Goal: Task Accomplishment & Management: Manage account settings

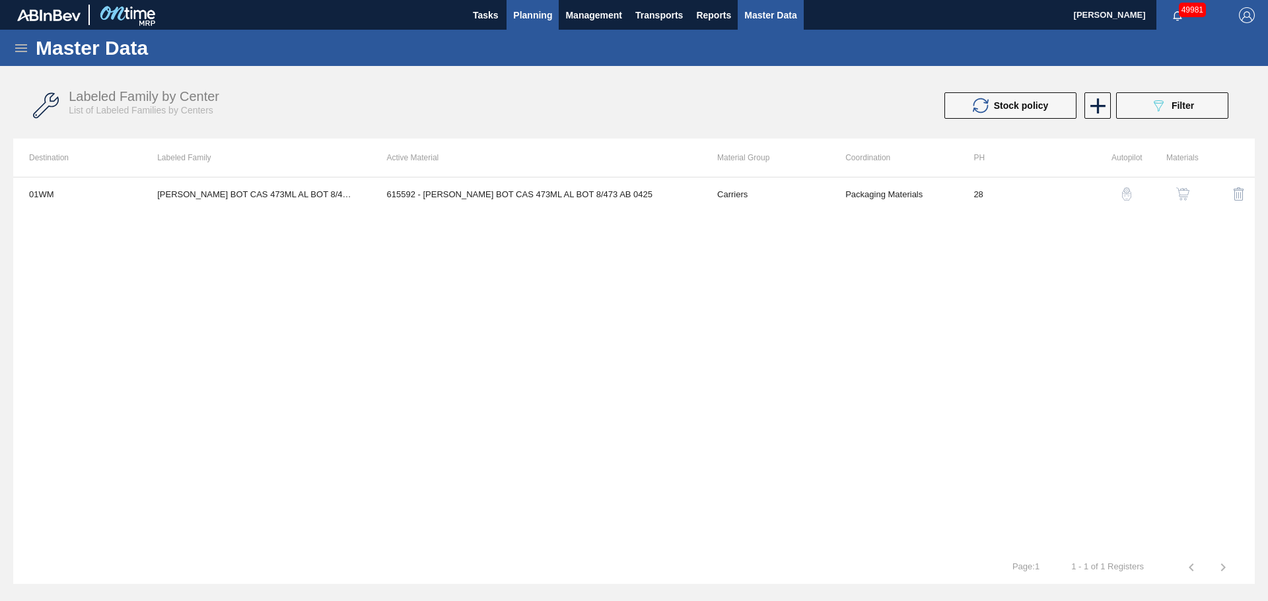
click at [524, 11] on span "Planning" at bounding box center [532, 15] width 39 height 16
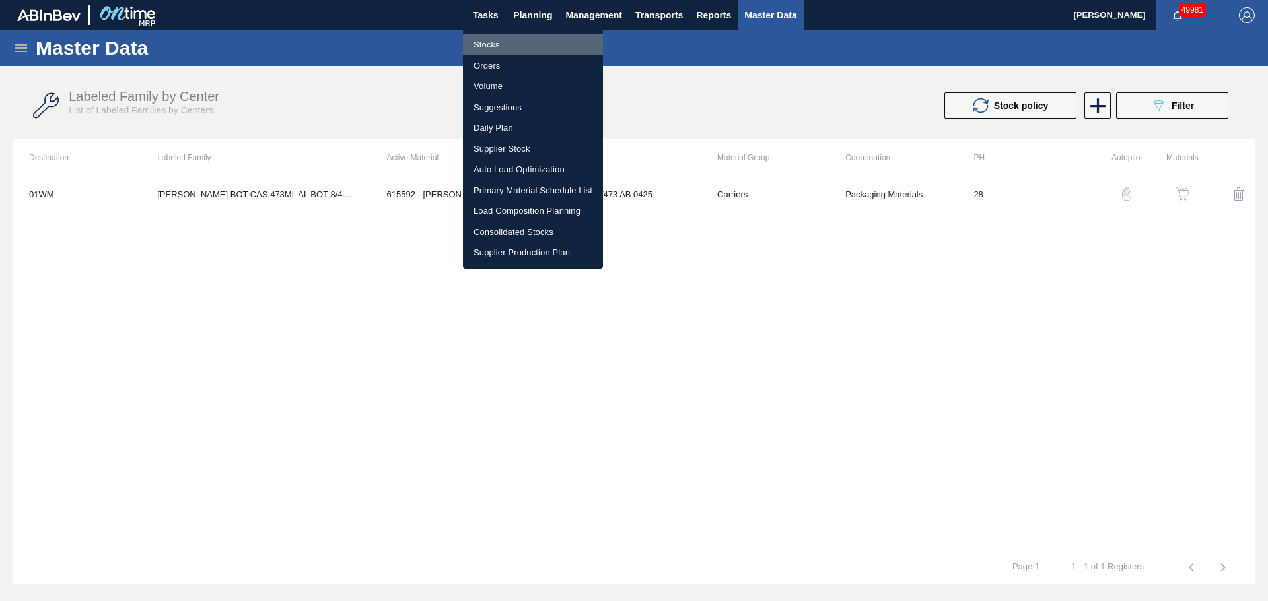
click at [487, 43] on li "Stocks" at bounding box center [533, 44] width 140 height 21
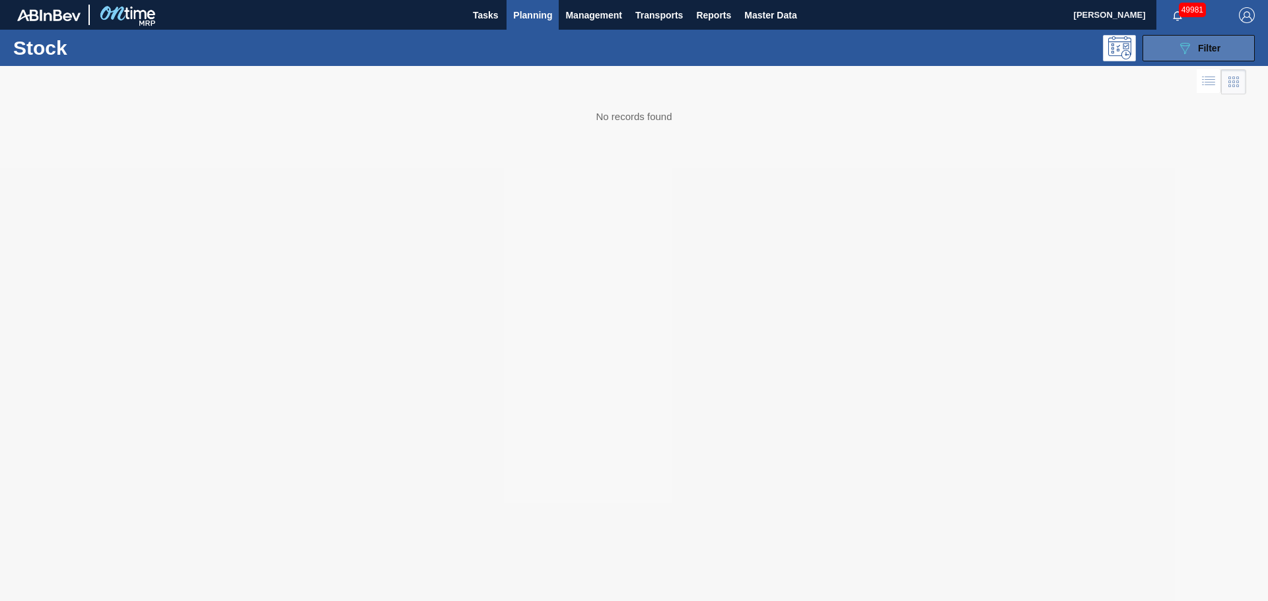
click at [1198, 49] on span "Filter" at bounding box center [1209, 48] width 22 height 11
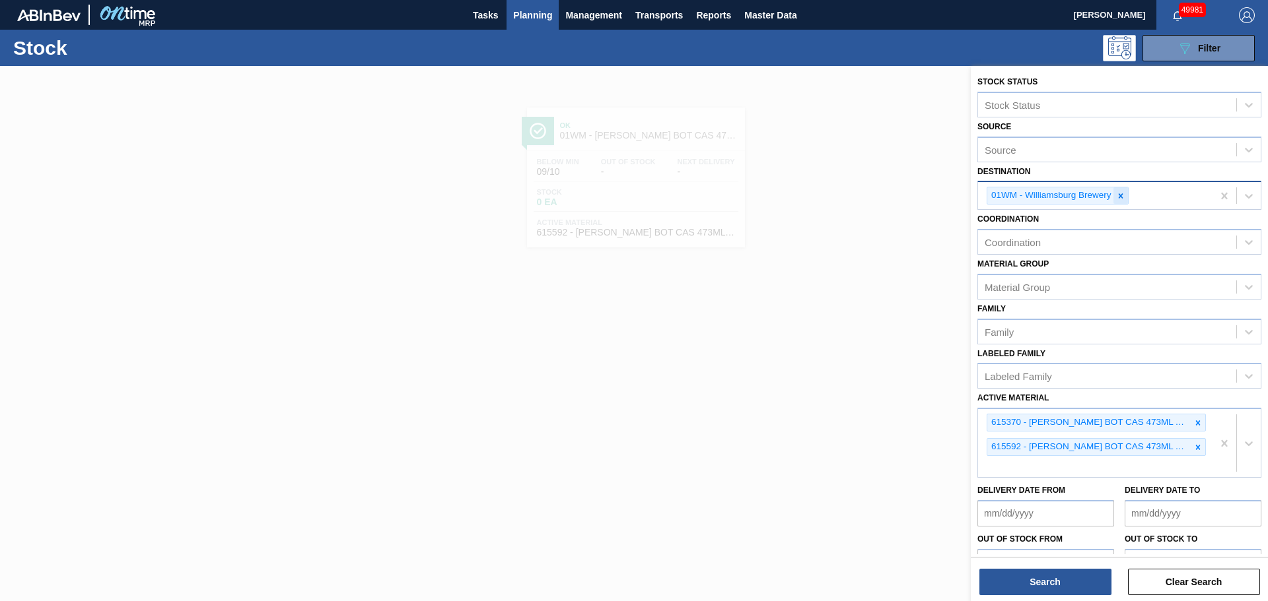
click at [1120, 197] on icon at bounding box center [1120, 195] width 9 height 9
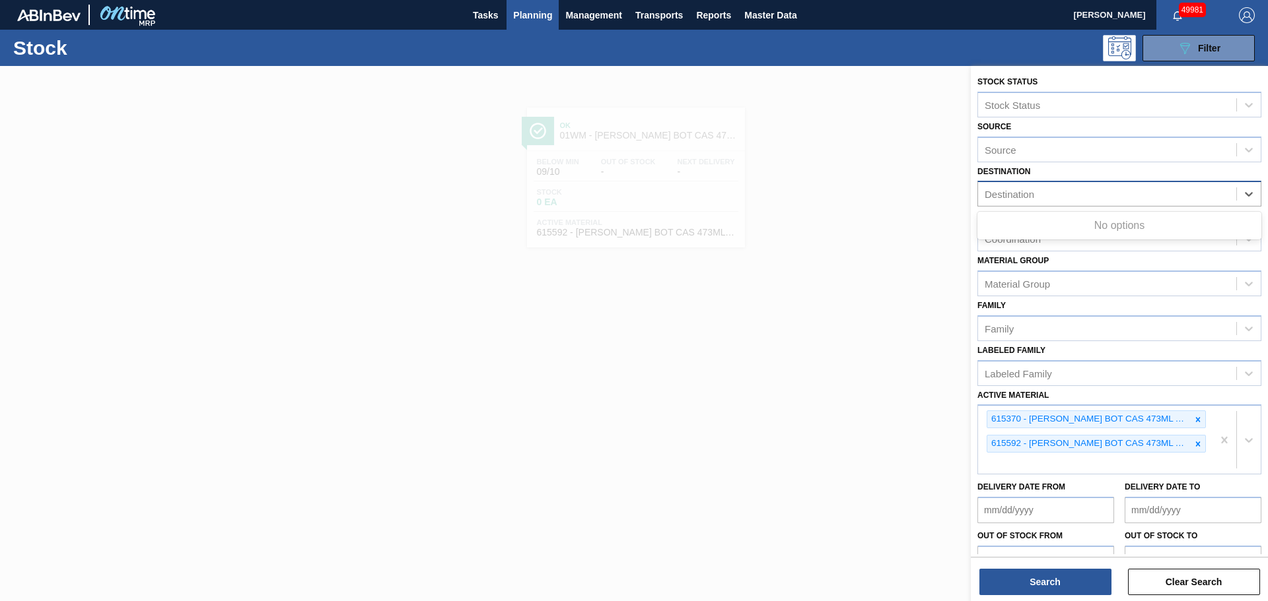
click at [1120, 197] on div "Destination" at bounding box center [1107, 194] width 258 height 19
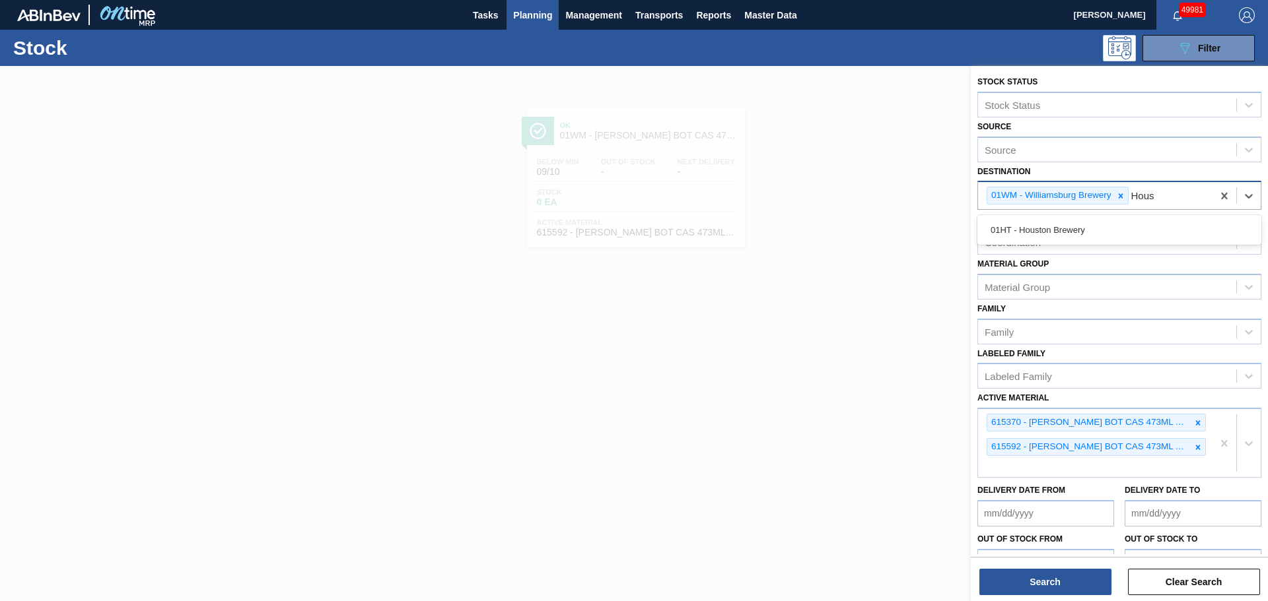
type input "Houst"
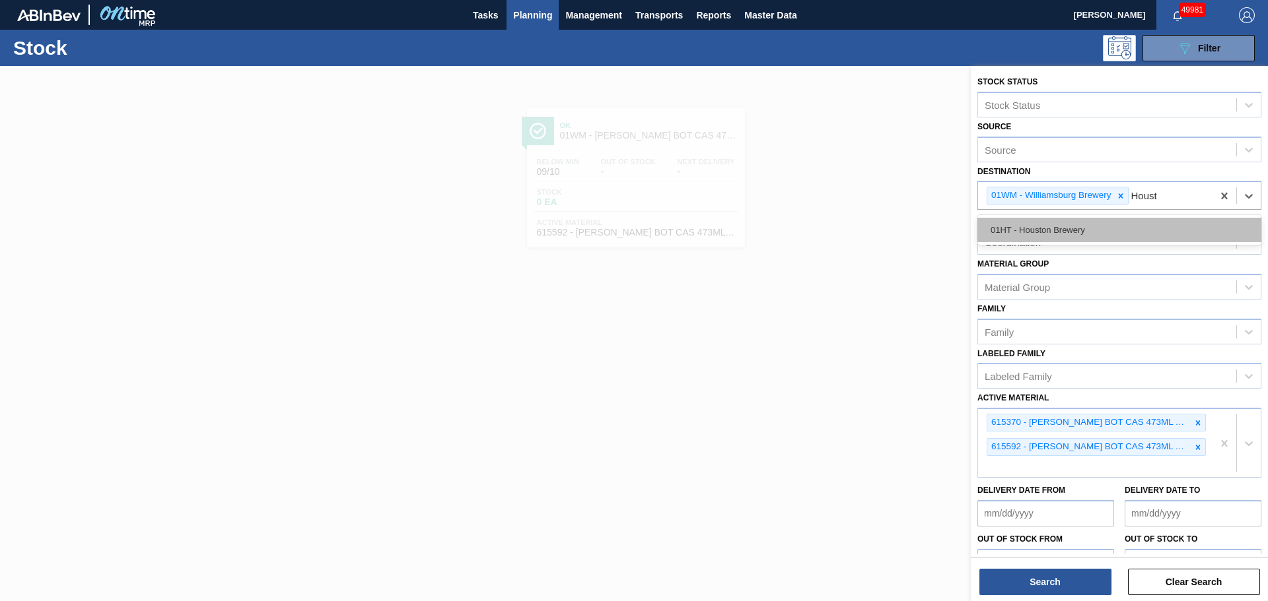
click at [1079, 228] on div "01HT - Houston Brewery" at bounding box center [1119, 230] width 284 height 24
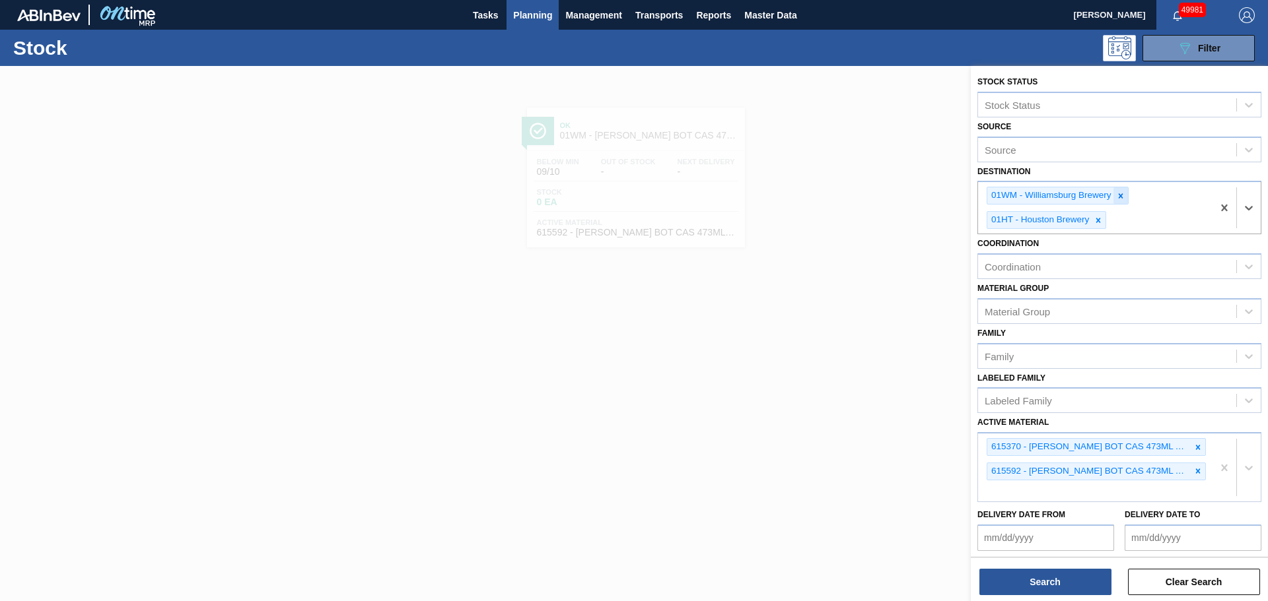
click at [1121, 196] on icon at bounding box center [1120, 195] width 9 height 9
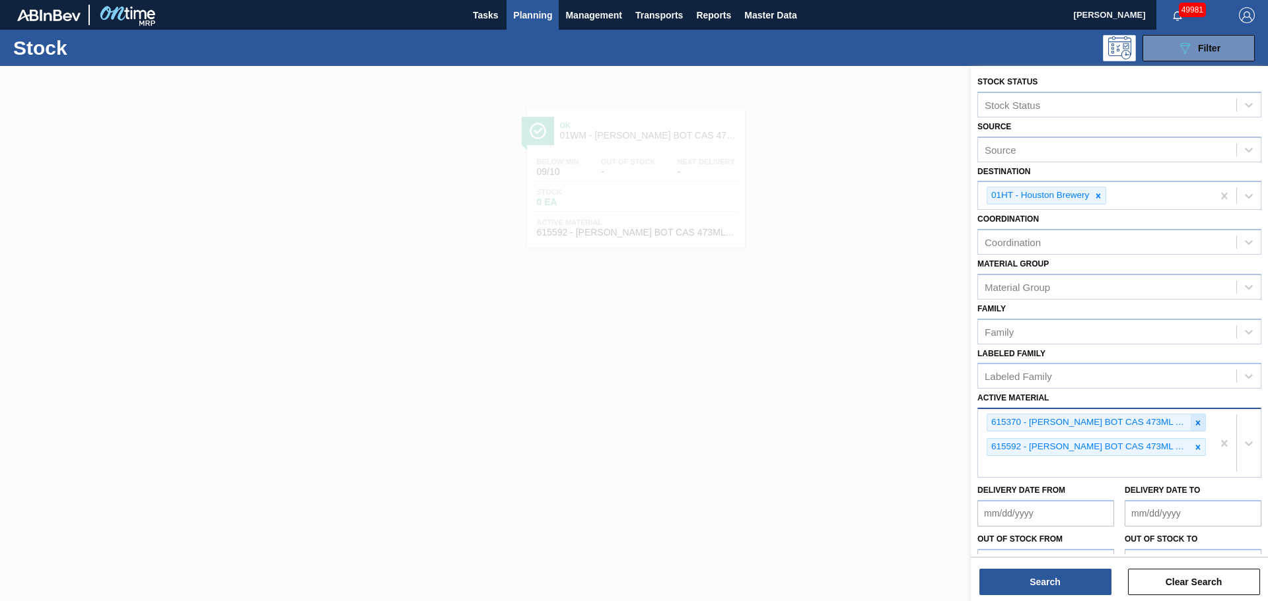
click at [1196, 422] on icon at bounding box center [1198, 423] width 5 height 5
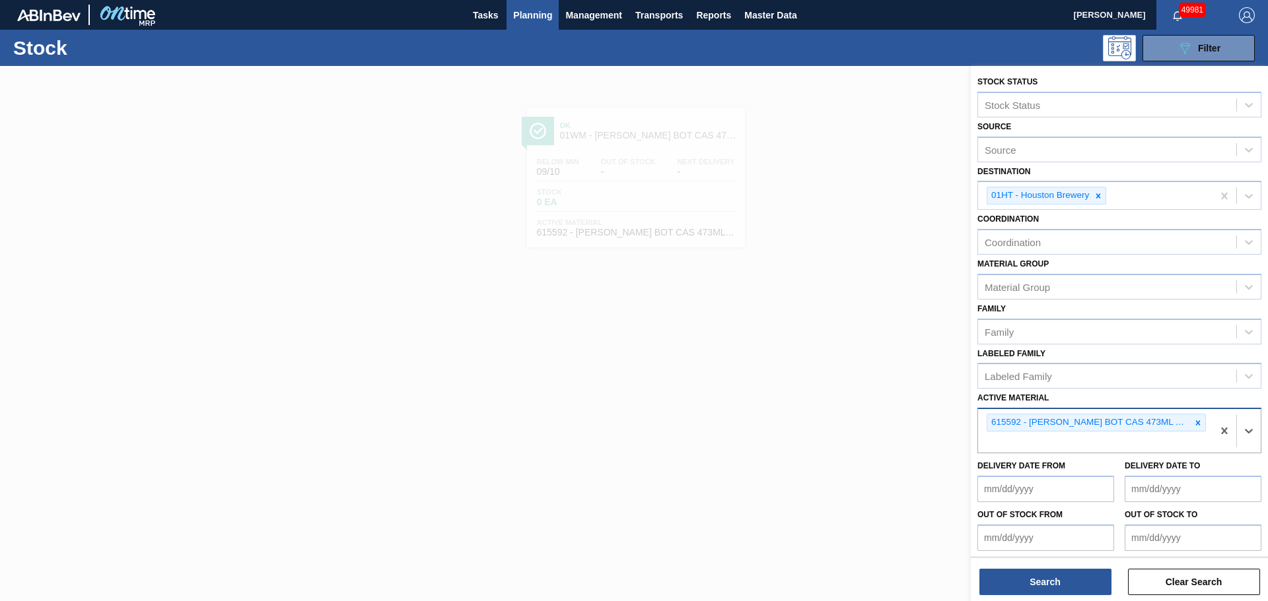
click at [1196, 422] on icon at bounding box center [1198, 423] width 5 height 5
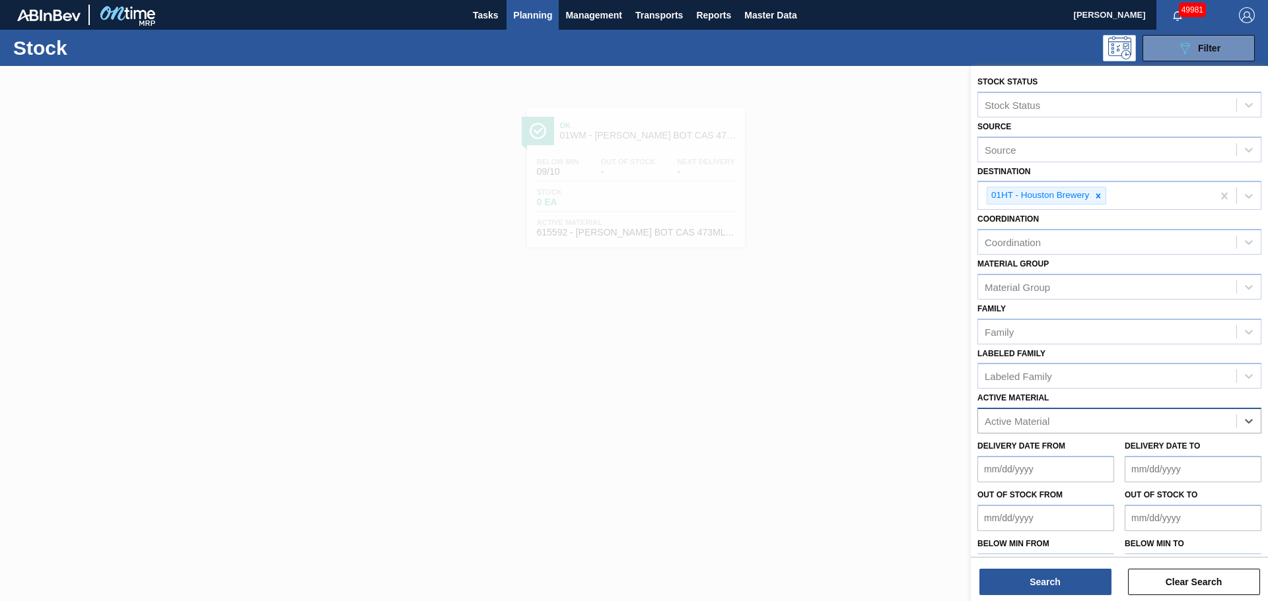
paste Material "631645"
type Material "631645"
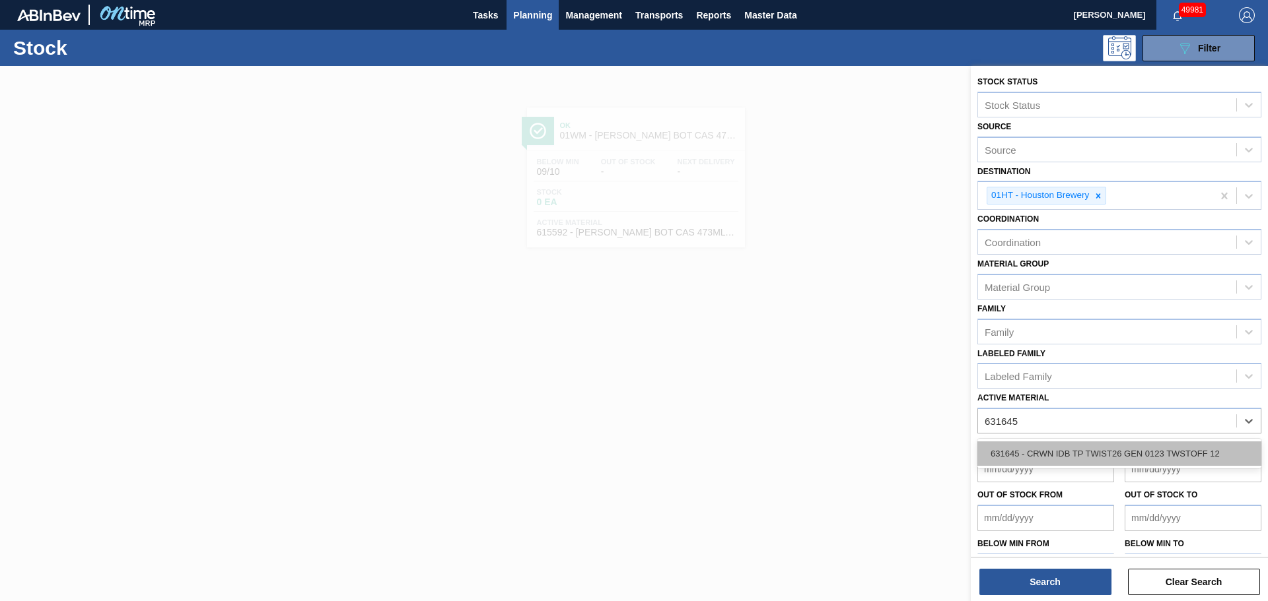
click at [1110, 453] on div "631645 - CRWN IDB TP TWIST26 GEN 0123 TWSTOFF 12" at bounding box center [1119, 454] width 284 height 24
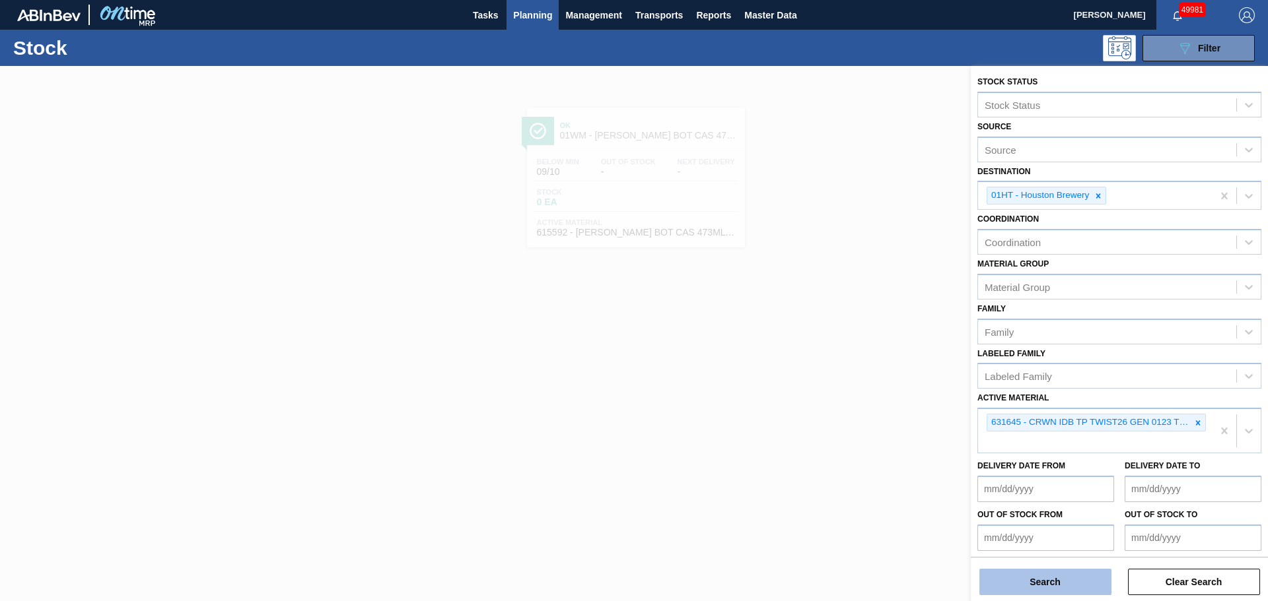
click at [1031, 580] on button "Search" at bounding box center [1045, 582] width 132 height 26
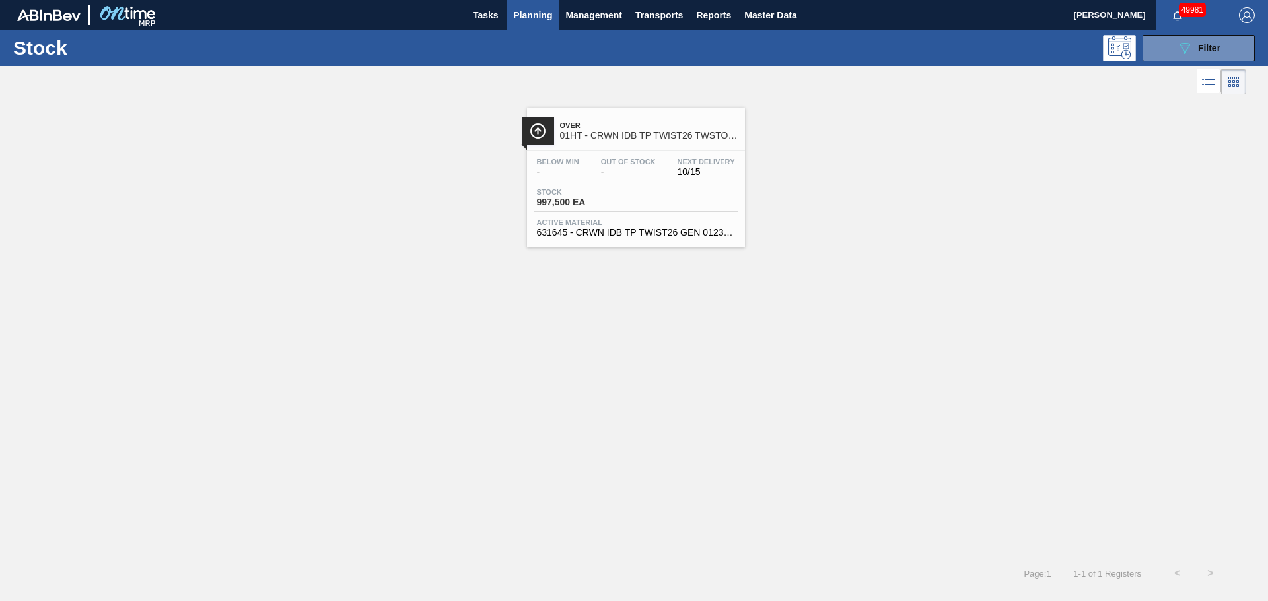
click at [601, 193] on span "Stock" at bounding box center [583, 192] width 92 height 8
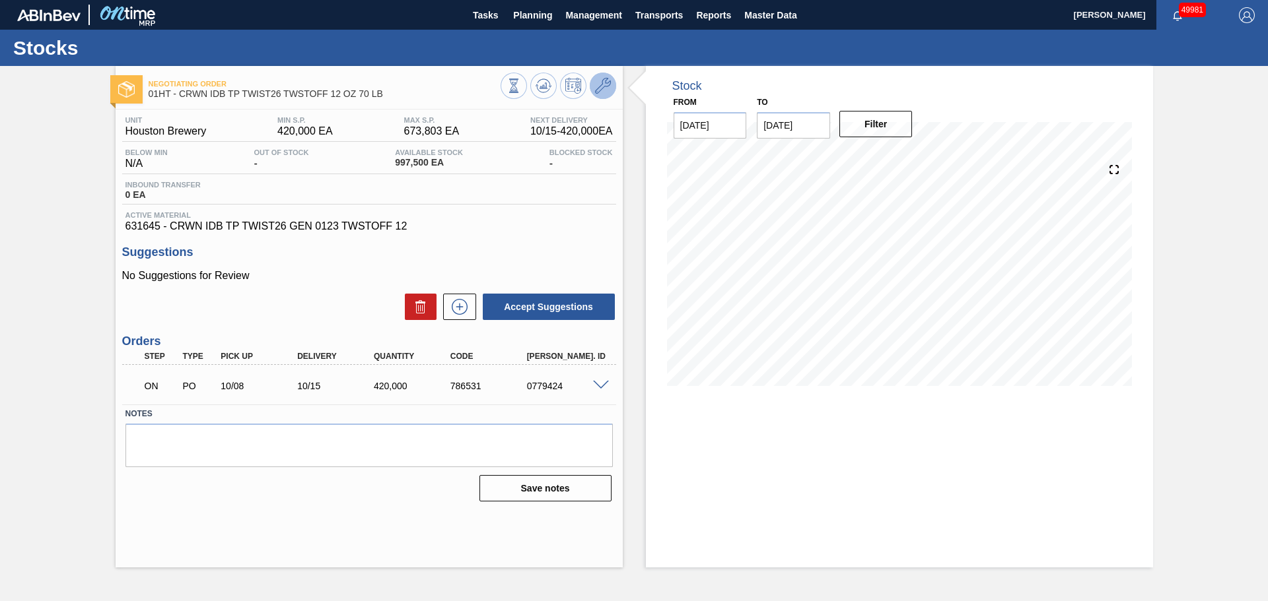
click at [605, 88] on icon at bounding box center [603, 86] width 16 height 16
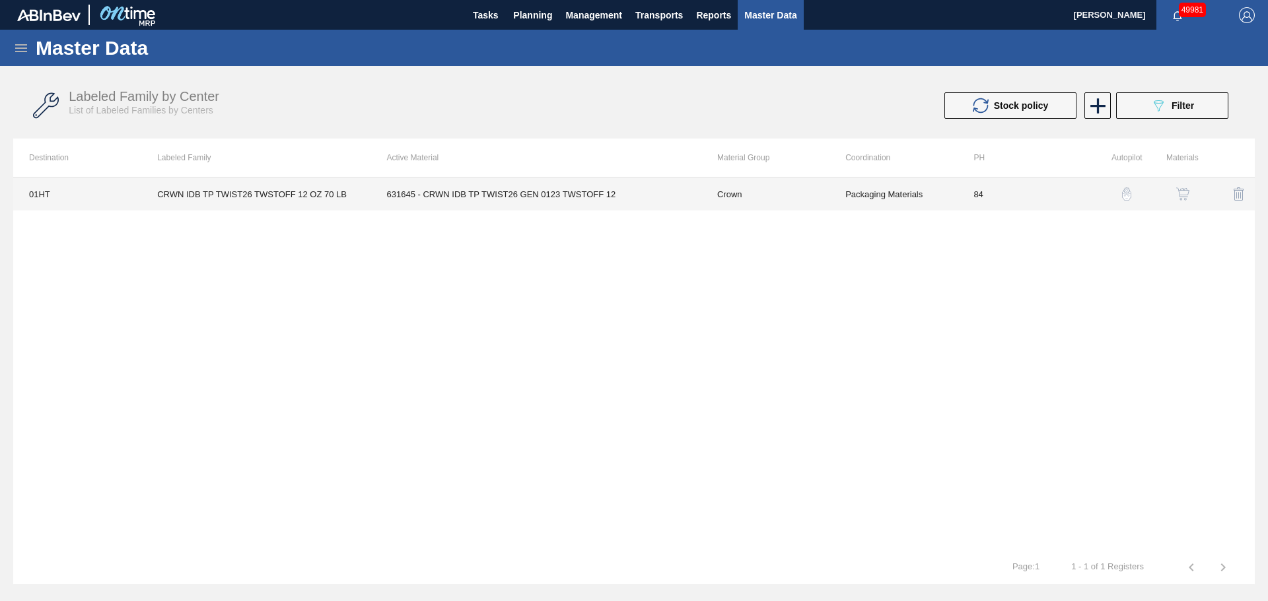
click at [524, 186] on td "631645 - CRWN IDB TP TWIST26 GEN 0123 TWSTOFF 12" at bounding box center [536, 194] width 330 height 33
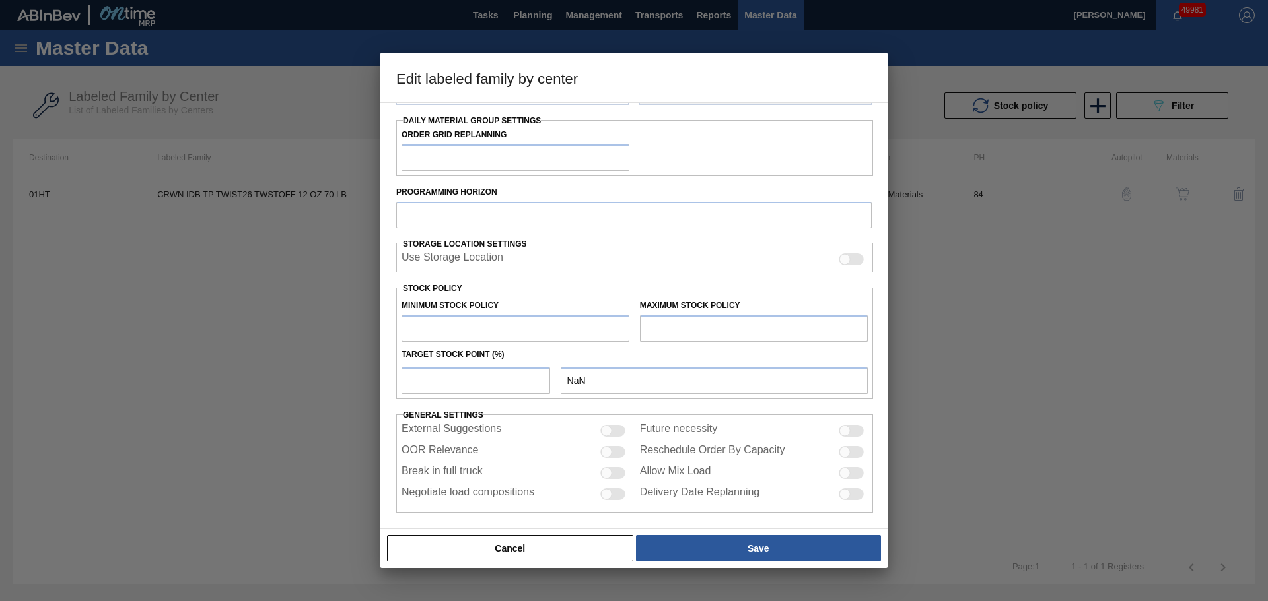
type input "Crown"
type input "Crowns"
type input "CRWN IDB TP TWIST26 TWSTOFF 12 OZ 70 LB"
type input "01HT - Houston Brewery"
type input "84"
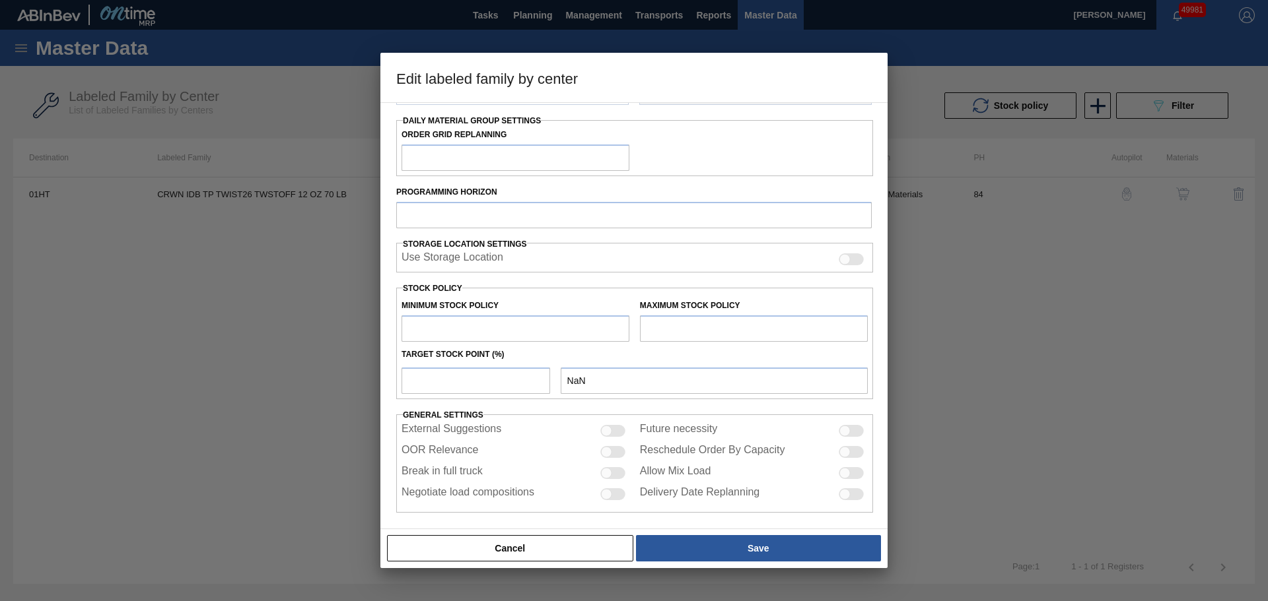
type input "420,000"
type input "673,803"
type input "0"
type input "420,000"
checkbox input "true"
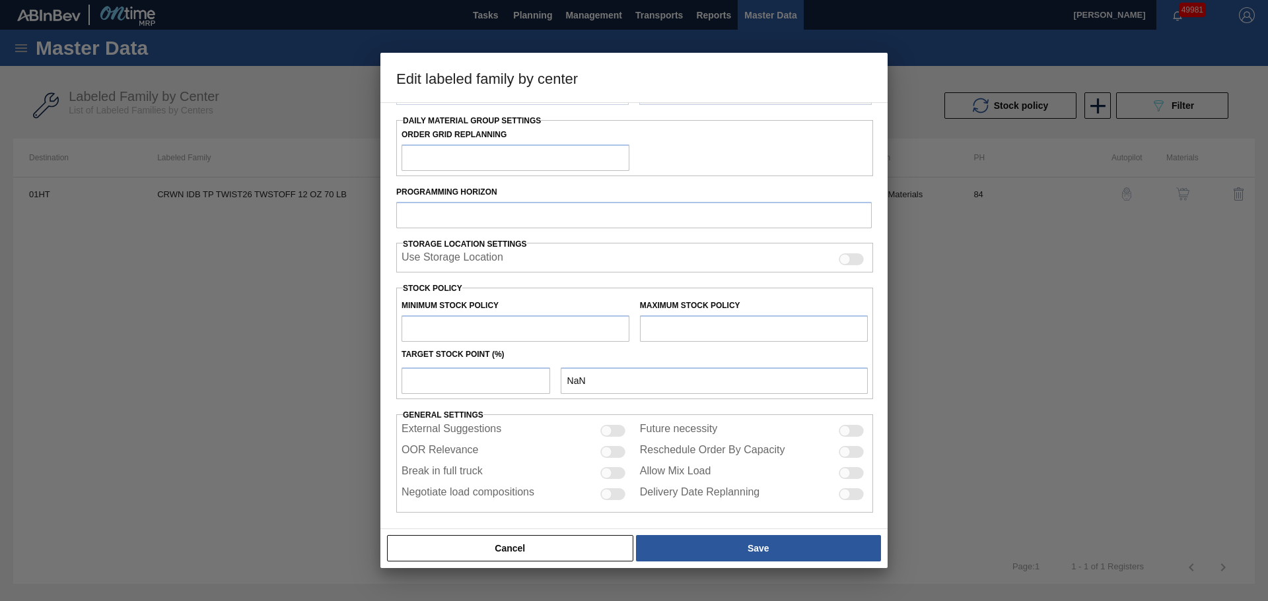
checkbox input "true"
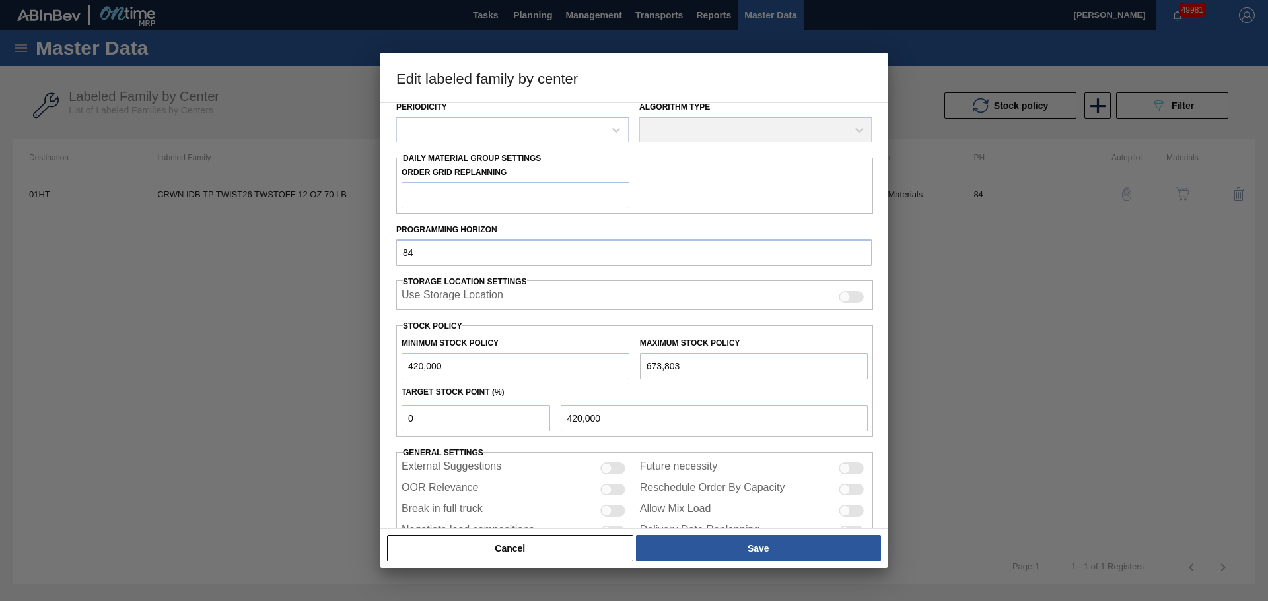
click at [687, 339] on label "Maximum Stock Policy" at bounding box center [690, 343] width 100 height 9
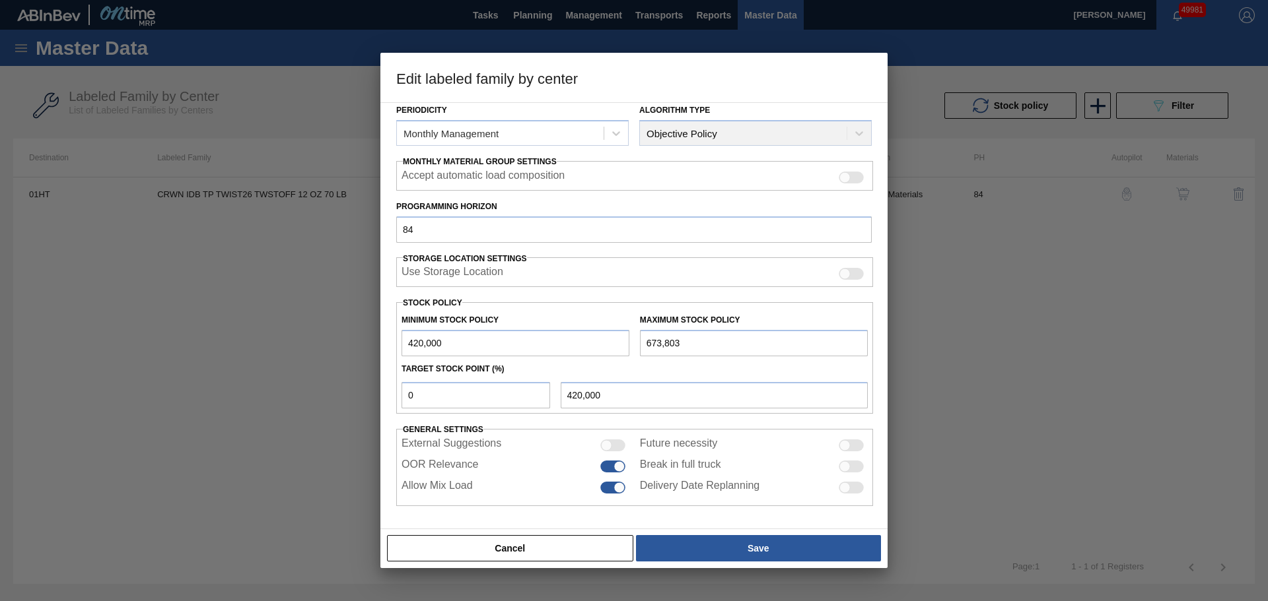
drag, startPoint x: 695, startPoint y: 344, endPoint x: 607, endPoint y: 345, distance: 87.8
click at [607, 345] on div "Minimum Stock Policy 420,000 Maximum Stock Policy 673,803" at bounding box center [634, 332] width 477 height 49
paste input "1,260,000"
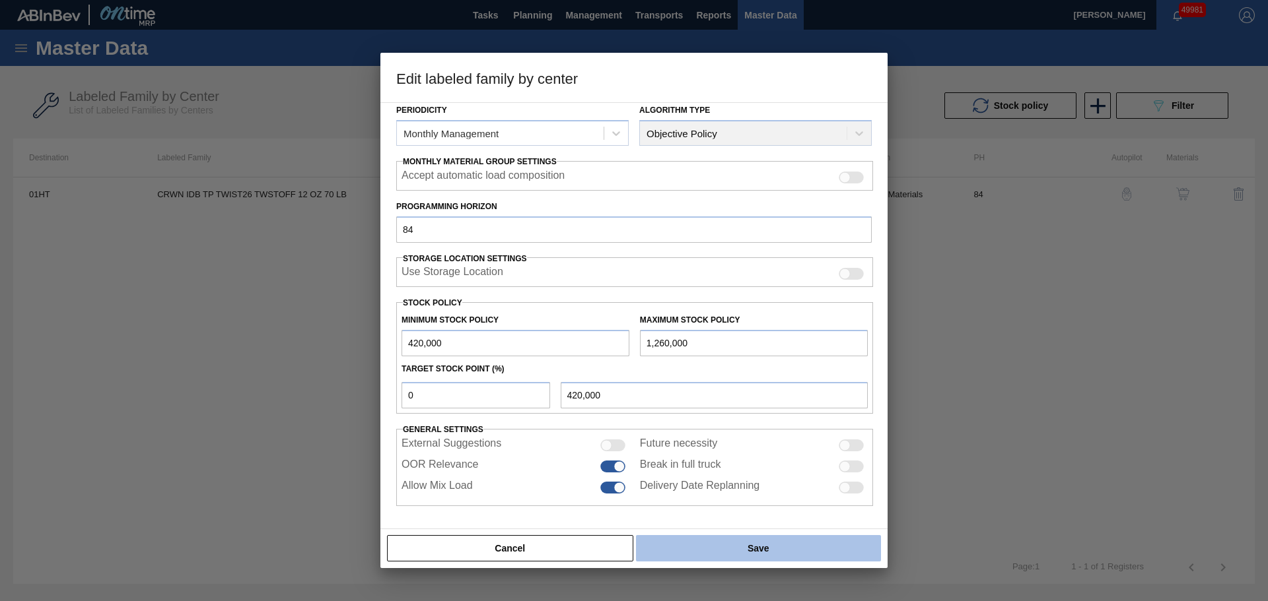
type input "1,260,000"
click at [700, 554] on button "Save" at bounding box center [758, 548] width 245 height 26
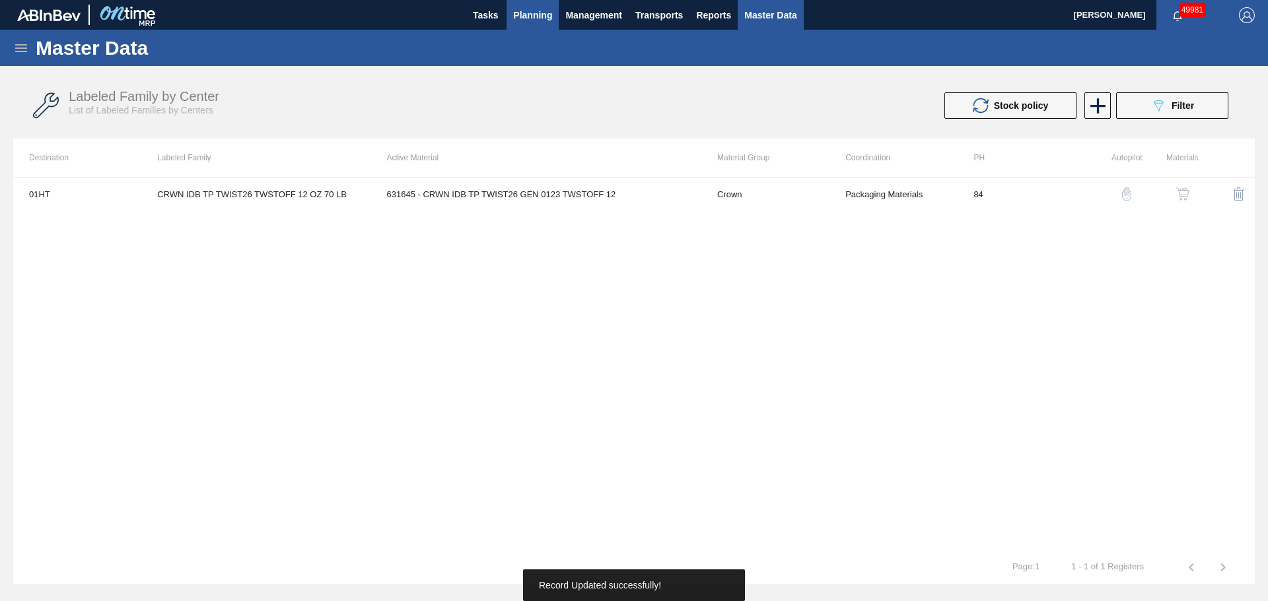
click at [535, 12] on span "Planning" at bounding box center [532, 15] width 39 height 16
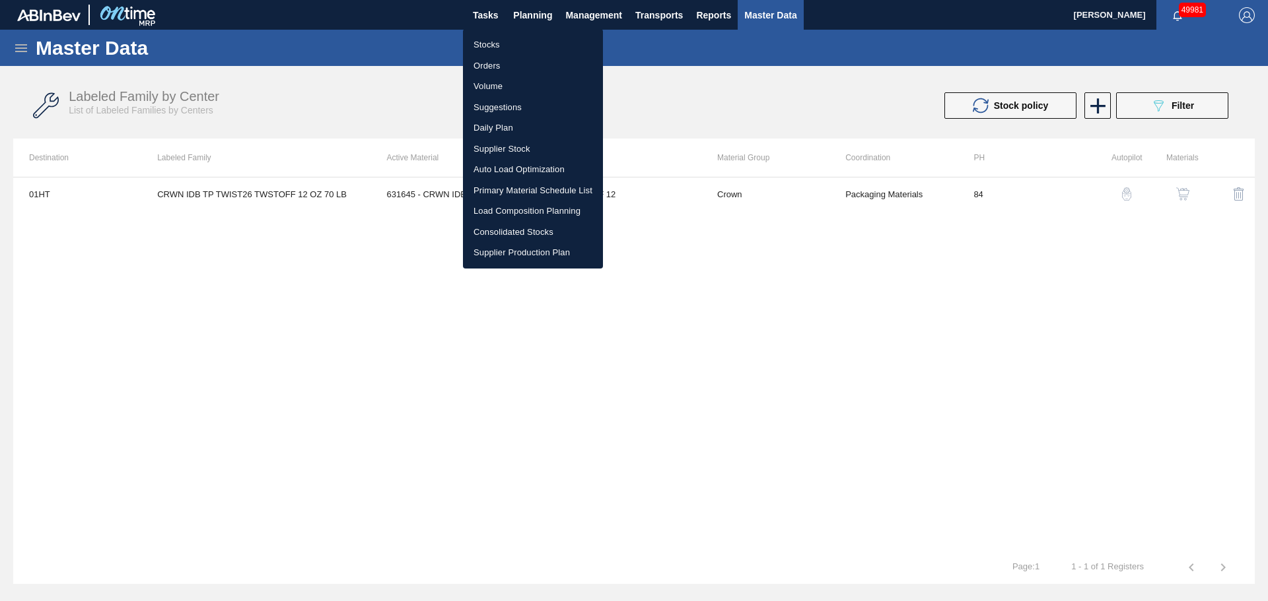
drag, startPoint x: 487, startPoint y: 42, endPoint x: 700, endPoint y: 86, distance: 217.1
click at [487, 42] on li "Stocks" at bounding box center [533, 44] width 140 height 21
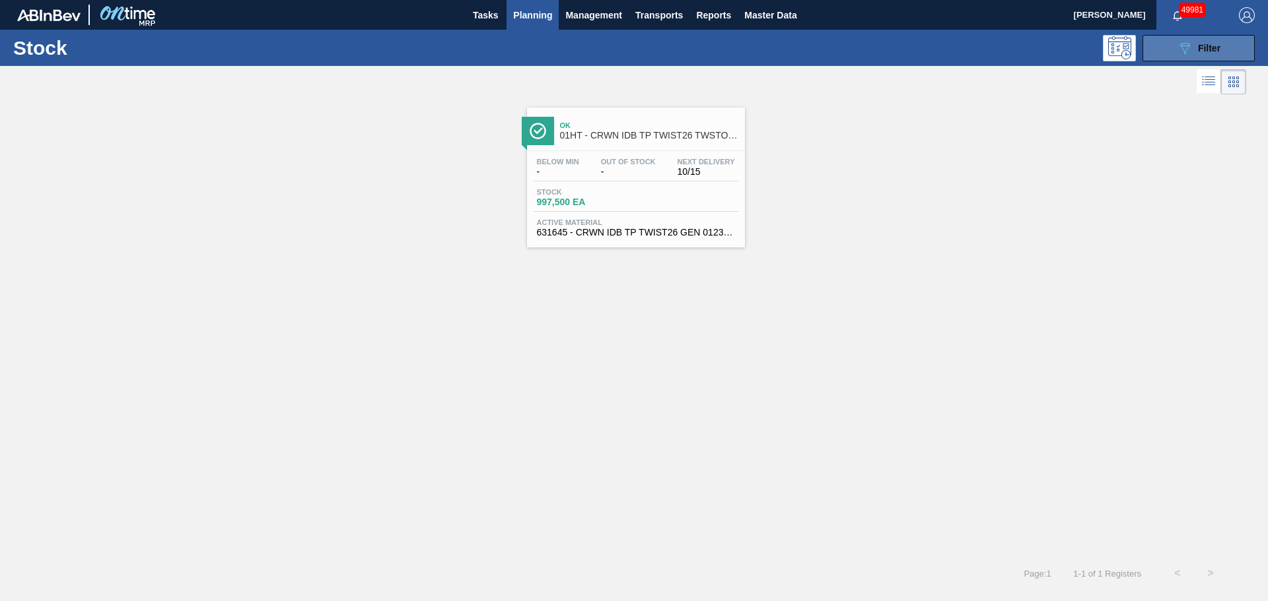
click at [1174, 44] on button "089F7B8B-B2A5-4AFE-B5C0-19BA573D28AC Filter" at bounding box center [1198, 48] width 112 height 26
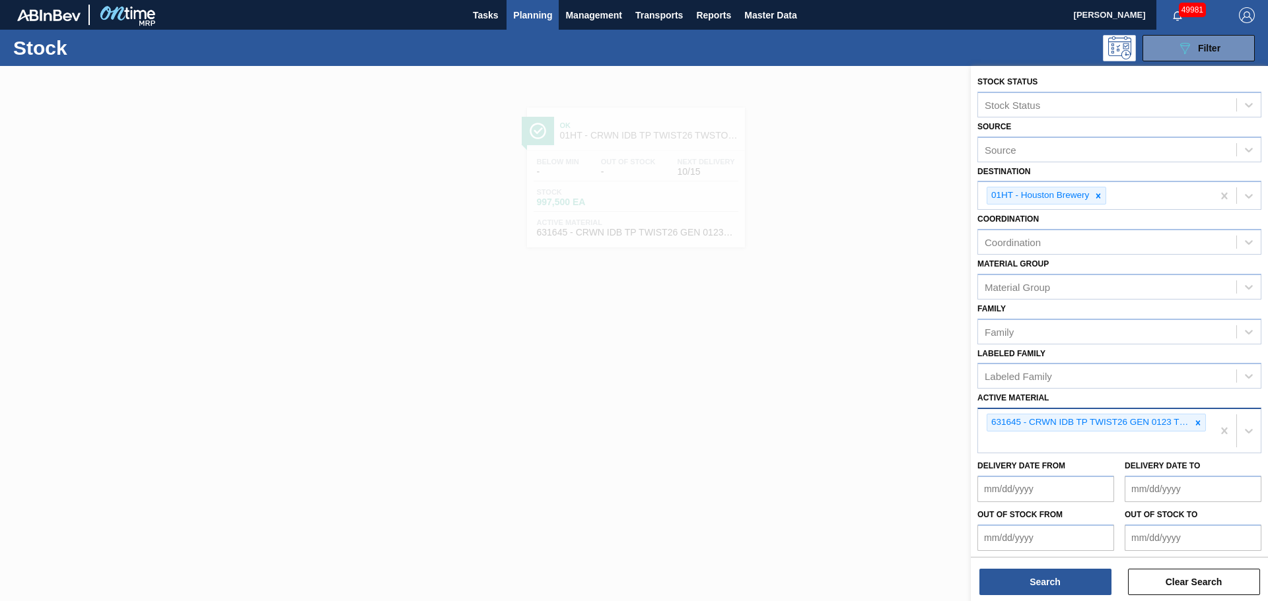
click at [1016, 430] on div "631645 - CRWN IDB TP TWIST26 GEN 0123 TWSTOFF 12" at bounding box center [1088, 423] width 203 height 17
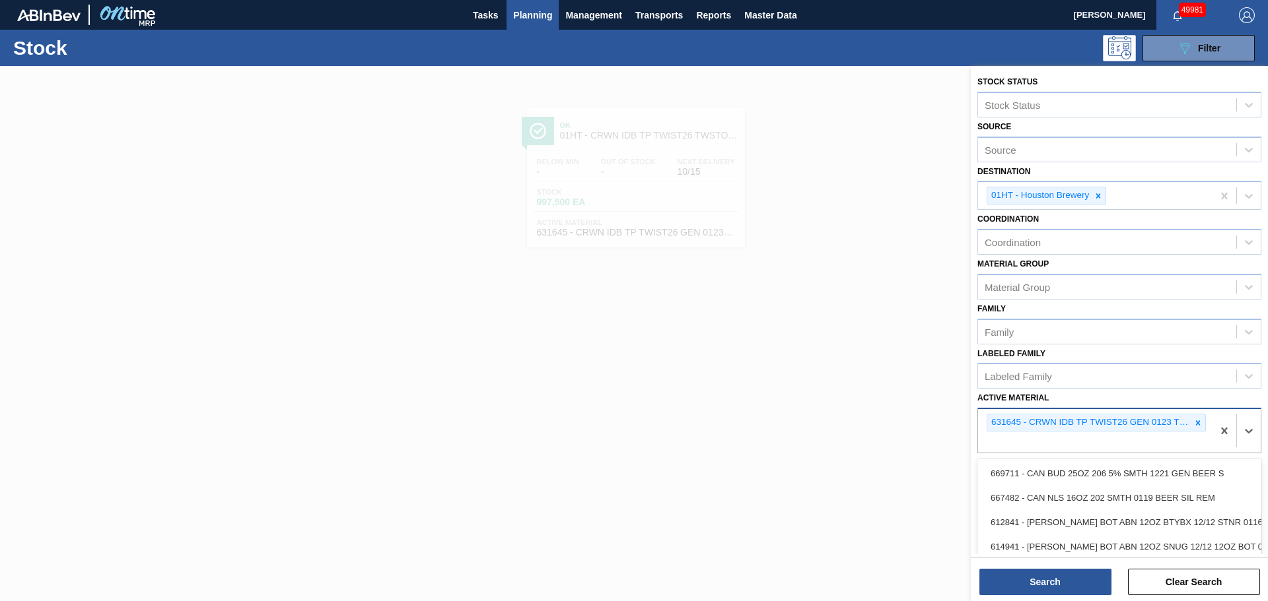
paste Material "631491"
type Material "631491"
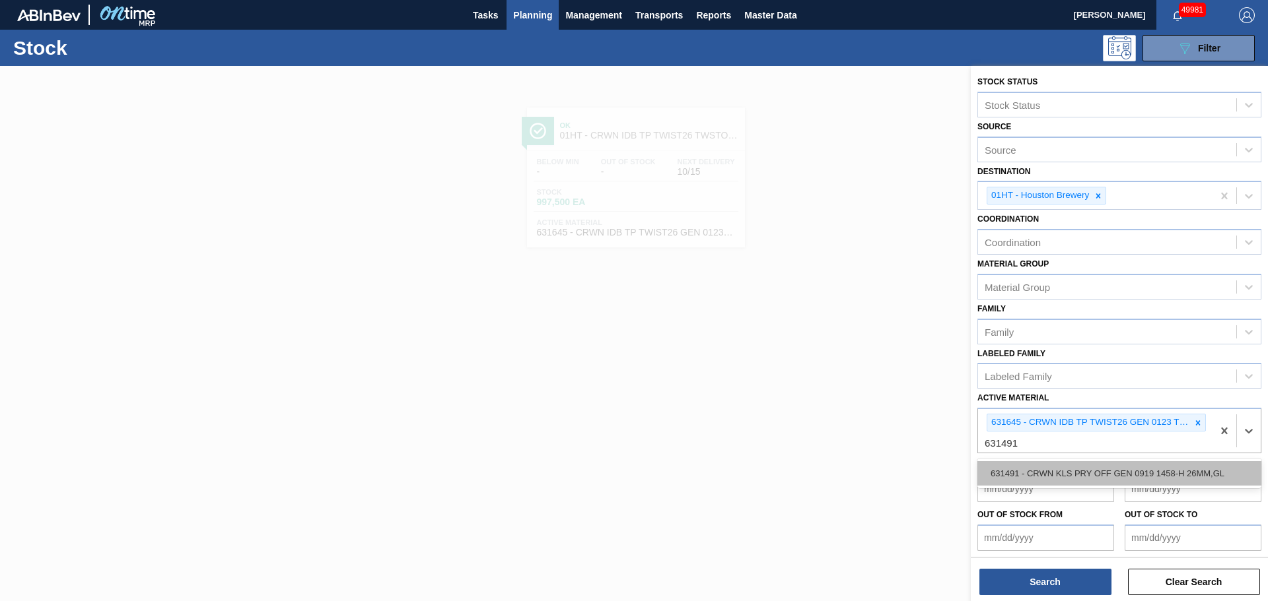
click at [1107, 475] on div "631491 - CRWN KLS PRY OFF GEN 0919 1458-H 26MM,GL" at bounding box center [1119, 473] width 284 height 24
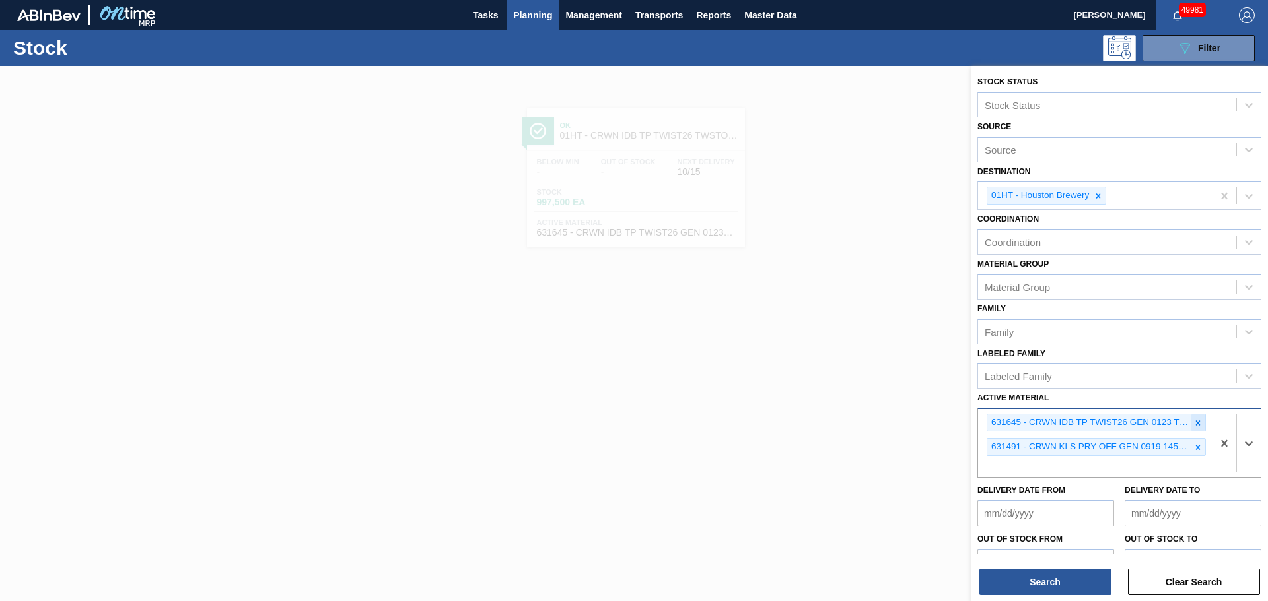
click at [1193, 419] on icon at bounding box center [1197, 423] width 9 height 9
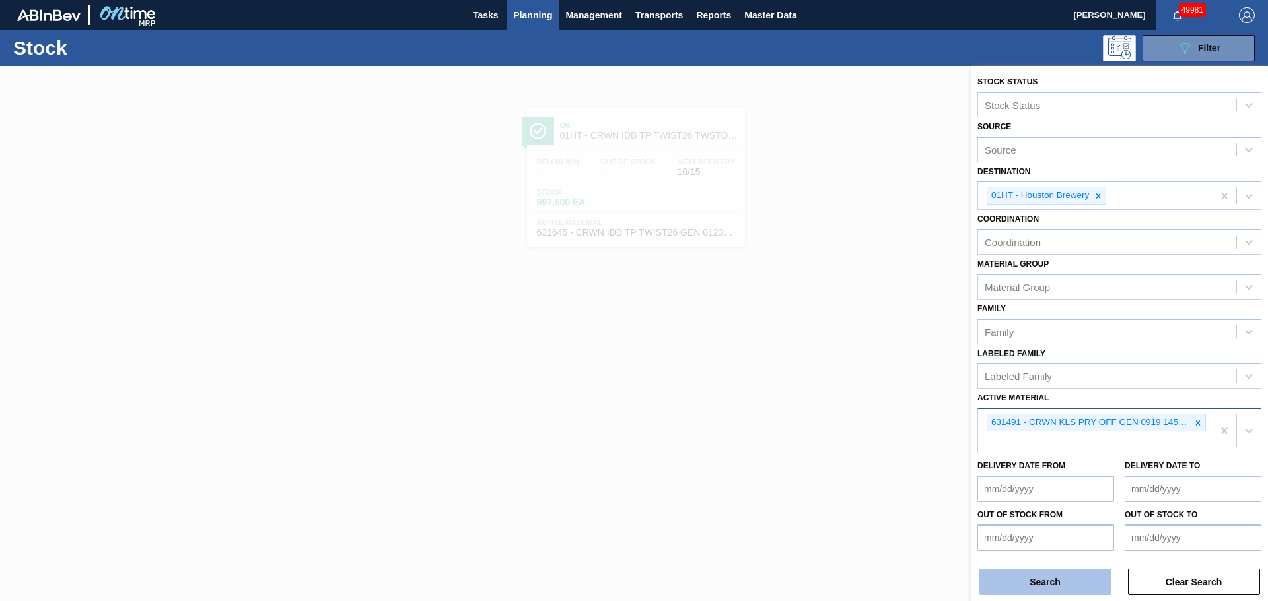
click at [1063, 581] on button "Search" at bounding box center [1045, 582] width 132 height 26
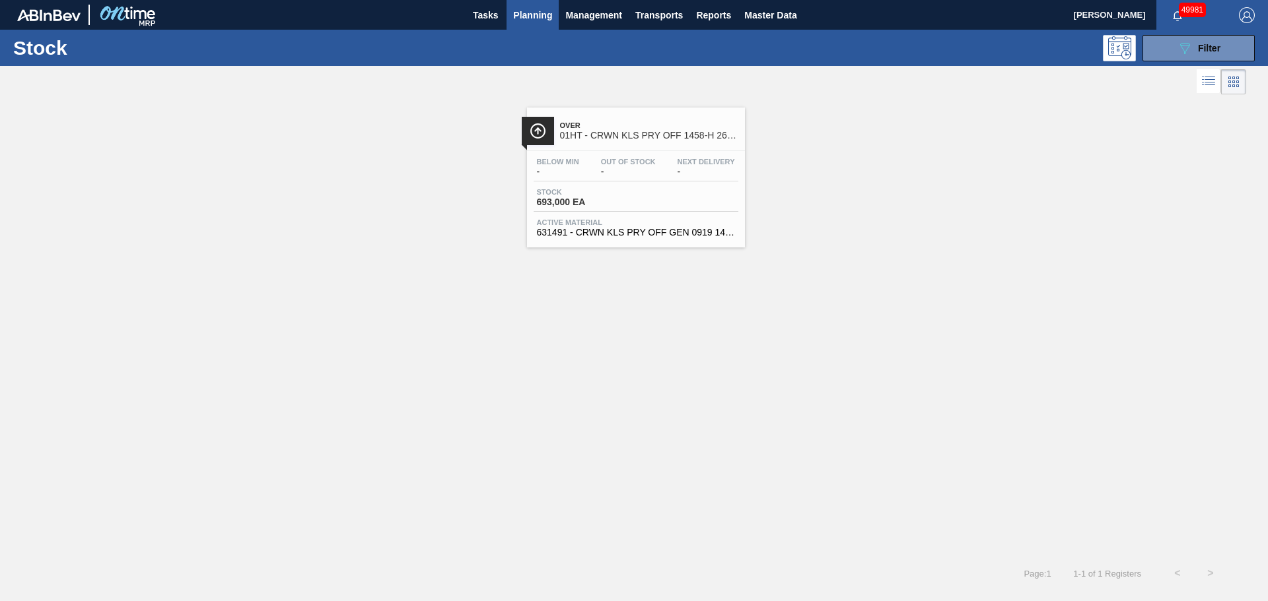
click at [617, 192] on span "Stock" at bounding box center [583, 192] width 92 height 8
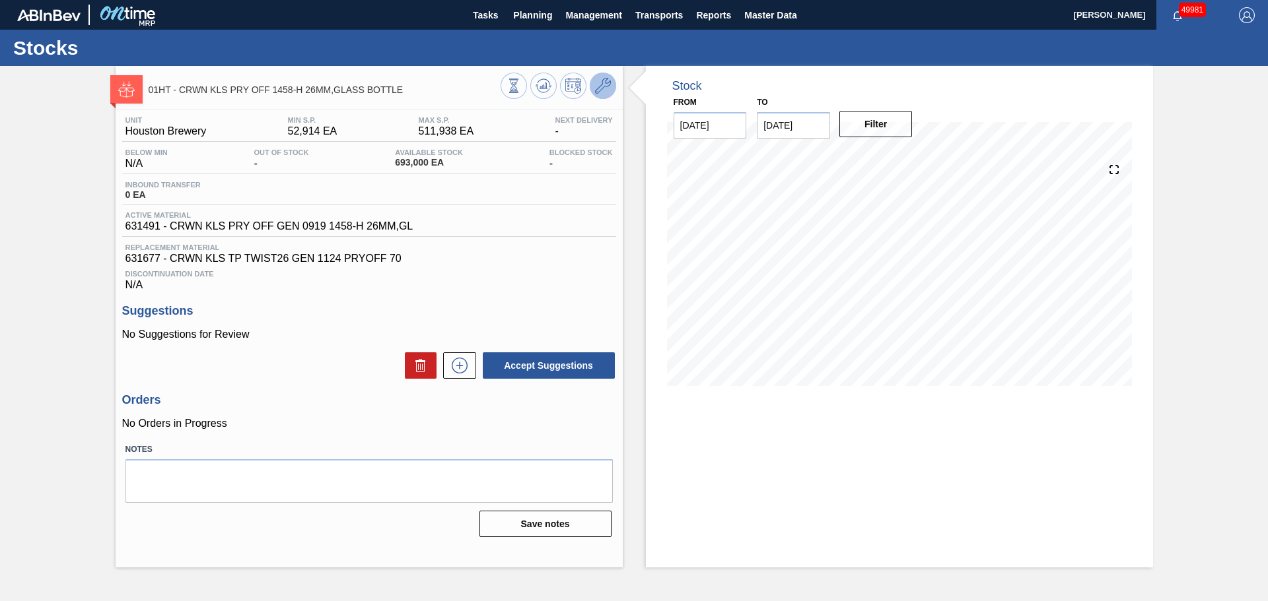
click at [602, 90] on icon at bounding box center [603, 86] width 16 height 16
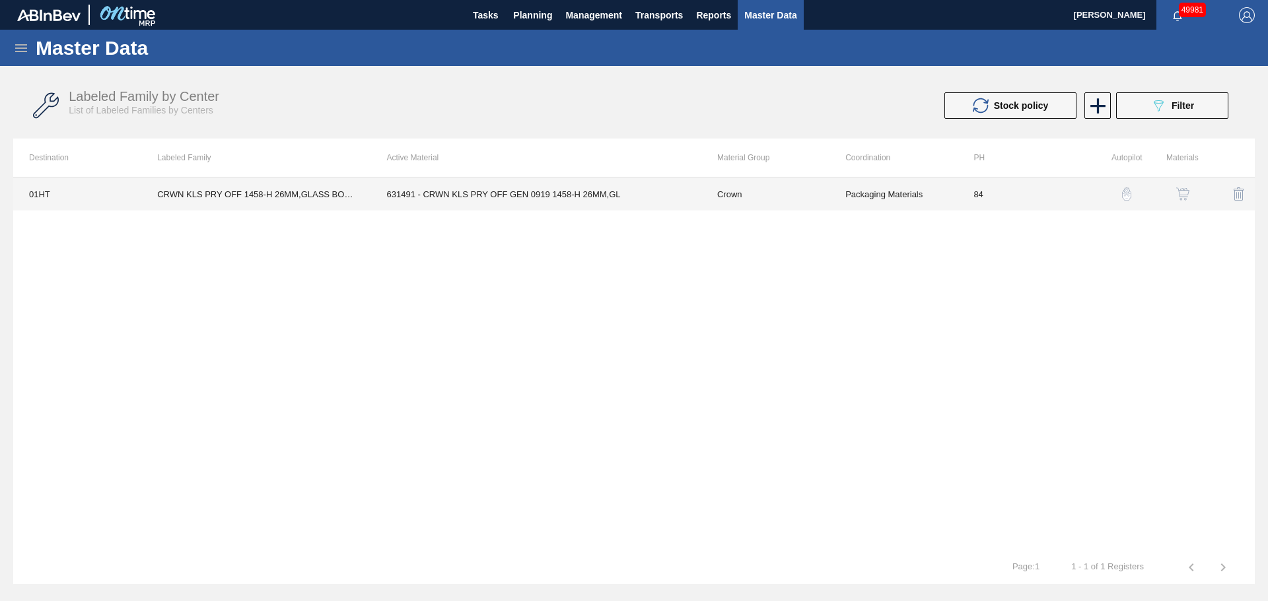
click at [602, 191] on td "631491 - CRWN KLS PRY OFF GEN 0919 1458-H 26MM,GL" at bounding box center [536, 194] width 330 height 33
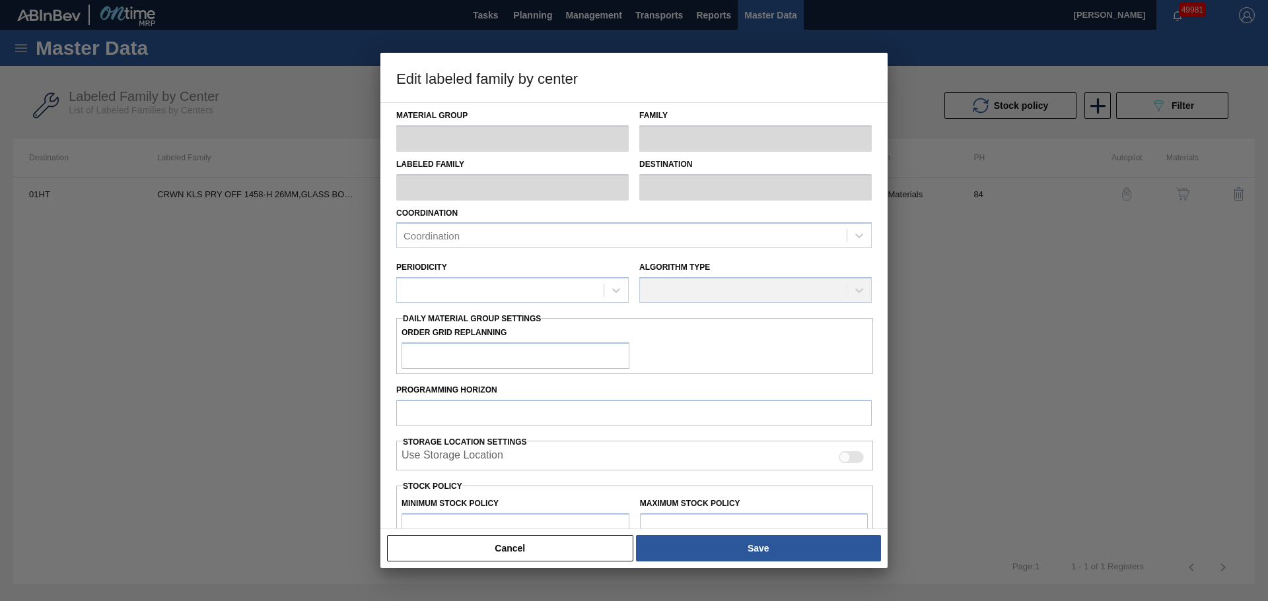
type input "Crown"
type input "Crowns"
type input "CRWN KLS PRY OFF 1458-H 26MM,GLASS BOTTLE"
type input "01HT - Houston Brewery"
type input "84"
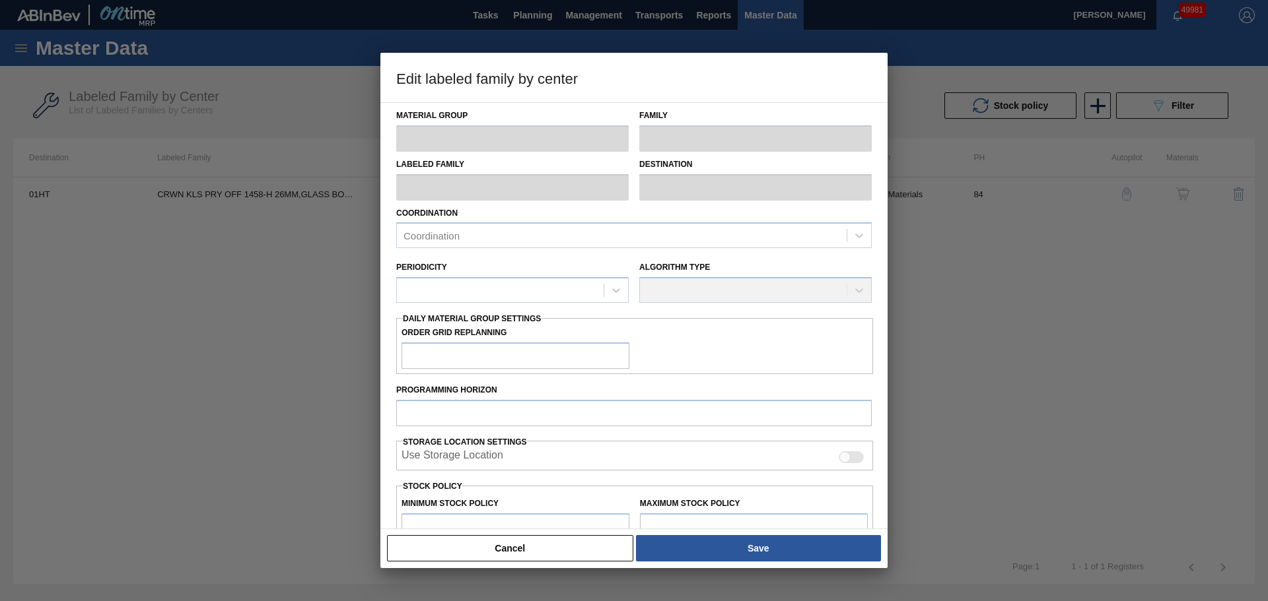
type input "52,914"
type input "511,938"
type input "0"
type input "52,914"
checkbox input "true"
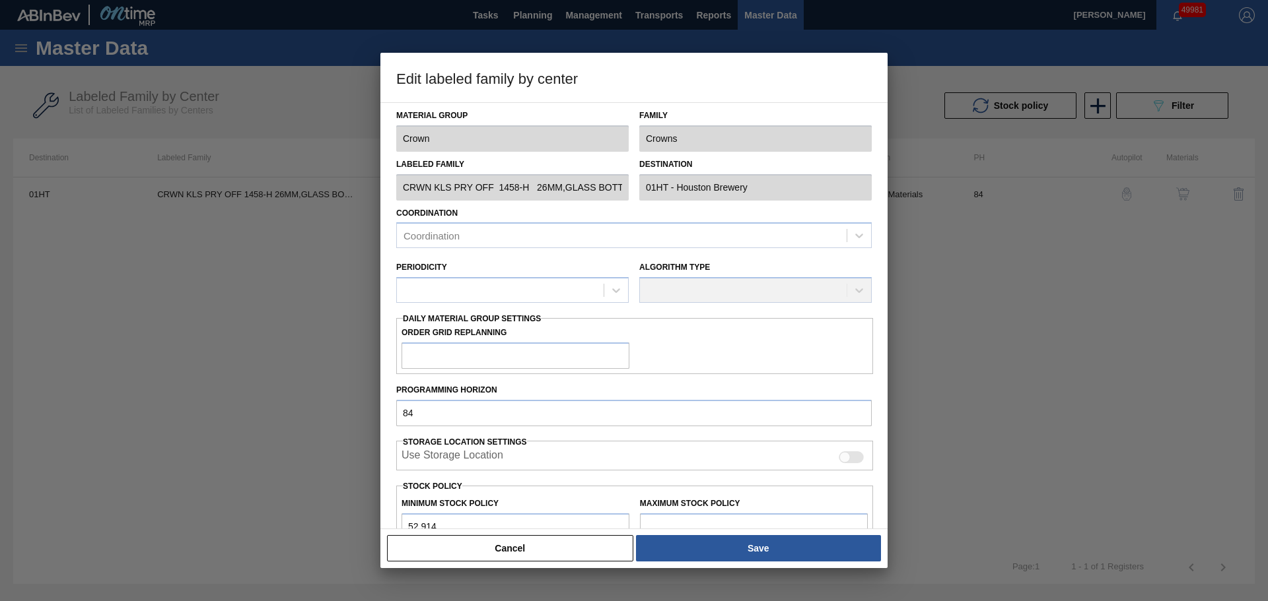
checkbox input "true"
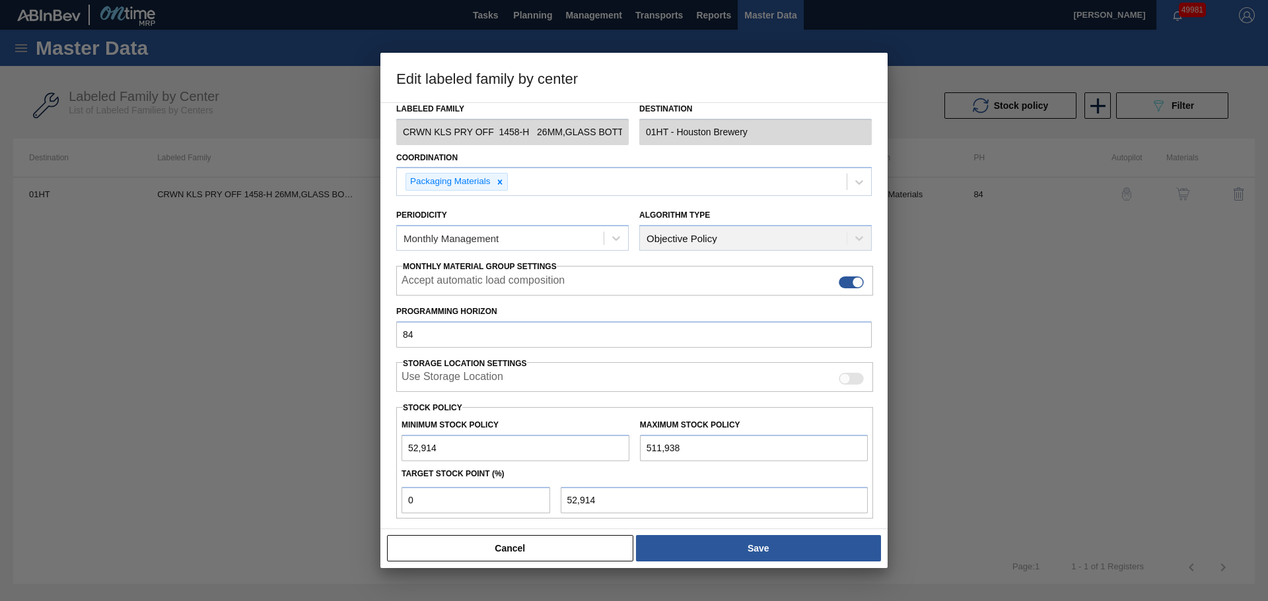
scroll to position [132, 0]
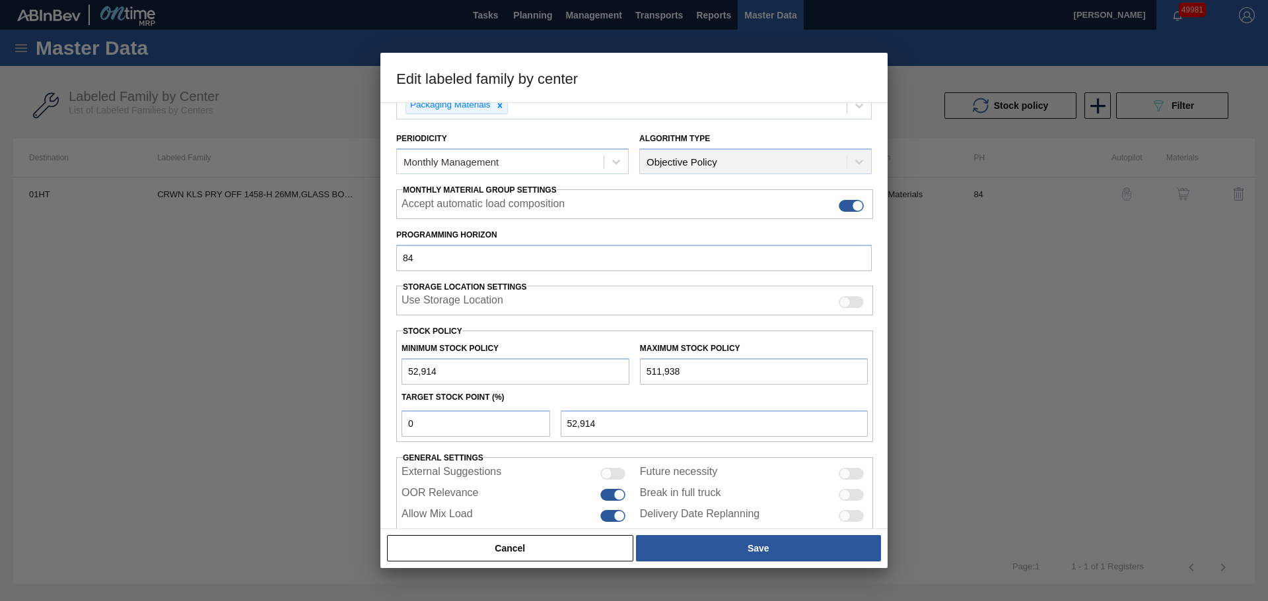
drag, startPoint x: 688, startPoint y: 364, endPoint x: 600, endPoint y: 366, distance: 87.8
click at [600, 366] on div "Minimum Stock Policy 52,914 Maximum Stock Policy 511,938" at bounding box center [634, 360] width 477 height 49
paste input "1,076,140"
click at [683, 370] on input "1,076,140" at bounding box center [754, 371] width 228 height 26
drag, startPoint x: 685, startPoint y: 370, endPoint x: 626, endPoint y: 372, distance: 59.5
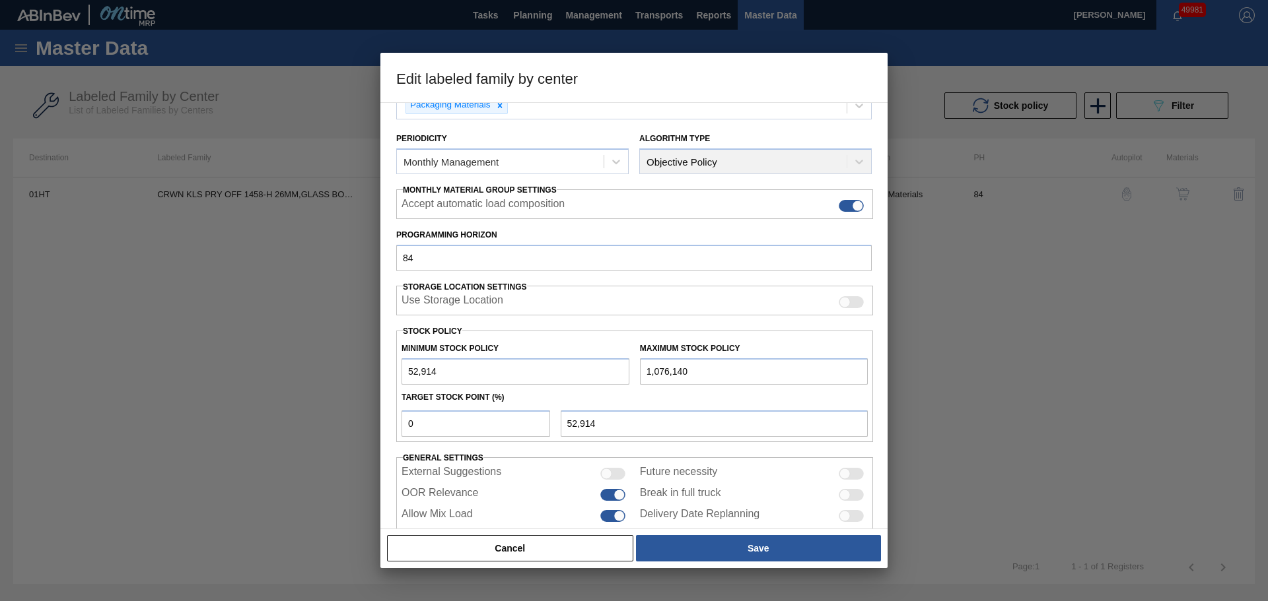
click at [626, 372] on div "Minimum Stock Policy 52,914 Maximum Stock Policy 1,076,140" at bounding box center [634, 360] width 477 height 49
paste input "892,914"
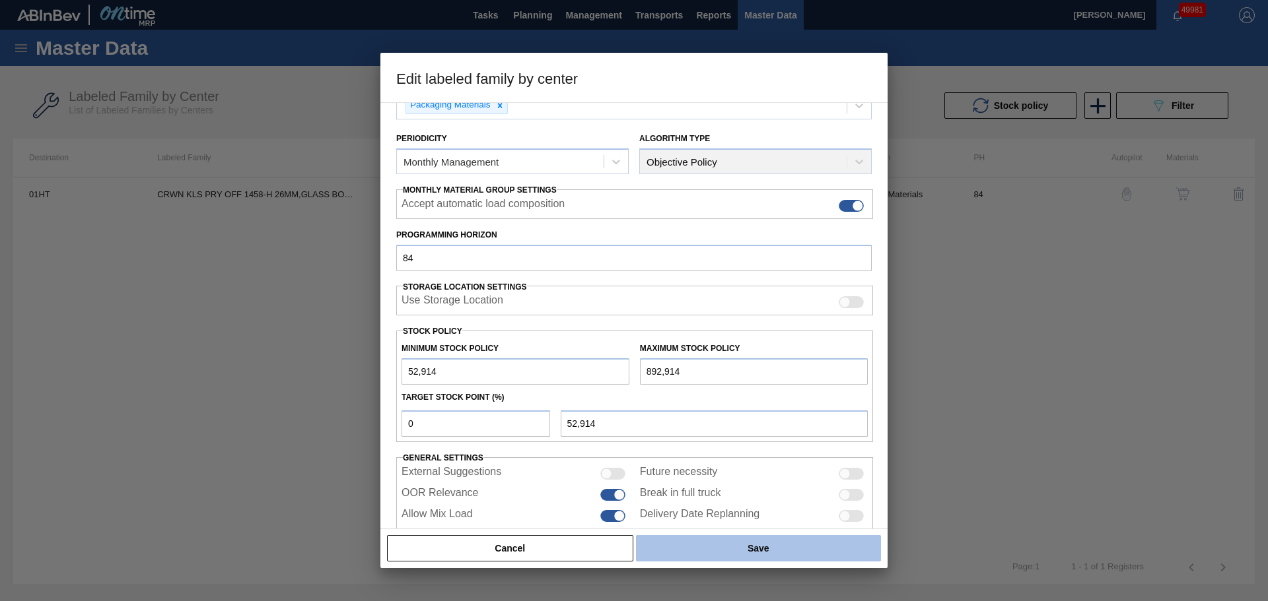
type input "892,914"
click at [729, 540] on button "Save" at bounding box center [758, 548] width 245 height 26
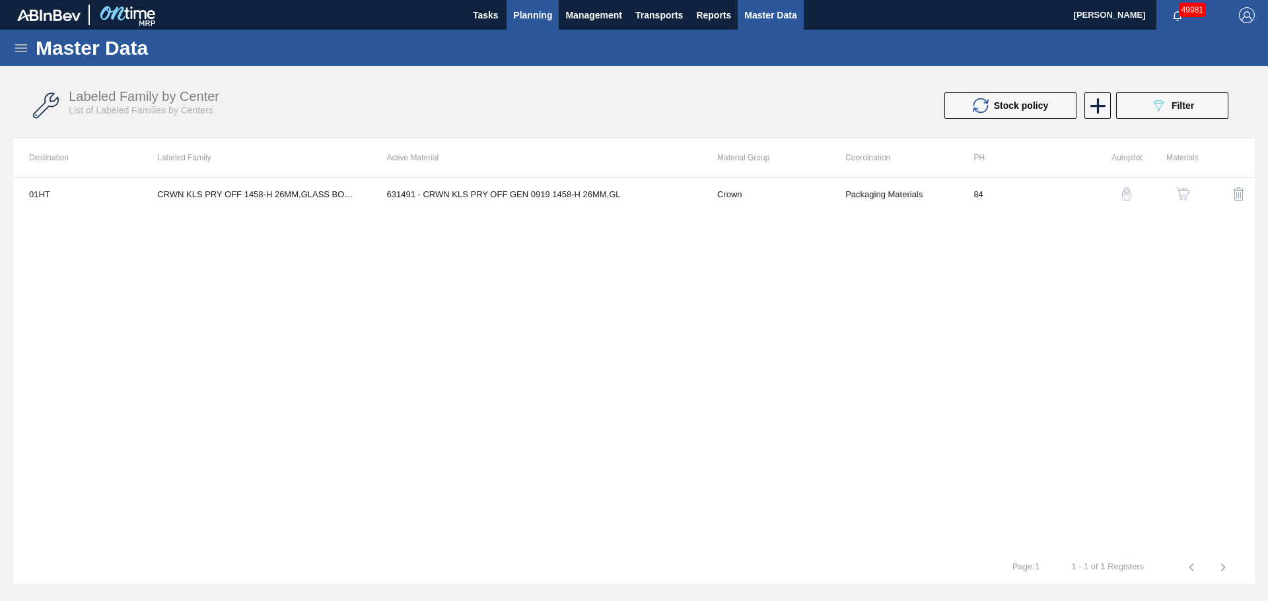
click at [537, 11] on span "Planning" at bounding box center [532, 15] width 39 height 16
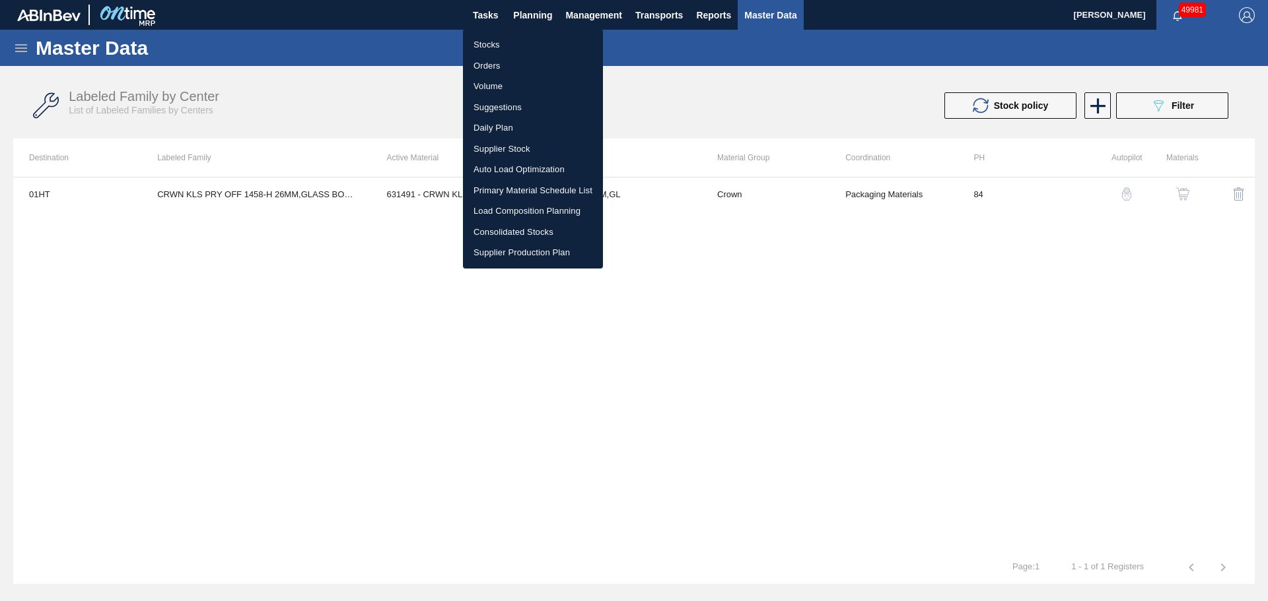
click at [485, 45] on li "Stocks" at bounding box center [533, 44] width 140 height 21
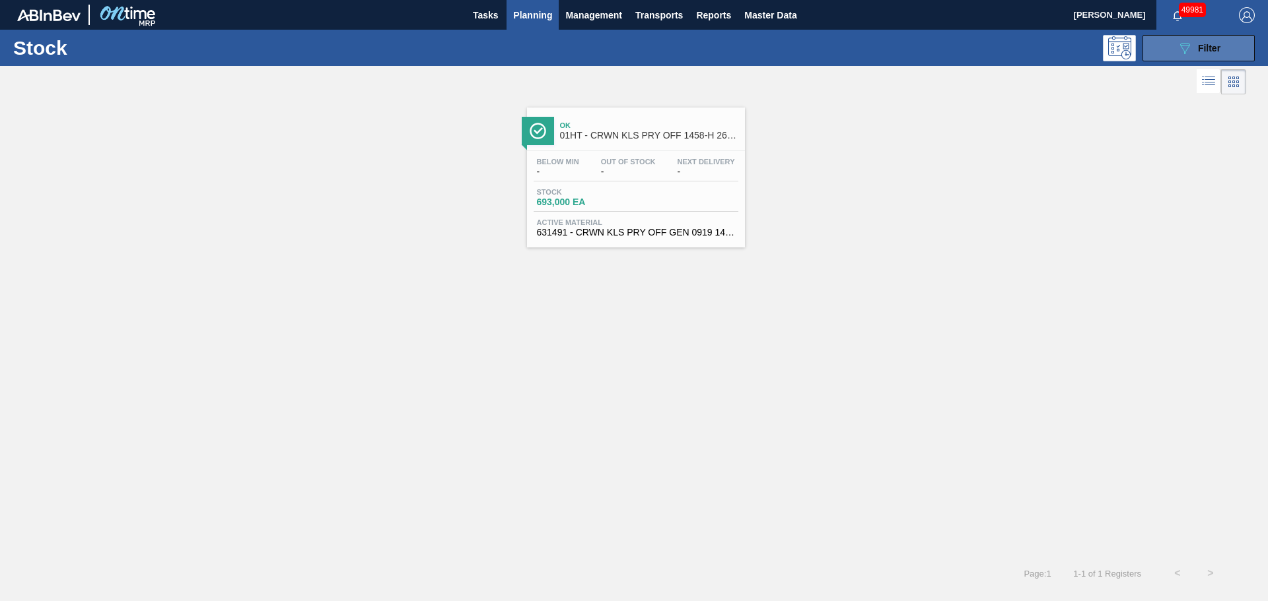
click at [1196, 38] on button "089F7B8B-B2A5-4AFE-B5C0-19BA573D28AC Filter" at bounding box center [1198, 48] width 112 height 26
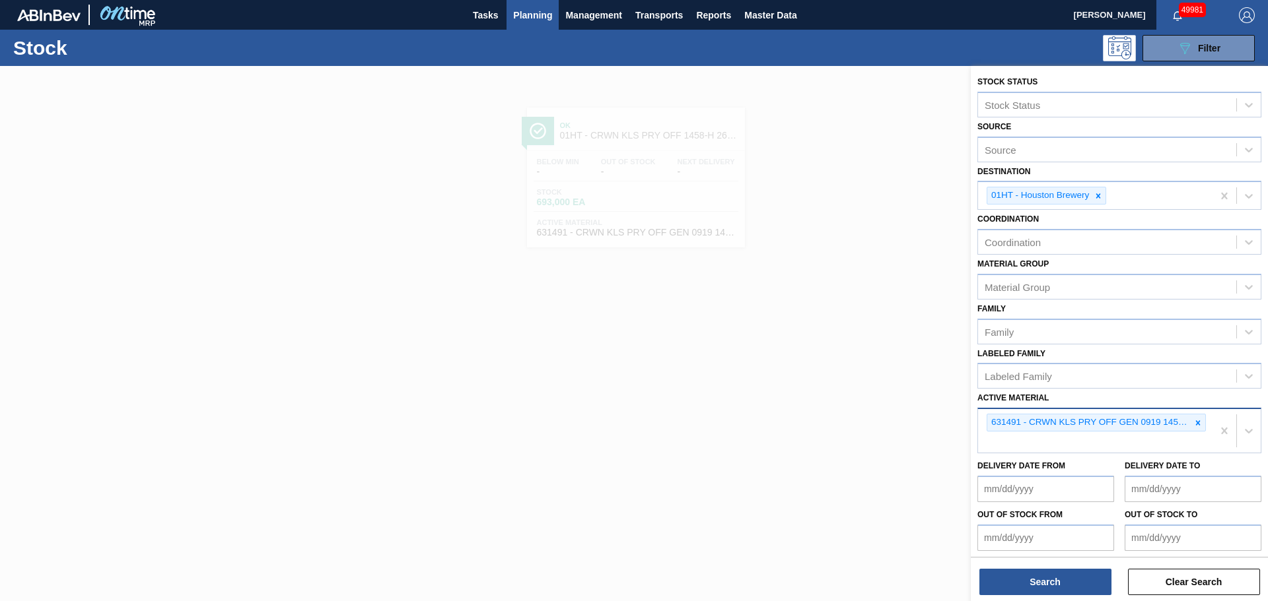
click at [1048, 442] on div "631491 - CRWN KLS PRY OFF GEN 0919 1458-H 26MM,GL" at bounding box center [1095, 431] width 234 height 44
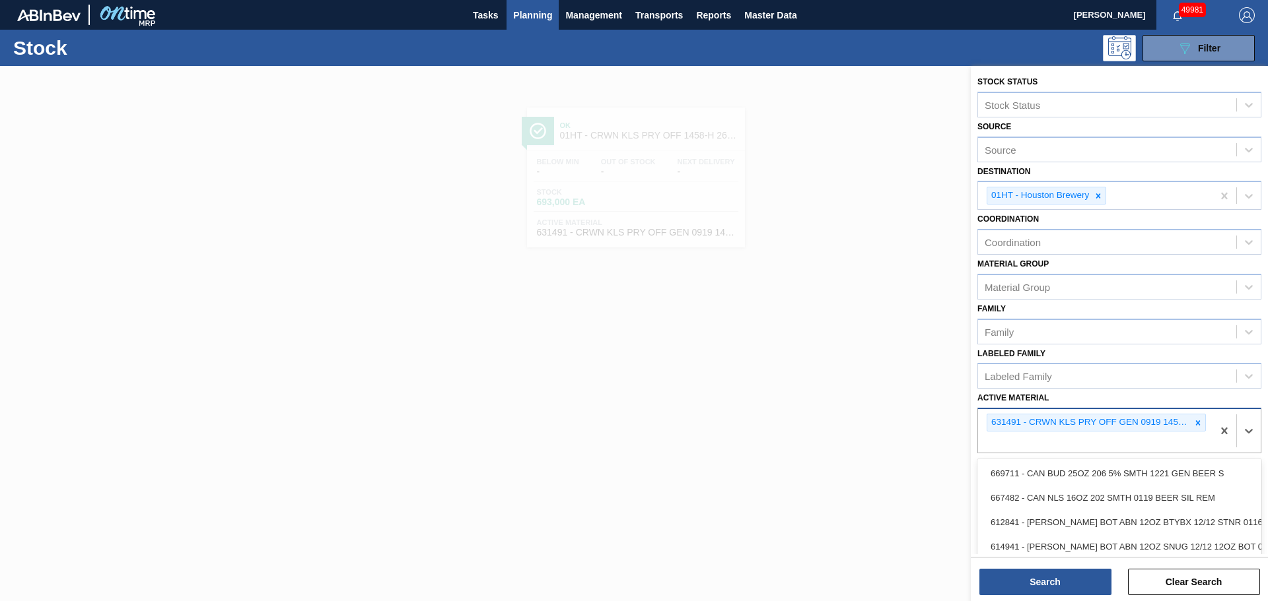
paste Material "631653"
type Material "631653"
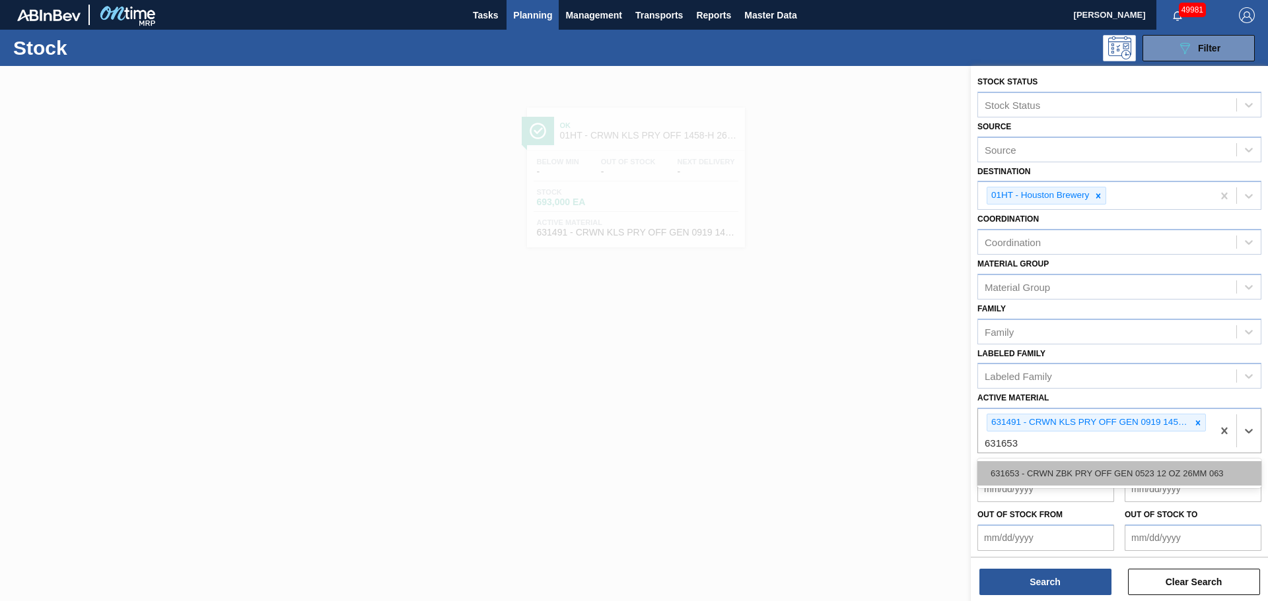
click at [1046, 473] on div "631653 - CRWN ZBK PRY OFF GEN 0523 12 OZ 26MM 063" at bounding box center [1119, 473] width 284 height 24
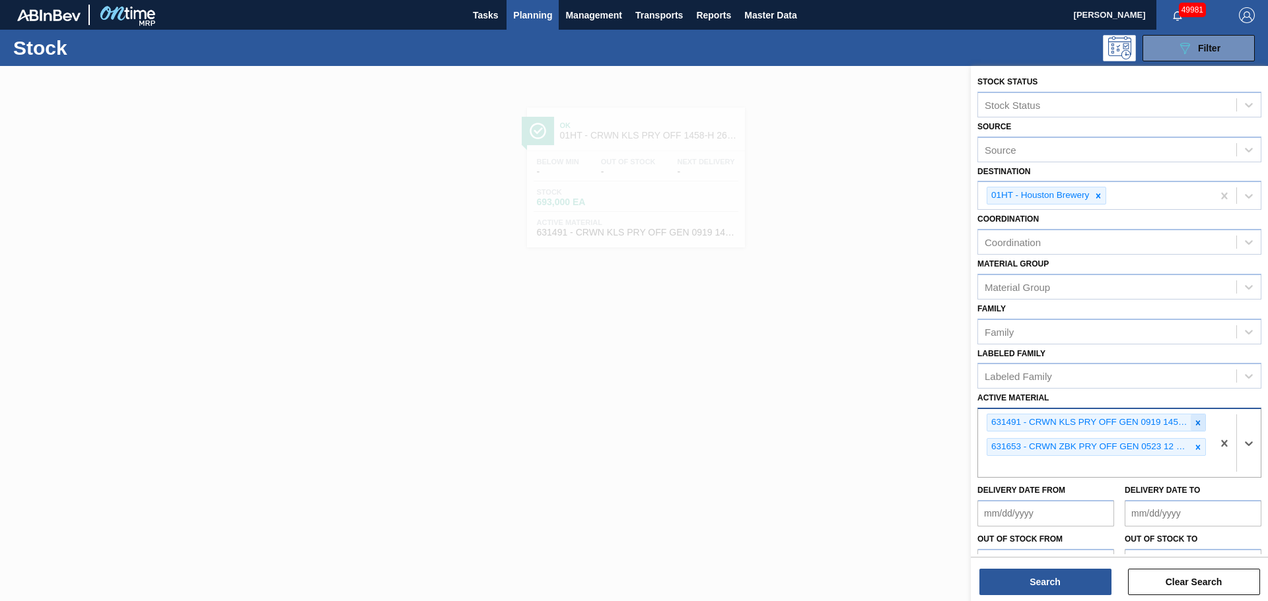
click at [1194, 423] on icon at bounding box center [1197, 423] width 9 height 9
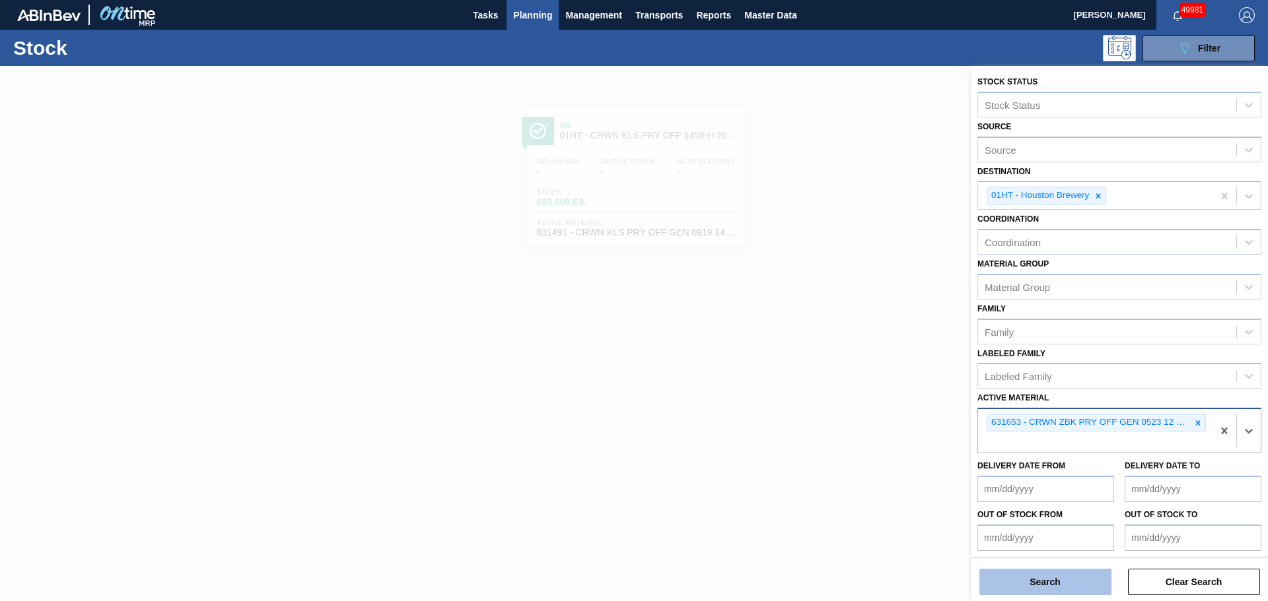
click at [1064, 586] on button "Search" at bounding box center [1045, 582] width 132 height 26
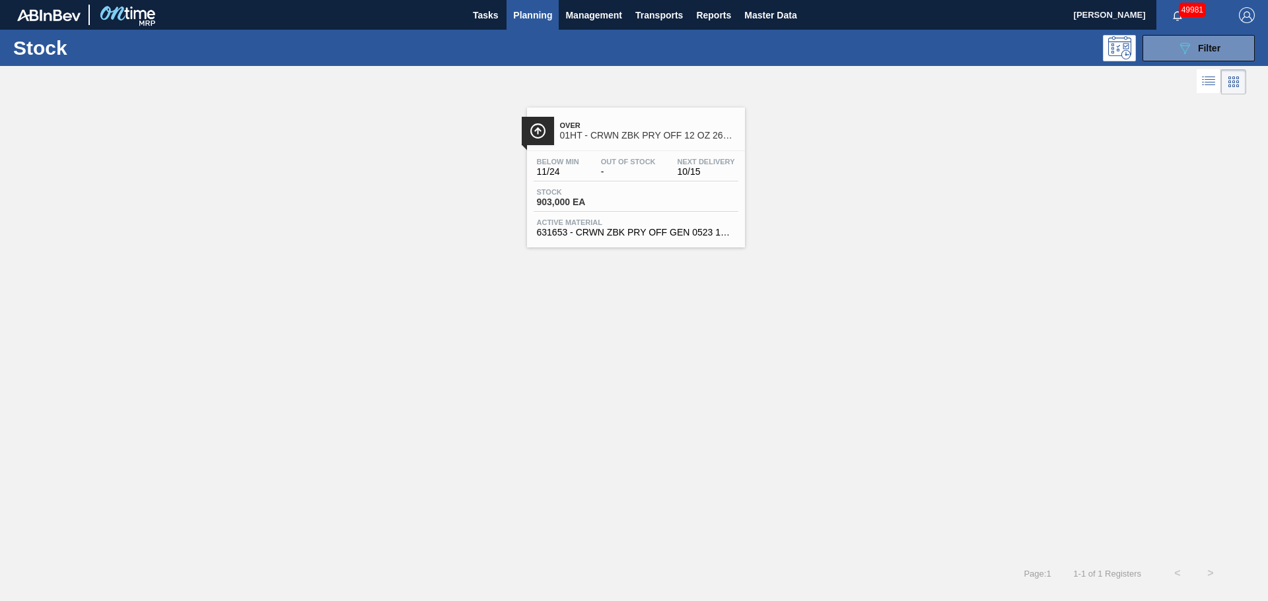
click at [627, 178] on div "Below Min 11/24 Out Of Stock - Next Delivery 10/15" at bounding box center [635, 170] width 205 height 24
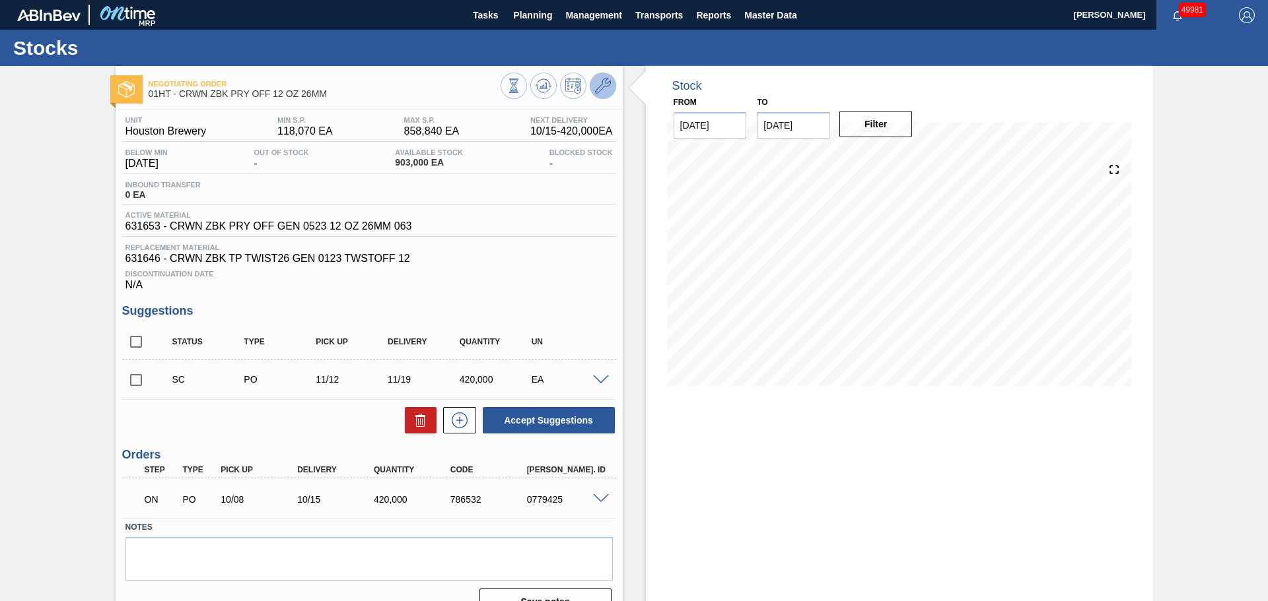
click at [601, 89] on icon at bounding box center [603, 86] width 16 height 16
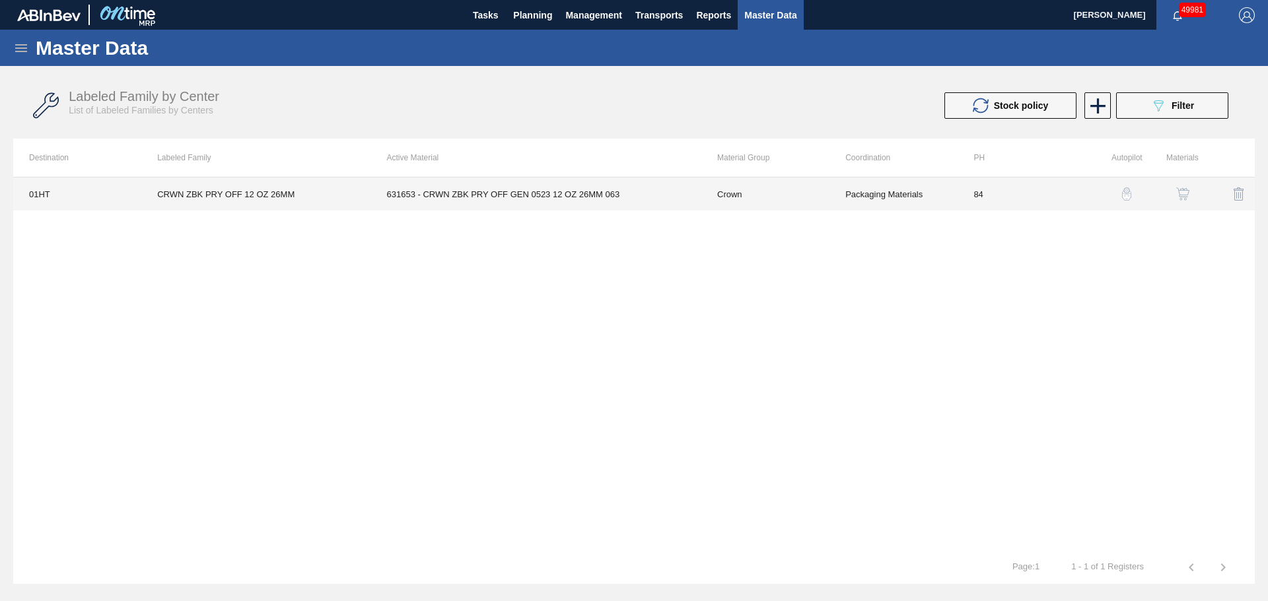
click at [492, 191] on td "631653 - CRWN ZBK PRY OFF GEN 0523 12 OZ 26MM 063" at bounding box center [536, 194] width 330 height 33
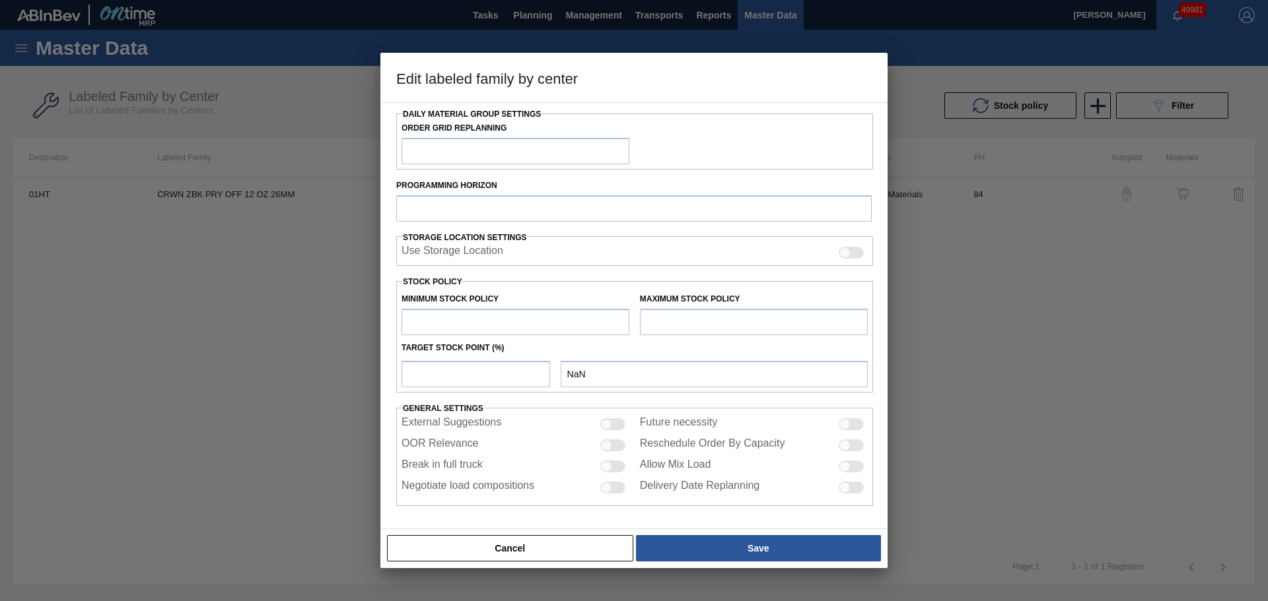
type input "Crown"
type input "Crowns"
type input "CRWN ZBK PRY OFF 12 OZ 26MM"
type input "01HT - Houston Brewery"
type input "84"
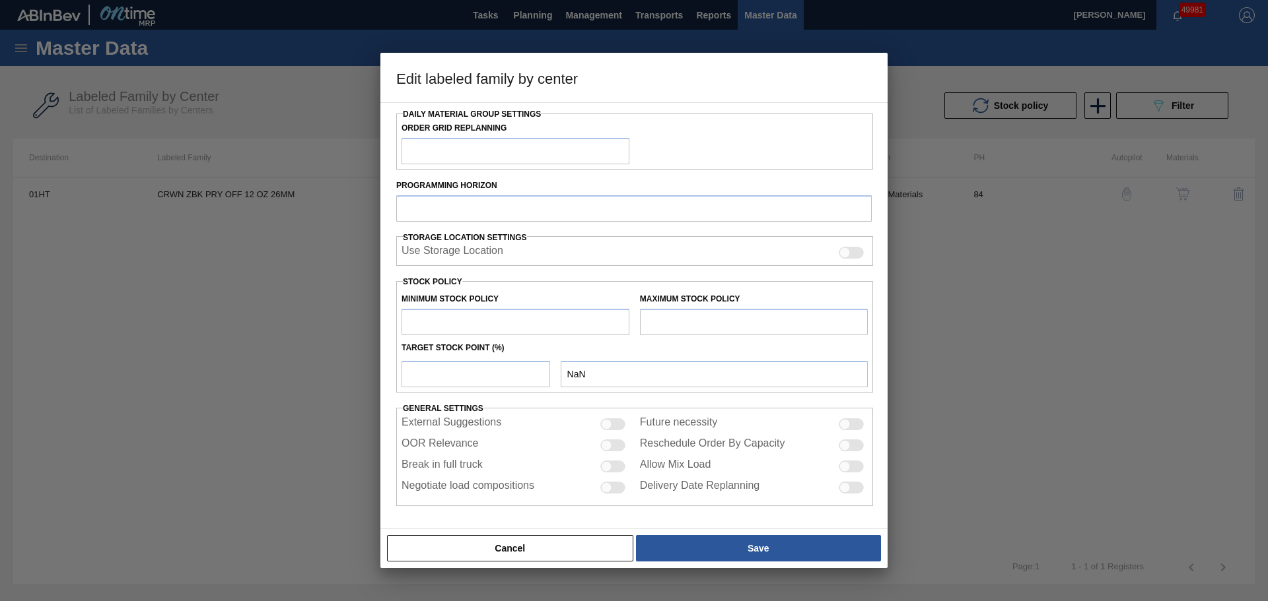
type input "118,070"
type input "858,840"
type input "0"
type input "118,070"
checkbox input "true"
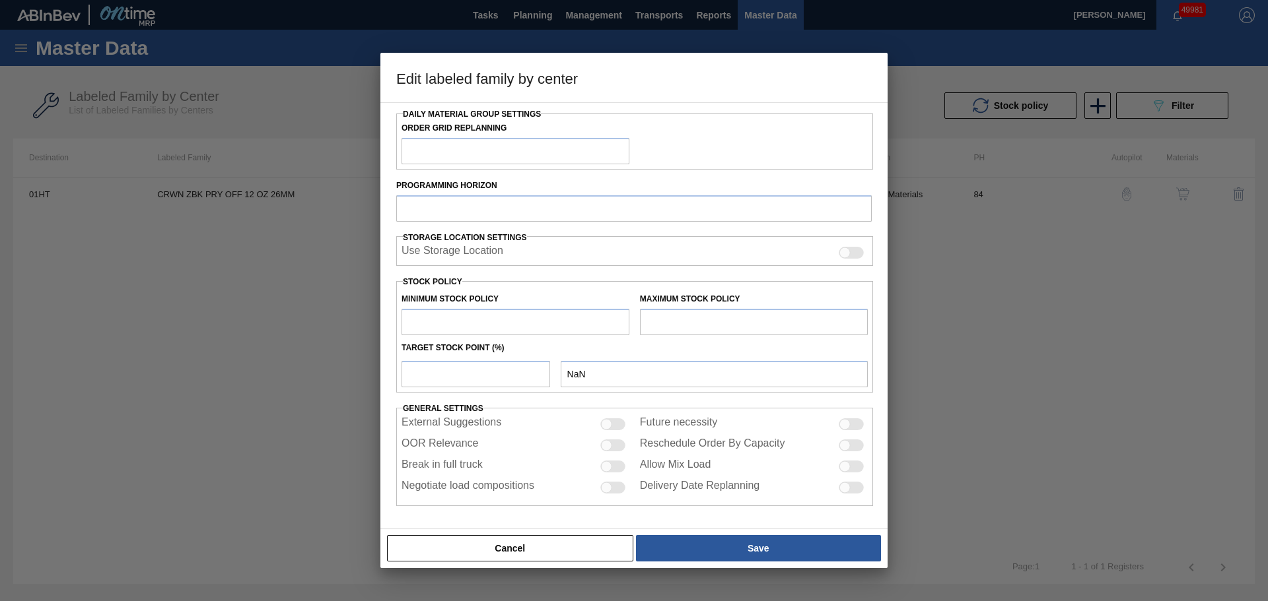
checkbox input "true"
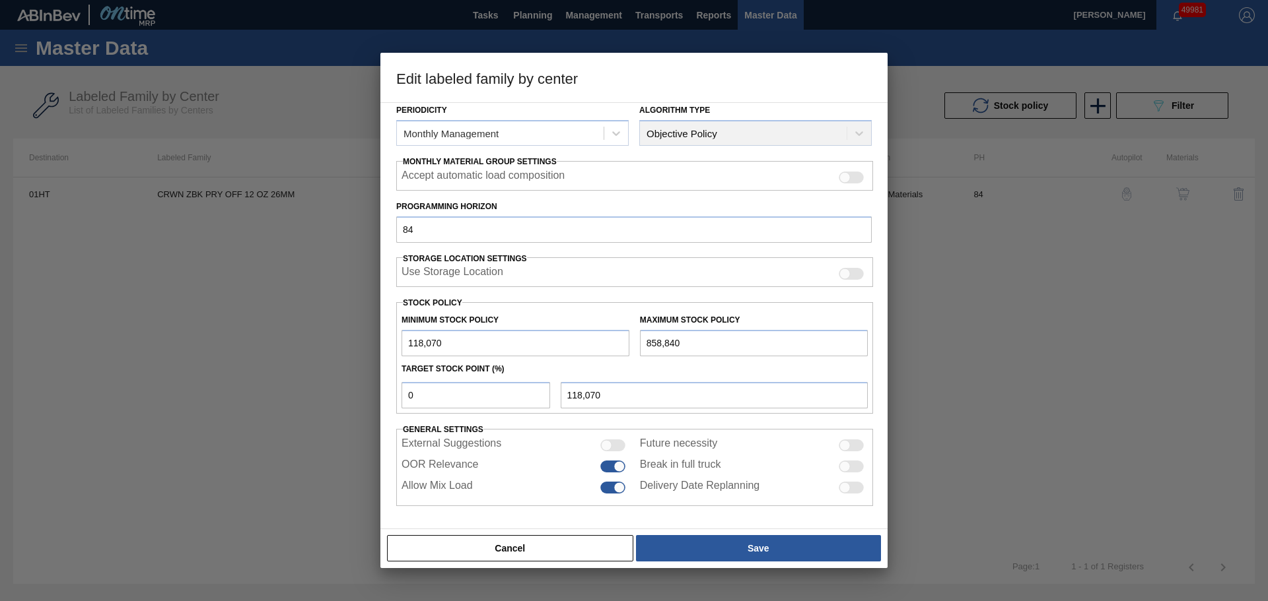
scroll to position [160, 0]
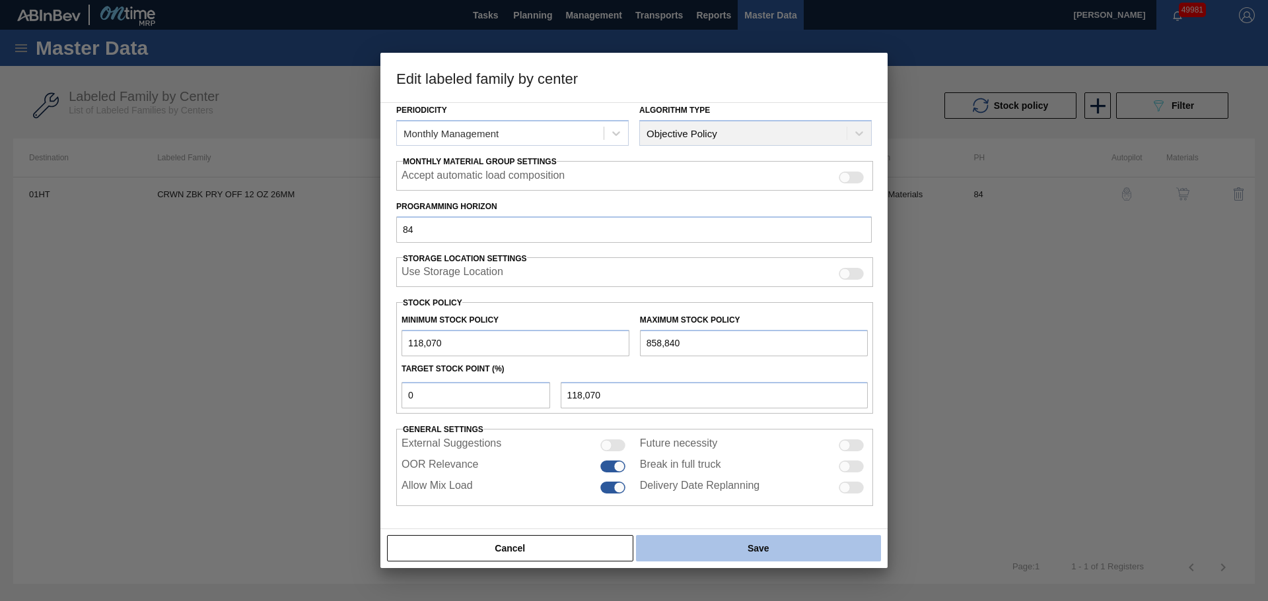
click at [716, 554] on button "Save" at bounding box center [758, 548] width 245 height 26
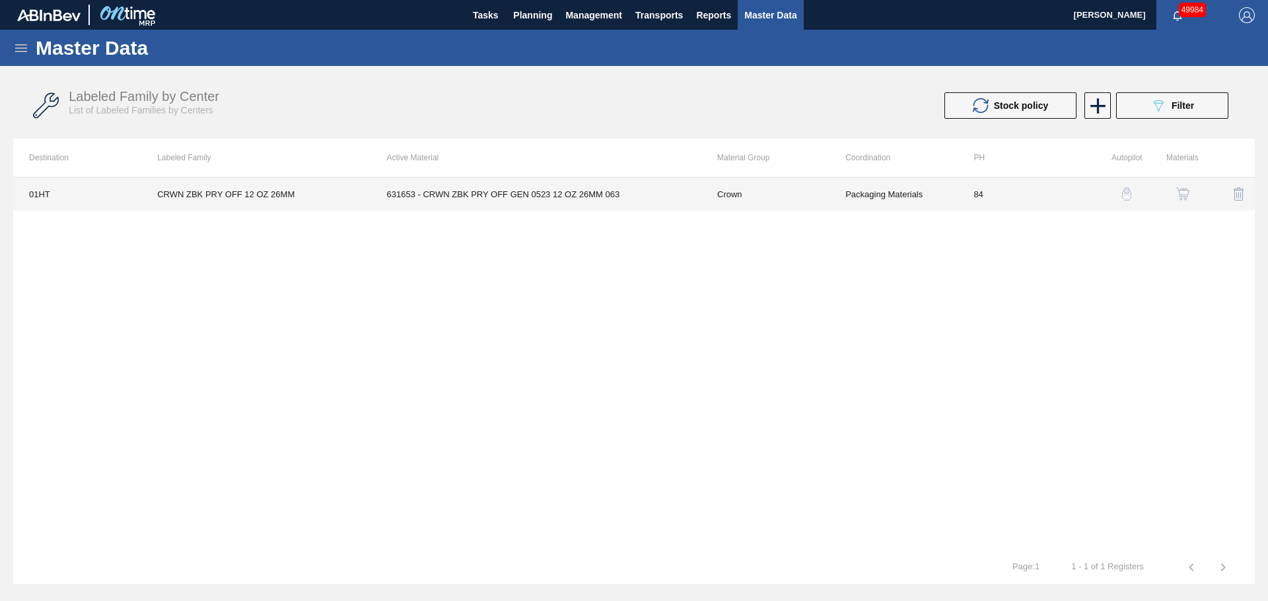
click at [522, 201] on td "631653 - CRWN ZBK PRY OFF GEN 0523 12 OZ 26MM 063" at bounding box center [536, 194] width 330 height 33
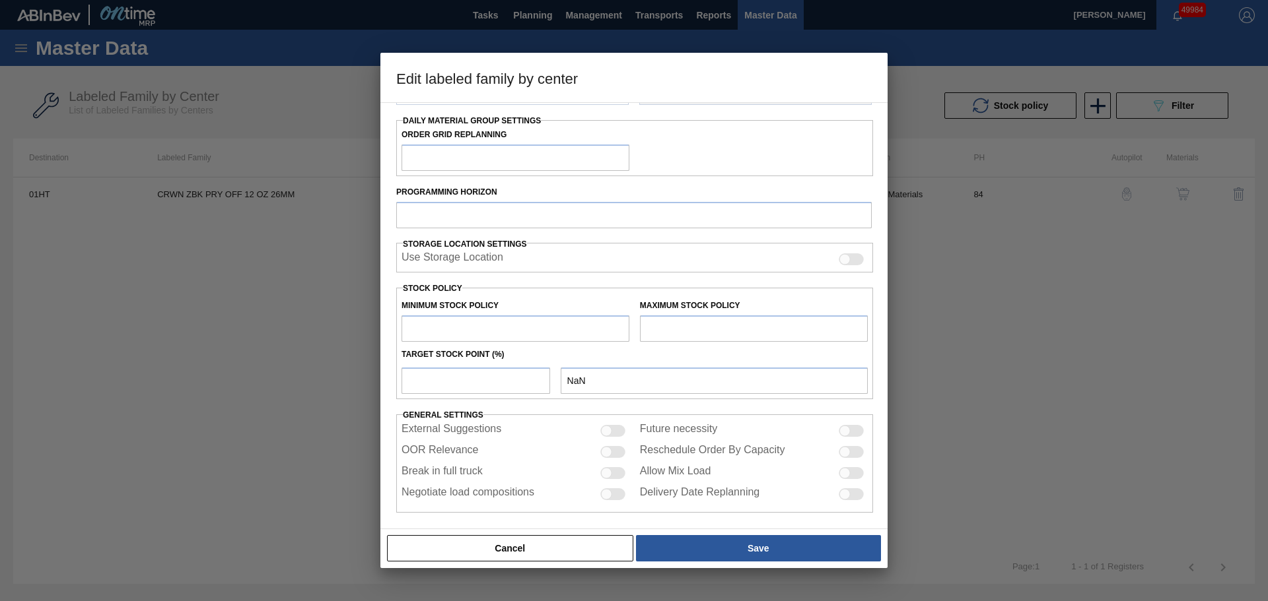
type input "Crown"
type input "Crowns"
type input "CRWN ZBK PRY OFF 12 OZ 26MM"
type input "01HT - Houston Brewery"
type input "84"
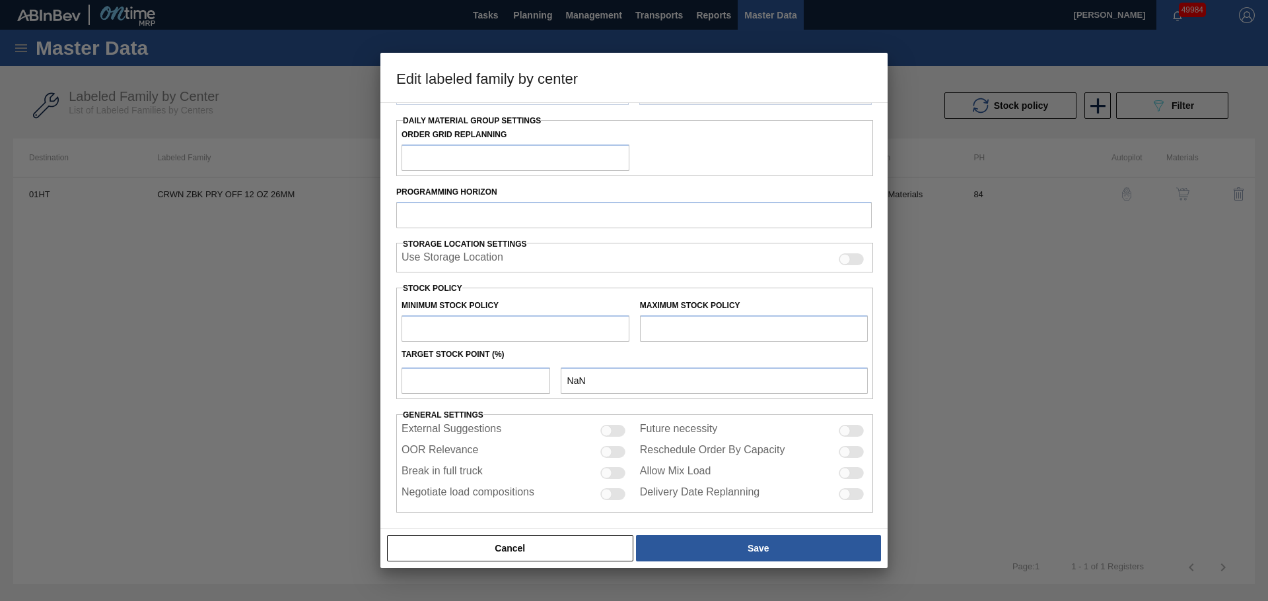
type input "118,070"
type input "858,840"
type input "0"
type input "118,070"
checkbox input "true"
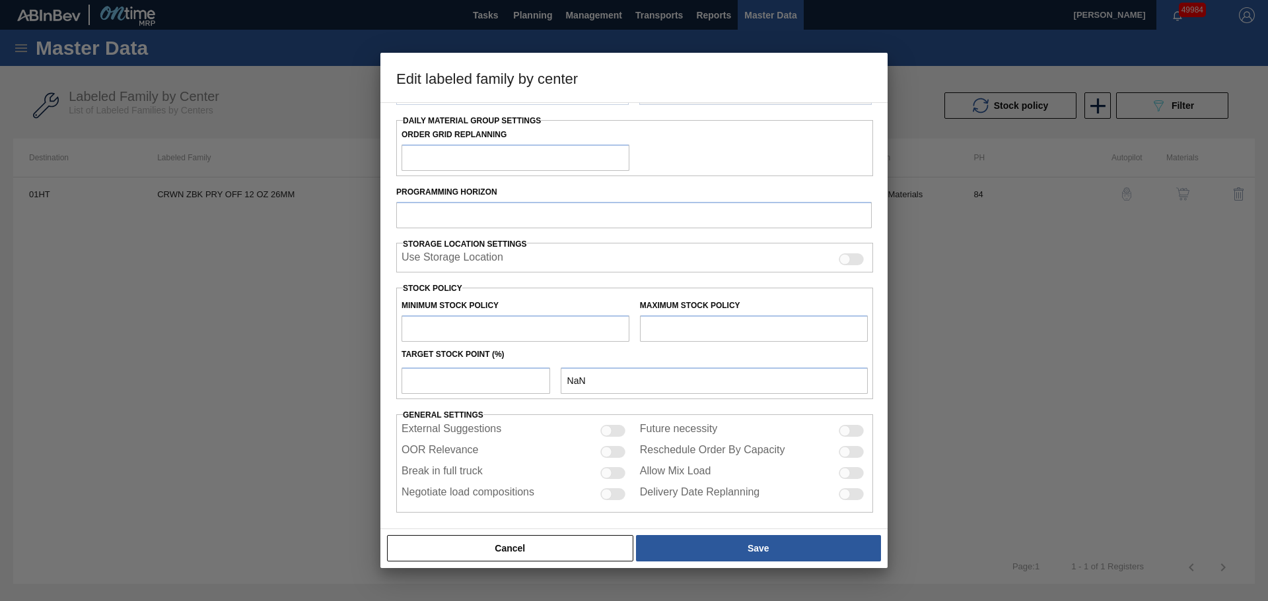
checkbox input "true"
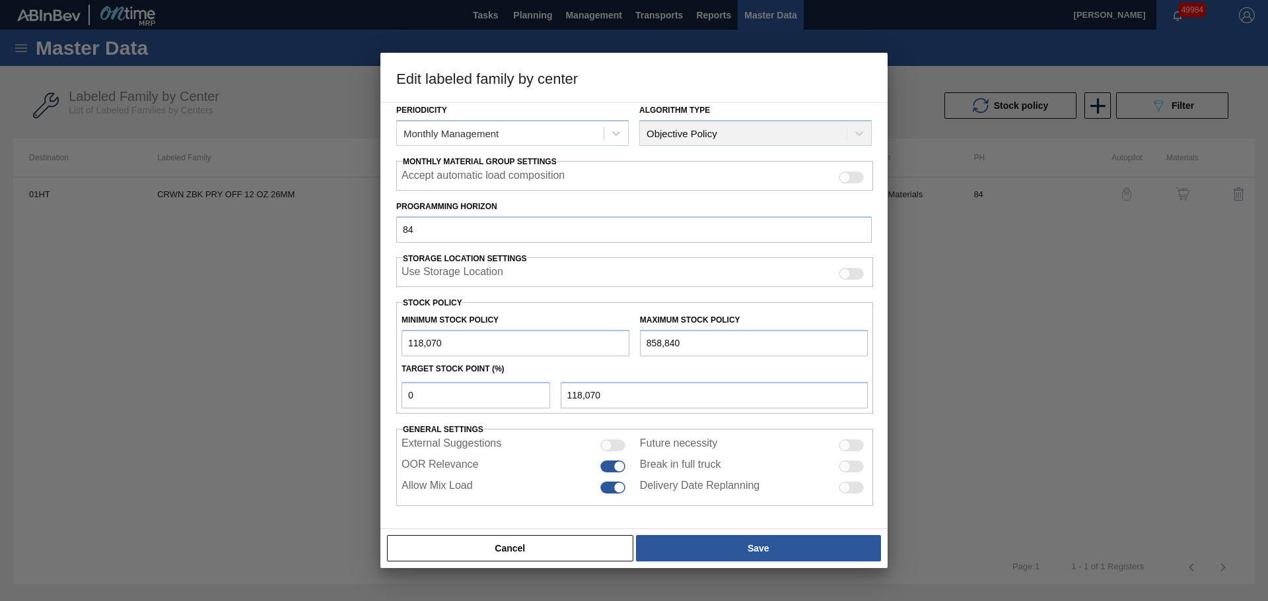
drag, startPoint x: 689, startPoint y: 347, endPoint x: 607, endPoint y: 345, distance: 82.5
click at [607, 345] on div "Minimum Stock Policy 118,070 Maximum Stock Policy 858,840" at bounding box center [634, 332] width 477 height 49
paste input "1,076,1"
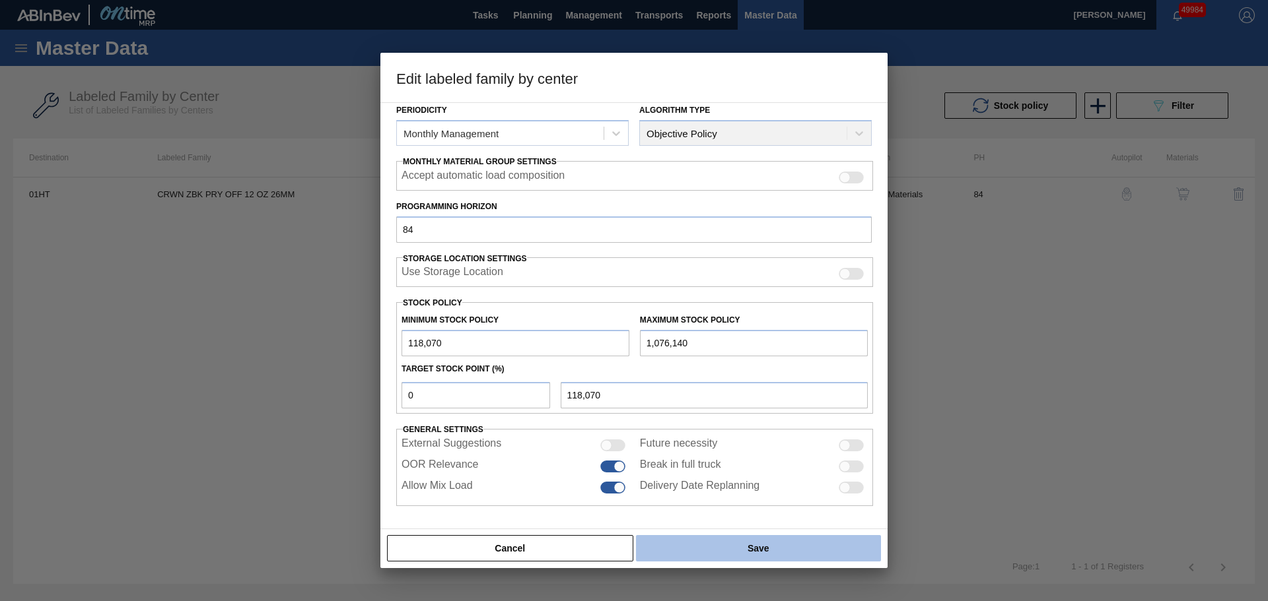
type input "1,076,140"
click at [747, 549] on button "Save" at bounding box center [758, 548] width 245 height 26
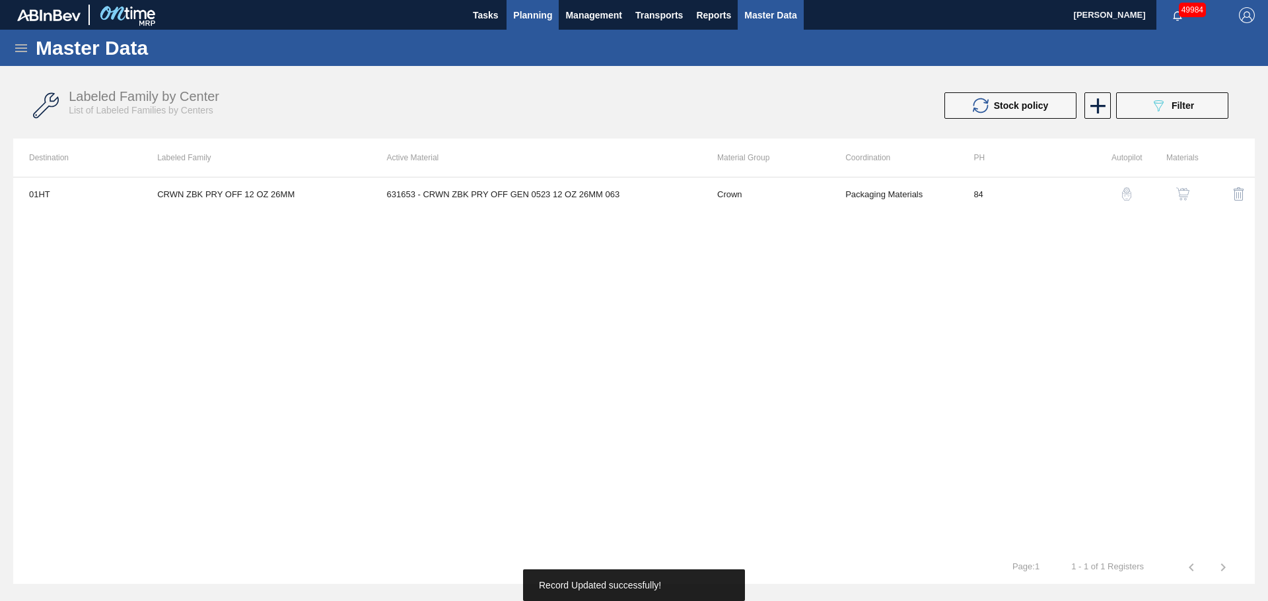
click at [533, 14] on span "Planning" at bounding box center [532, 15] width 39 height 16
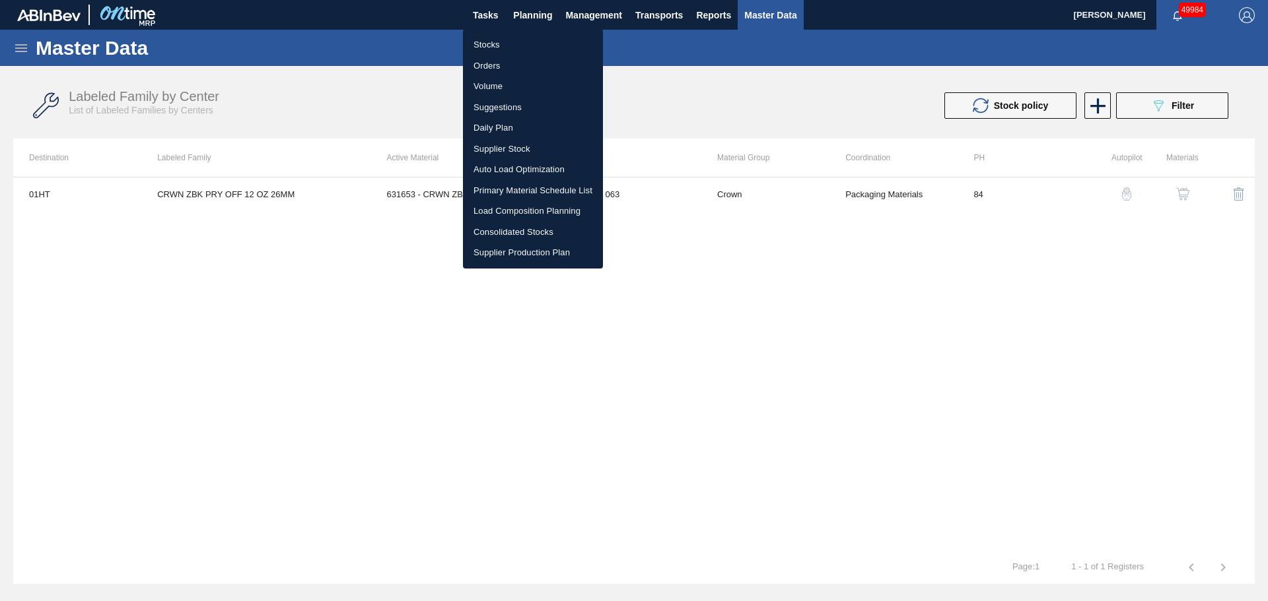
click at [483, 38] on li "Stocks" at bounding box center [533, 44] width 140 height 21
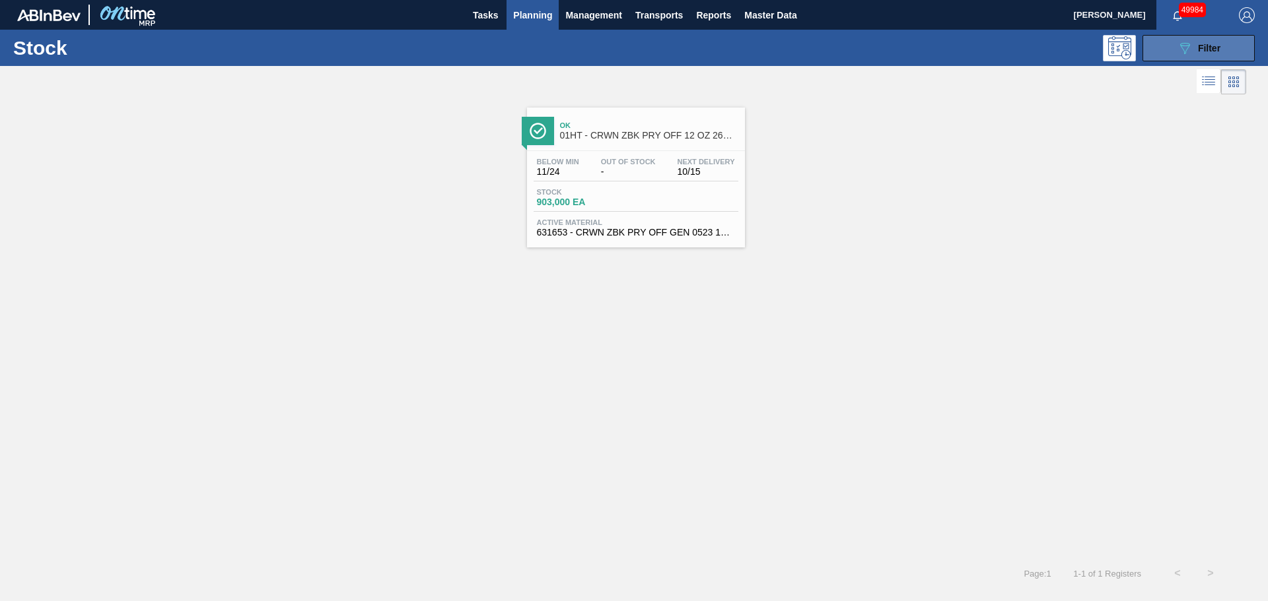
click at [1231, 46] on button "089F7B8B-B2A5-4AFE-B5C0-19BA573D28AC Filter" at bounding box center [1198, 48] width 112 height 26
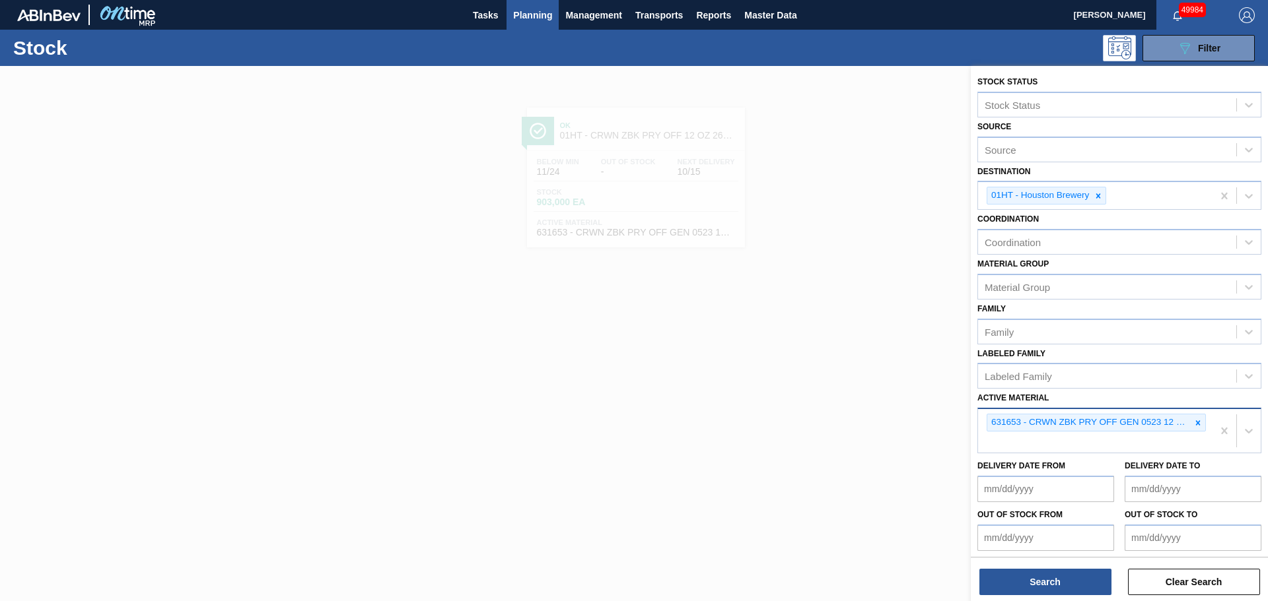
click at [1003, 434] on div "631653 - CRWN ZBK PRY OFF GEN 0523 12 OZ 26MM 063" at bounding box center [1095, 431] width 234 height 44
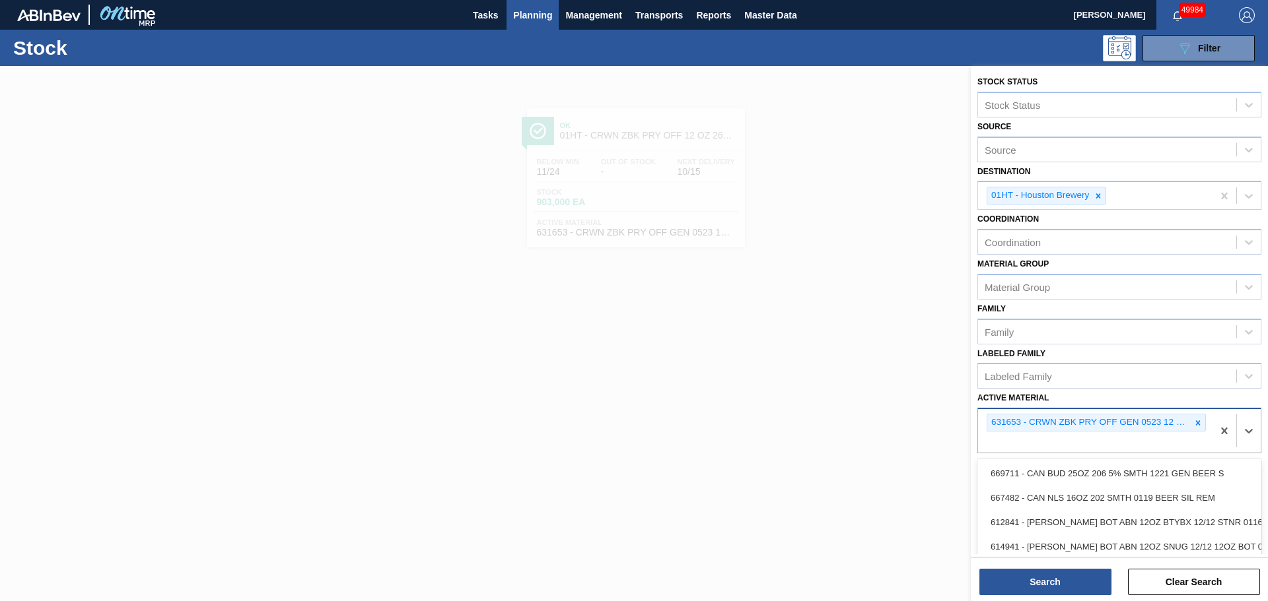
paste Material "690311"
type Material "690311"
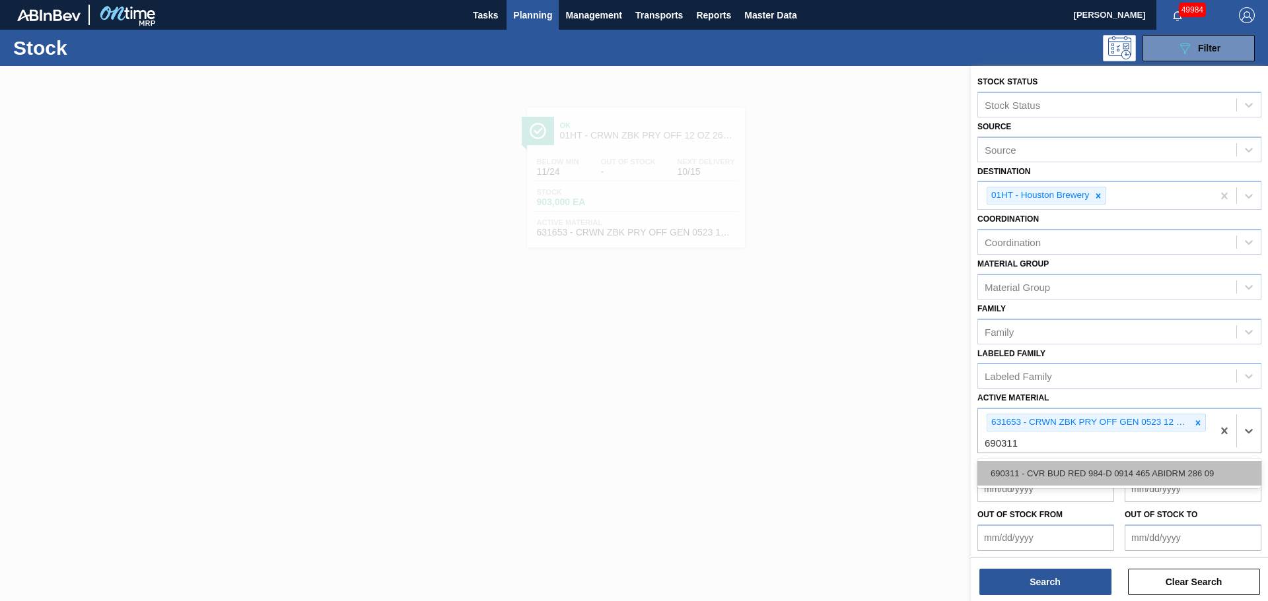
click at [1030, 473] on div "690311 - CVR BUD RED 984-D 0914 465 ABIDRM 286 09" at bounding box center [1119, 473] width 284 height 24
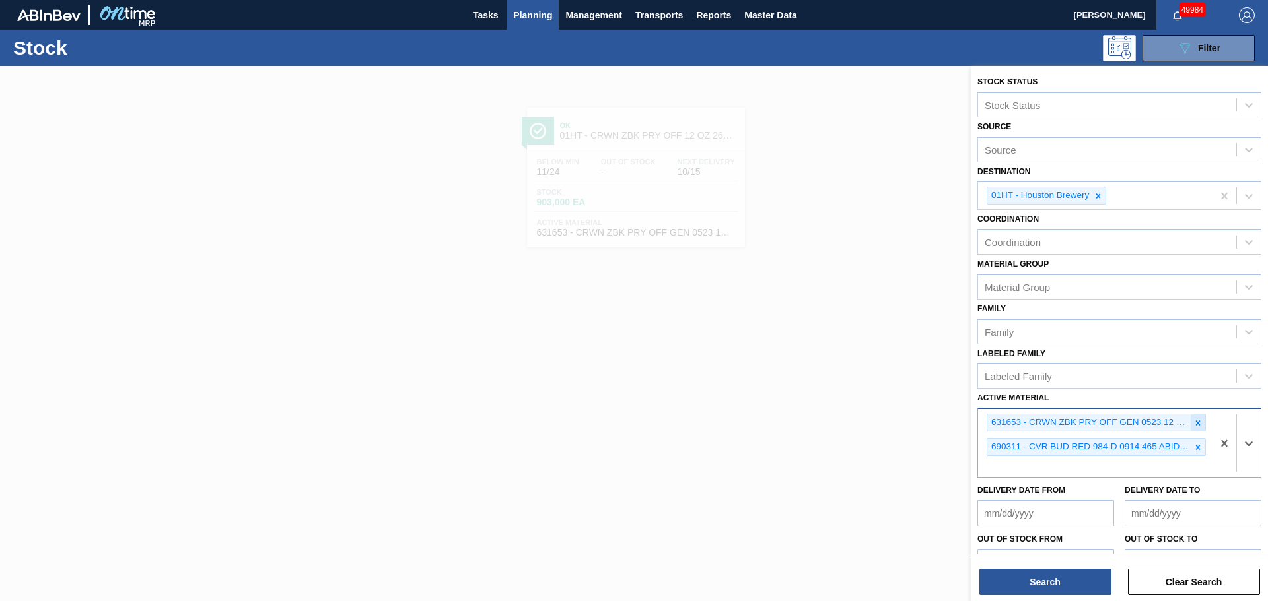
click at [1196, 422] on icon at bounding box center [1197, 423] width 9 height 9
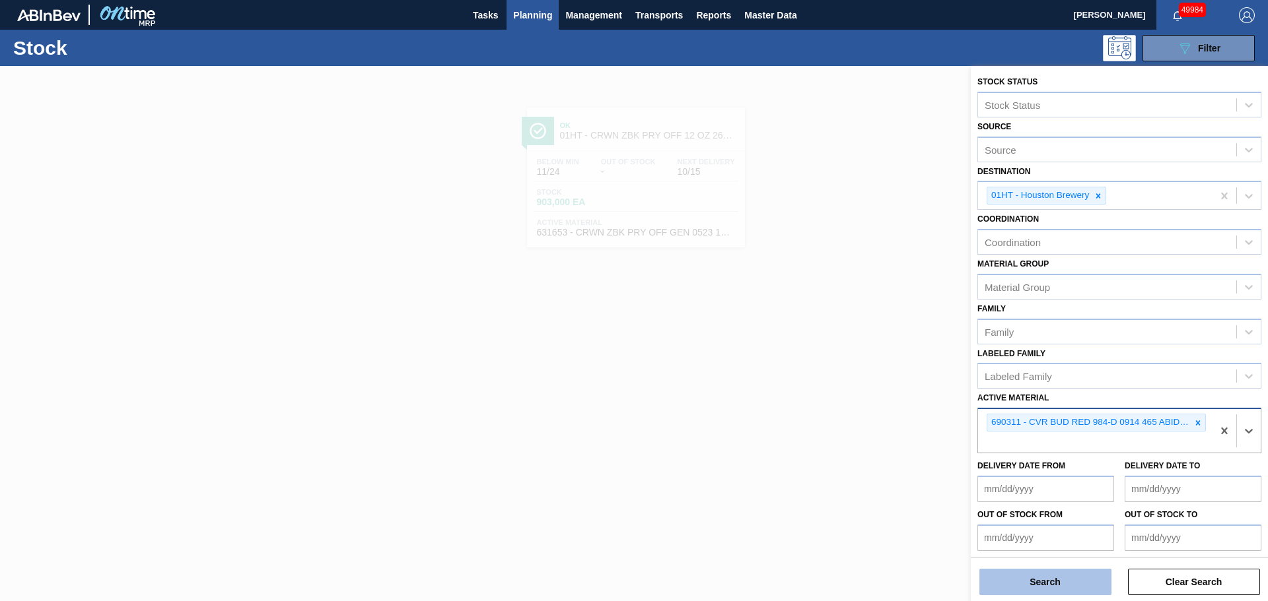
click at [1073, 582] on button "Search" at bounding box center [1045, 582] width 132 height 26
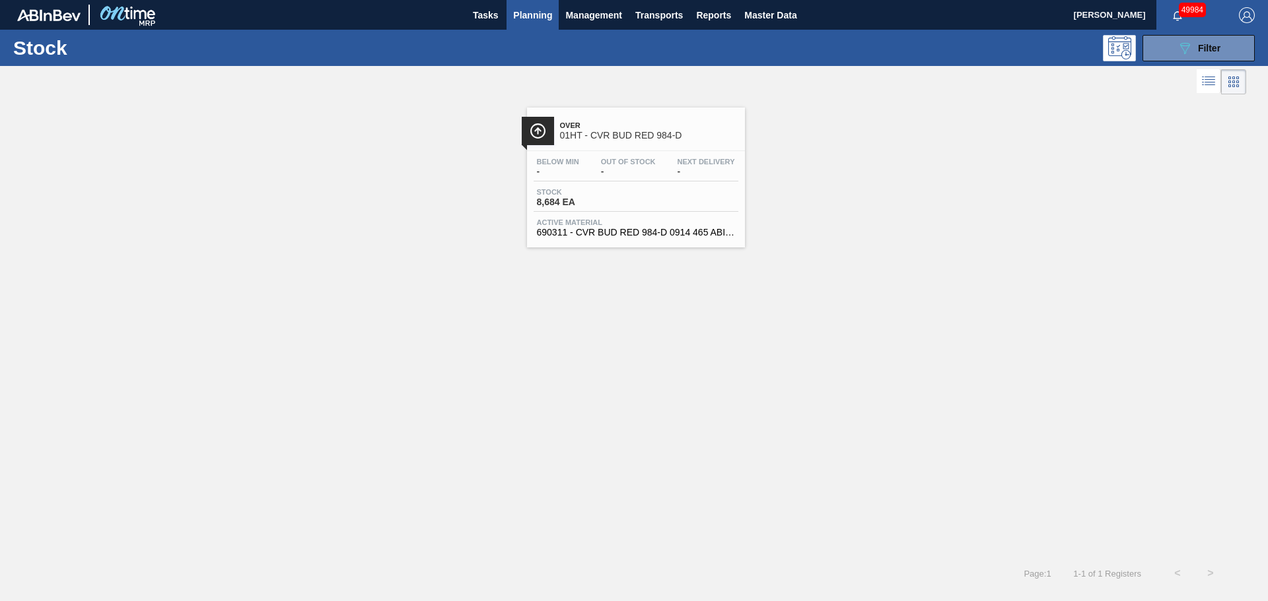
click at [616, 194] on span "Stock" at bounding box center [583, 192] width 92 height 8
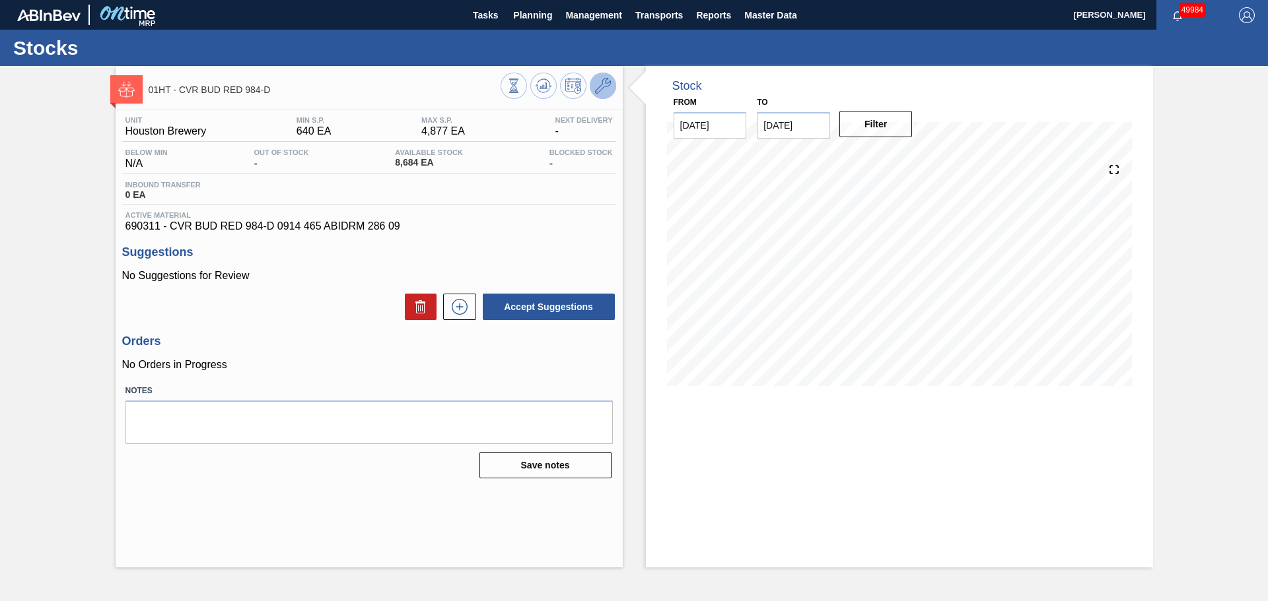
click at [611, 89] on button at bounding box center [603, 86] width 26 height 26
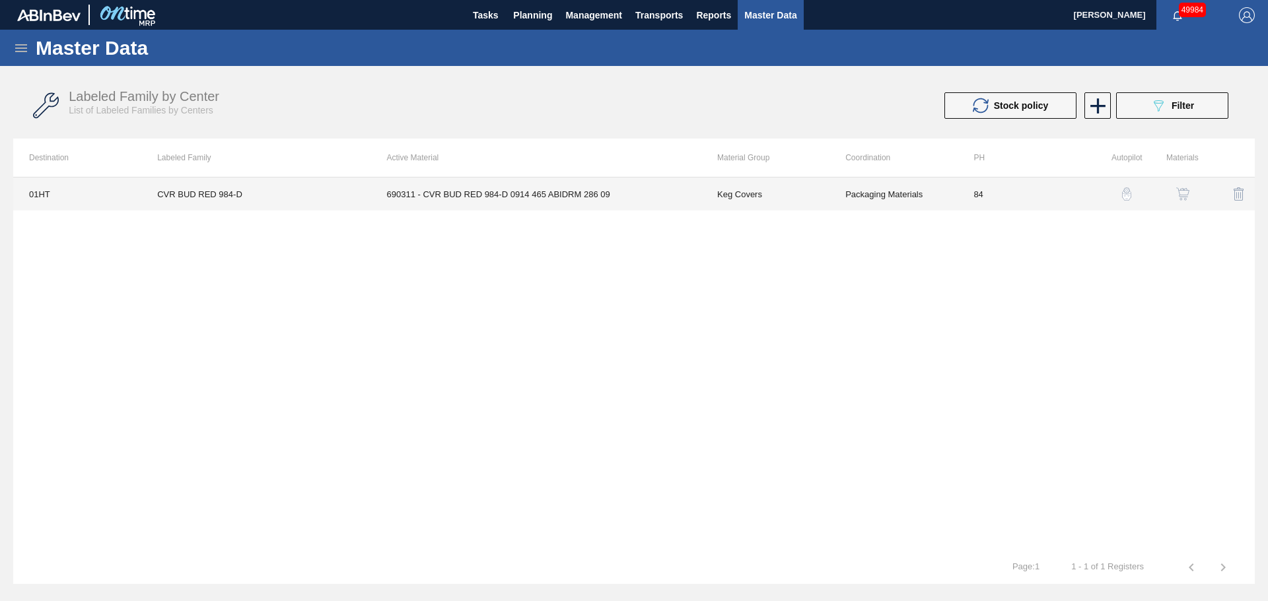
click at [492, 201] on td "690311 - CVR BUD RED 984-D 0914 465 ABIDRM 286 09" at bounding box center [536, 194] width 330 height 33
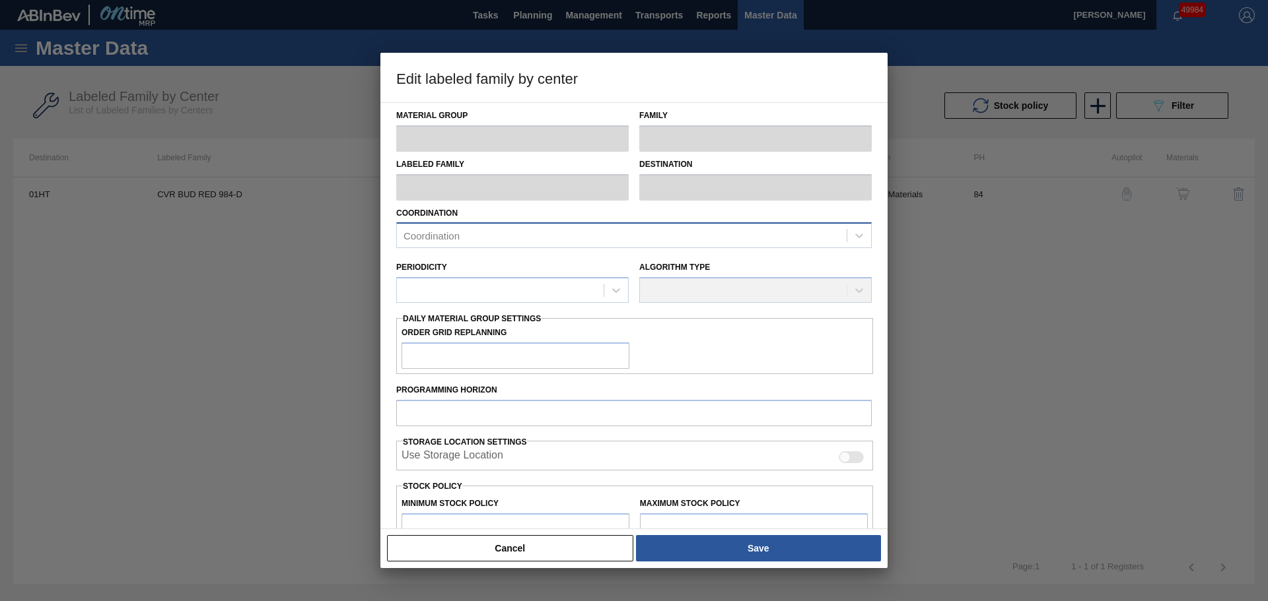
type input "Keg Covers"
type input "CVR BUD RED 984-D"
type input "01HT - Houston Brewery"
type input "84"
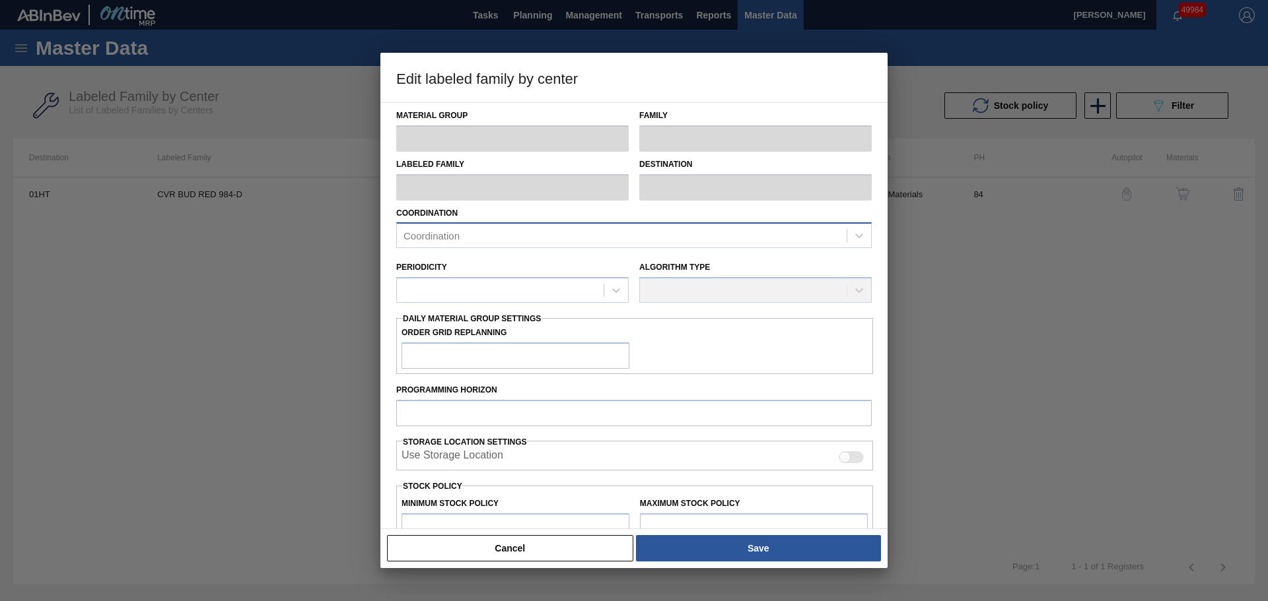
type input "640"
type input "4,877"
type input "50"
type input "2,759"
checkbox input "true"
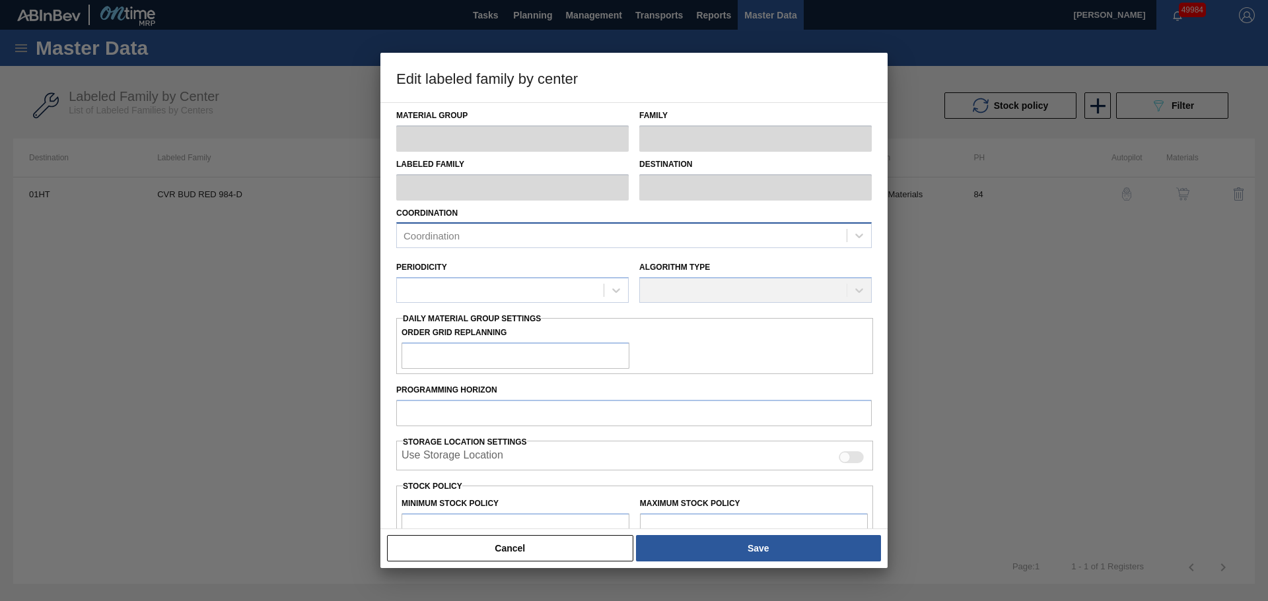
checkbox input "true"
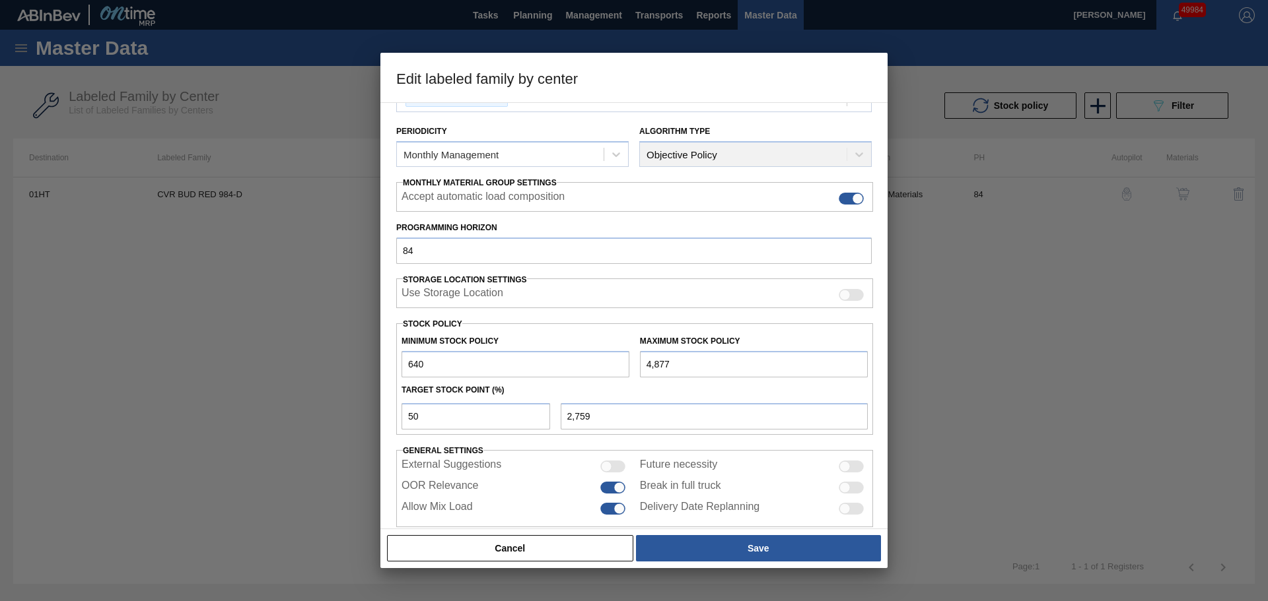
scroll to position [160, 0]
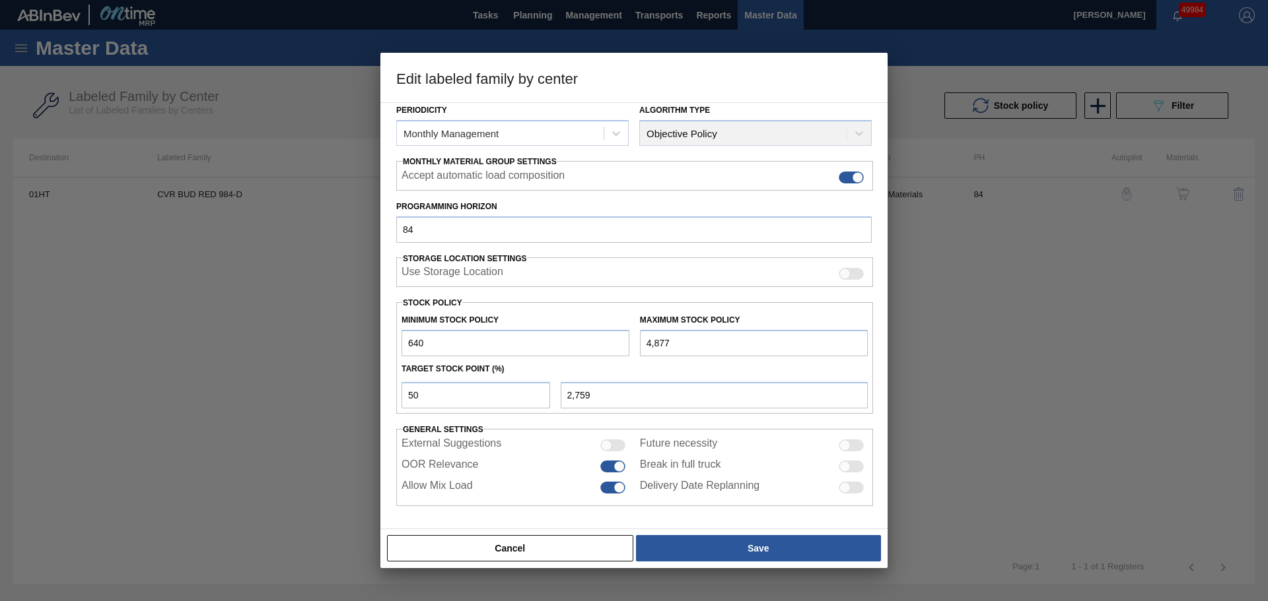
drag, startPoint x: 676, startPoint y: 350, endPoint x: 611, endPoint y: 351, distance: 64.7
click at [612, 351] on div "Minimum Stock Policy 640 Maximum Stock Policy 4,877" at bounding box center [634, 332] width 477 height 49
paste input "6,010"
type input "6,010"
type input "3,325"
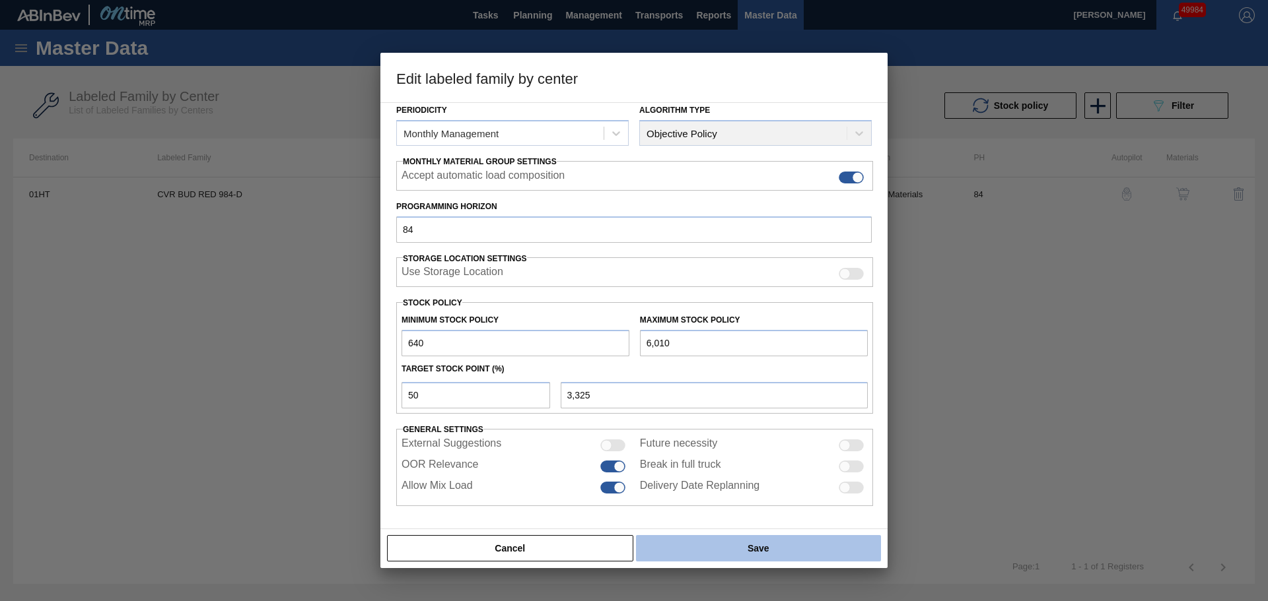
type input "6,010"
click at [809, 550] on button "Save" at bounding box center [758, 548] width 245 height 26
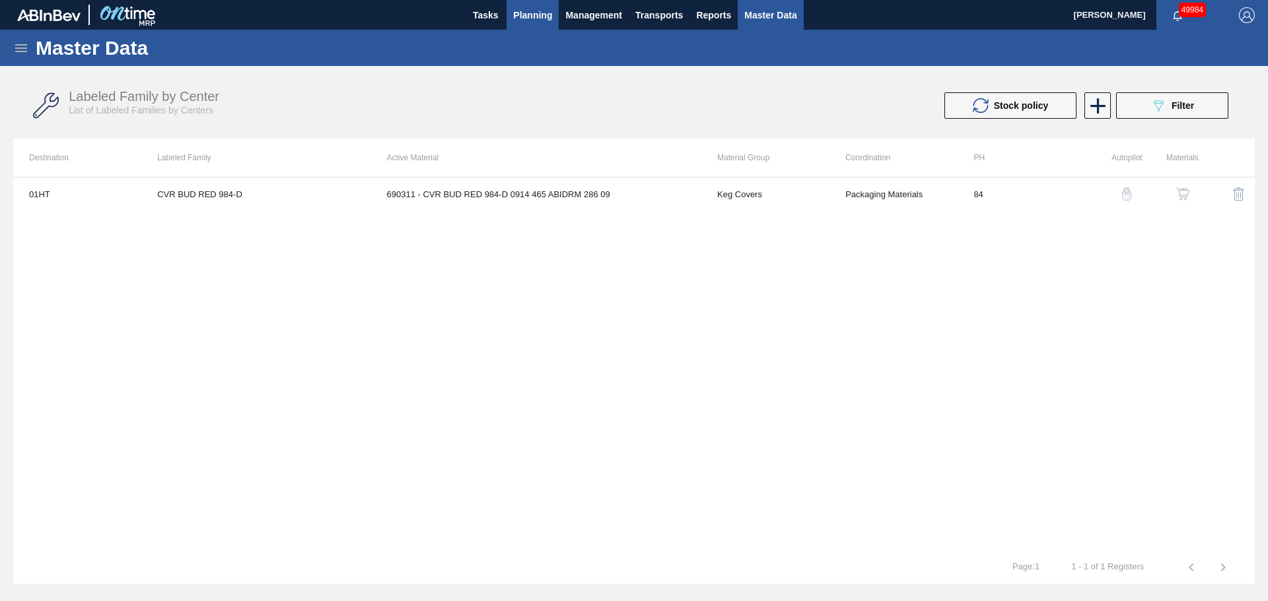
click at [544, 17] on span "Planning" at bounding box center [532, 15] width 39 height 16
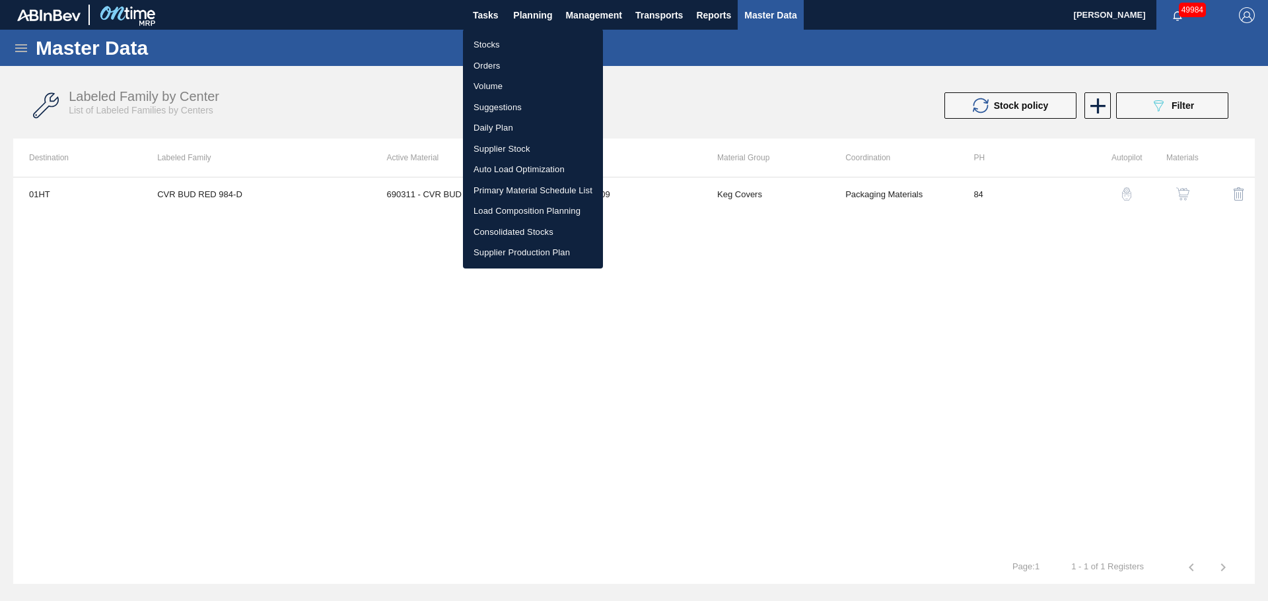
drag, startPoint x: 486, startPoint y: 38, endPoint x: 737, endPoint y: 84, distance: 255.0
click at [486, 38] on li "Stocks" at bounding box center [533, 44] width 140 height 21
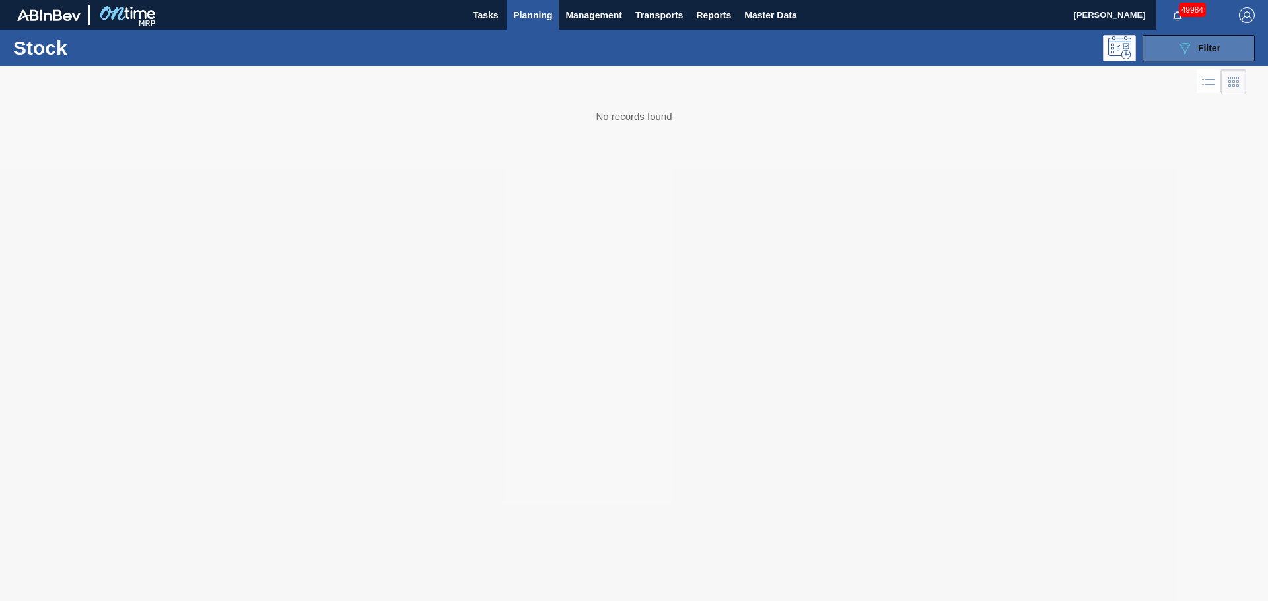
click at [1177, 50] on icon "089F7B8B-B2A5-4AFE-B5C0-19BA573D28AC" at bounding box center [1184, 48] width 16 height 16
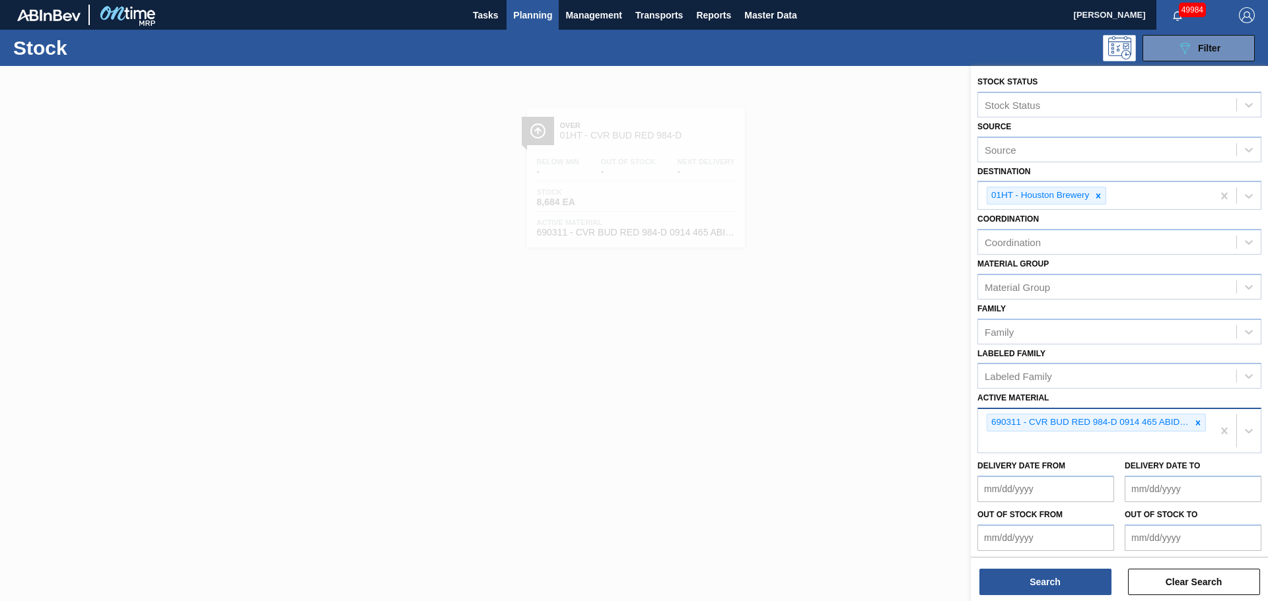
click at [1081, 446] on div "690311 - CVR BUD RED 984-D 0914 465 ABIDRM 286 09" at bounding box center [1095, 431] width 234 height 44
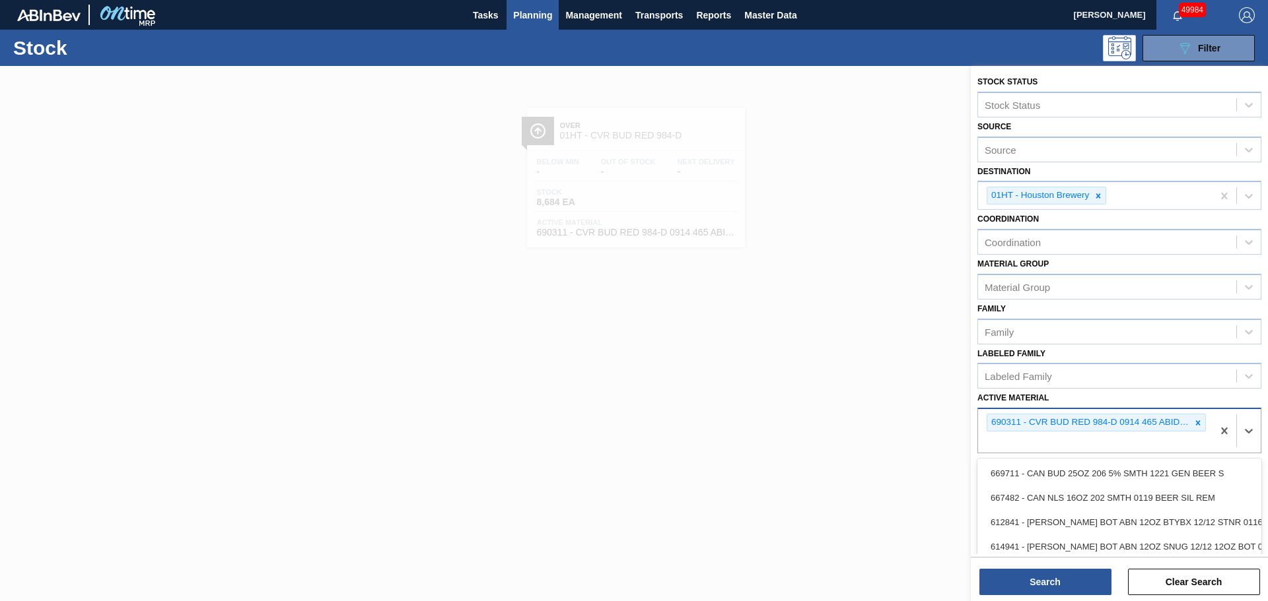
paste Material "690549"
type Material "690549"
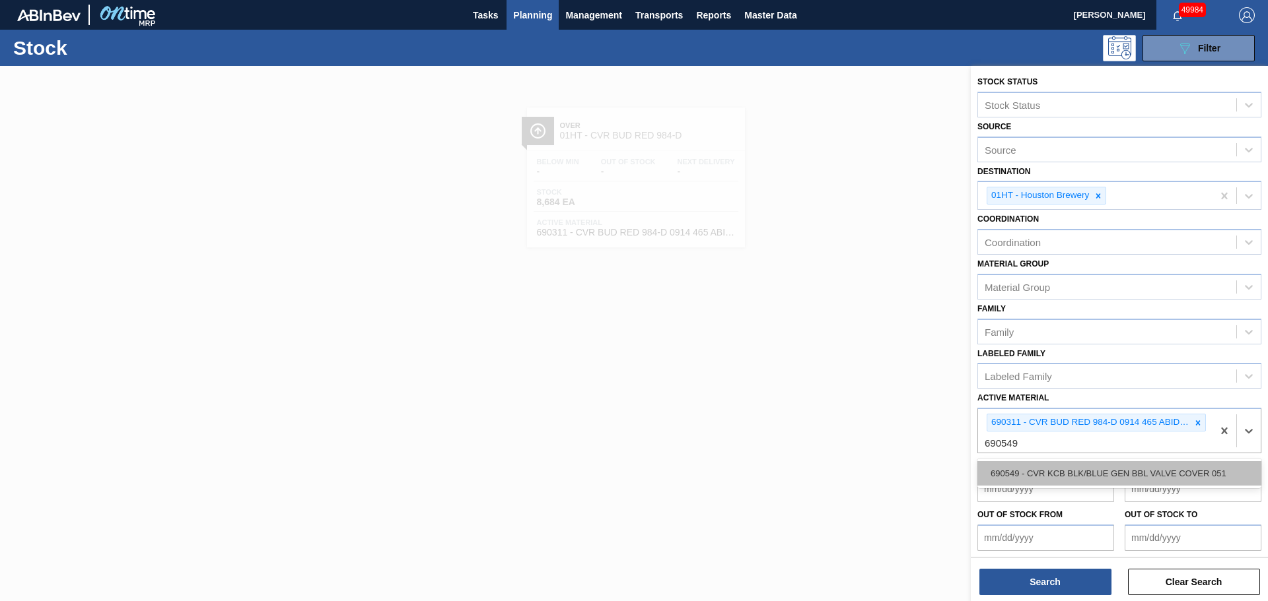
click at [1064, 477] on div "690549 - CVR KCB BLK/BLUE GEN BBL VALVE COVER 051" at bounding box center [1119, 473] width 284 height 24
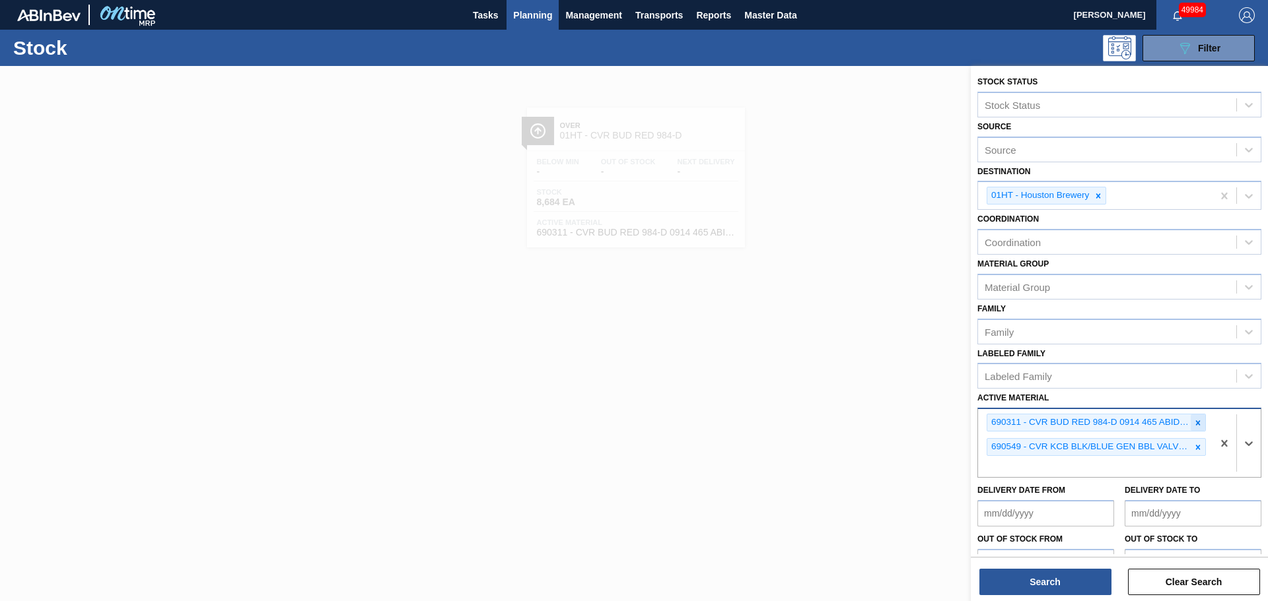
click at [1196, 422] on icon at bounding box center [1198, 423] width 5 height 5
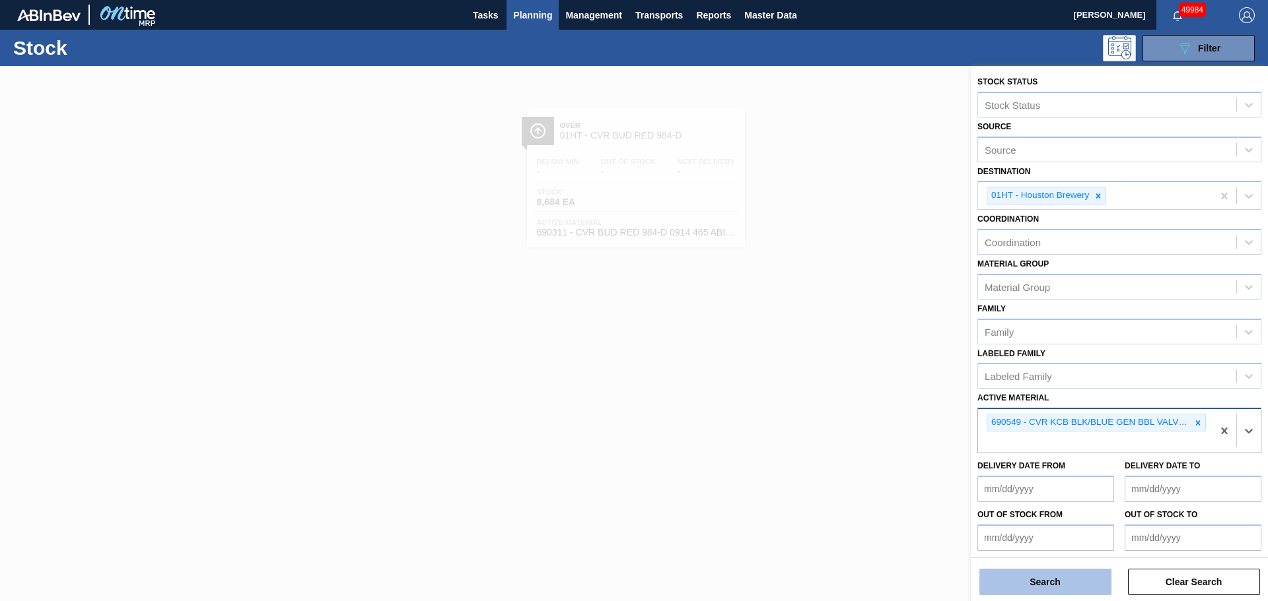
click at [1077, 588] on button "Search" at bounding box center [1045, 582] width 132 height 26
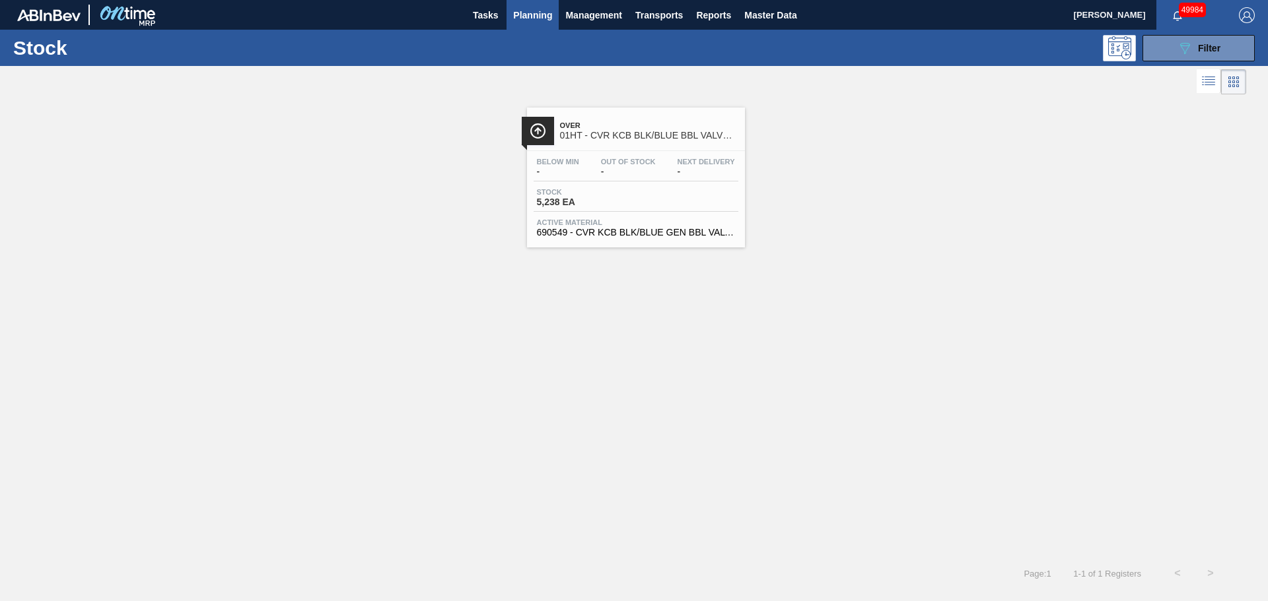
click at [638, 190] on div "Stock 5,238 EA" at bounding box center [635, 200] width 205 height 24
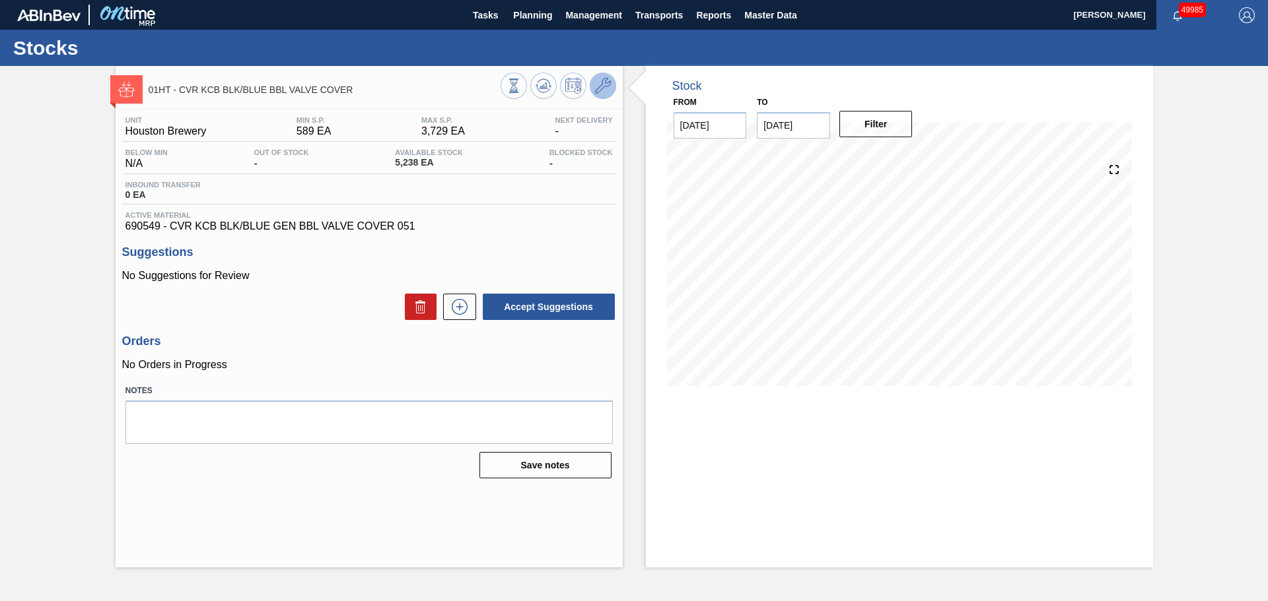
click at [597, 86] on icon at bounding box center [603, 86] width 16 height 16
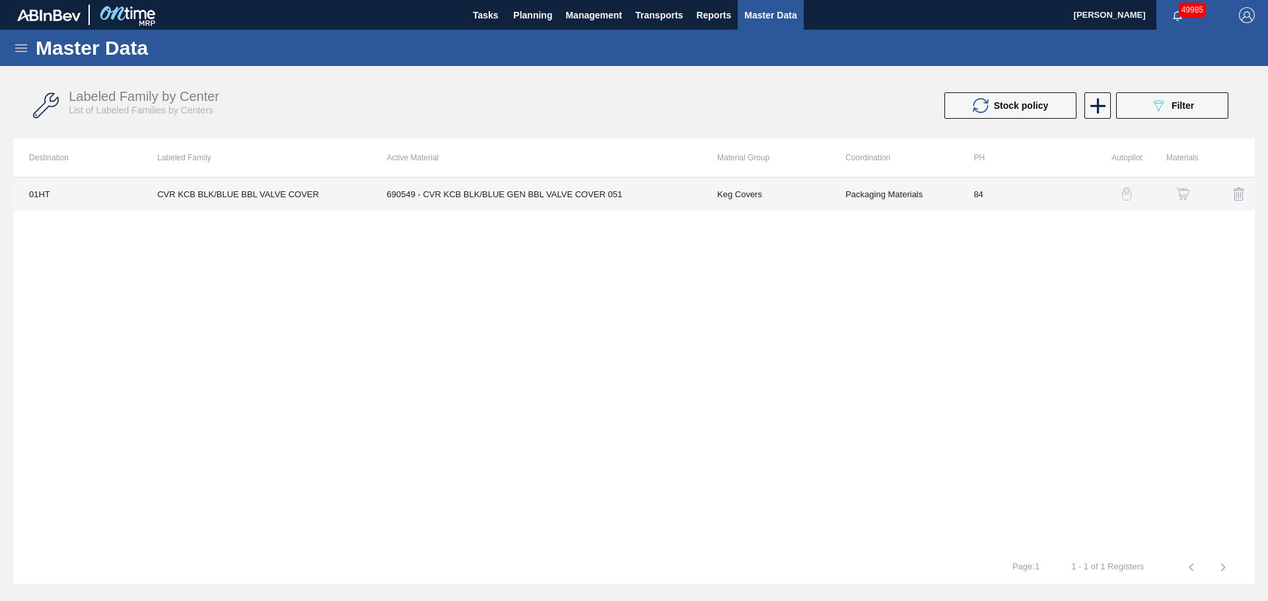
click at [576, 194] on td "690549 - CVR KCB BLK/BLUE GEN BBL VALVE COVER 051" at bounding box center [536, 194] width 330 height 33
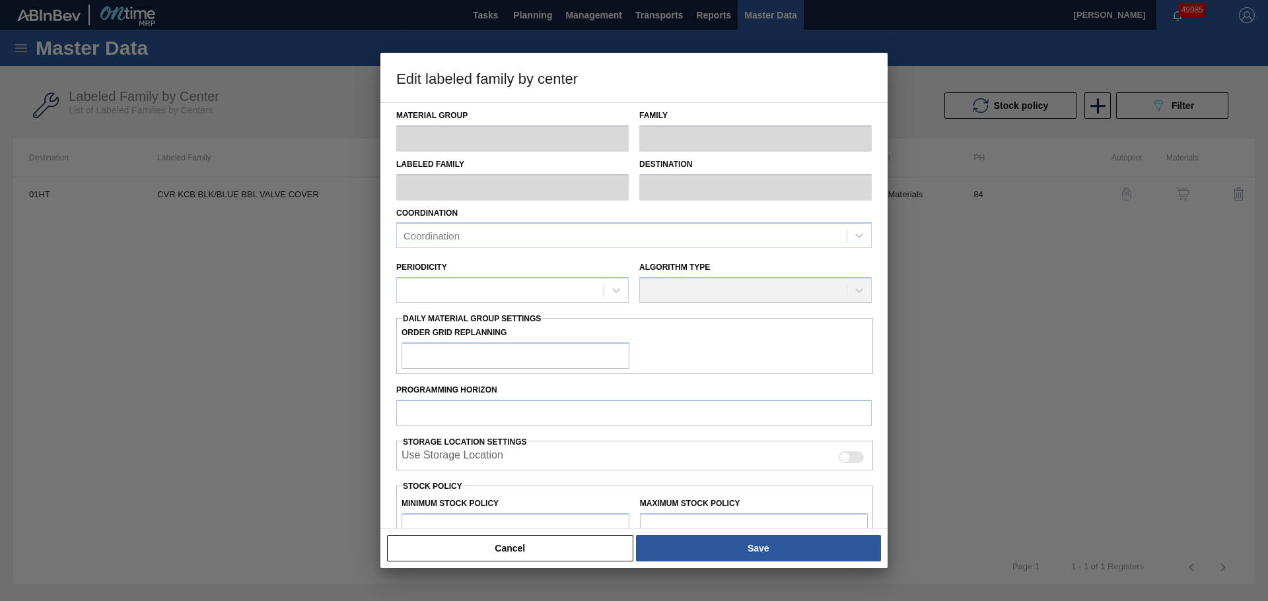
type input "Keg Covers"
type input "CVR KCB BLK/BLUE BBL VALVE COVER"
type input "01HT - Houston Brewery"
type input "84"
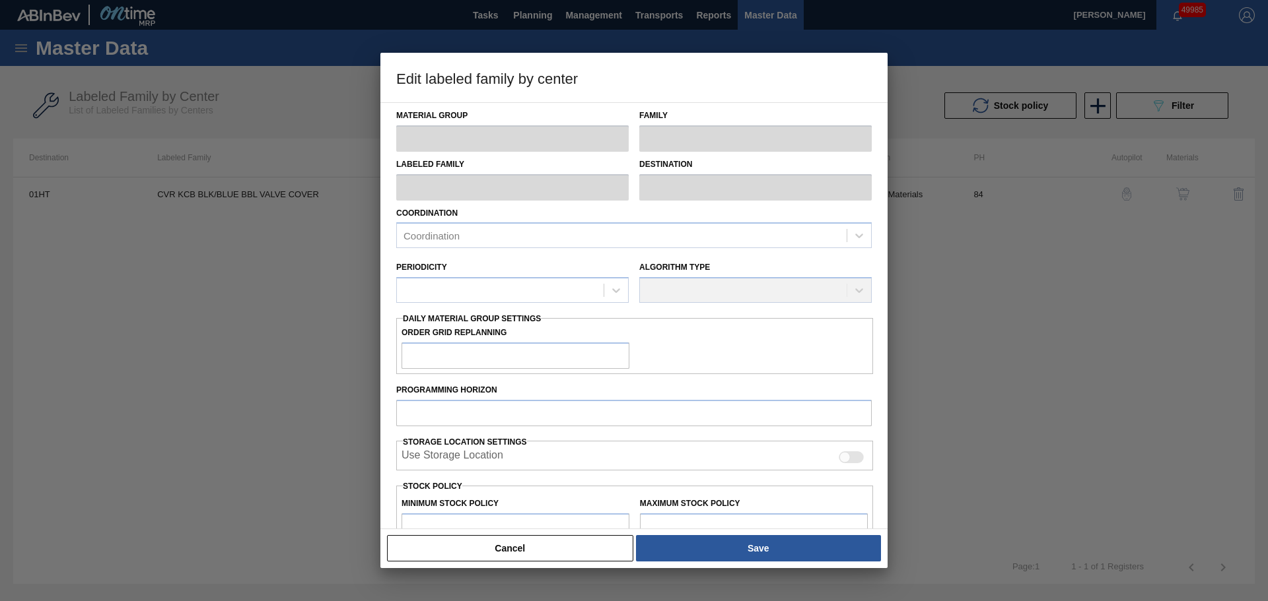
type input "589"
type input "3,729"
type input "50"
type input "2,159"
checkbox input "true"
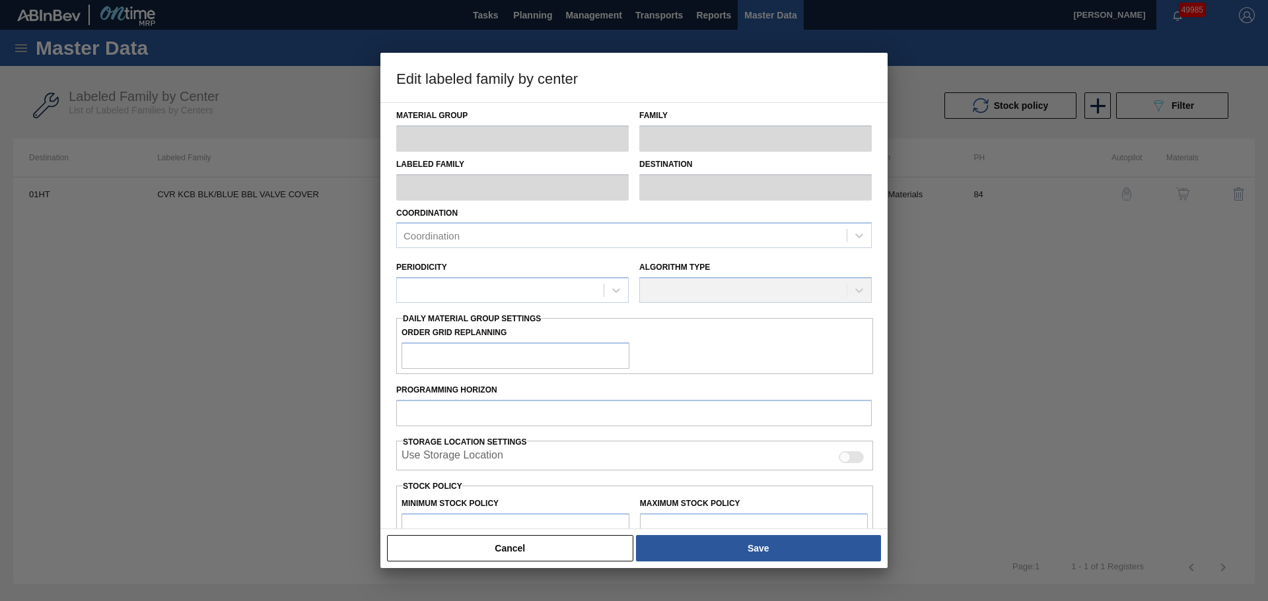
checkbox input "true"
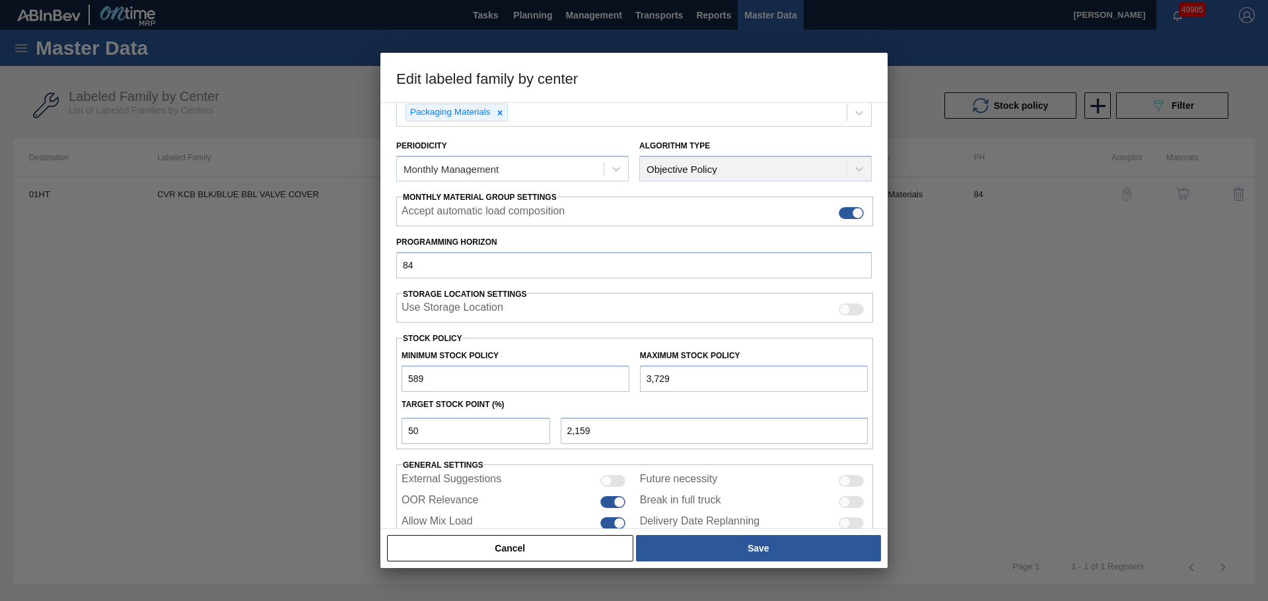
scroll to position [132, 0]
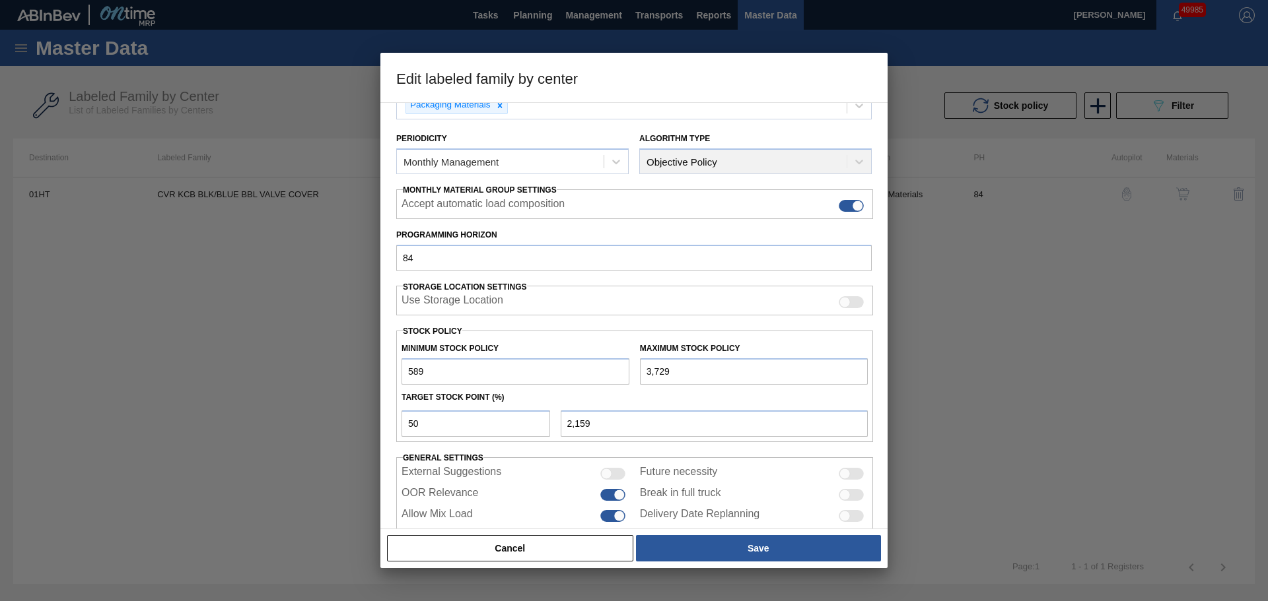
drag, startPoint x: 687, startPoint y: 371, endPoint x: 623, endPoint y: 375, distance: 64.2
click at [623, 375] on div "Minimum Stock Policy 589 Maximum Stock Policy 3,729" at bounding box center [634, 360] width 477 height 49
paste input "4,58"
type input "4,589"
type input "2,589"
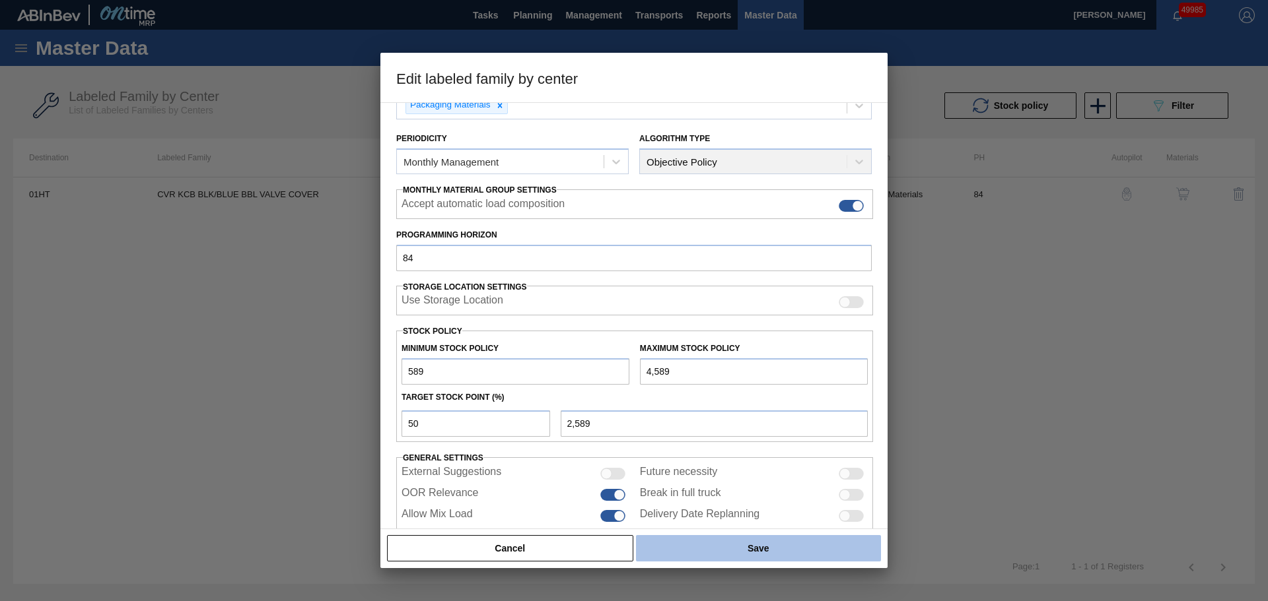
type input "4,589"
click at [688, 548] on button "Save" at bounding box center [758, 548] width 245 height 26
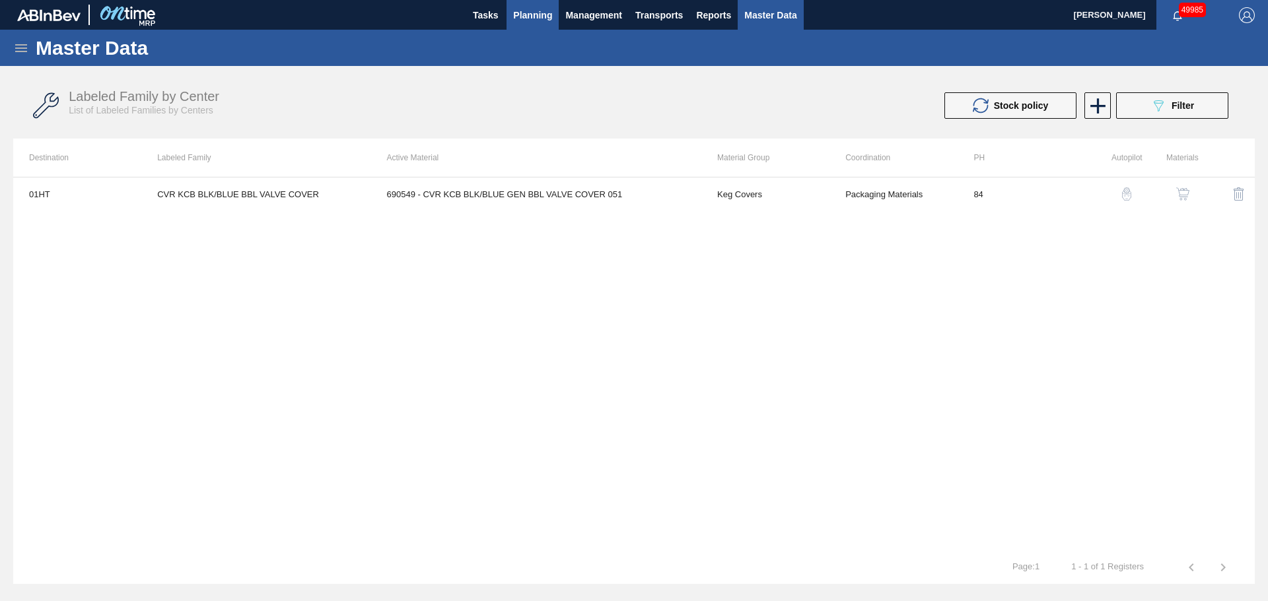
click at [538, 20] on span "Planning" at bounding box center [532, 15] width 39 height 16
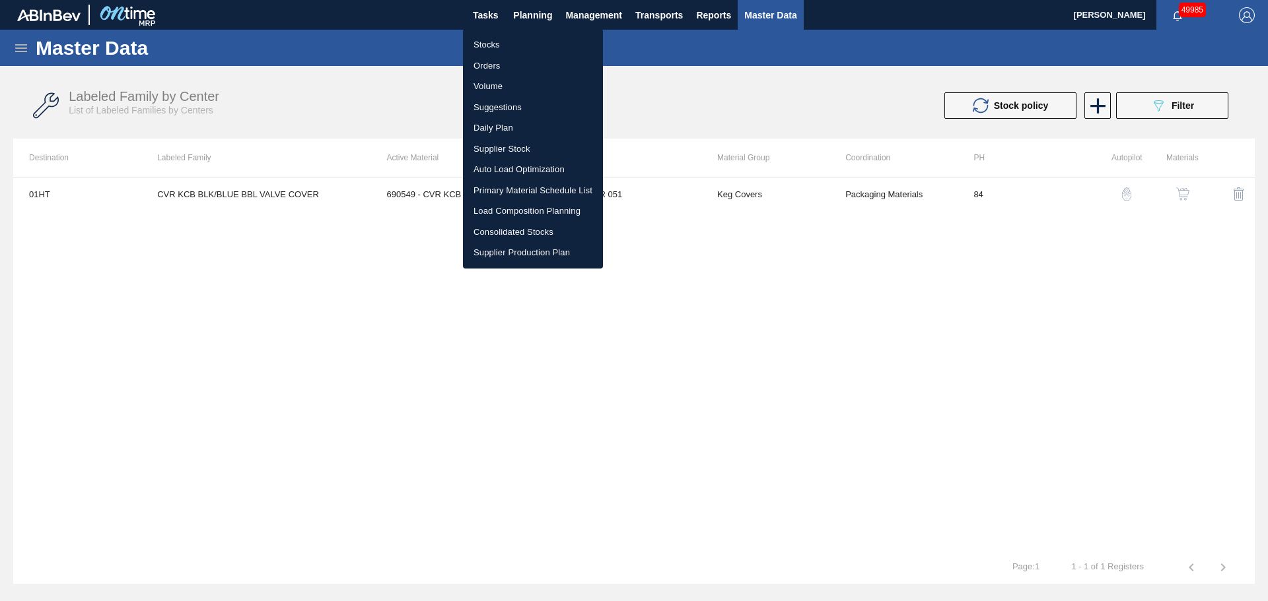
click at [480, 37] on li "Stocks" at bounding box center [533, 44] width 140 height 21
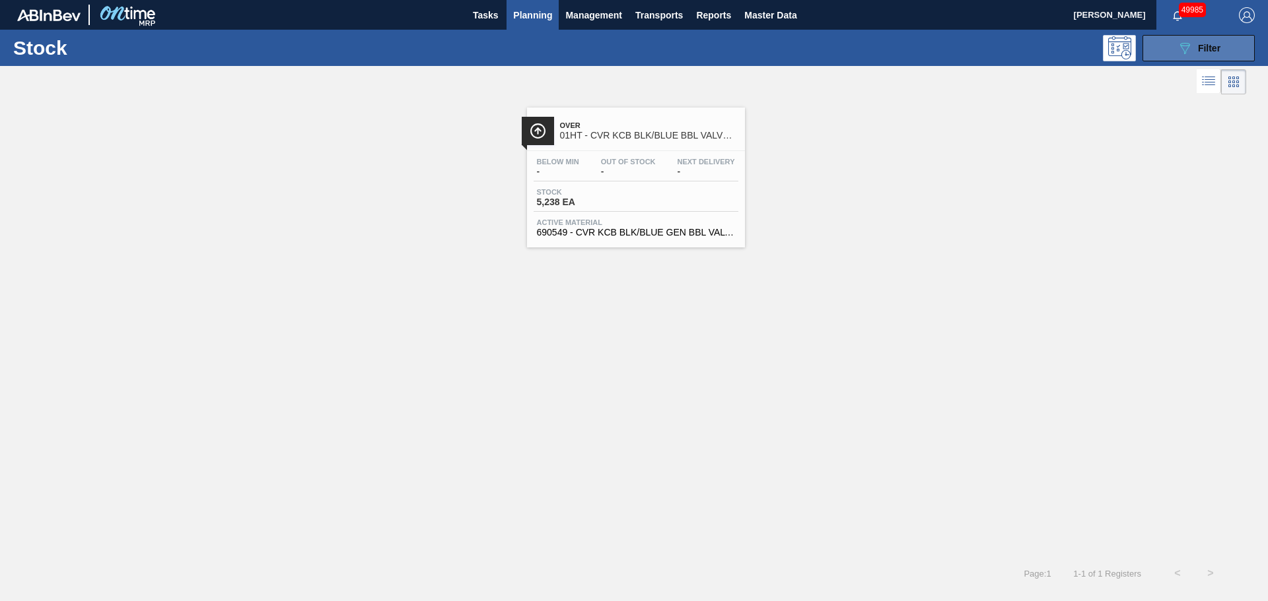
click at [1163, 46] on button "089F7B8B-B2A5-4AFE-B5C0-19BA573D28AC Filter" at bounding box center [1198, 48] width 112 height 26
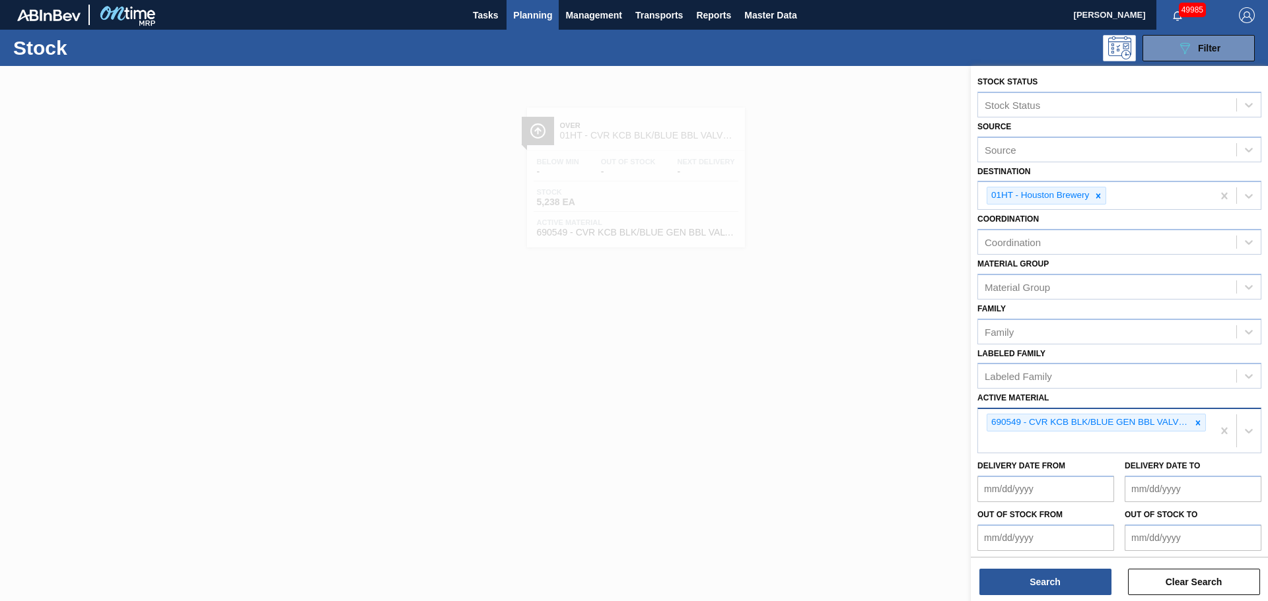
click at [1030, 445] on div "690549 - CVR KCB BLK/BLUE GEN BBL VALVE COVER 051" at bounding box center [1095, 431] width 234 height 44
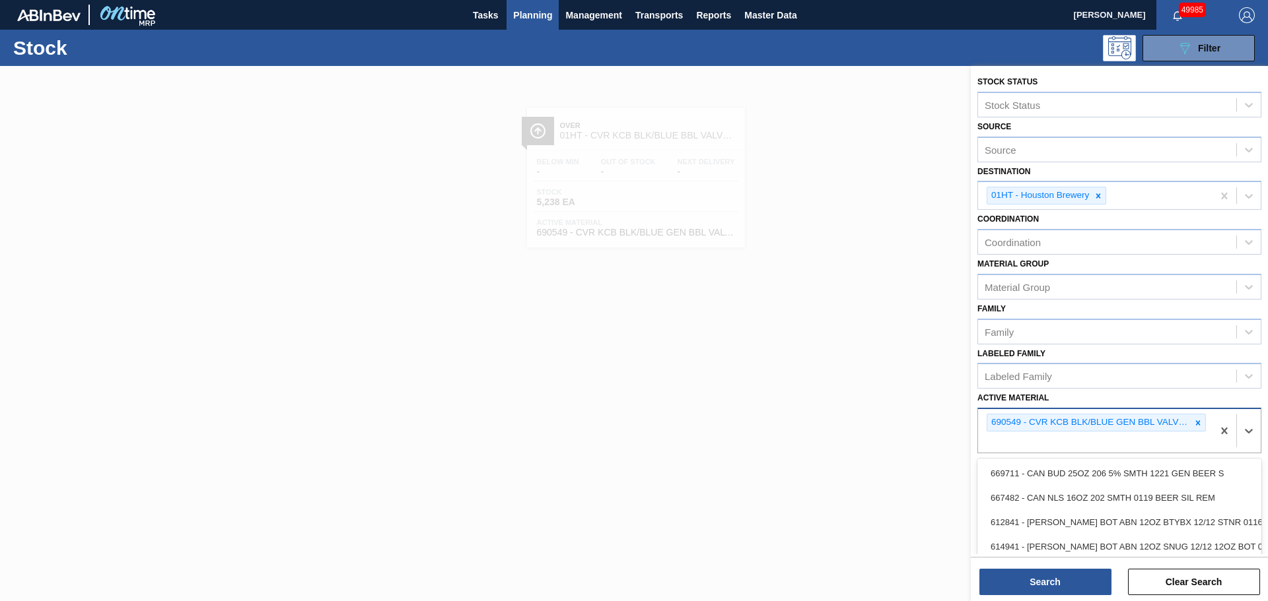
paste Material "744499"
type Material "744499"
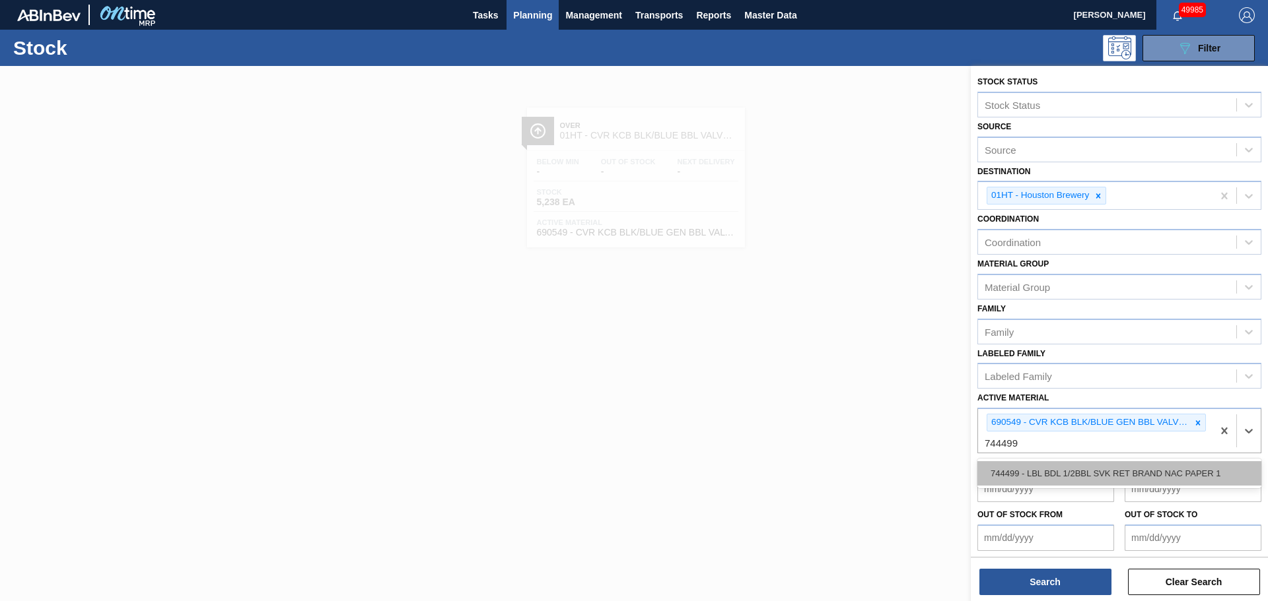
click at [1031, 473] on div "744499 - LBL BDL 1/2BBL SVK RET BRAND NAC PAPER 1" at bounding box center [1119, 473] width 284 height 24
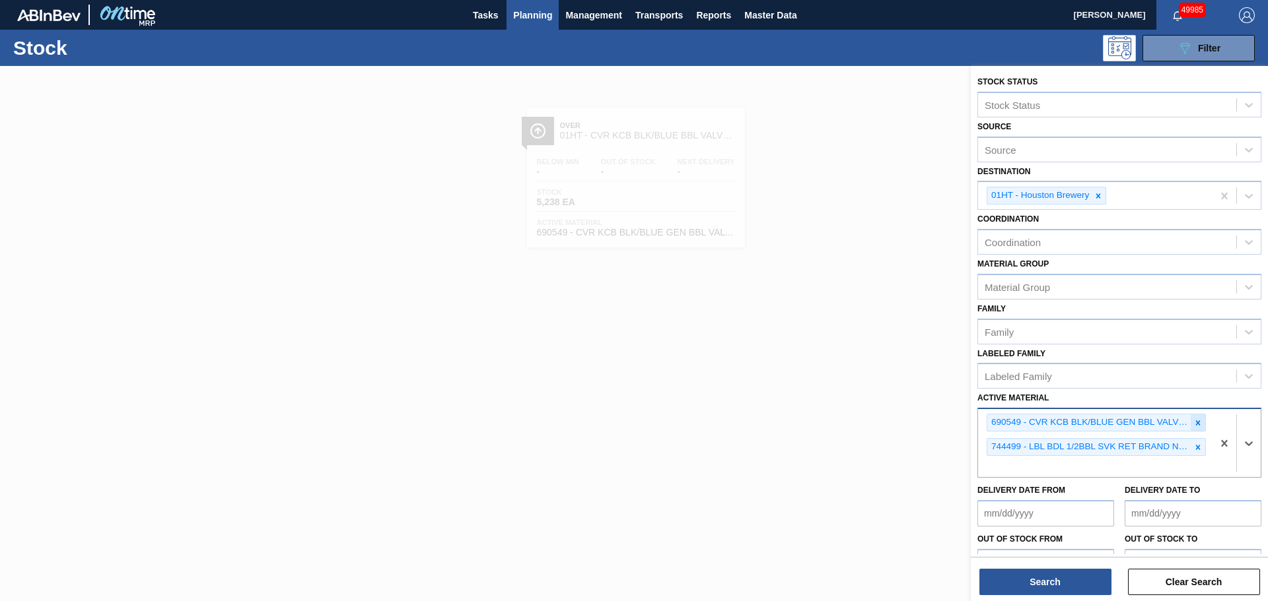
click at [1196, 425] on icon at bounding box center [1197, 423] width 9 height 9
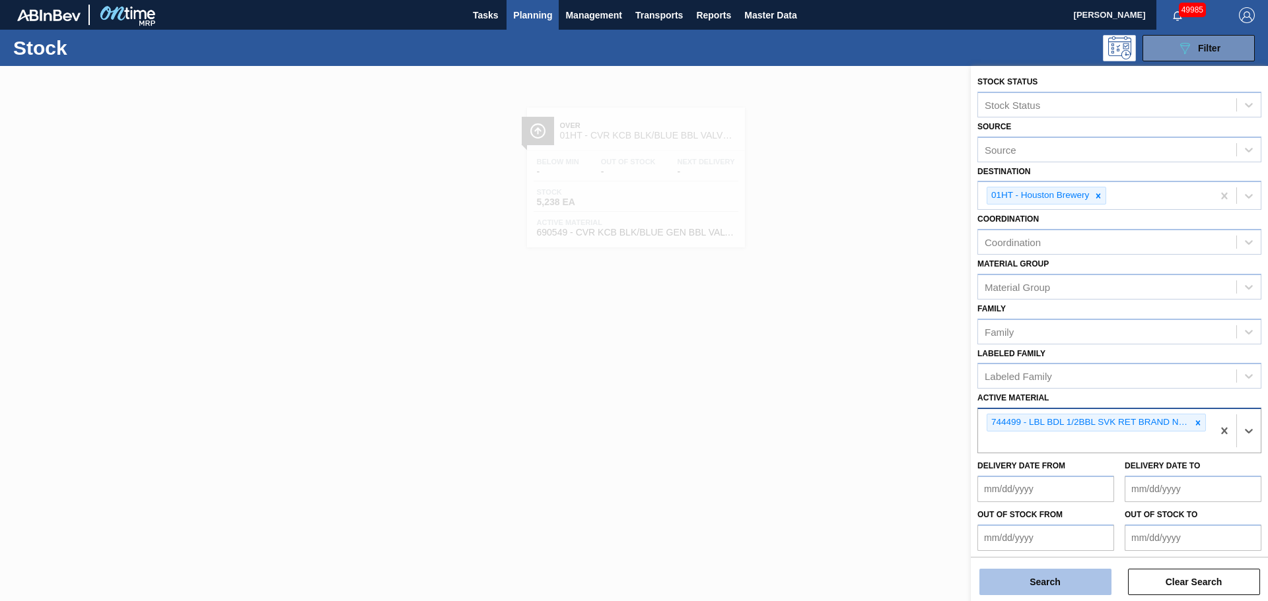
click at [1046, 586] on button "Search" at bounding box center [1045, 582] width 132 height 26
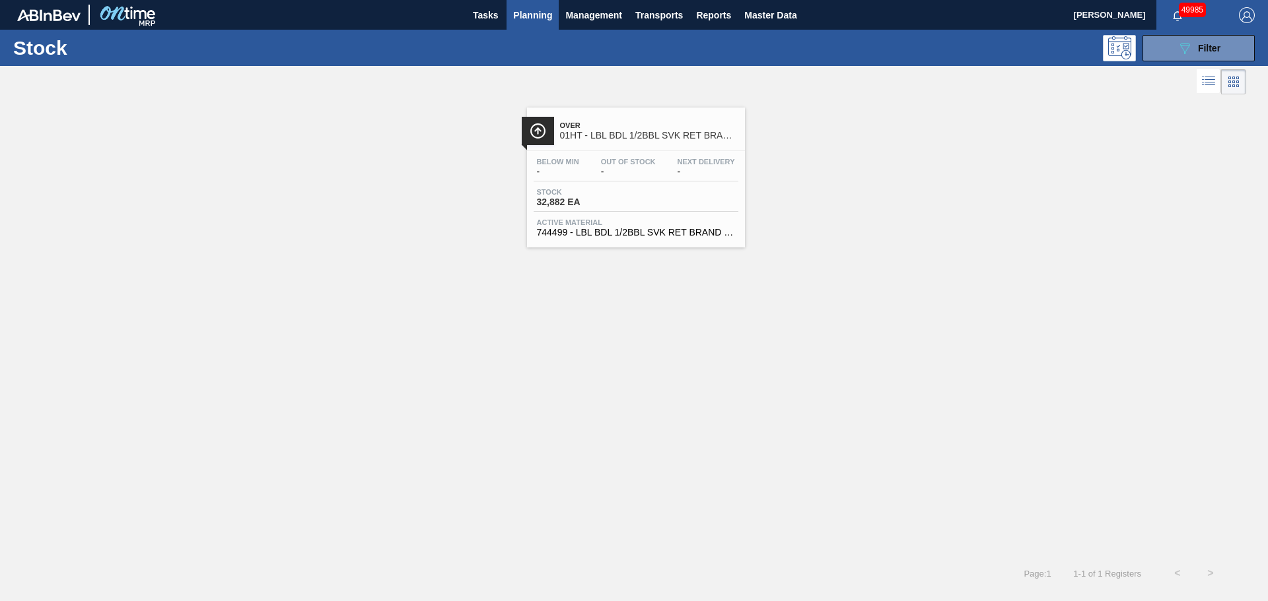
click at [652, 191] on div "Stock 32,882 EA" at bounding box center [635, 200] width 205 height 24
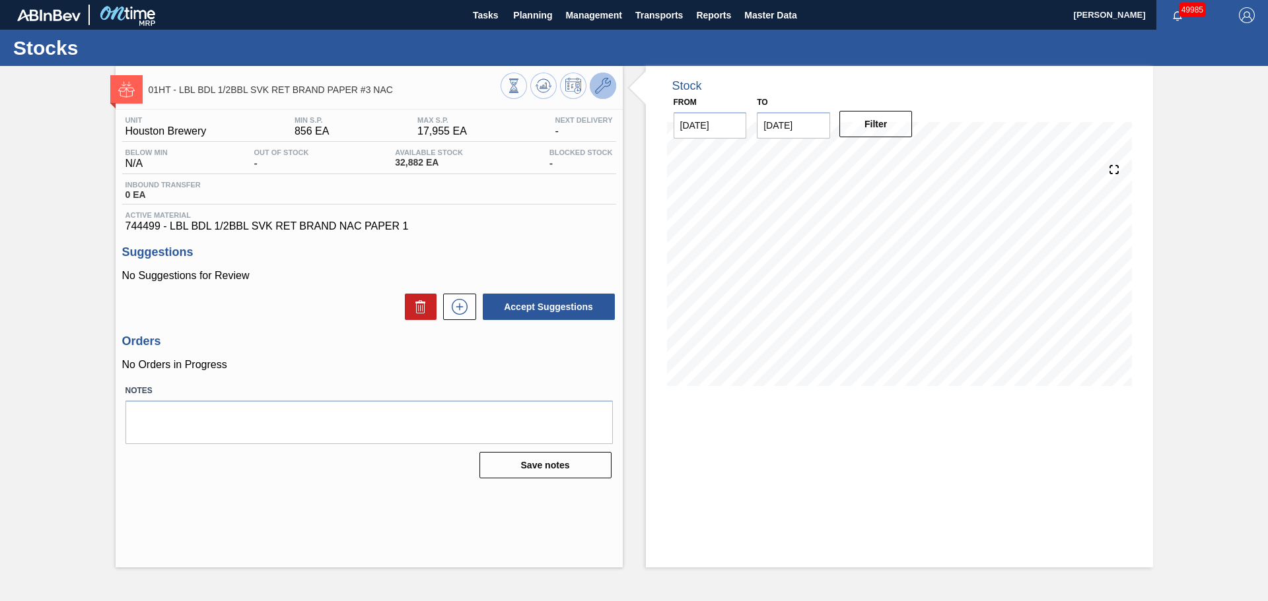
click at [603, 86] on icon at bounding box center [603, 86] width 16 height 16
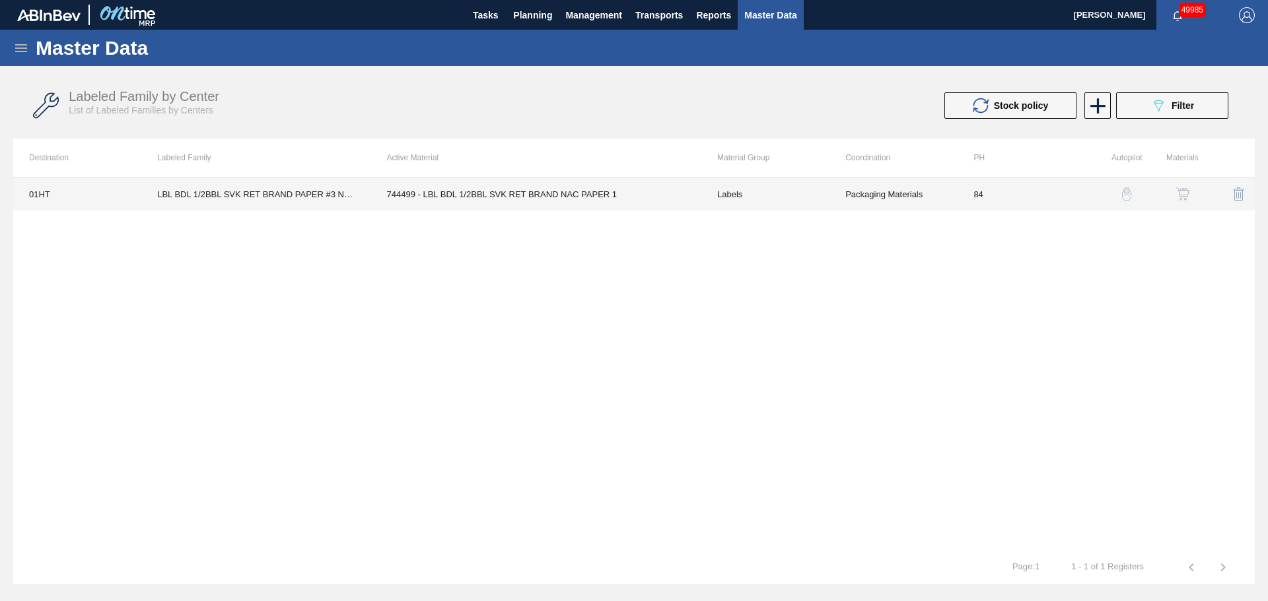
click at [528, 194] on td "744499 - LBL BDL 1/2BBL SVK RET BRAND NAC PAPER 1" at bounding box center [536, 194] width 330 height 33
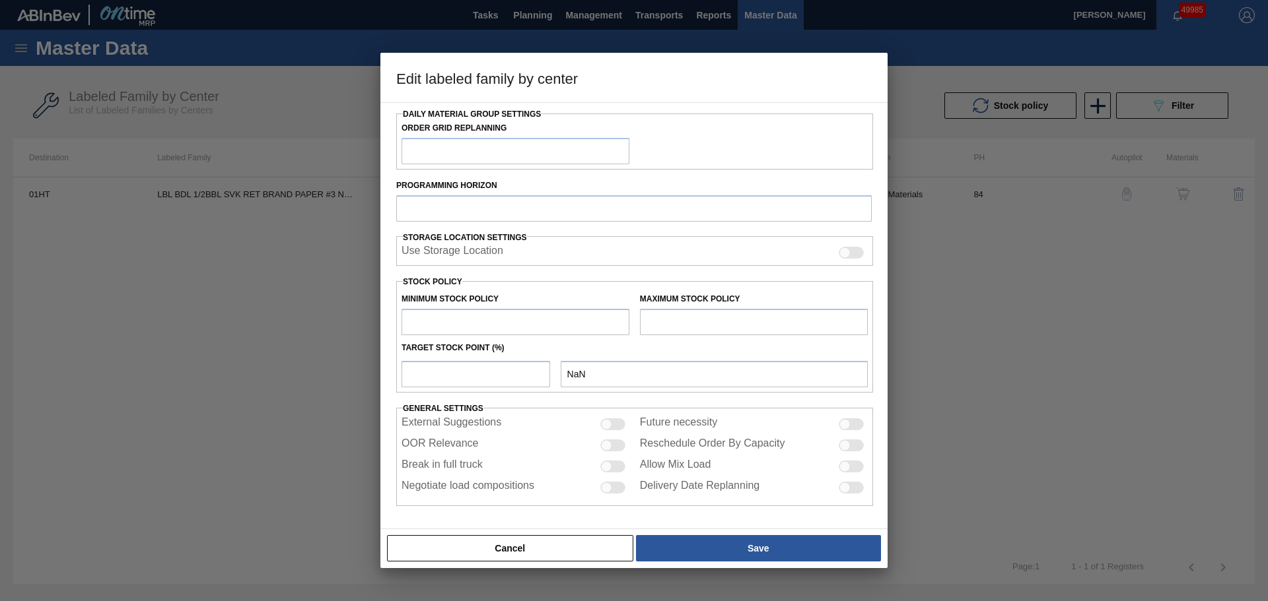
type input "Labels"
type input "Keg Labels"
type input "LBL BDL 1/2BBL SVK RET BRAND PAPER #3 NAC"
type input "01HT - Houston Brewery"
type input "84"
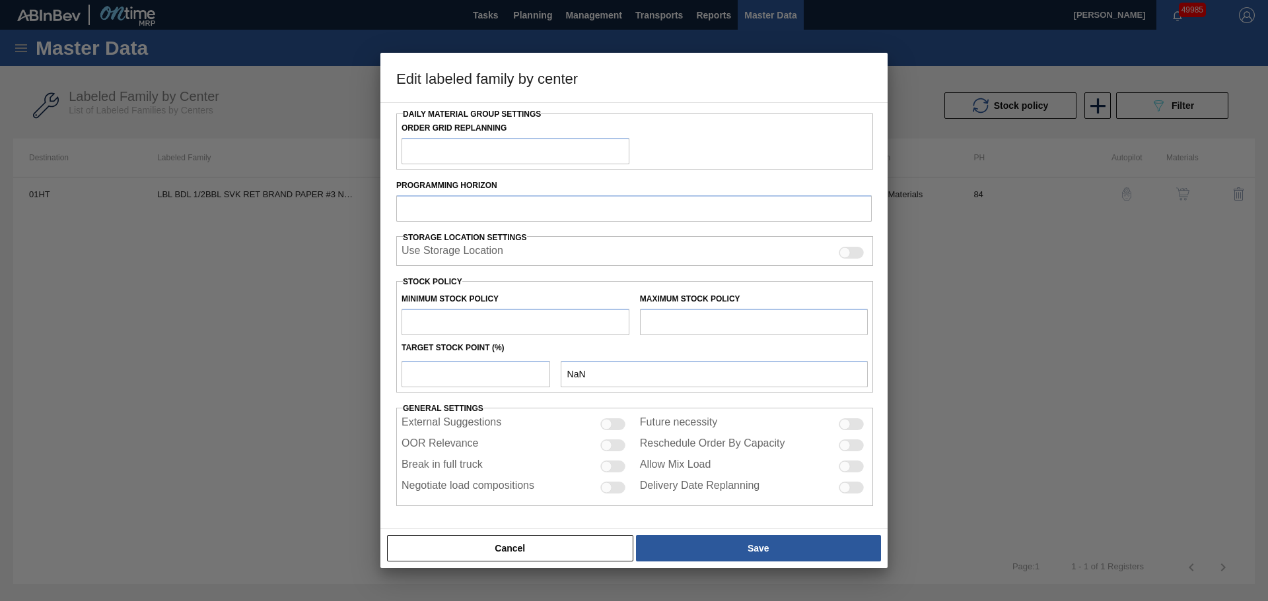
type input "856"
type input "17,955"
type input "50"
type input "9,406"
checkbox input "true"
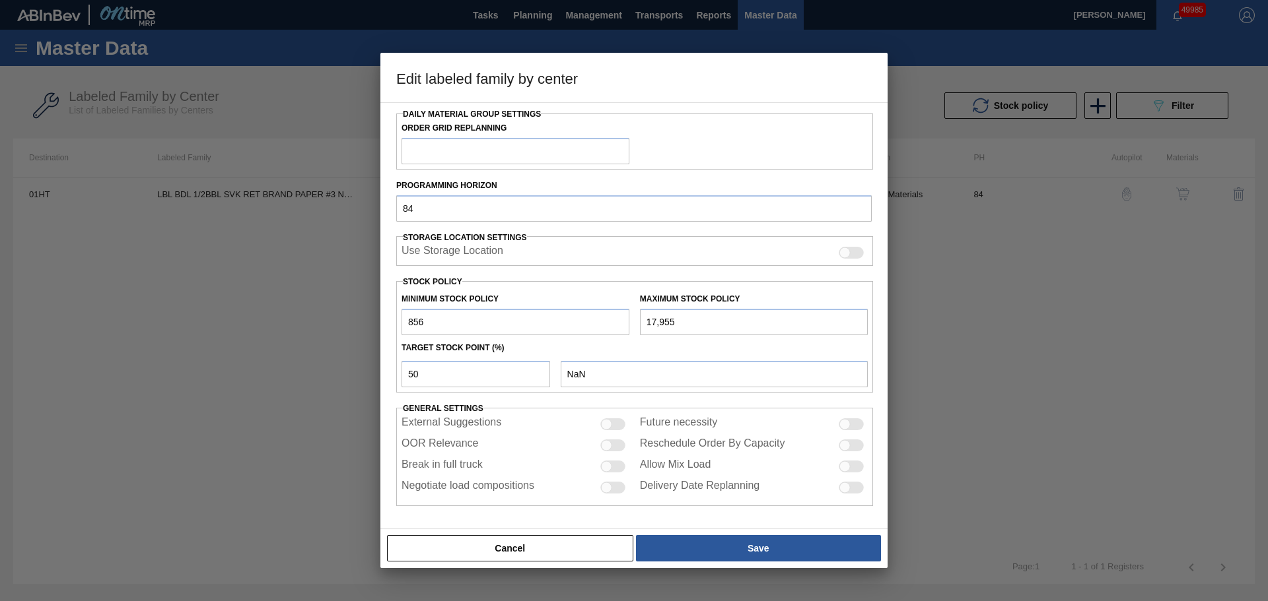
checkbox input "true"
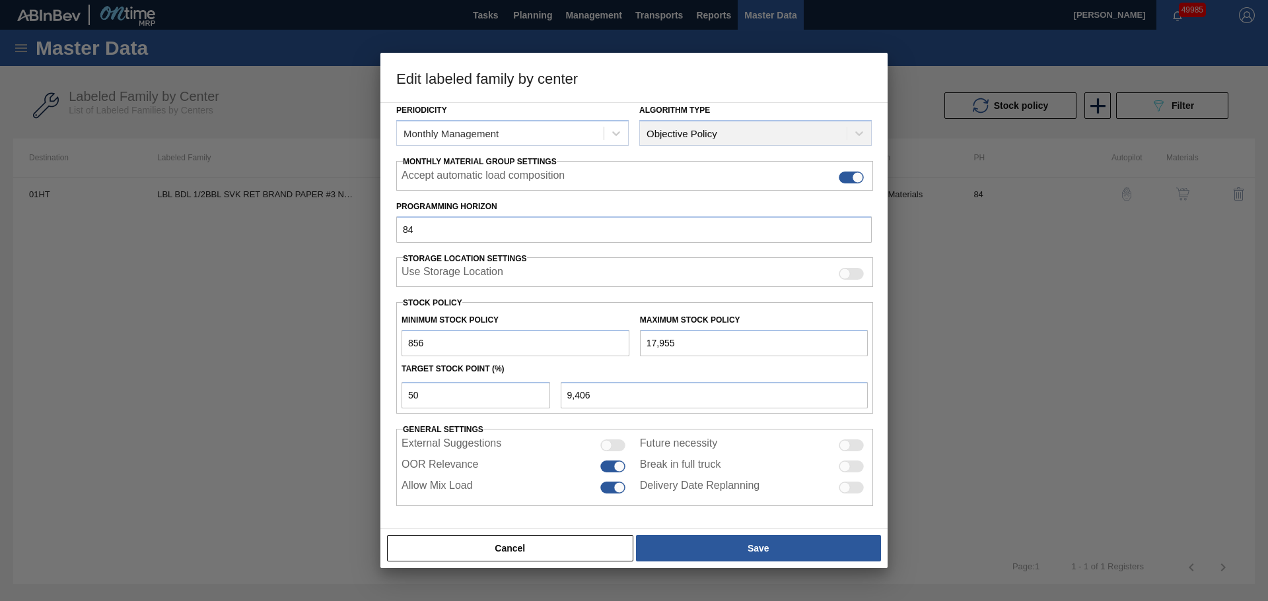
drag, startPoint x: 690, startPoint y: 344, endPoint x: 586, endPoint y: 343, distance: 103.7
click at [586, 343] on div "Minimum Stock Policy 856 Maximum Stock Policy 17,955" at bounding box center [634, 332] width 477 height 49
paste input "21,712"
type input "21,712"
type input "11,284"
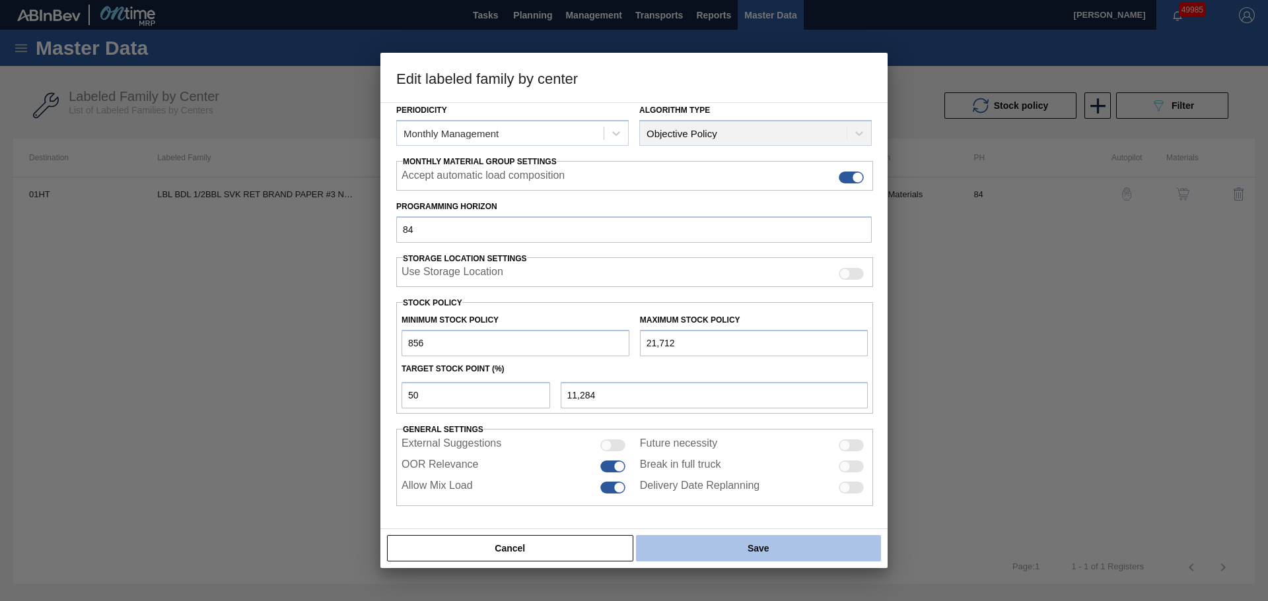
type input "21,712"
click at [722, 549] on button "Save" at bounding box center [758, 548] width 245 height 26
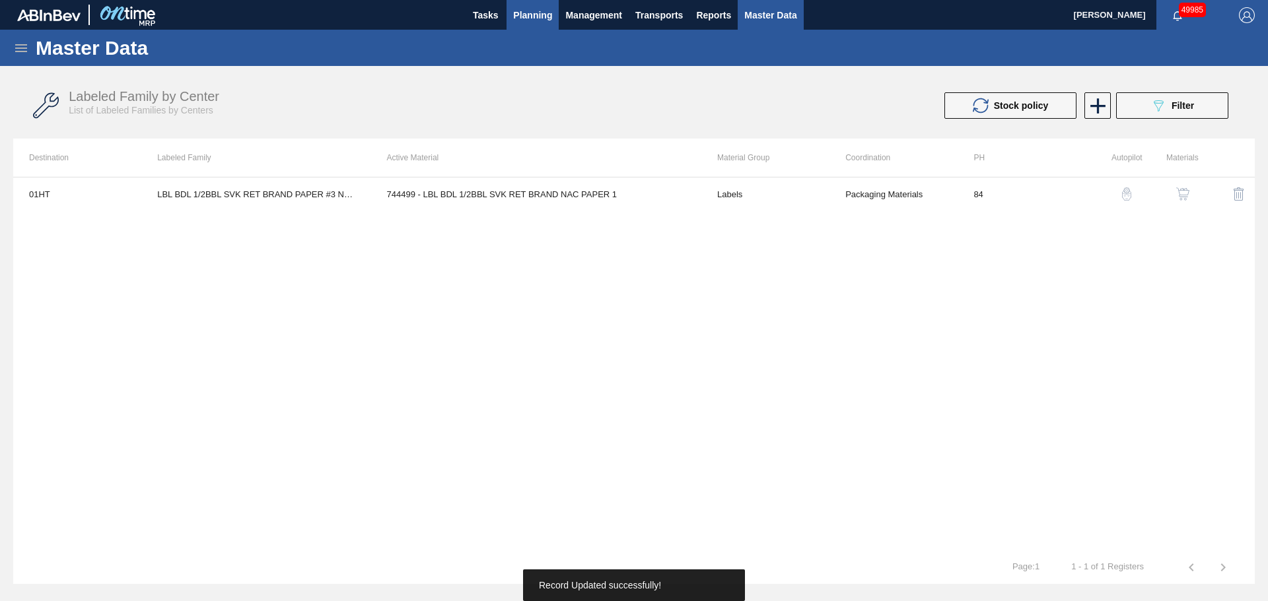
click at [544, 13] on span "Planning" at bounding box center [532, 15] width 39 height 16
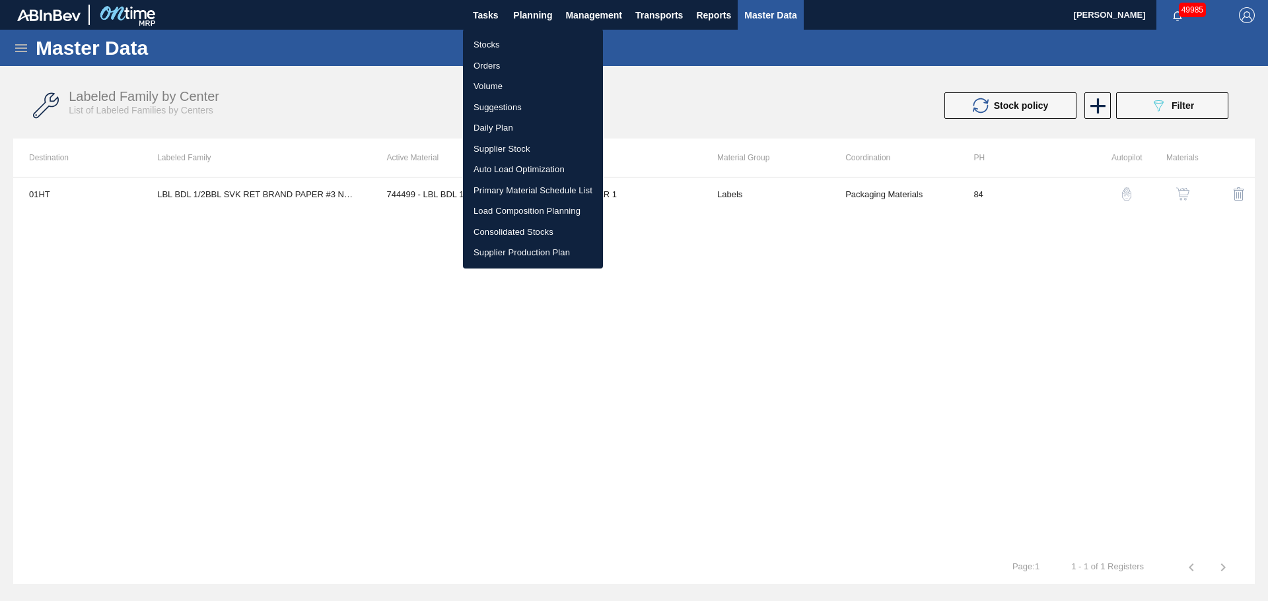
drag, startPoint x: 490, startPoint y: 46, endPoint x: 1237, endPoint y: 178, distance: 758.2
click at [490, 47] on li "Stocks" at bounding box center [533, 44] width 140 height 21
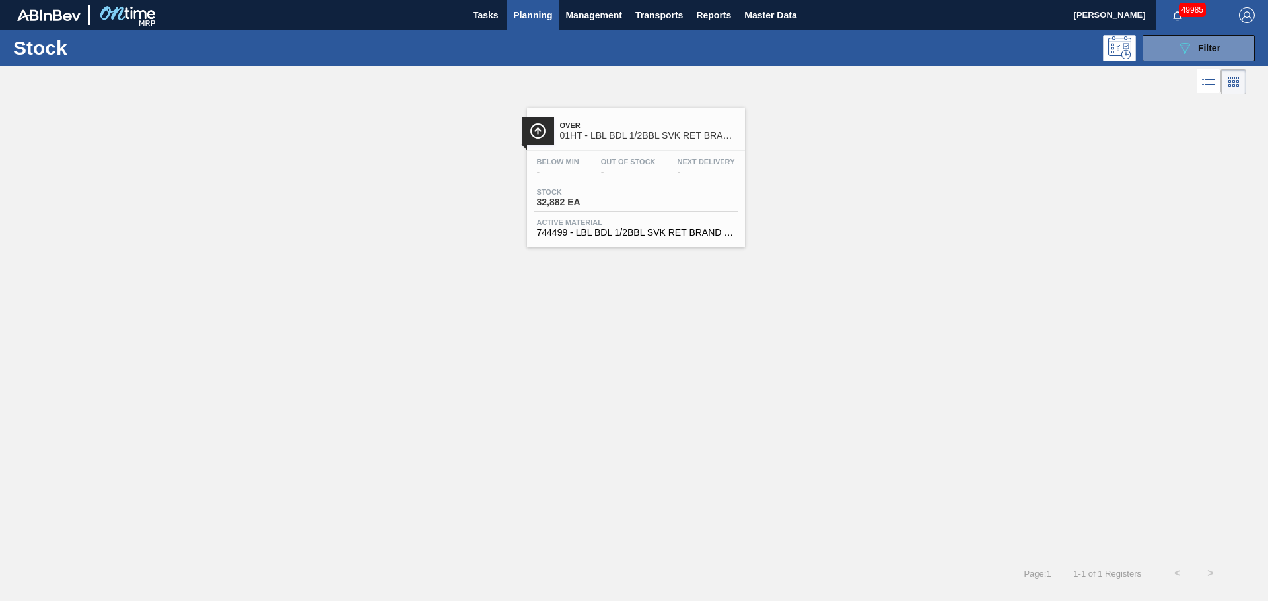
click at [644, 178] on div "Below Min - Out Of Stock - Next Delivery -" at bounding box center [635, 170] width 205 height 24
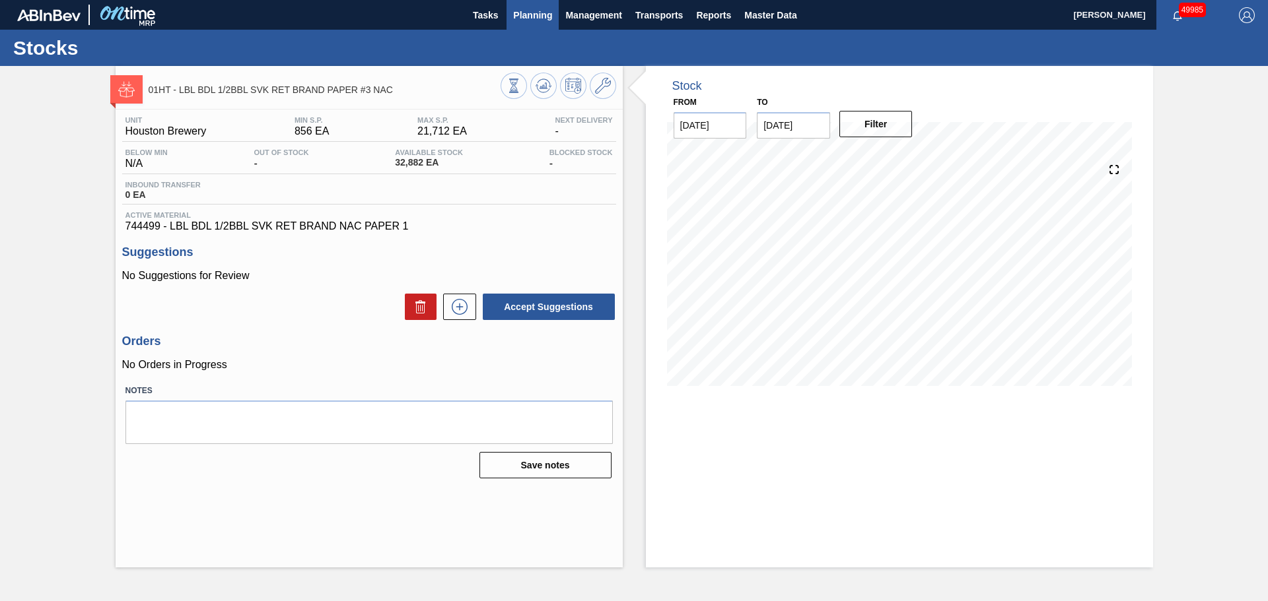
click at [537, 18] on span "Planning" at bounding box center [532, 15] width 39 height 16
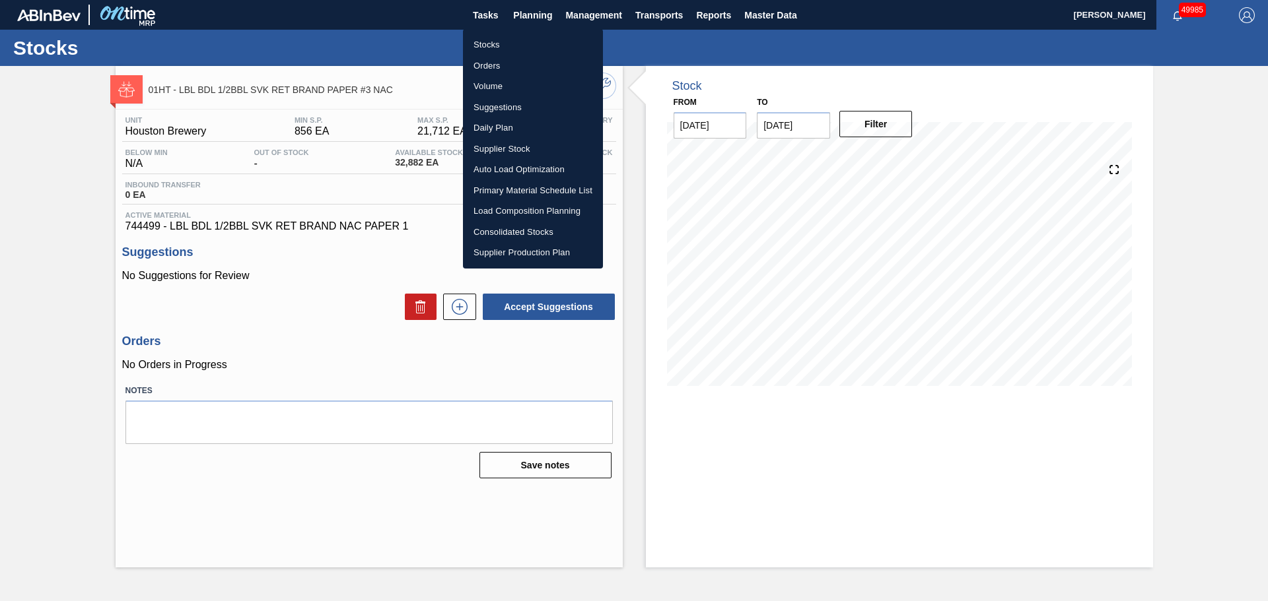
click at [494, 42] on li "Stocks" at bounding box center [533, 44] width 140 height 21
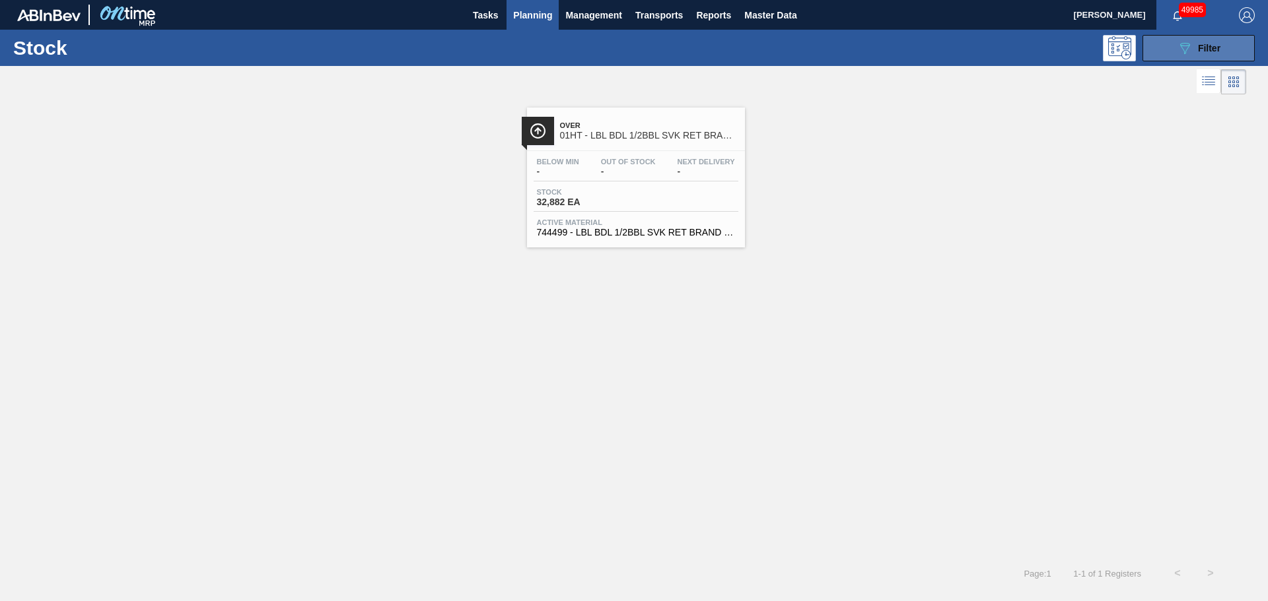
click at [1195, 48] on div "089F7B8B-B2A5-4AFE-B5C0-19BA573D28AC Filter" at bounding box center [1198, 48] width 44 height 16
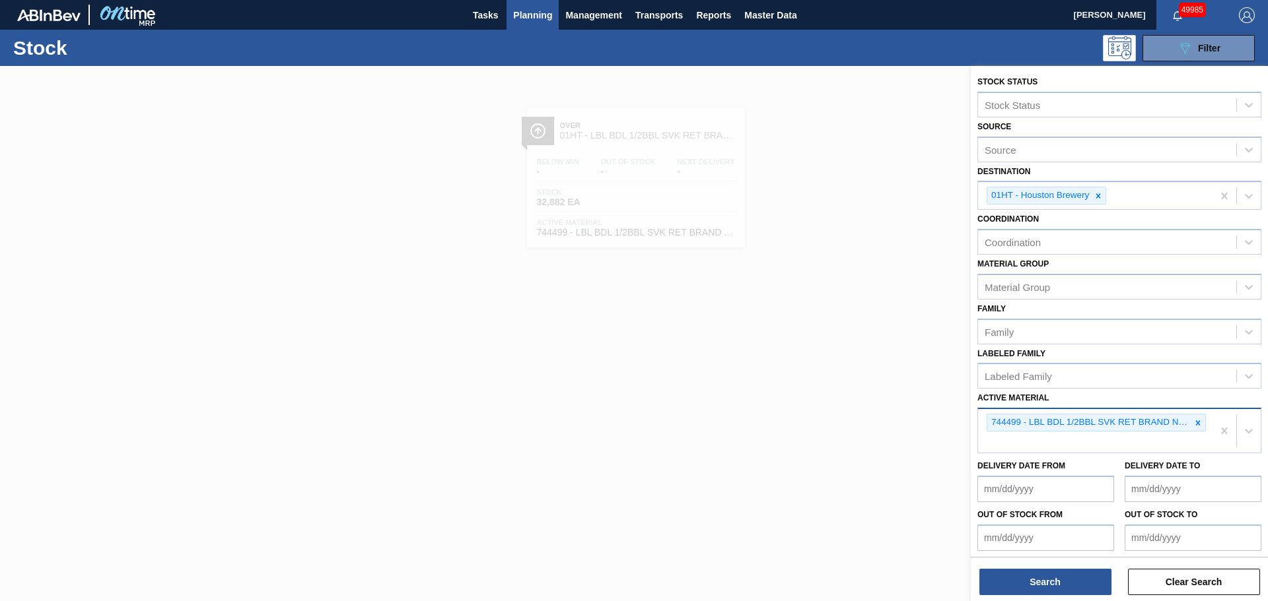
click at [1044, 442] on div "744499 - LBL BDL 1/2BBL SVK RET BRAND NAC PAPER 1" at bounding box center [1095, 431] width 234 height 44
paste Material "390464"
type Material "390464"
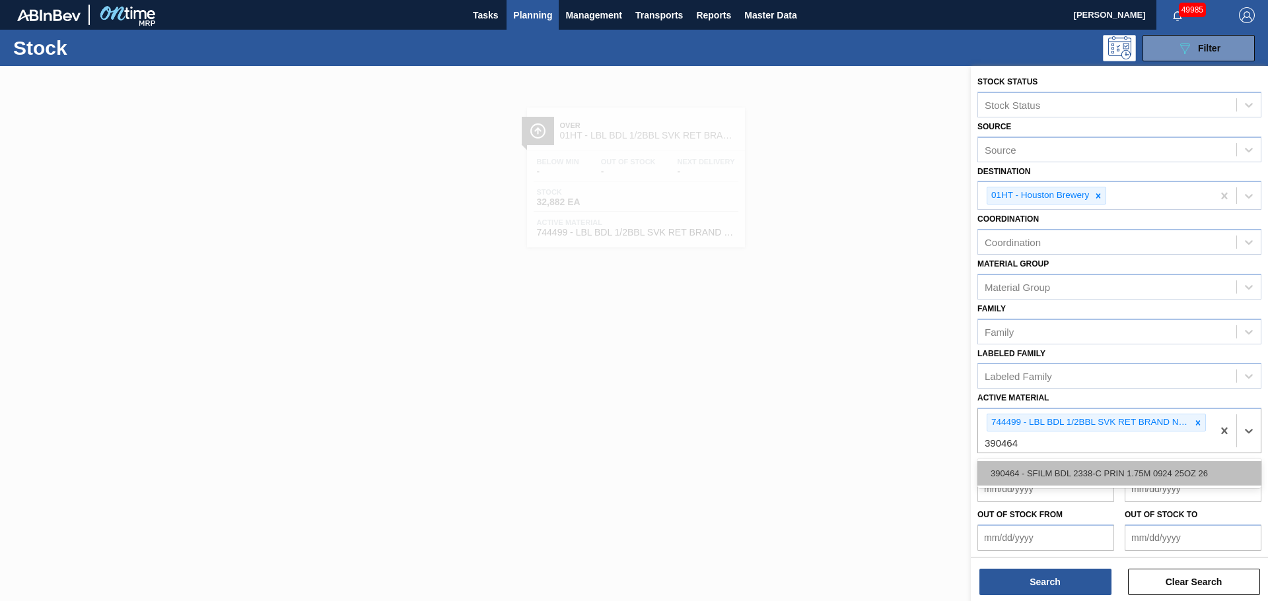
click at [1023, 471] on div "390464 - SFILM BDL 2338-C PRIN 1.75M 0924 25OZ 26" at bounding box center [1119, 473] width 284 height 24
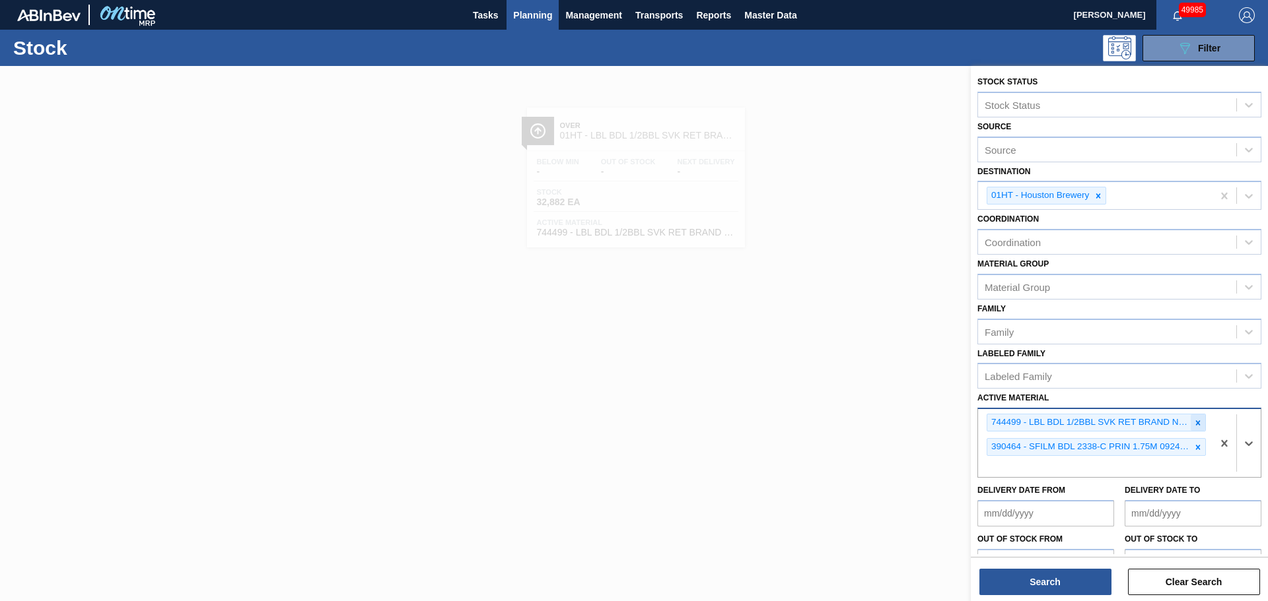
click at [1196, 423] on icon at bounding box center [1198, 423] width 5 height 5
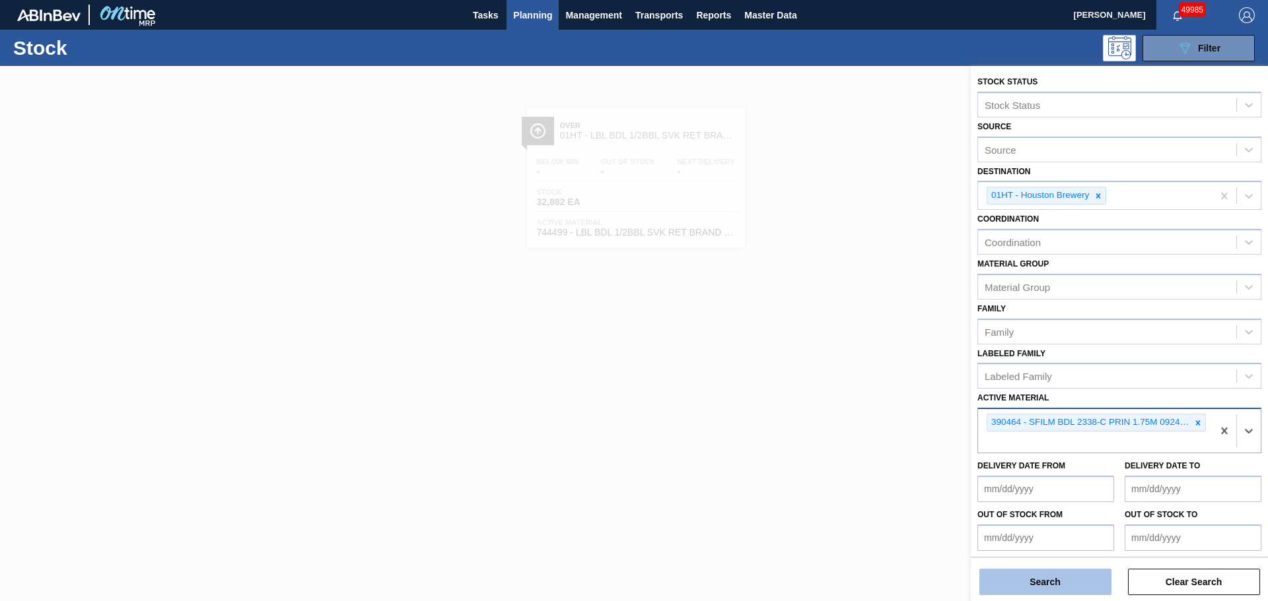
click at [1033, 578] on button "Search" at bounding box center [1045, 582] width 132 height 26
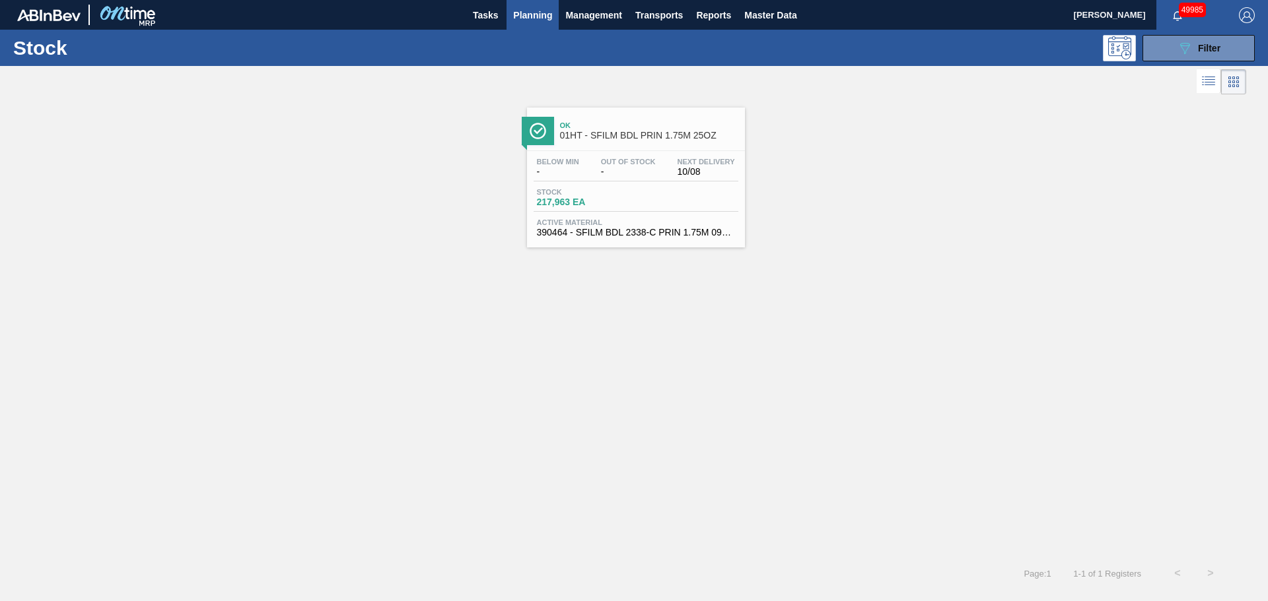
click at [624, 206] on span "217,963 EA" at bounding box center [583, 202] width 92 height 10
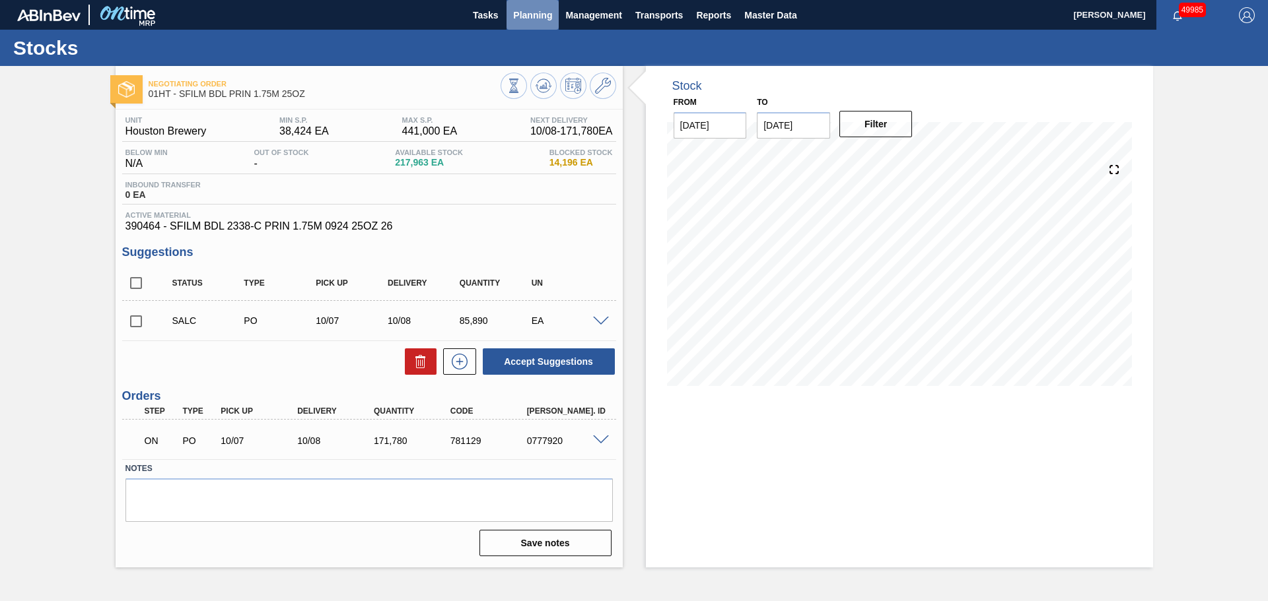
click at [524, 25] on button "Planning" at bounding box center [532, 15] width 52 height 30
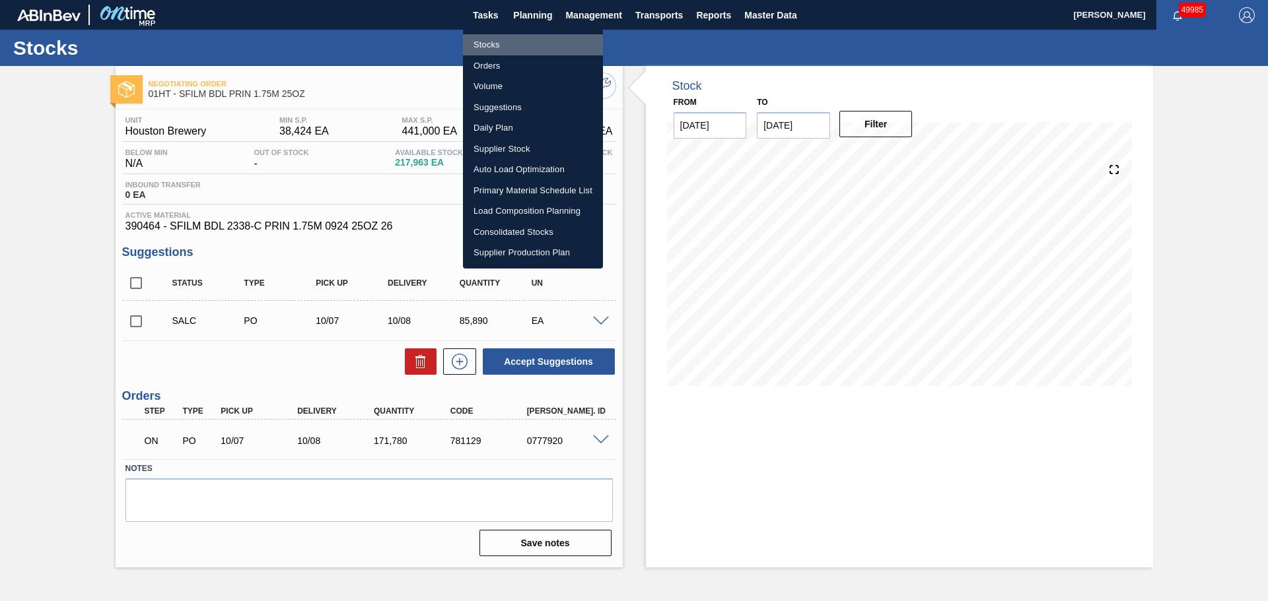
click at [492, 44] on li "Stocks" at bounding box center [533, 44] width 140 height 21
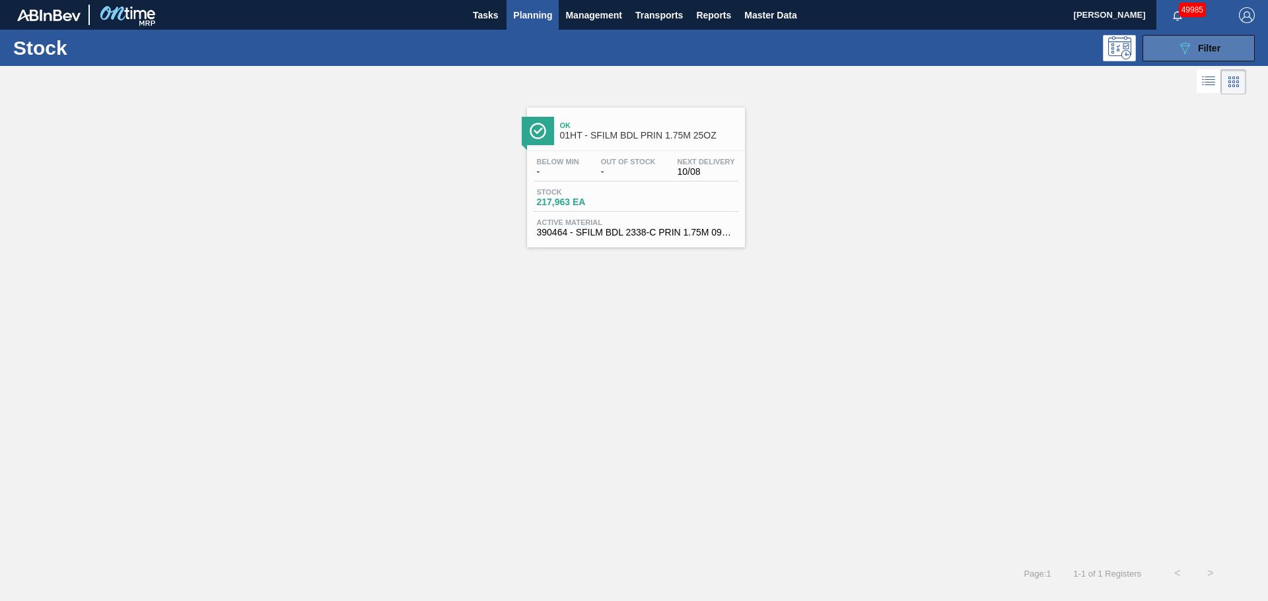
click at [1186, 49] on icon at bounding box center [1185, 48] width 10 height 11
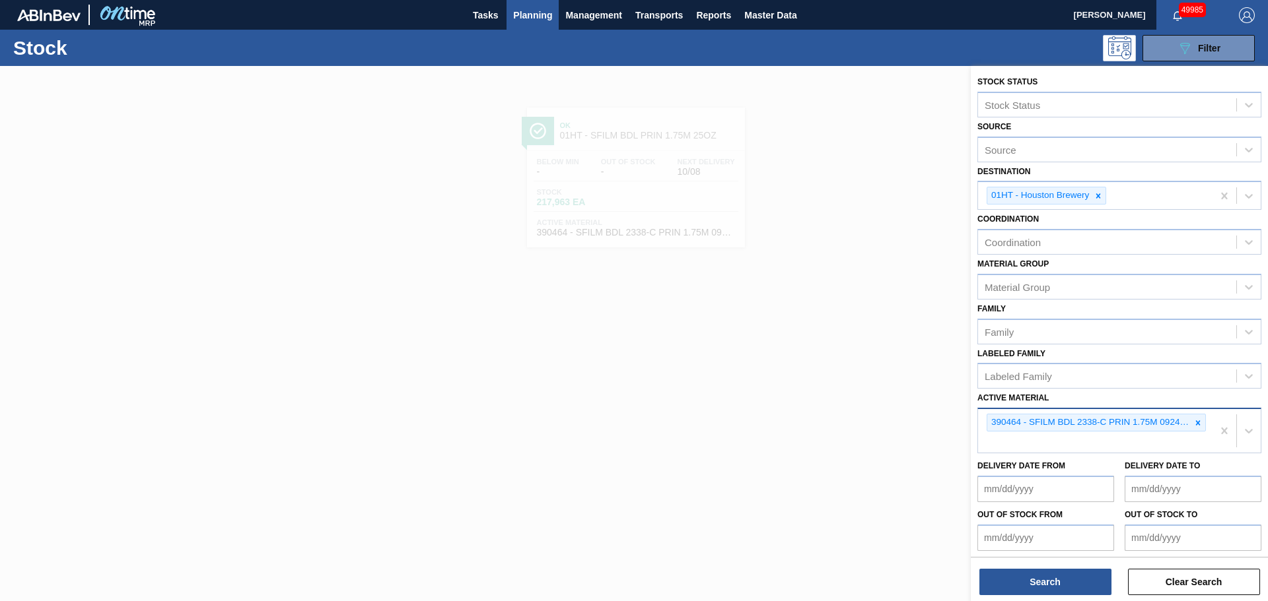
click at [1160, 438] on div "390464 - SFILM BDL 2338-C PRIN 1.75M 0924 25OZ 26" at bounding box center [1095, 431] width 234 height 44
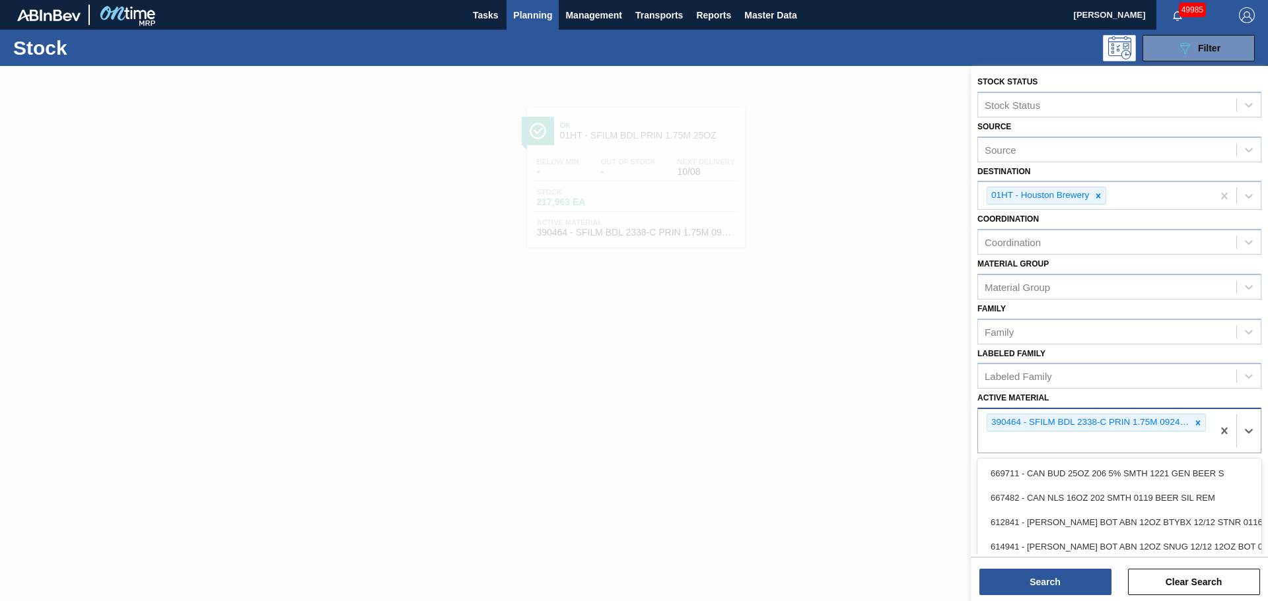
paste Material "390474"
type Material "390474"
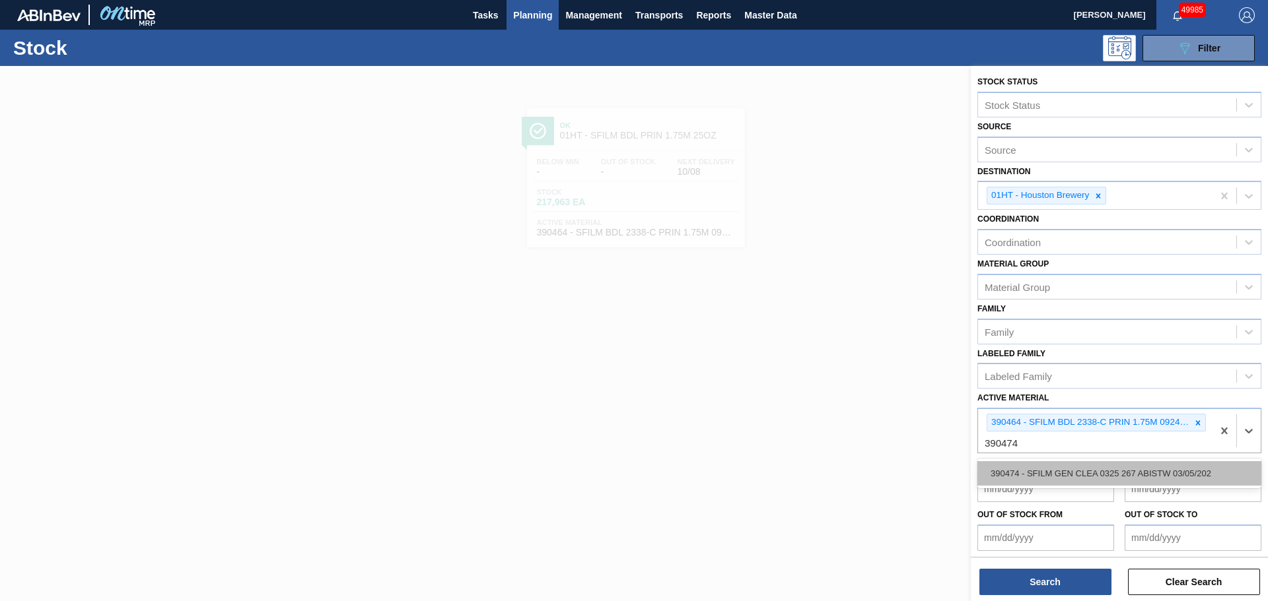
click at [1070, 470] on div "390474 - SFILM GEN CLEA 0325 267 ABISTW 03/05/202" at bounding box center [1119, 473] width 284 height 24
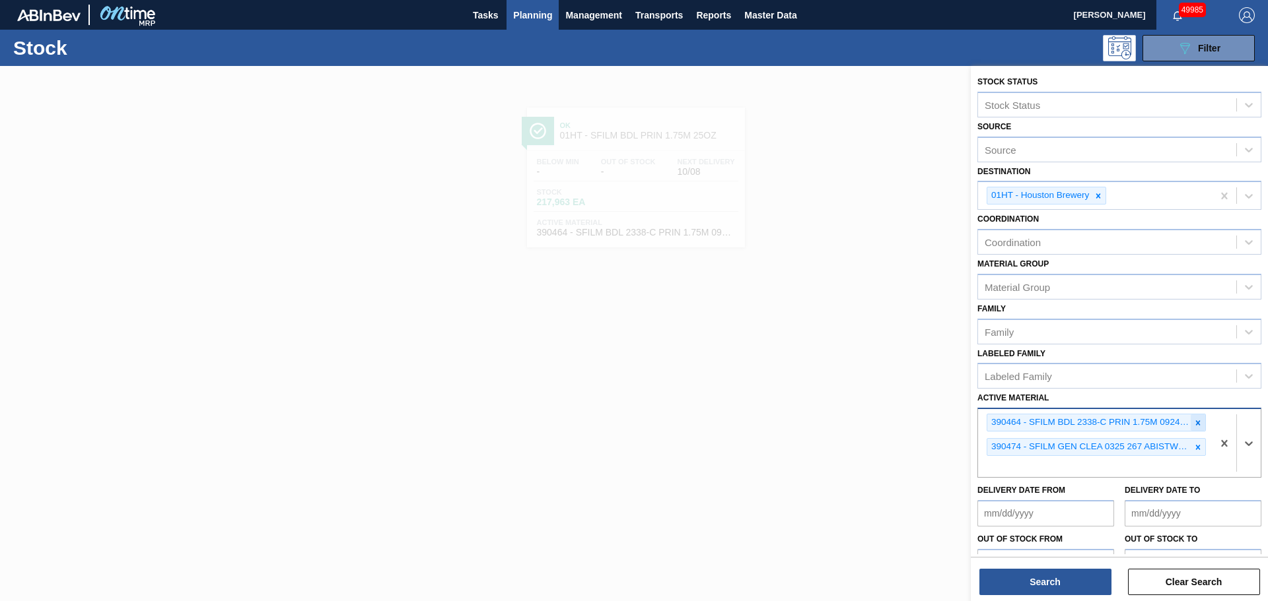
click at [1194, 423] on icon at bounding box center [1197, 423] width 9 height 9
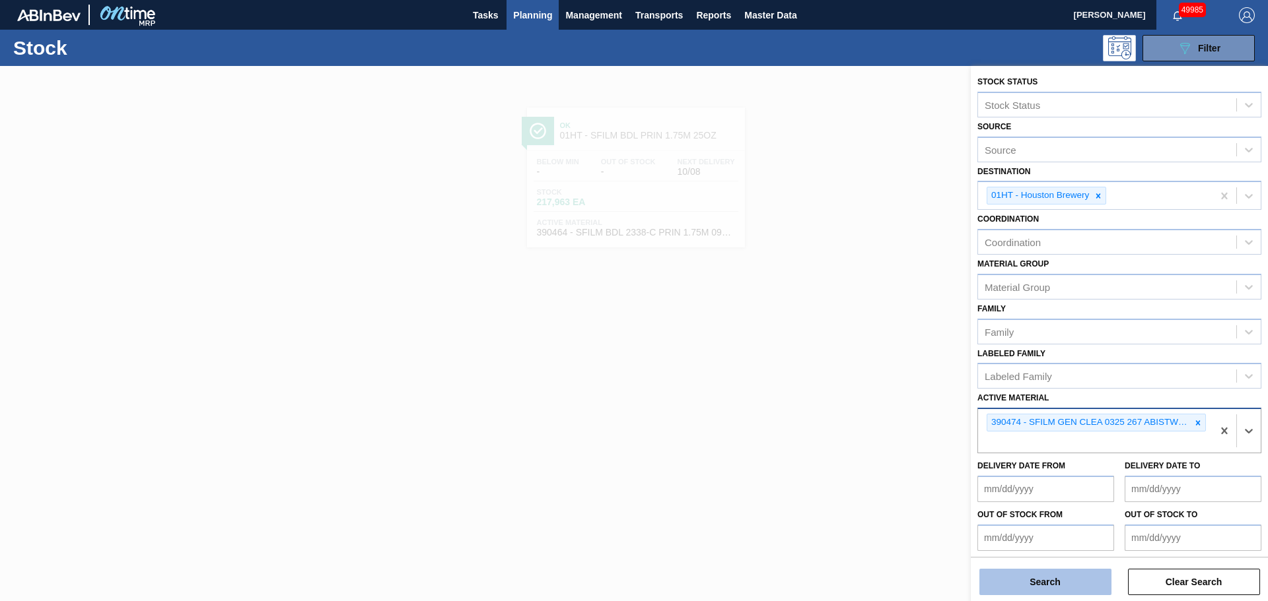
click at [1031, 585] on button "Search" at bounding box center [1045, 582] width 132 height 26
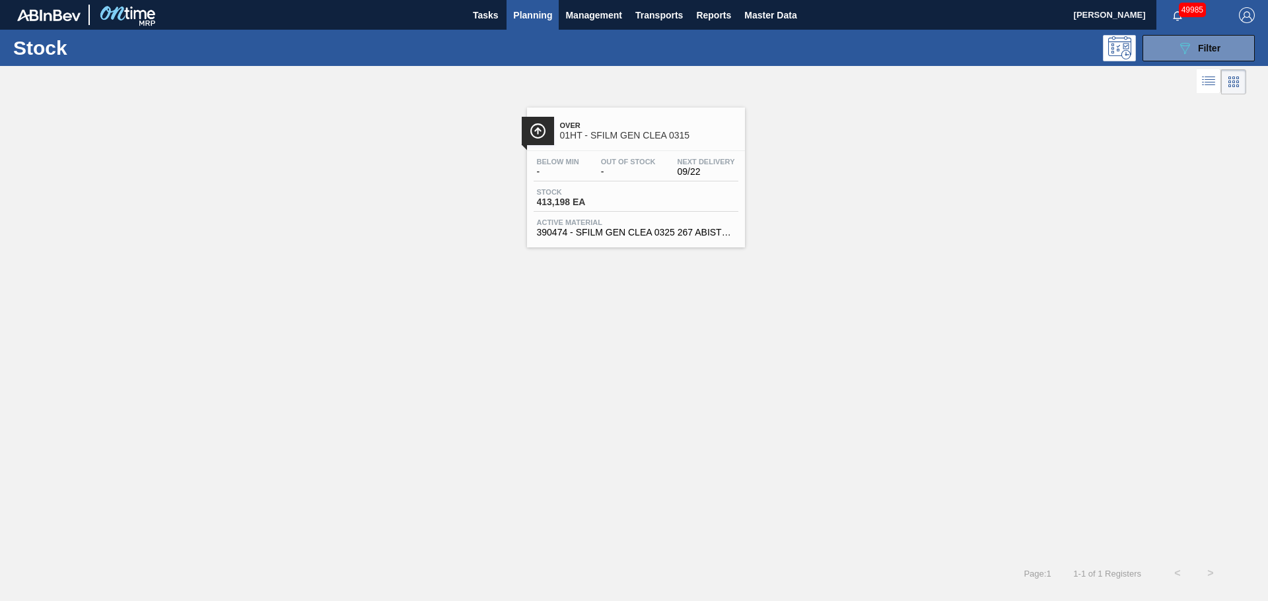
click at [645, 197] on div "Stock 413,198 EA" at bounding box center [635, 200] width 205 height 24
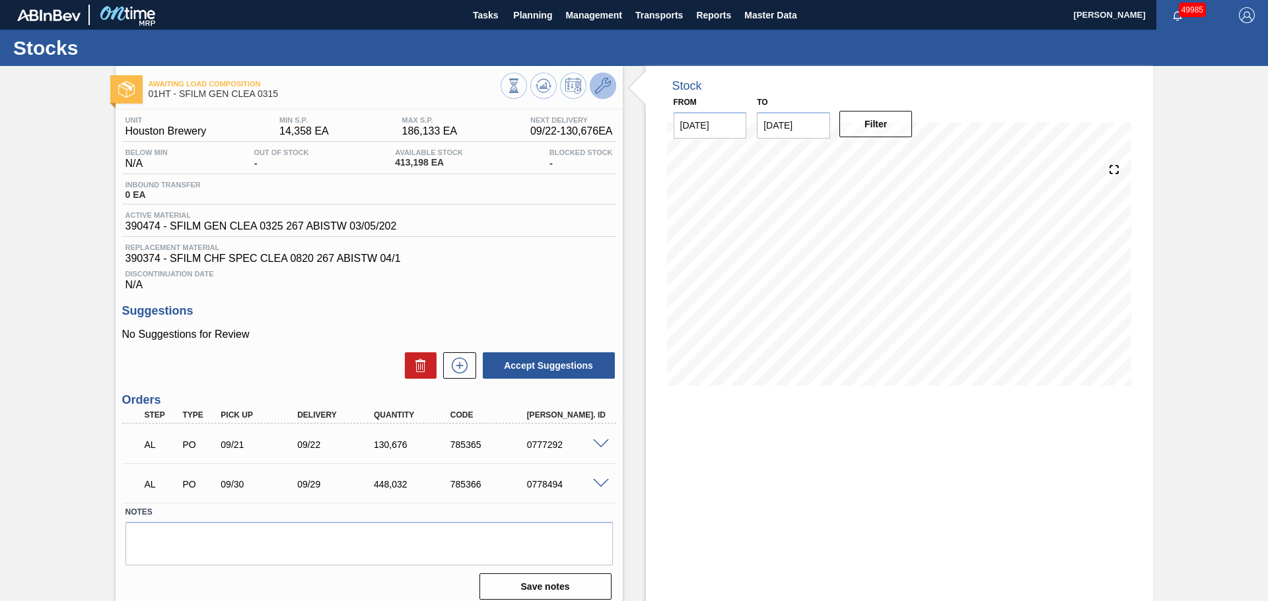
click at [601, 88] on icon at bounding box center [603, 86] width 16 height 16
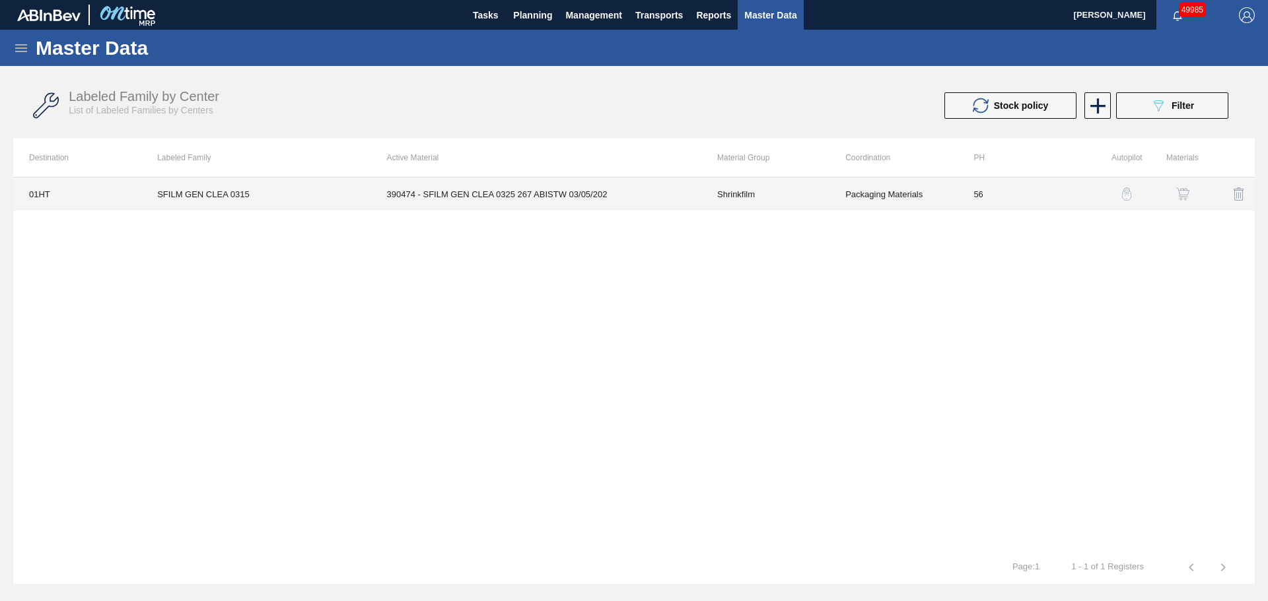
click at [490, 193] on td "390474 - SFILM GEN CLEA 0325 267 ABISTW 03/05/202" at bounding box center [536, 194] width 330 height 33
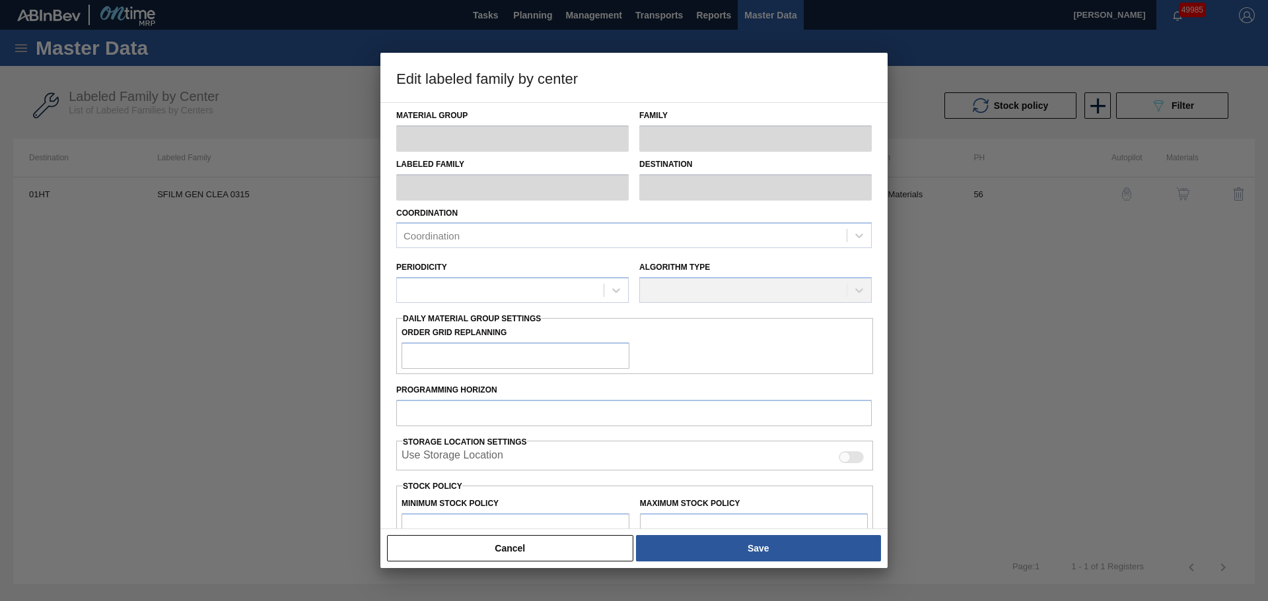
type input "Shrinkfilm"
type input "SFILM GEN CLEA 0315"
type input "01HT - Houston Brewery"
type input "56"
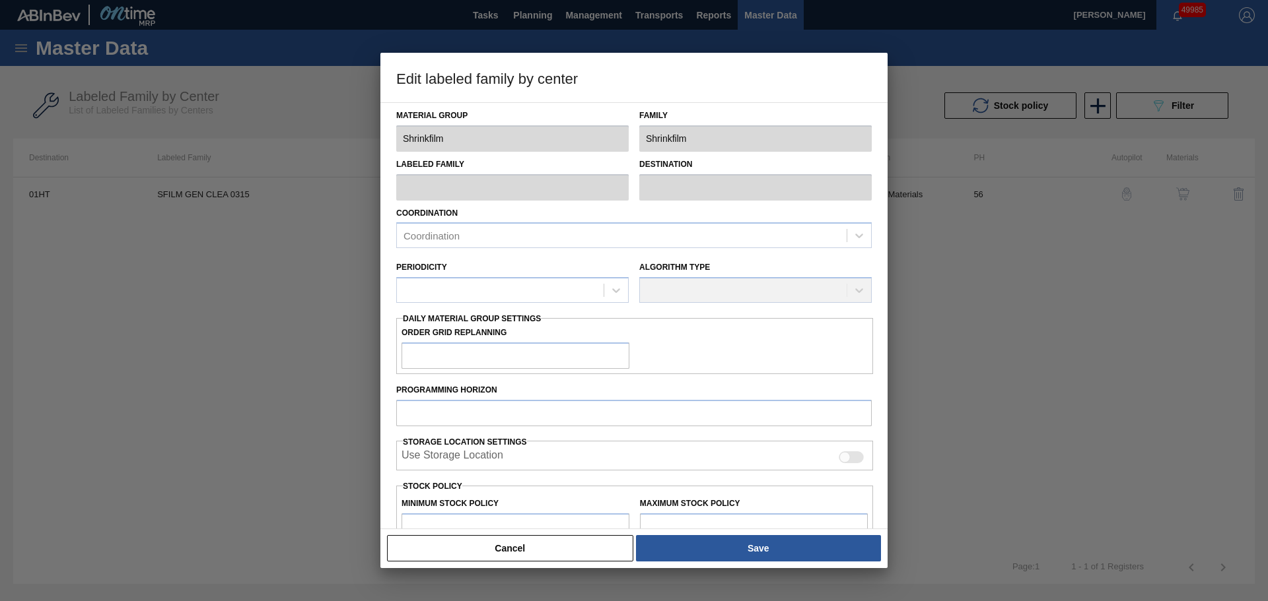
type input "14,358"
type input "186,133"
type input "47"
type input "95,092"
checkbox input "true"
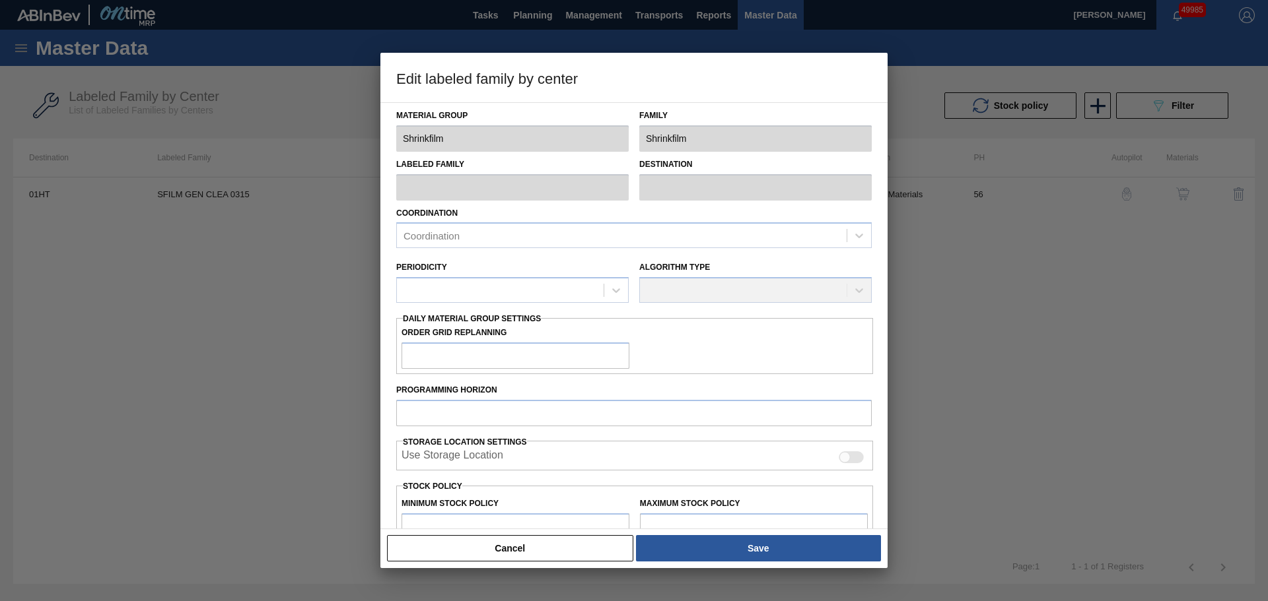
checkbox input "true"
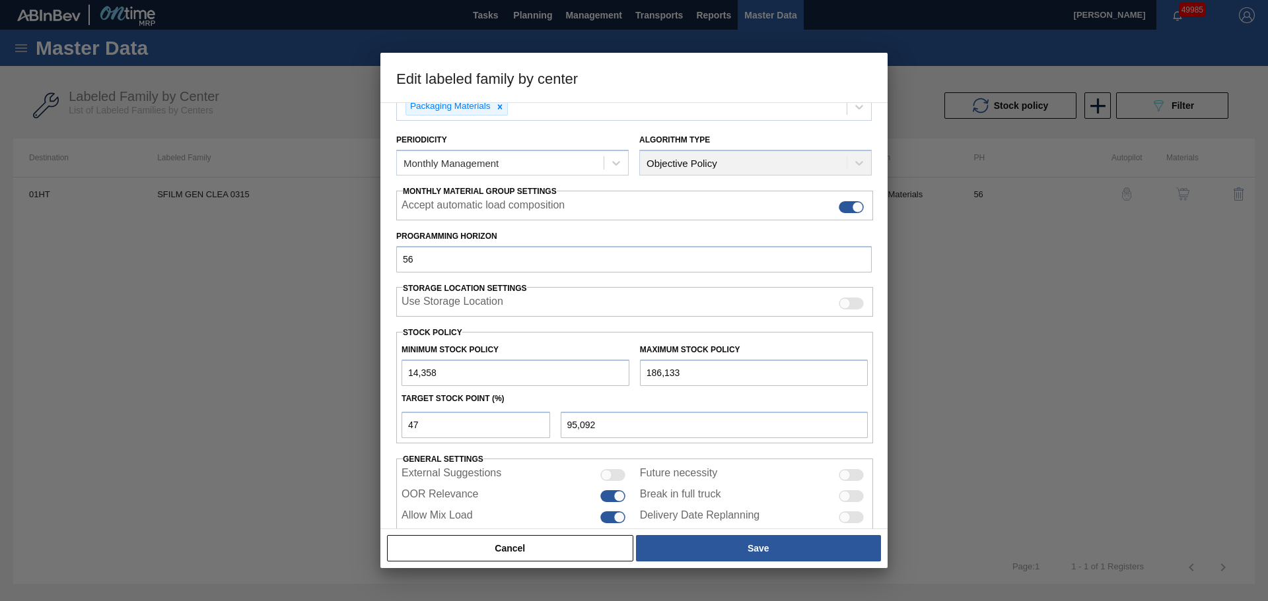
scroll to position [160, 0]
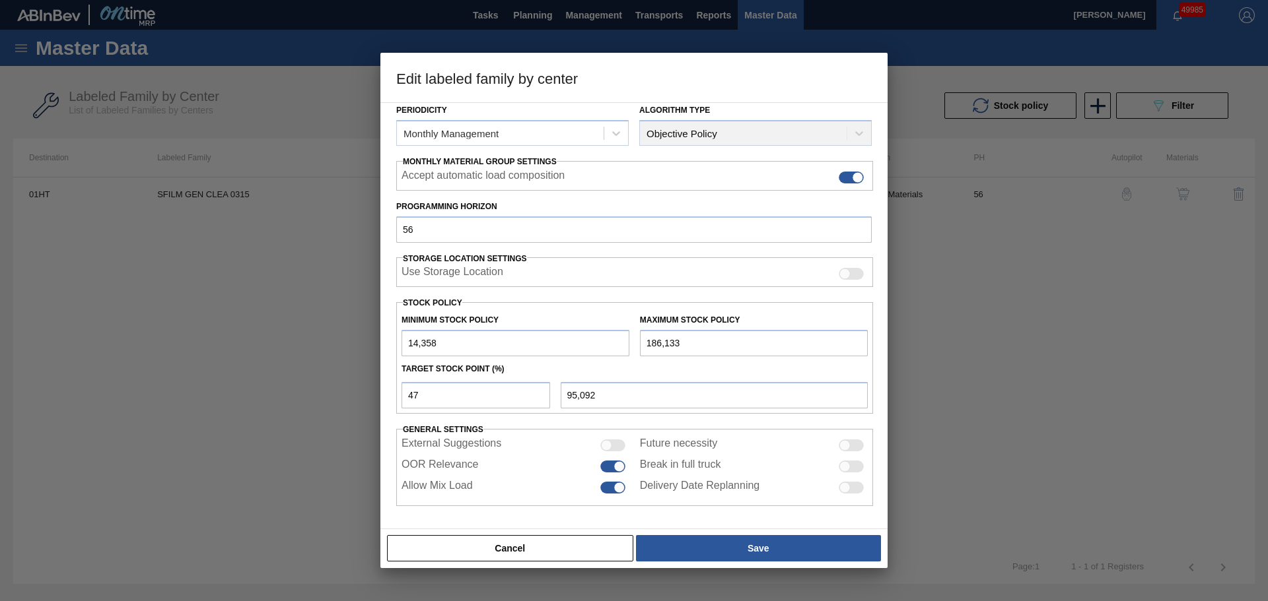
drag, startPoint x: 692, startPoint y: 337, endPoint x: 556, endPoint y: 339, distance: 136.0
click at [557, 339] on div "Minimum Stock Policy 14,358 Maximum Stock Policy 186,133" at bounding box center [634, 332] width 477 height 49
paste input "714,000"
type input "714,000"
type input "343,190"
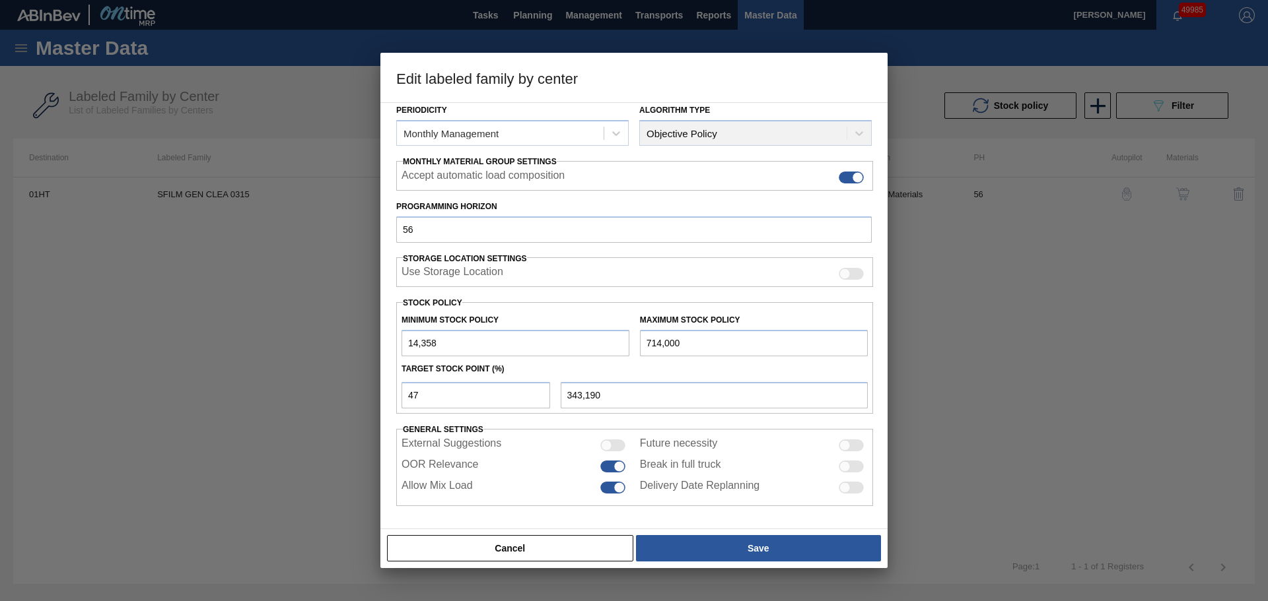
type input "714,000"
click at [454, 345] on input "14,358" at bounding box center [515, 343] width 228 height 26
drag, startPoint x: 458, startPoint y: 341, endPoint x: 378, endPoint y: 340, distance: 79.2
click at [378, 340] on div "Edit labeled family by center Material Group Shrinkfilm Family Shrinkfilm Label…" at bounding box center [634, 300] width 1268 height 601
paste input "1,000"
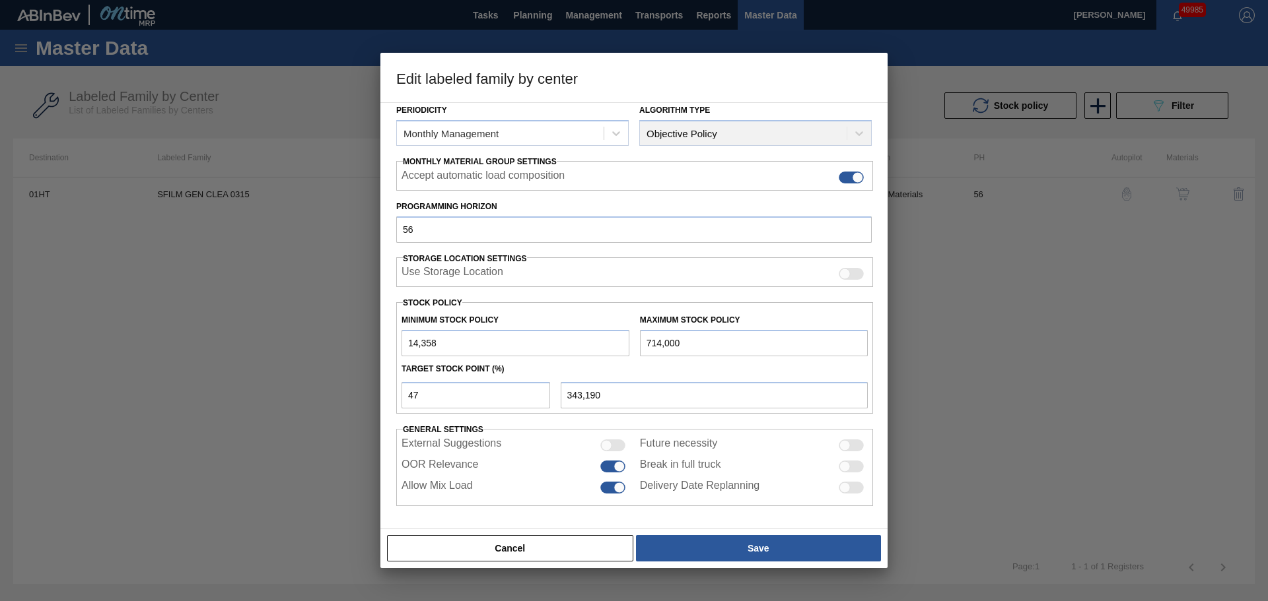
type input "141,000"
type input "410,310"
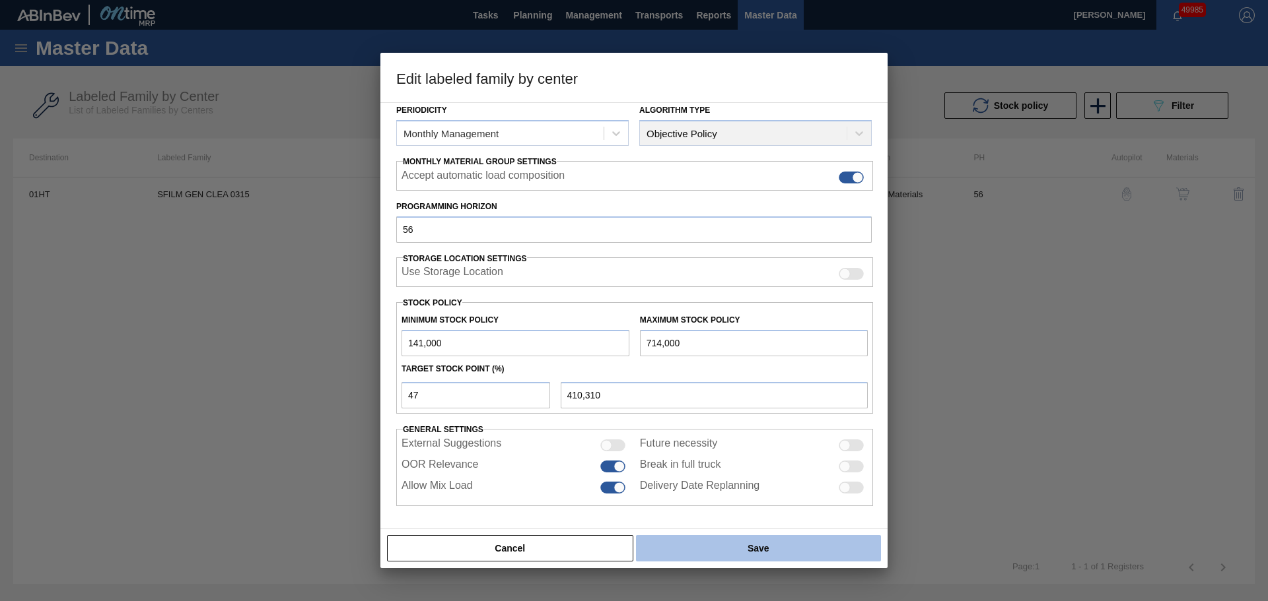
type input "141,000"
click at [726, 555] on button "Save" at bounding box center [758, 548] width 245 height 26
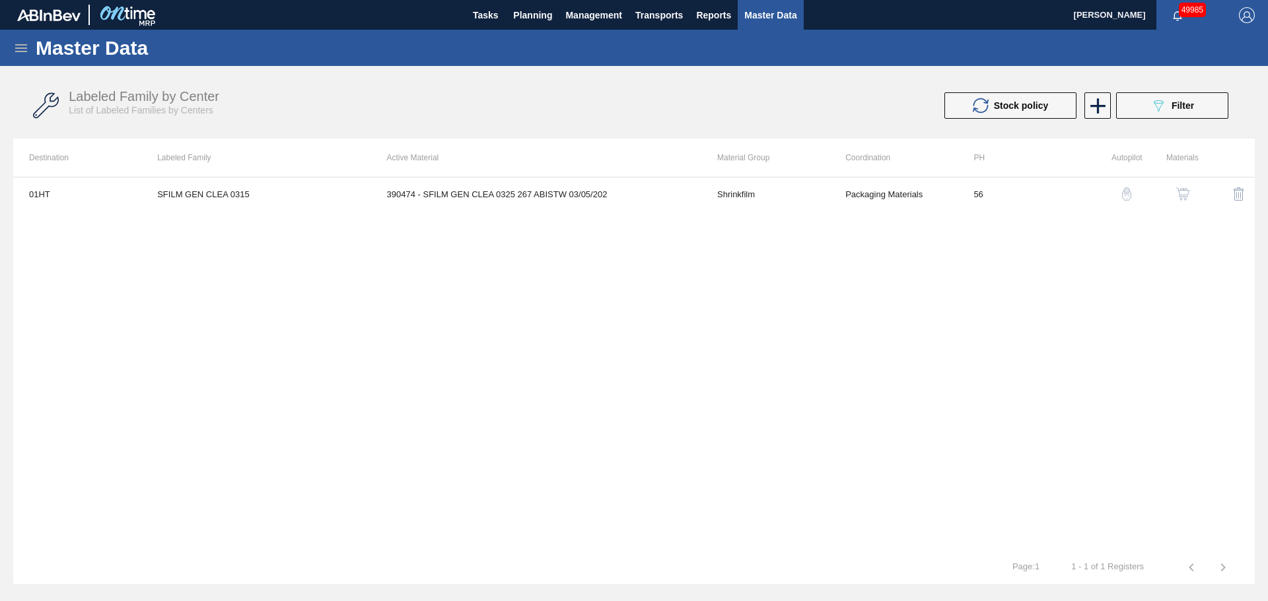
click at [726, 261] on div "01HT SFILM GEN CLEA 0315 390474 - SFILM GEN CLEA 0325 267 ABISTW 03/05/202 Shri…" at bounding box center [633, 364] width 1241 height 374
click at [528, 17] on span "Planning" at bounding box center [532, 15] width 39 height 16
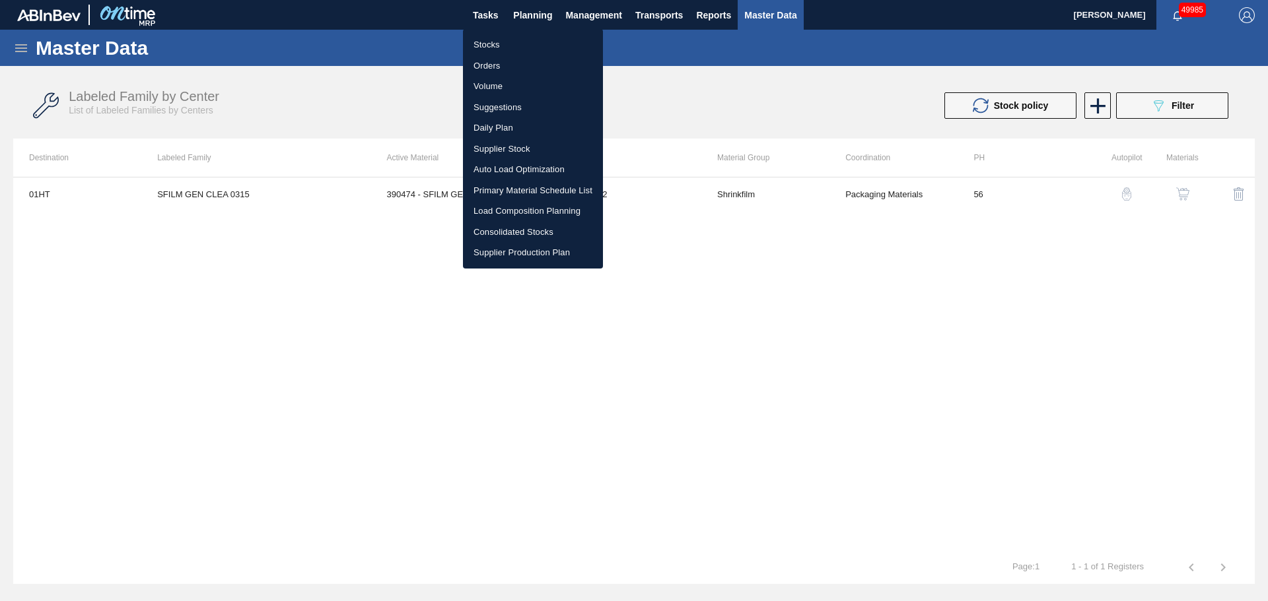
click at [488, 45] on li "Stocks" at bounding box center [533, 44] width 140 height 21
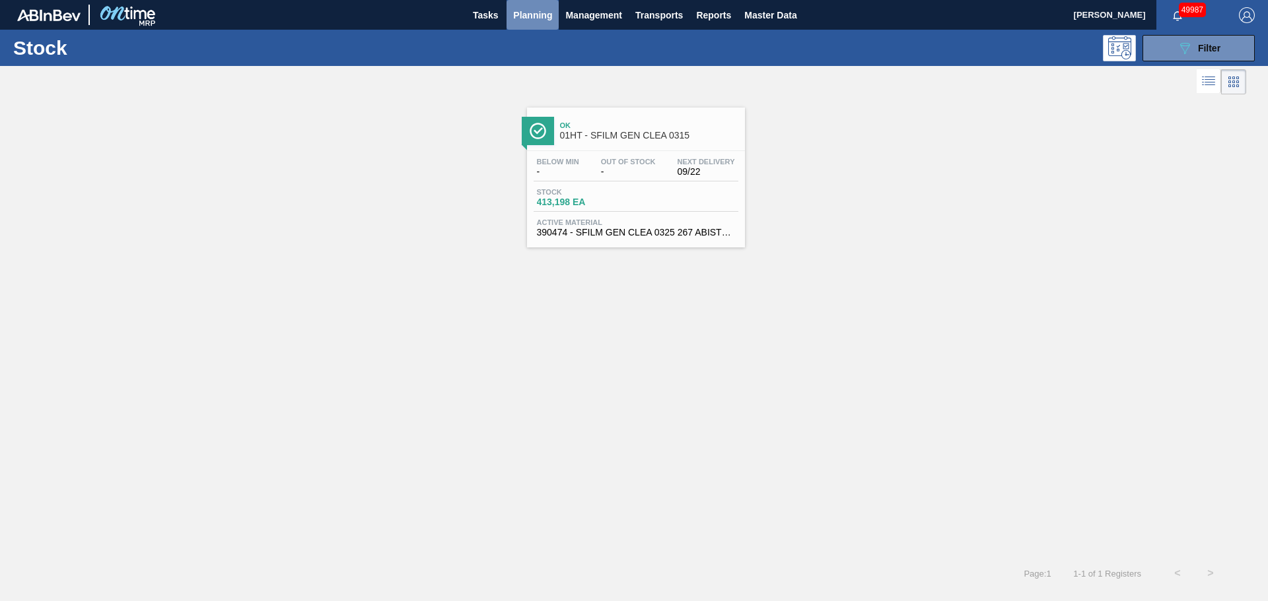
click at [524, 11] on span "Planning" at bounding box center [532, 15] width 39 height 16
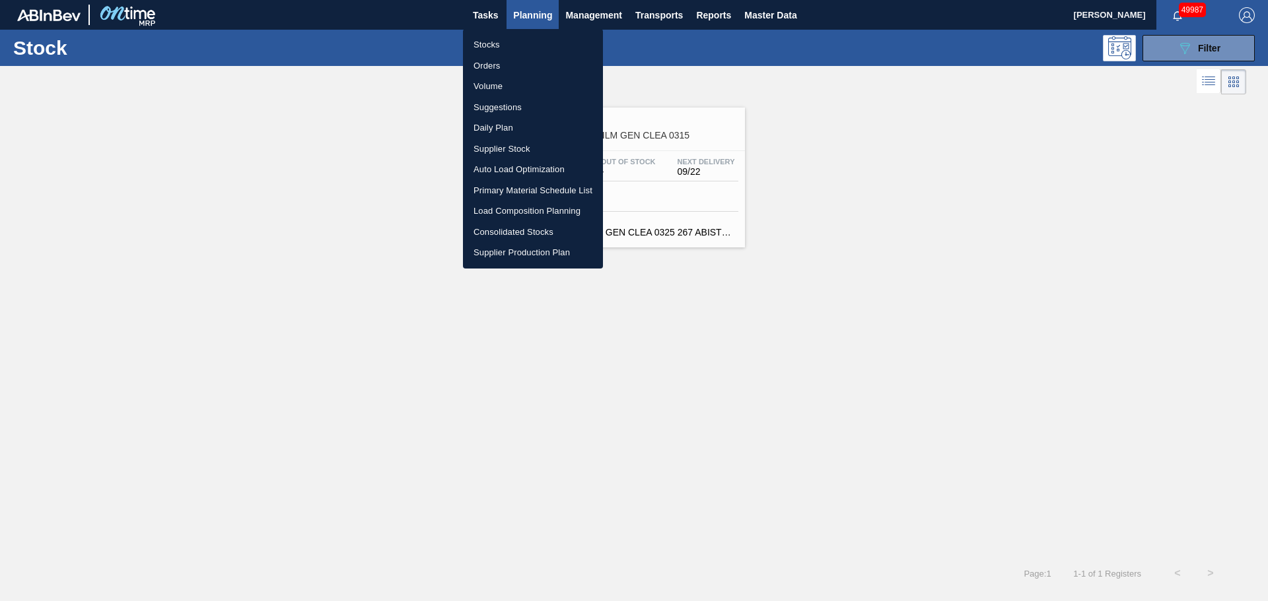
click at [869, 118] on div at bounding box center [634, 300] width 1268 height 601
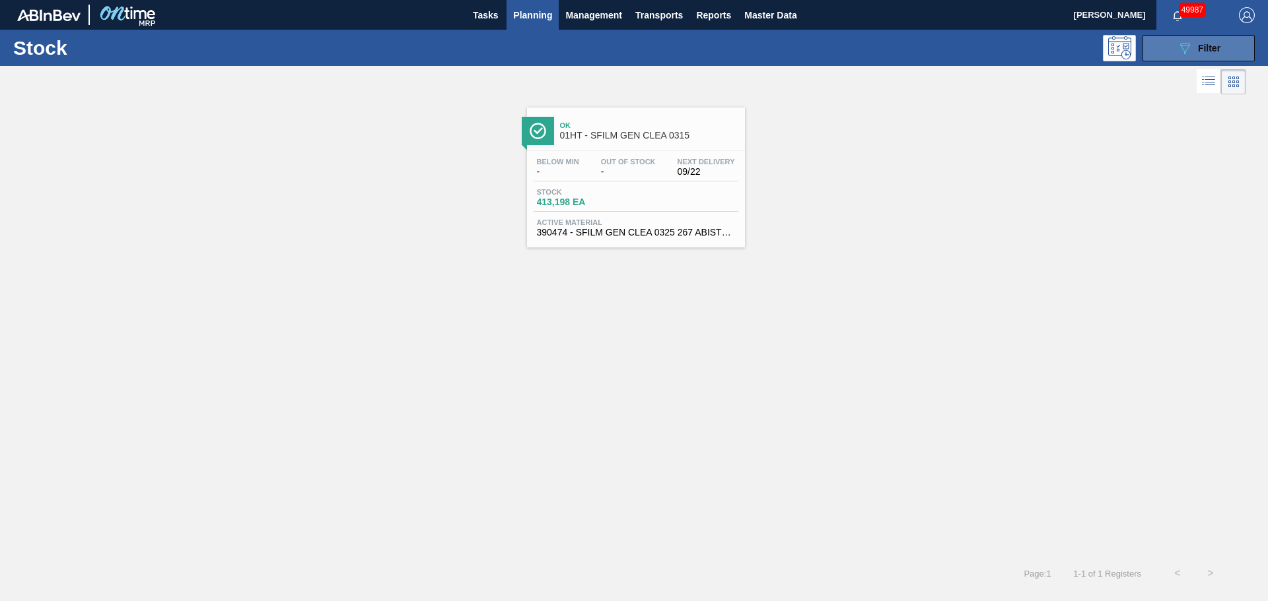
click at [1157, 55] on button "089F7B8B-B2A5-4AFE-B5C0-19BA573D28AC Filter" at bounding box center [1198, 48] width 112 height 26
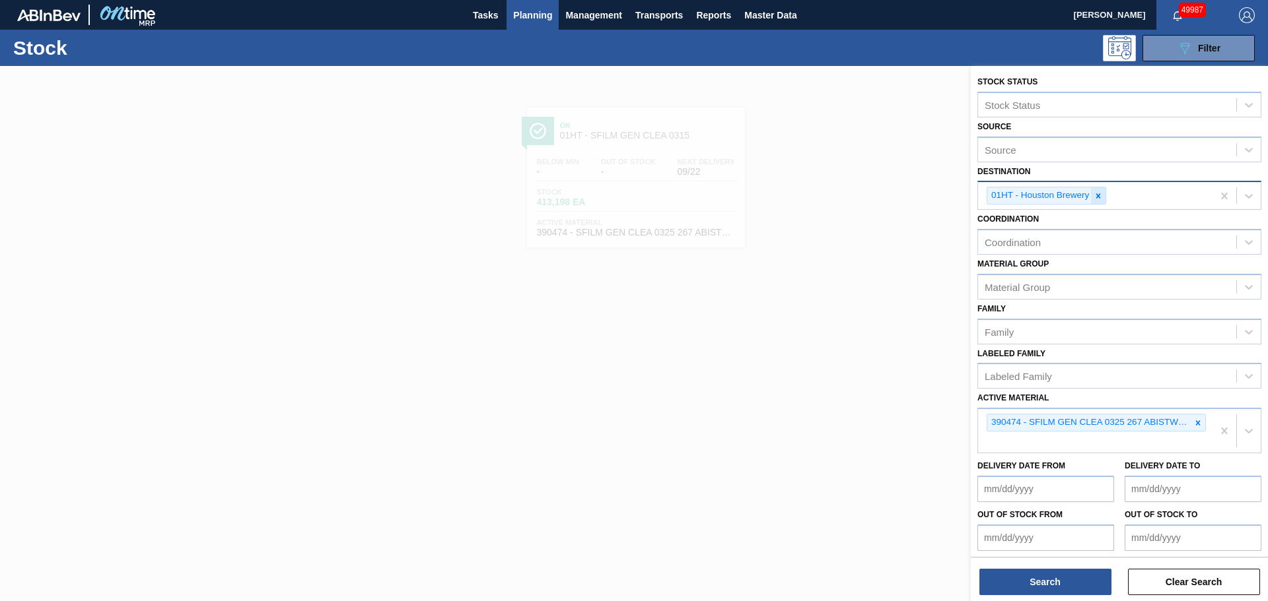
click at [1104, 198] on div at bounding box center [1098, 196] width 15 height 17
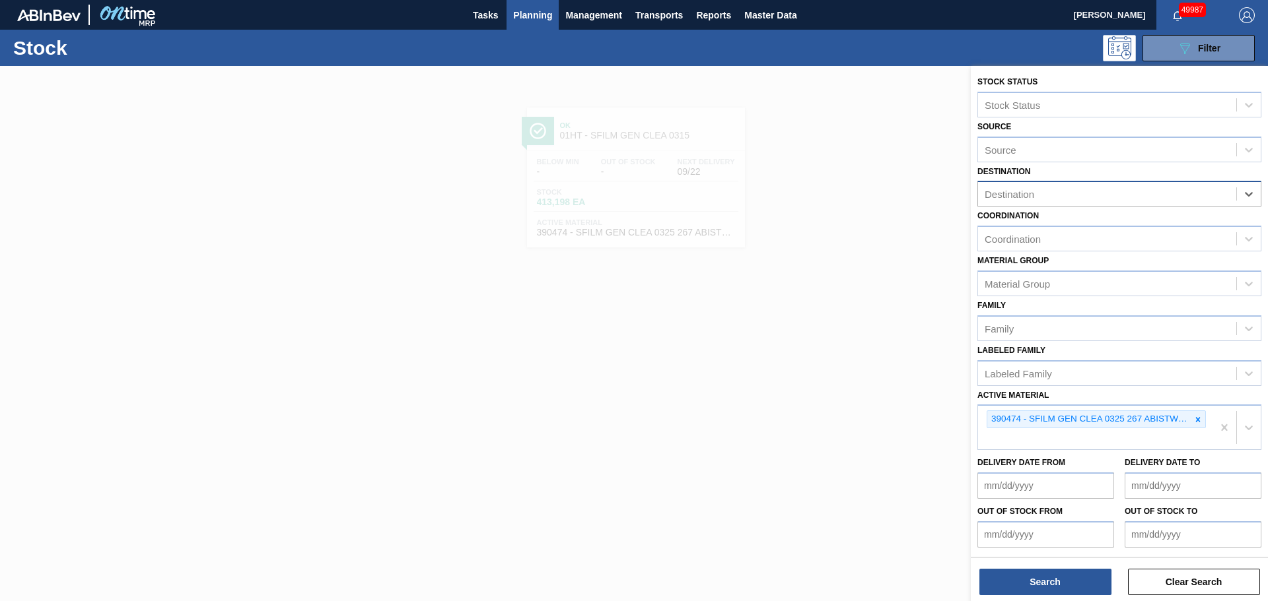
click at [1090, 192] on div "Destination" at bounding box center [1107, 194] width 258 height 19
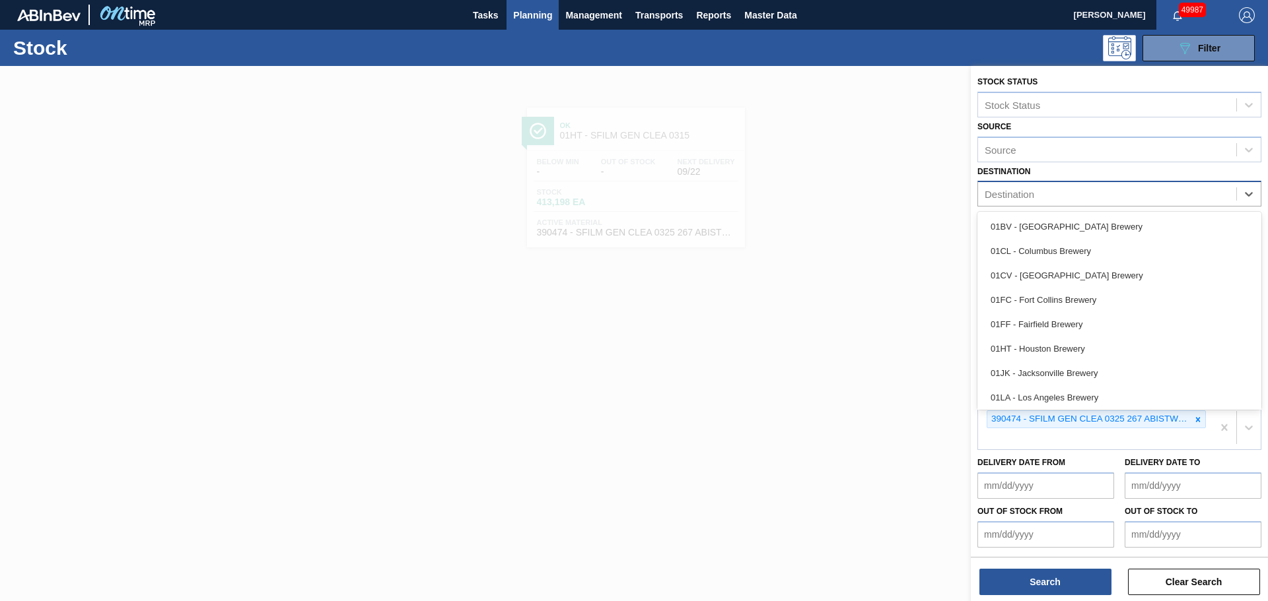
type input "S"
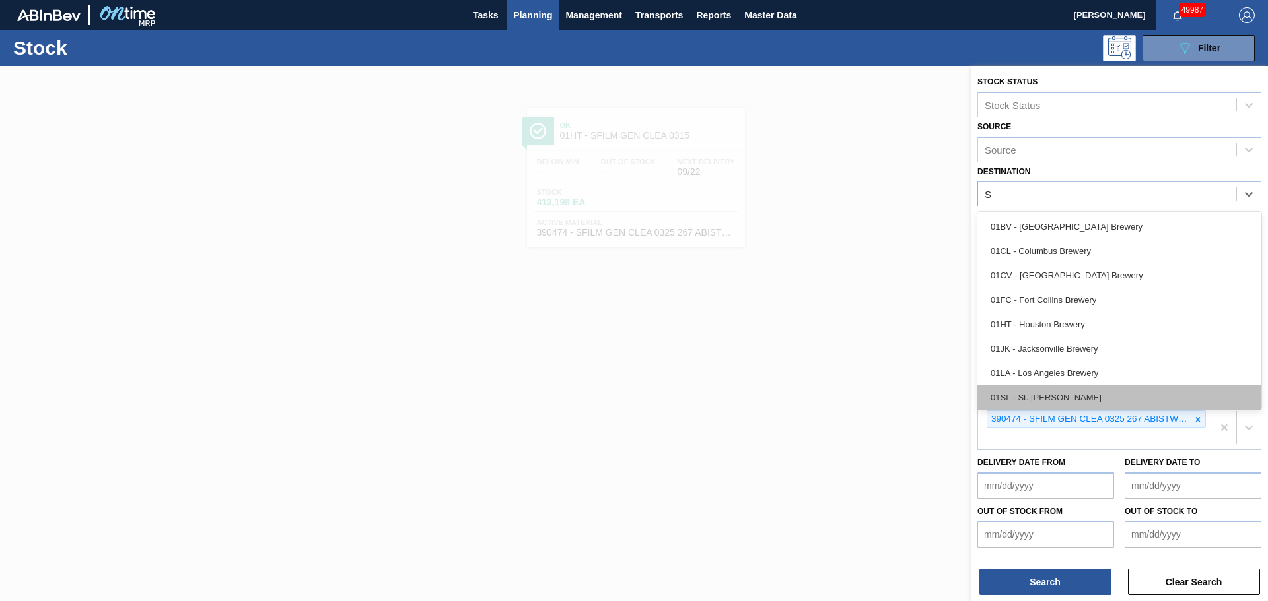
click at [1061, 397] on div "01SL - St. [PERSON_NAME]" at bounding box center [1119, 398] width 284 height 24
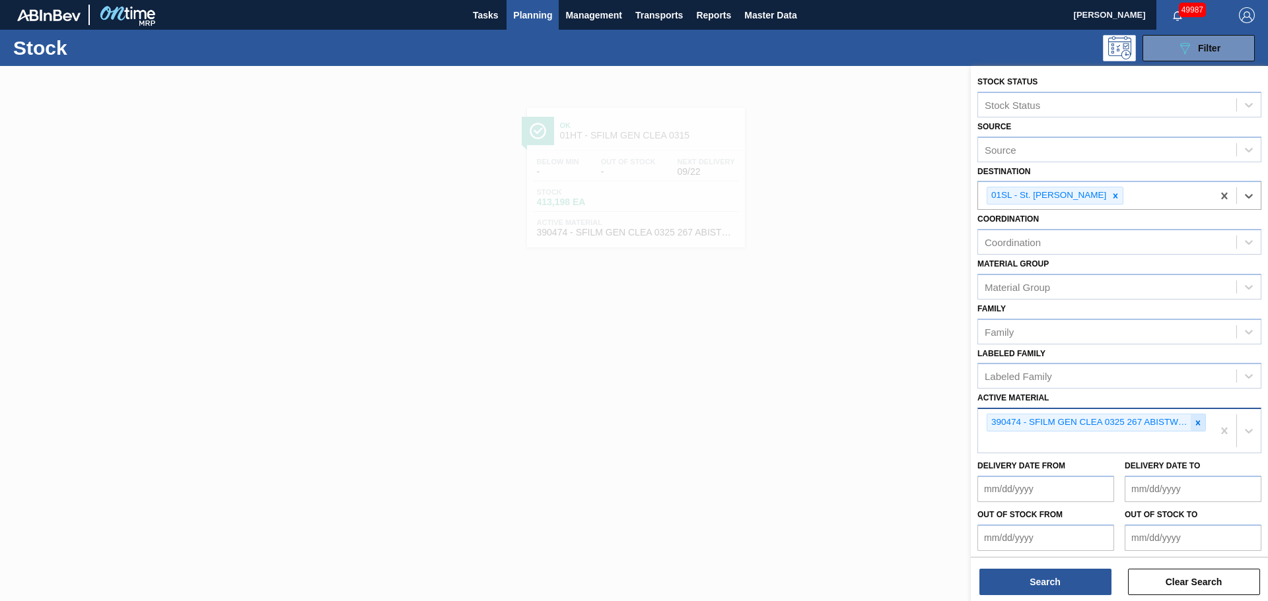
click at [1196, 425] on icon at bounding box center [1198, 423] width 5 height 5
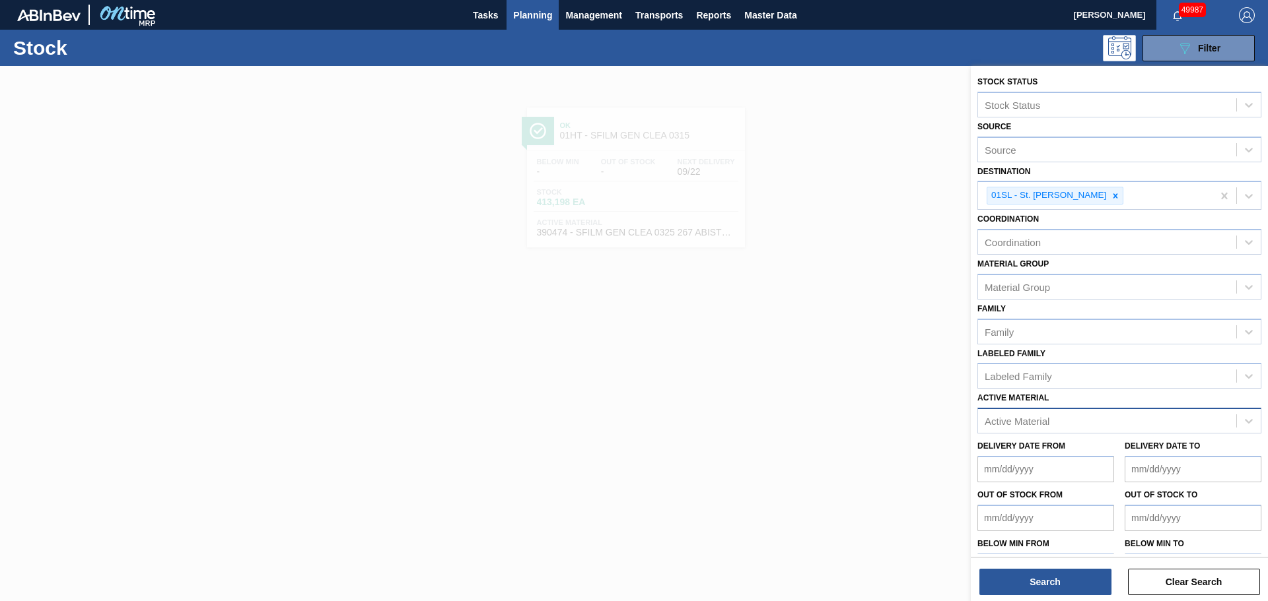
click at [1025, 425] on div "Active Material" at bounding box center [1016, 421] width 65 height 11
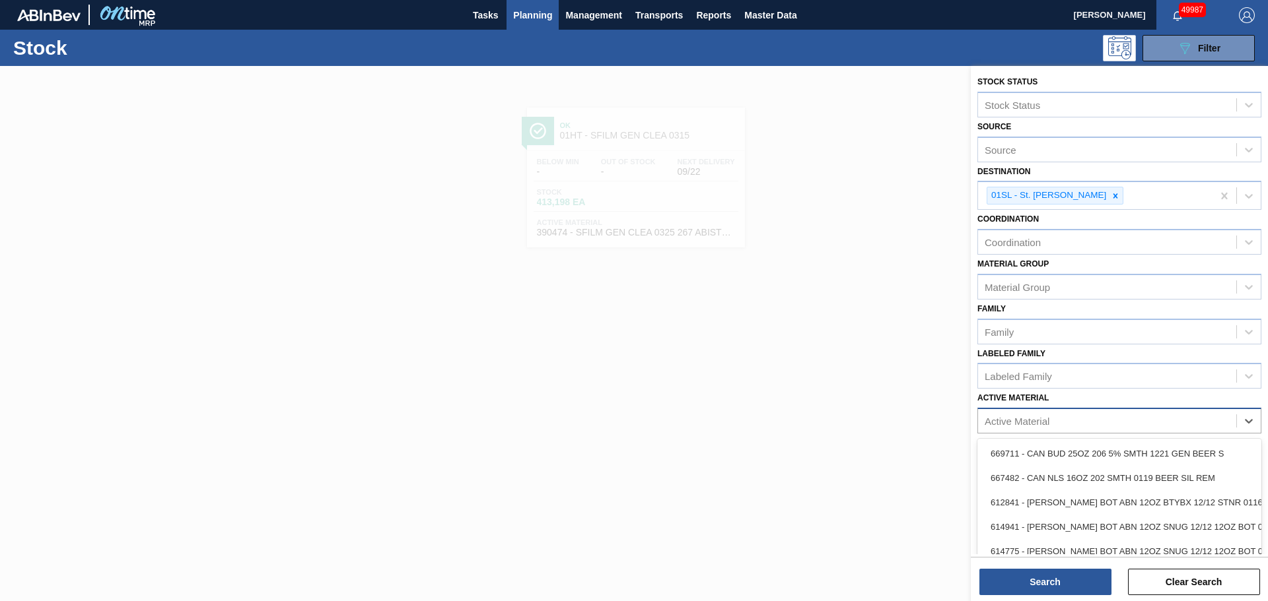
paste Material "744502"
type Material "744502"
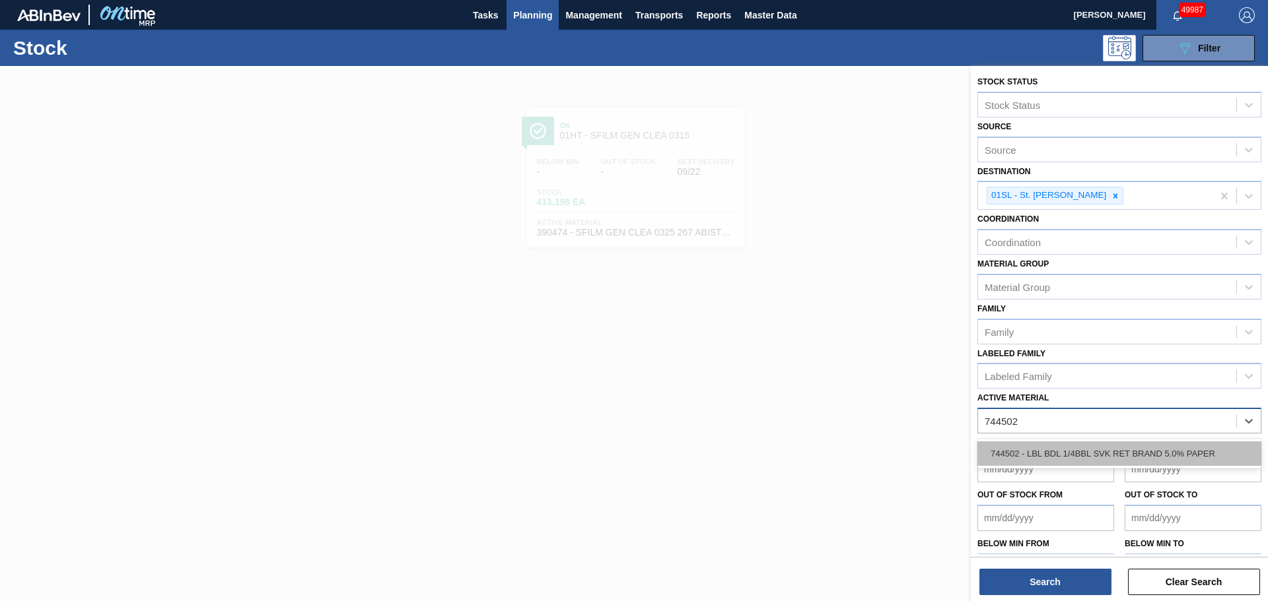
click at [1029, 450] on div "744502 - LBL BDL 1/4BBL SVK RET BRAND 5.0% PAPER" at bounding box center [1119, 454] width 284 height 24
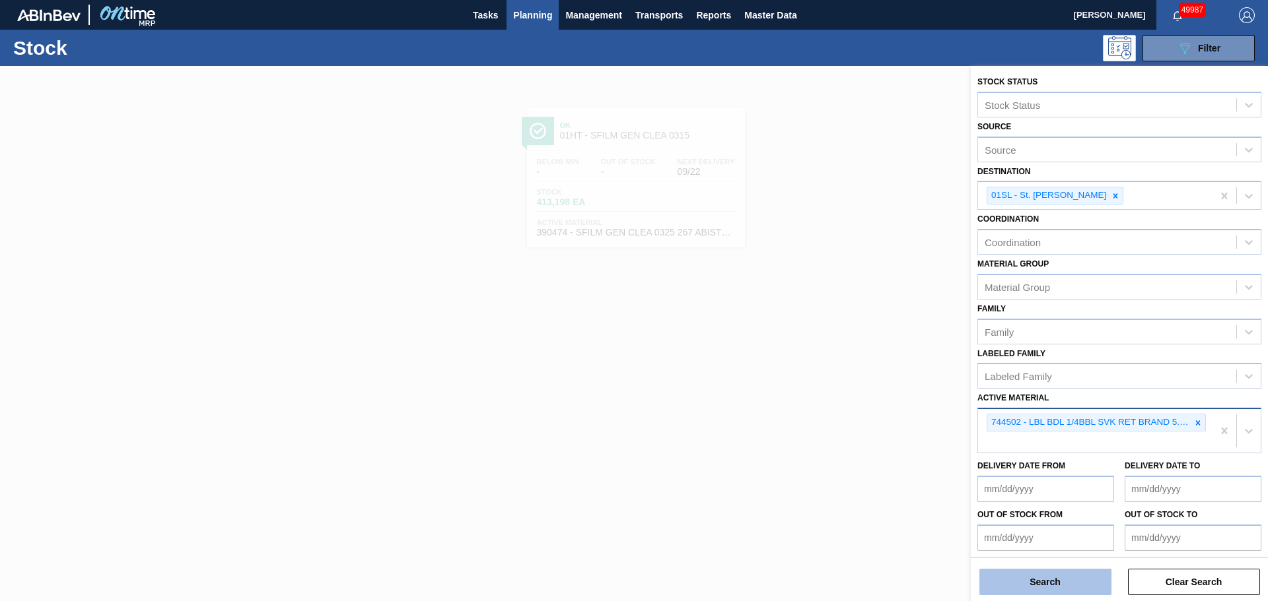
click at [1042, 576] on button "Search" at bounding box center [1045, 582] width 132 height 26
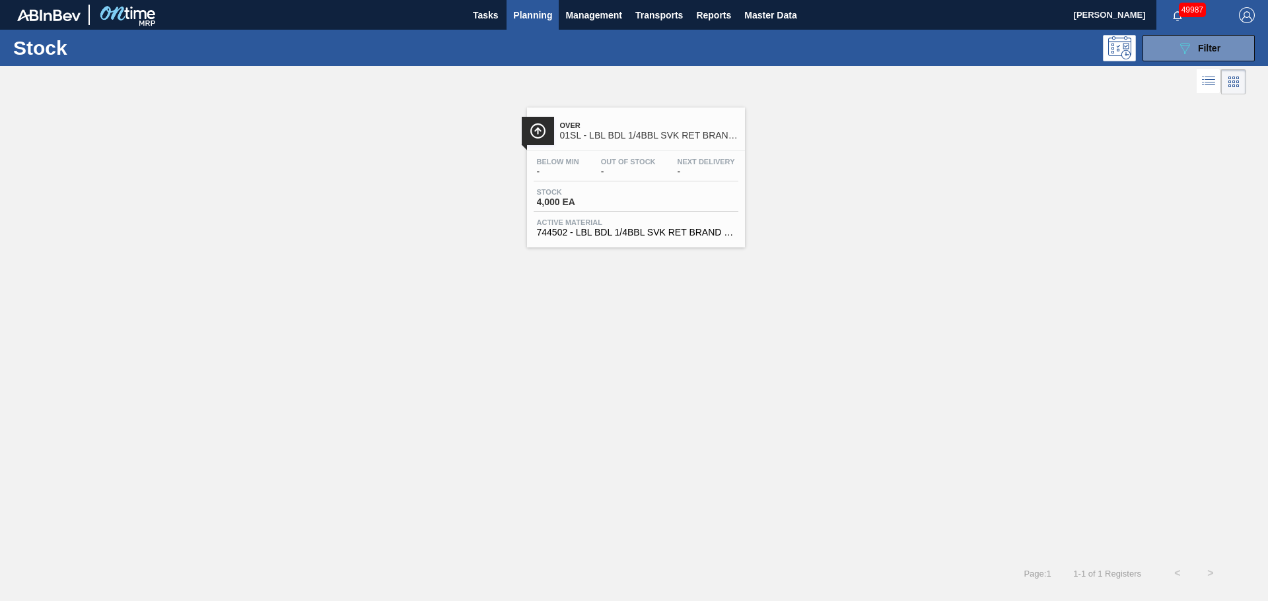
click at [622, 195] on span "Stock" at bounding box center [583, 192] width 92 height 8
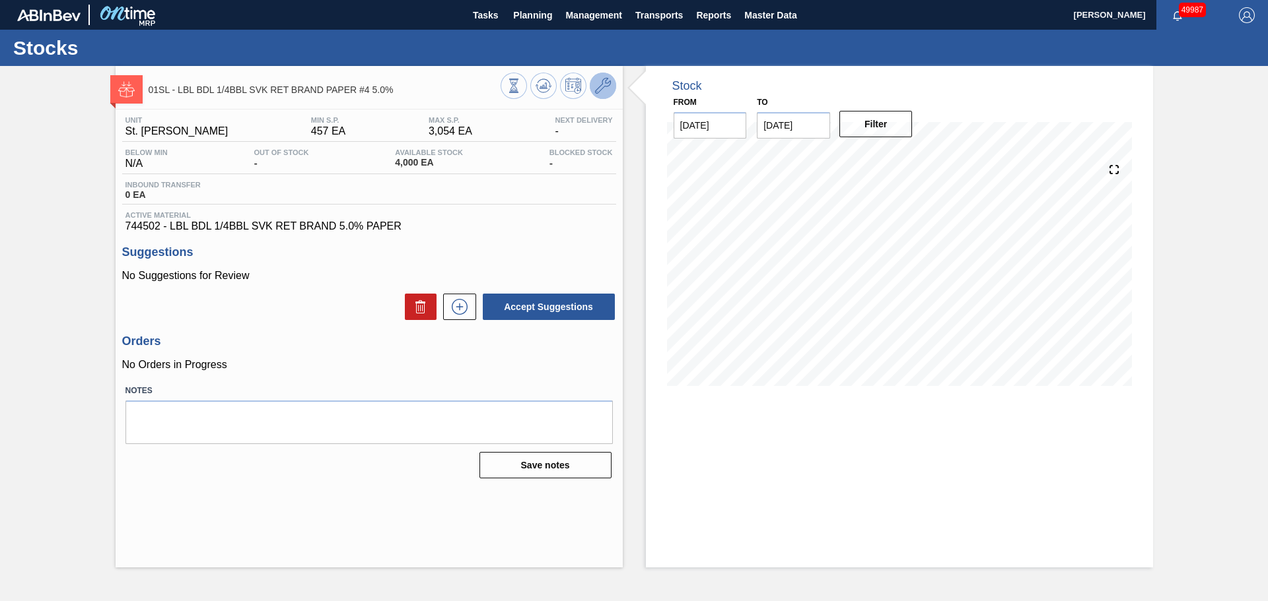
click at [611, 90] on button at bounding box center [603, 86] width 26 height 26
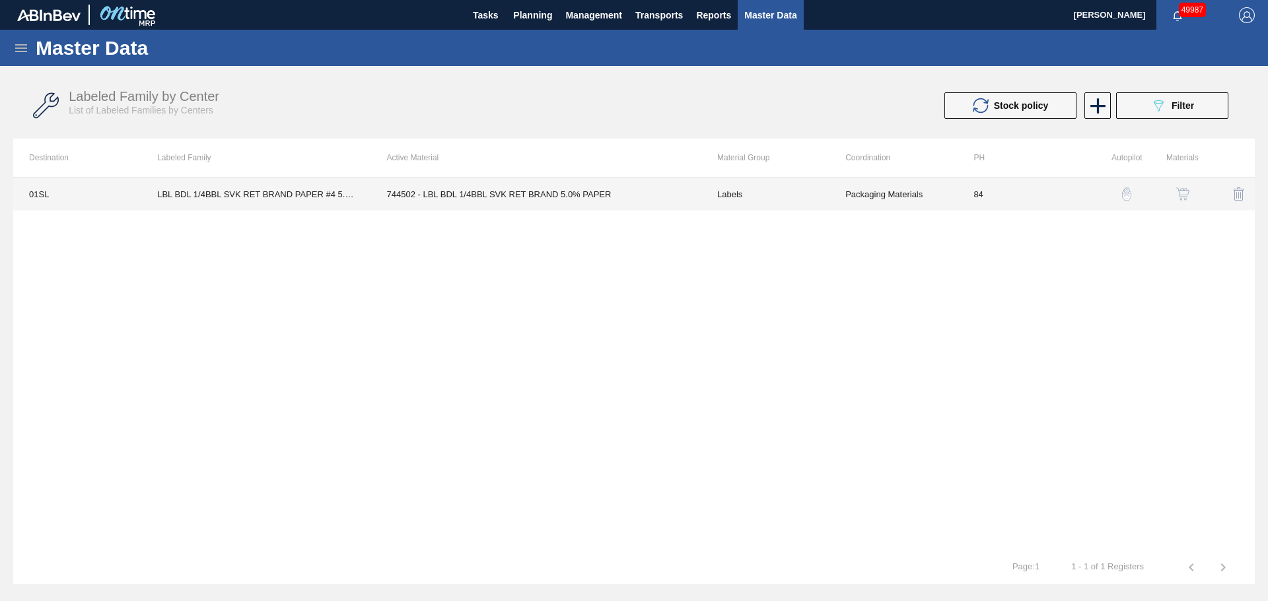
click at [486, 195] on td "744502 - LBL BDL 1/4BBL SVK RET BRAND 5.0% PAPER" at bounding box center [536, 194] width 330 height 33
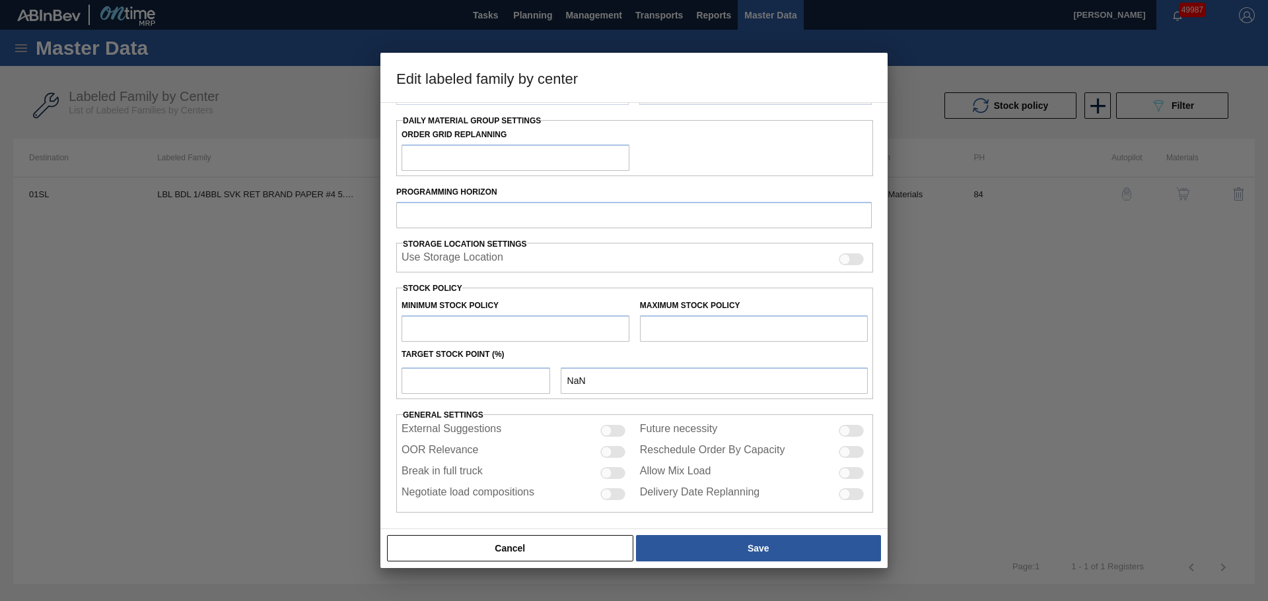
click at [463, 329] on input "text" at bounding box center [515, 329] width 228 height 26
type input "Labels"
type input "Keg Labels"
type input "LBL BDL 1/4BBL SVK RET BRAND PAPER #4 5.0%"
type input "01SL - St. [PERSON_NAME]"
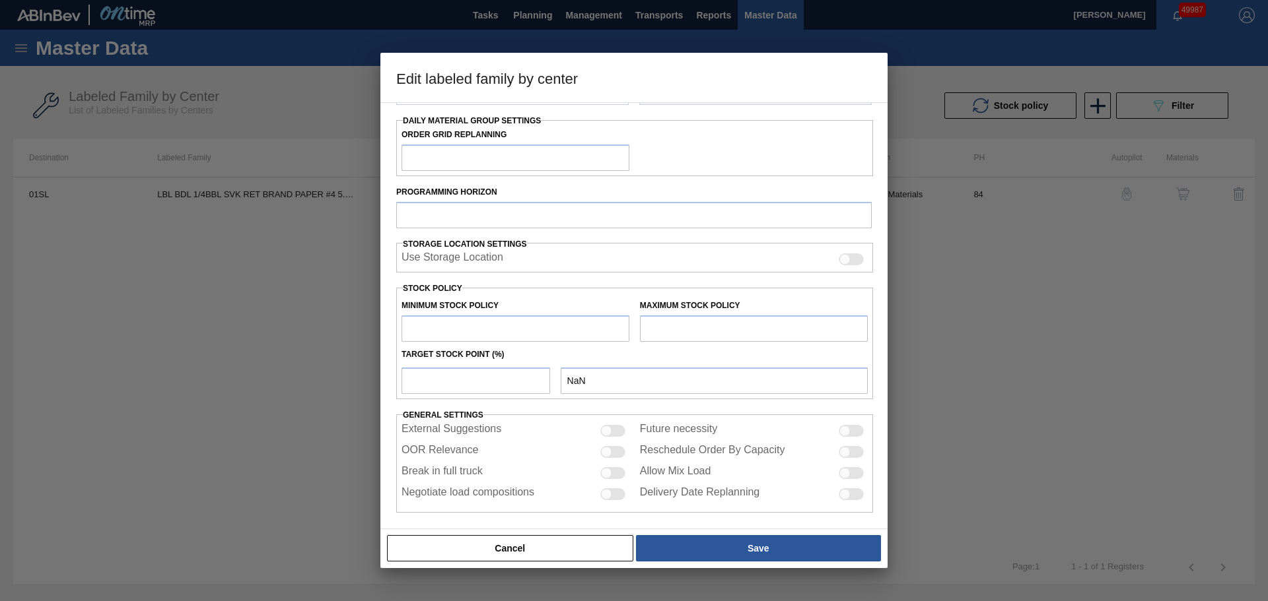
type input "84"
type input "457"
type input "3,054"
type input "0"
type input "457"
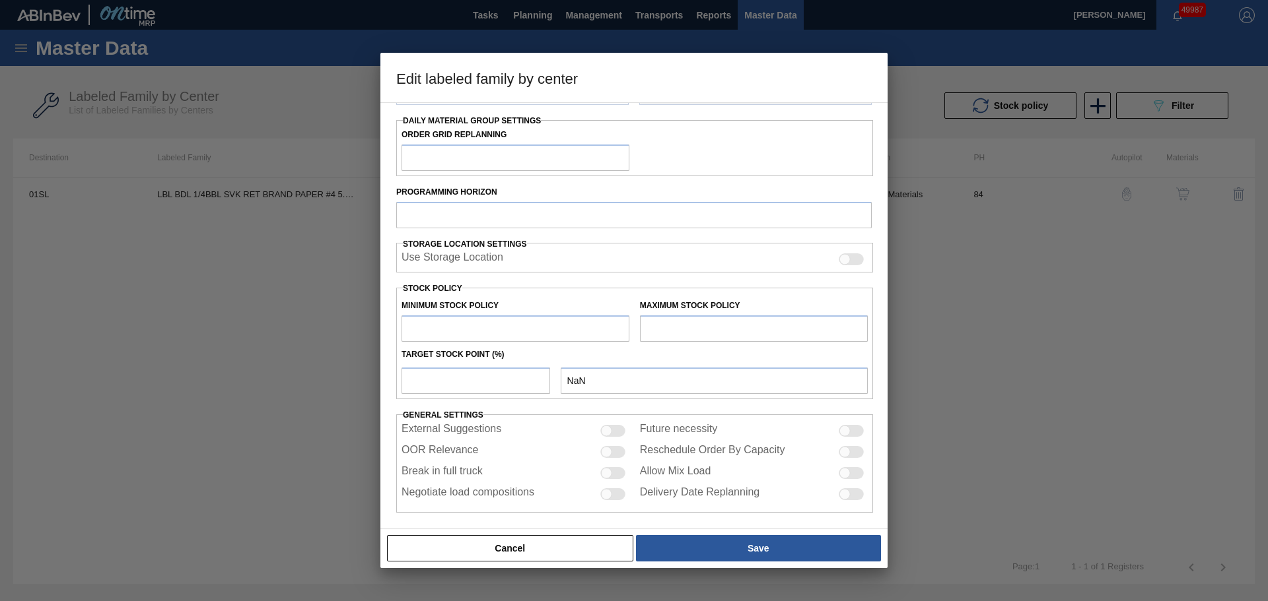
checkbox input "true"
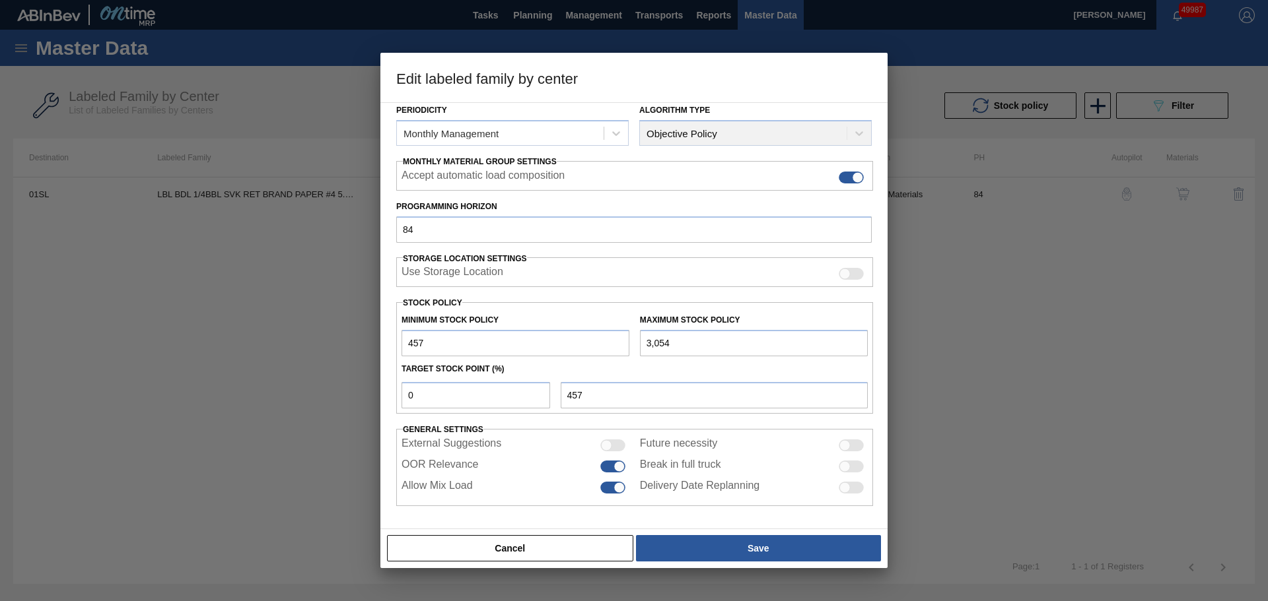
scroll to position [160, 0]
drag, startPoint x: 430, startPoint y: 341, endPoint x: 391, endPoint y: 345, distance: 39.1
click at [391, 345] on div "Material Group Labels Family Keg Labels Labeled Family LBL BDL 1/4BBL SVK RET B…" at bounding box center [633, 315] width 507 height 427
type input "7"
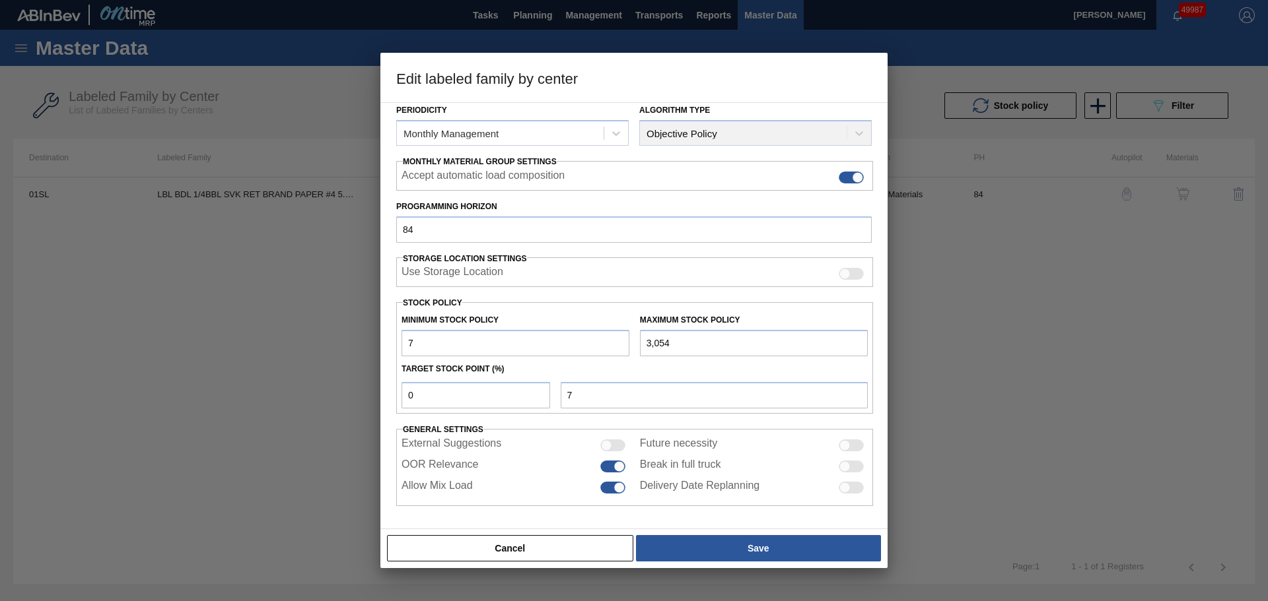
type input "75"
type input "750"
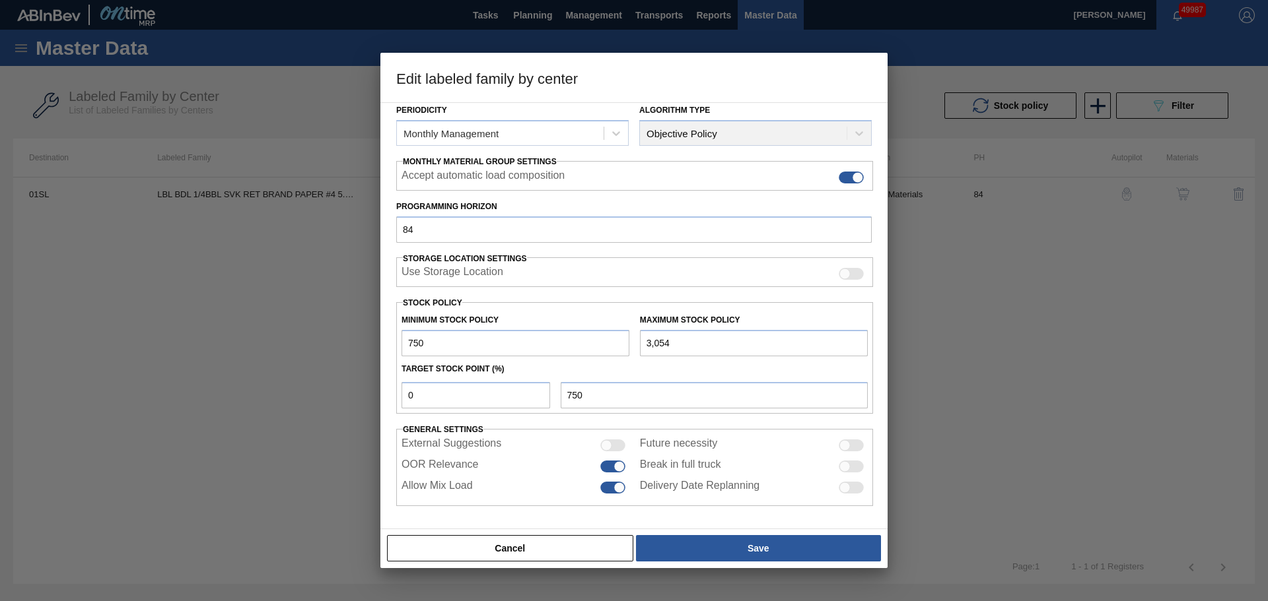
drag, startPoint x: 673, startPoint y: 342, endPoint x: 636, endPoint y: 346, distance: 37.2
click at [636, 346] on div "Maximum Stock Policy 3,054" at bounding box center [753, 334] width 238 height 46
type input "4,000"
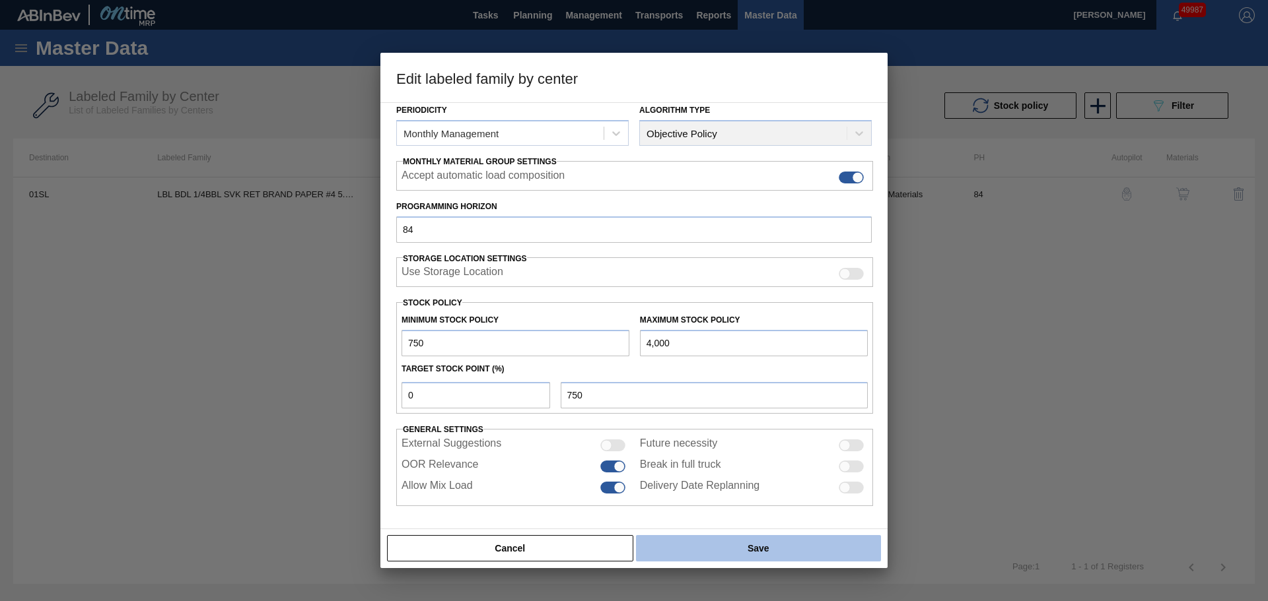
click at [729, 547] on button "Save" at bounding box center [758, 548] width 245 height 26
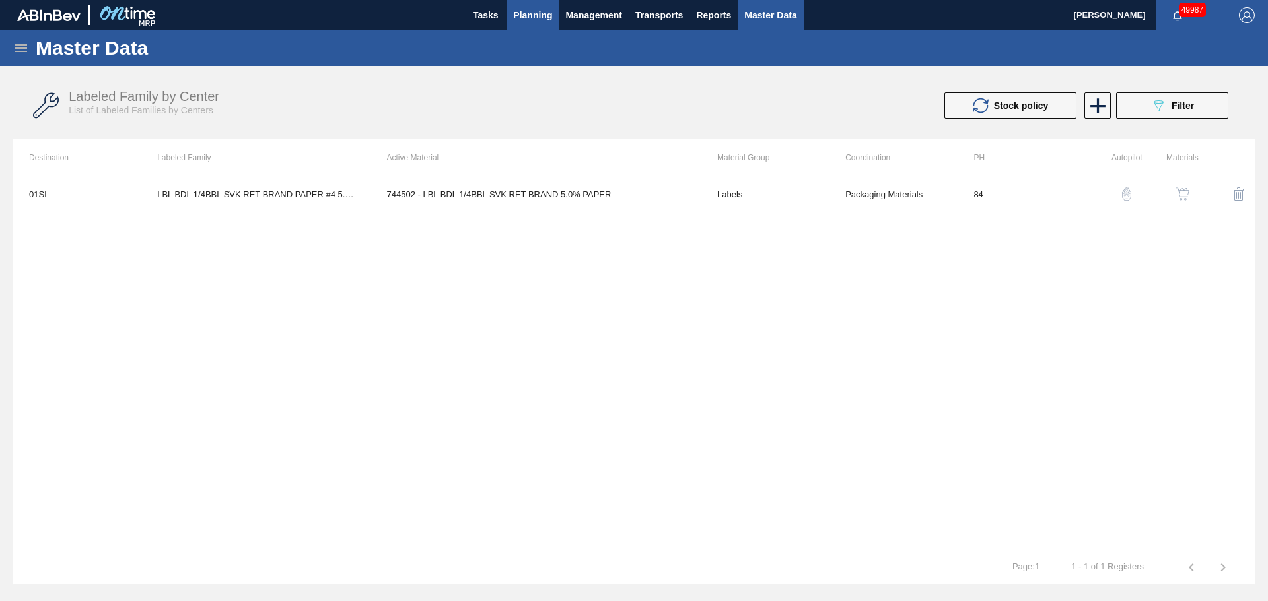
click at [516, 17] on span "Planning" at bounding box center [532, 15] width 39 height 16
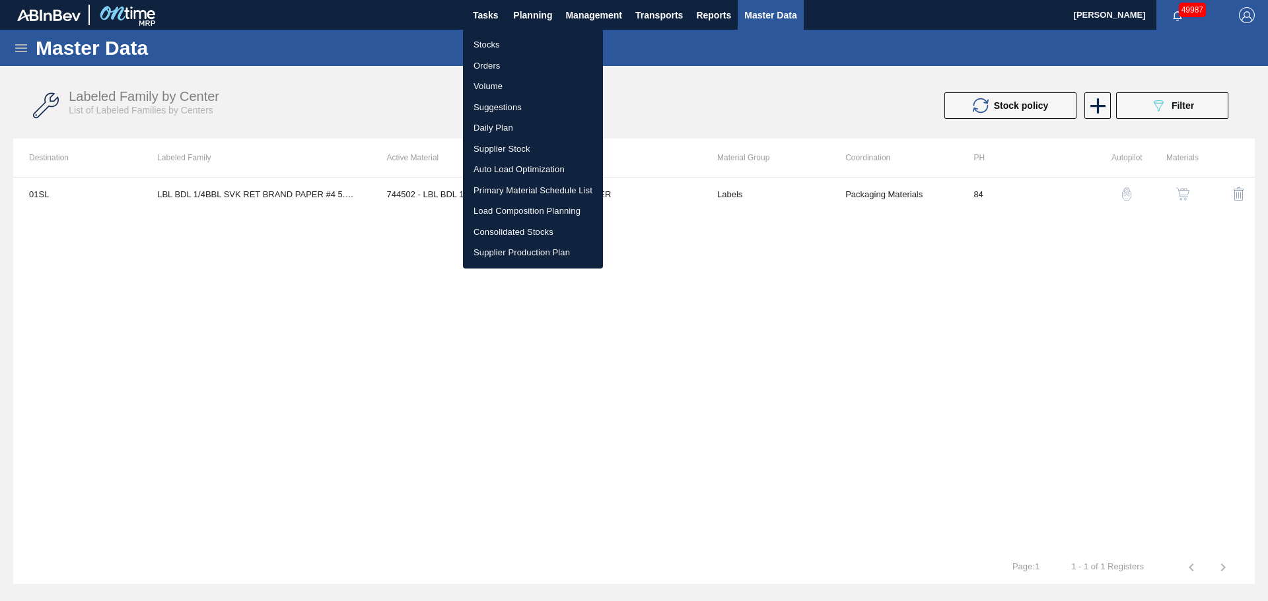
click at [494, 41] on li "Stocks" at bounding box center [533, 44] width 140 height 21
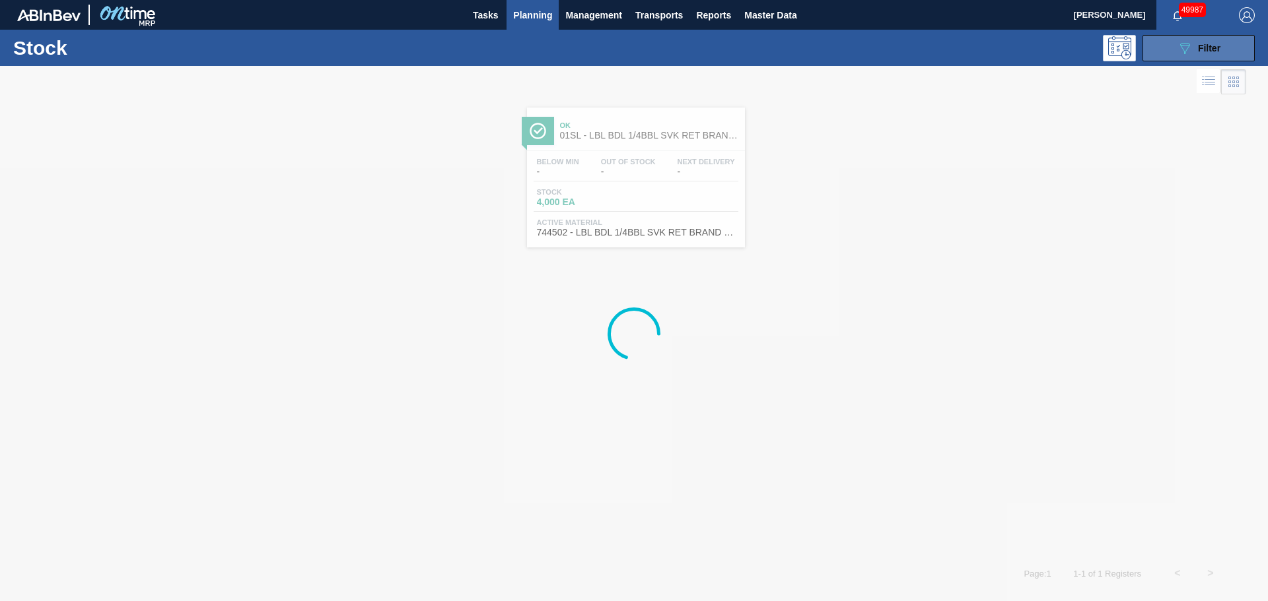
click at [1173, 51] on button "089F7B8B-B2A5-4AFE-B5C0-19BA573D28AC Filter" at bounding box center [1198, 48] width 112 height 26
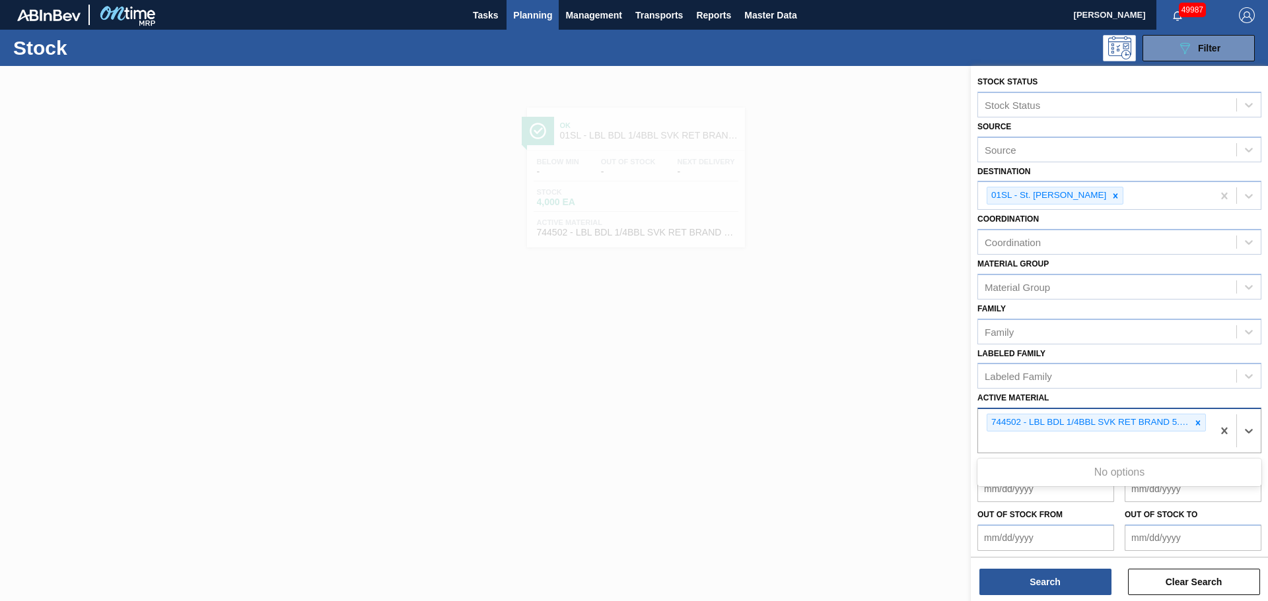
click at [1032, 434] on div "744502 - LBL BDL 1/4BBL SVK RET BRAND 5.0% PAPER" at bounding box center [1095, 431] width 234 height 44
paste Material "744650"
type Material "744650"
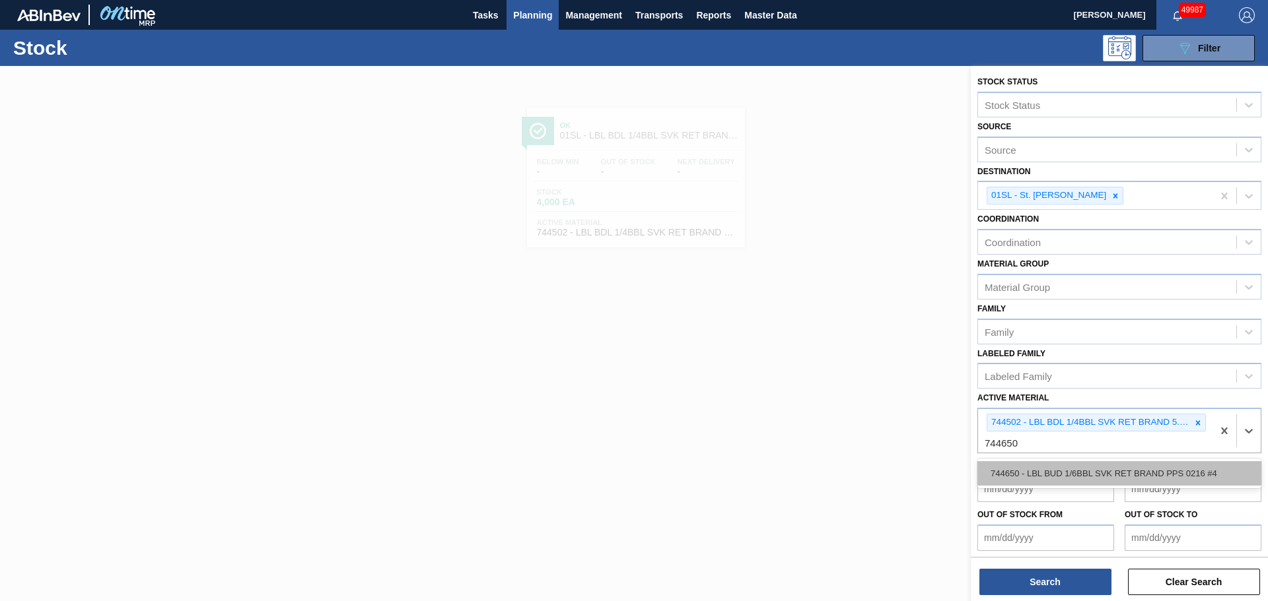
click at [1031, 472] on div "744650 - LBL BUD 1/6BBL SVK RET BRAND PPS 0216 #4" at bounding box center [1119, 473] width 284 height 24
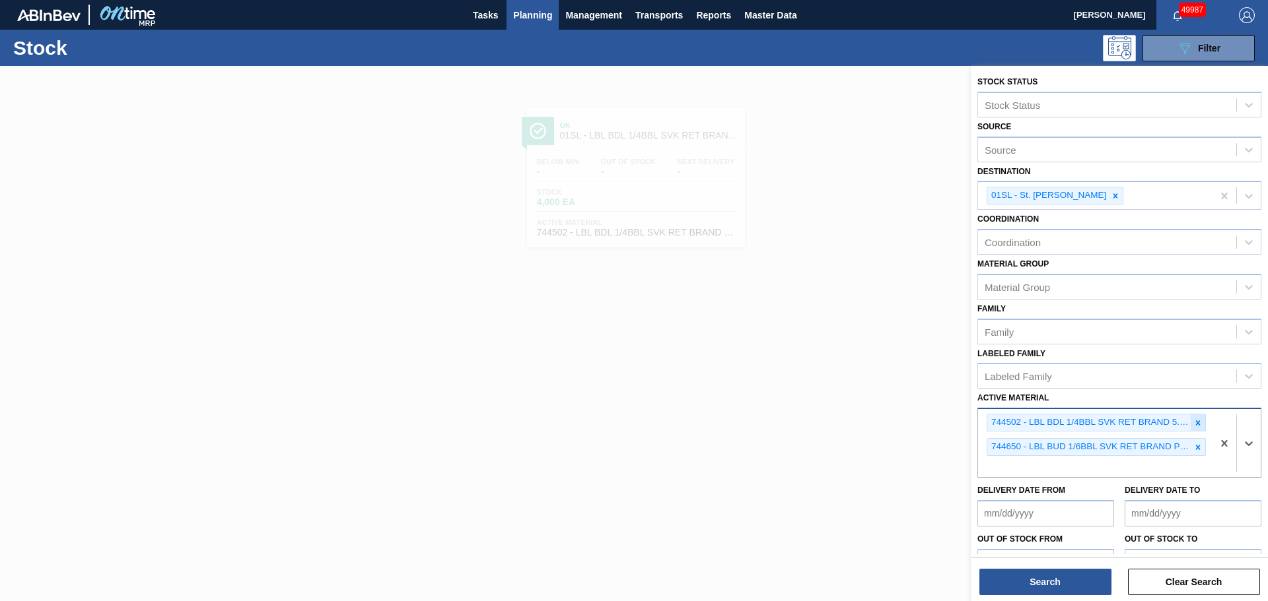
click at [1193, 424] on icon at bounding box center [1197, 423] width 9 height 9
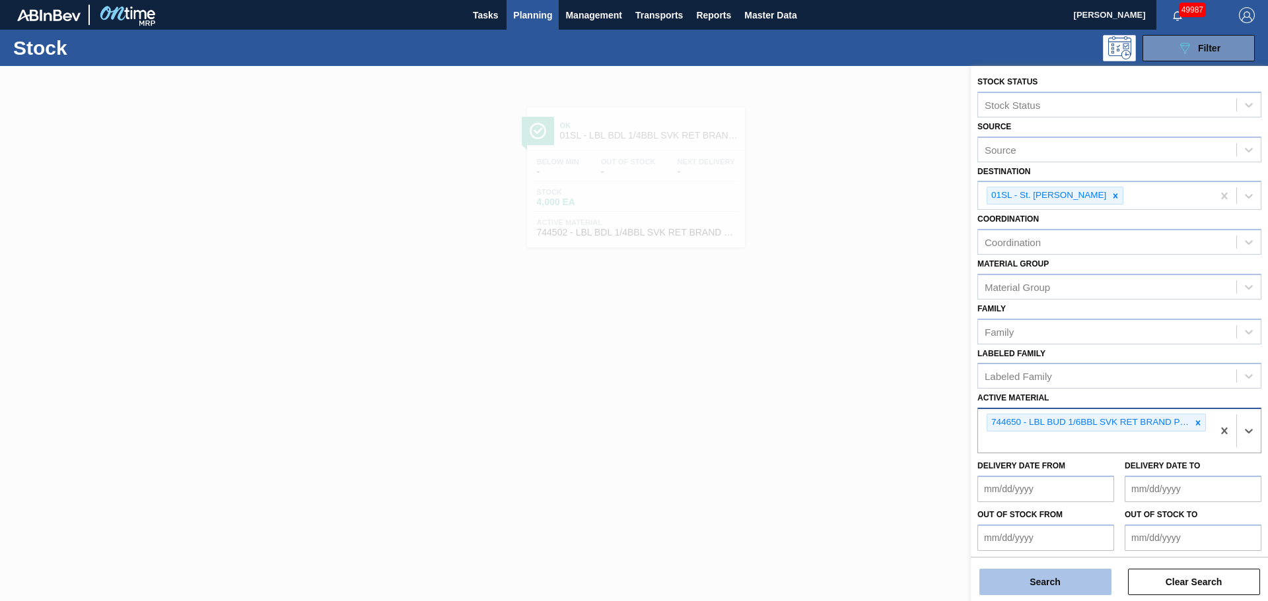
click at [1024, 582] on button "Search" at bounding box center [1045, 582] width 132 height 26
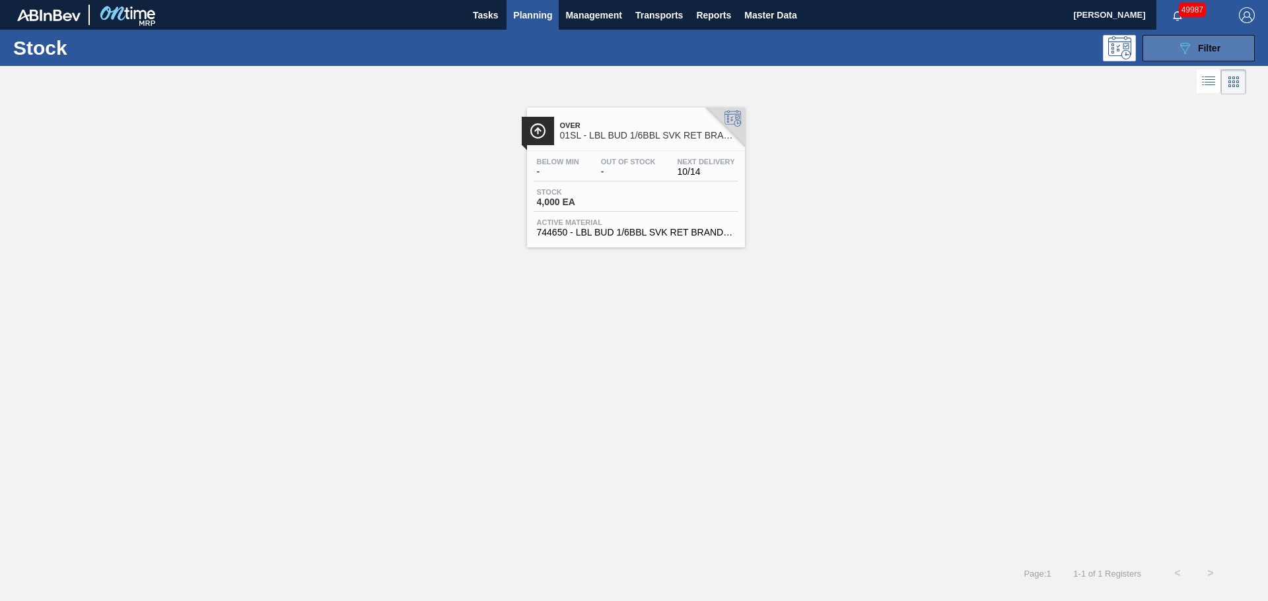
click at [1171, 47] on button "089F7B8B-B2A5-4AFE-B5C0-19BA573D28AC Filter" at bounding box center [1198, 48] width 112 height 26
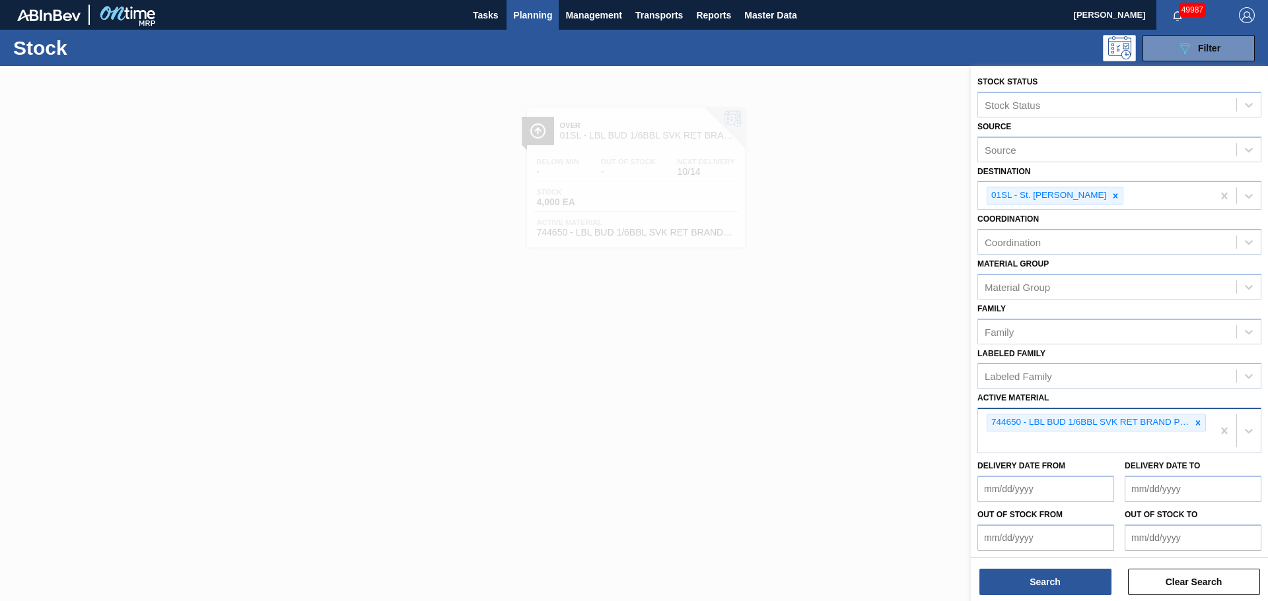
click at [1021, 439] on div "744650 - LBL BUD 1/6BBL SVK RET BRAND PPS 0216 #4" at bounding box center [1095, 431] width 234 height 44
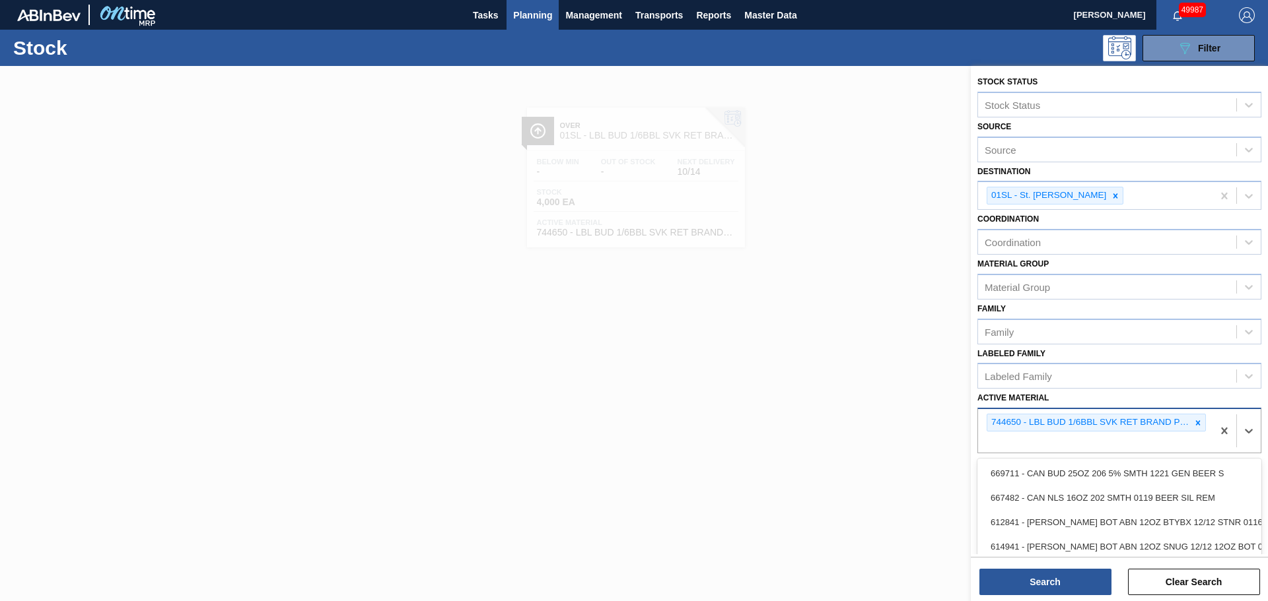
paste Material "744502"
type Material "744502"
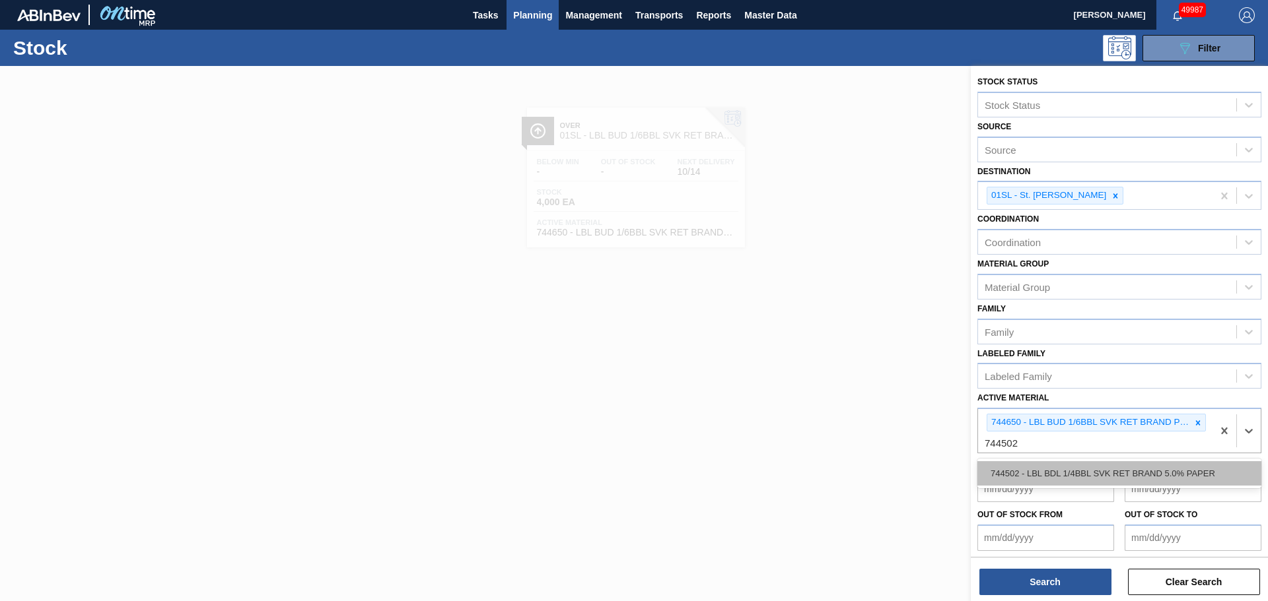
click at [1052, 476] on div "744502 - LBL BDL 1/4BBL SVK RET BRAND 5.0% PAPER" at bounding box center [1119, 473] width 284 height 24
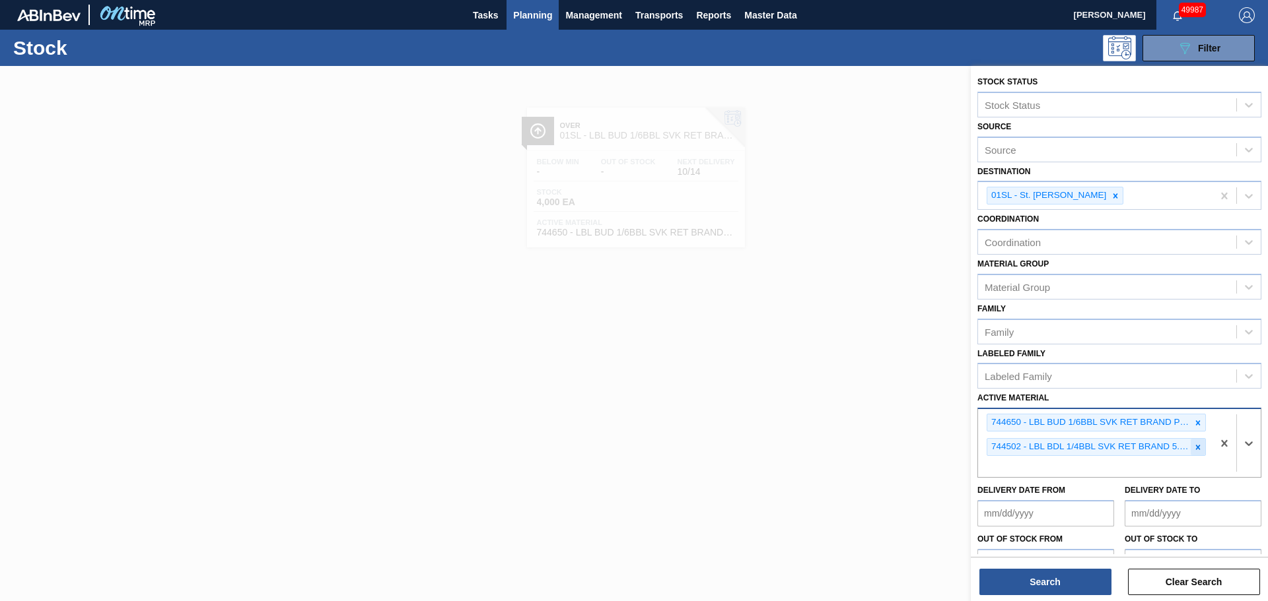
click at [1196, 449] on icon at bounding box center [1197, 447] width 9 height 9
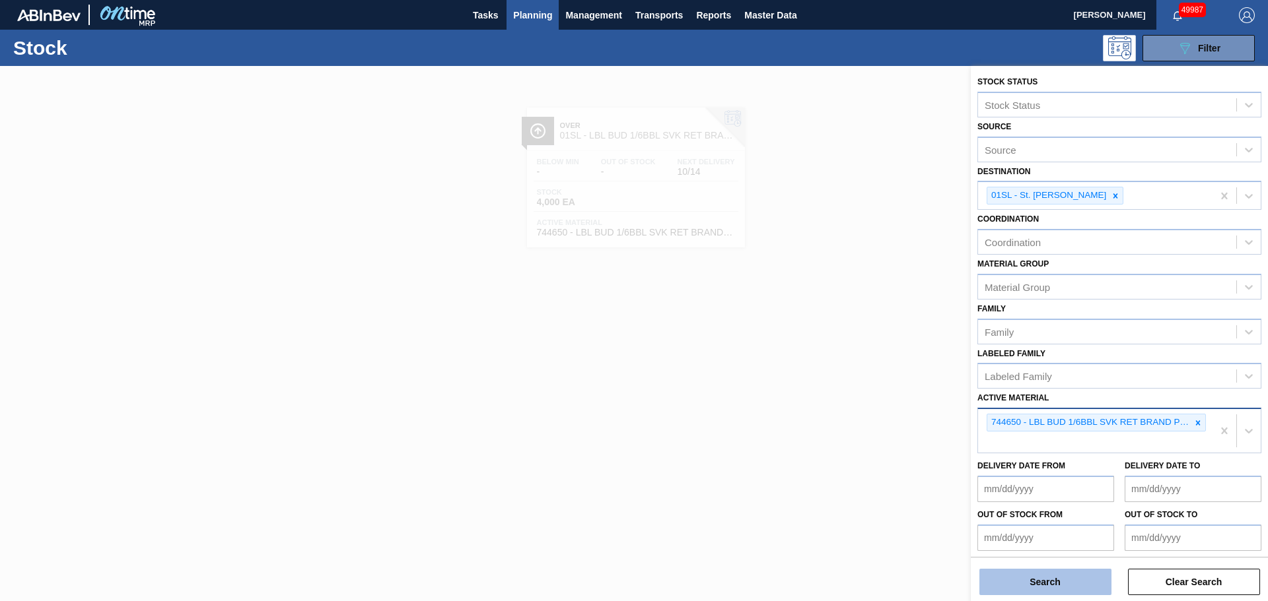
click at [1058, 579] on button "Search" at bounding box center [1045, 582] width 132 height 26
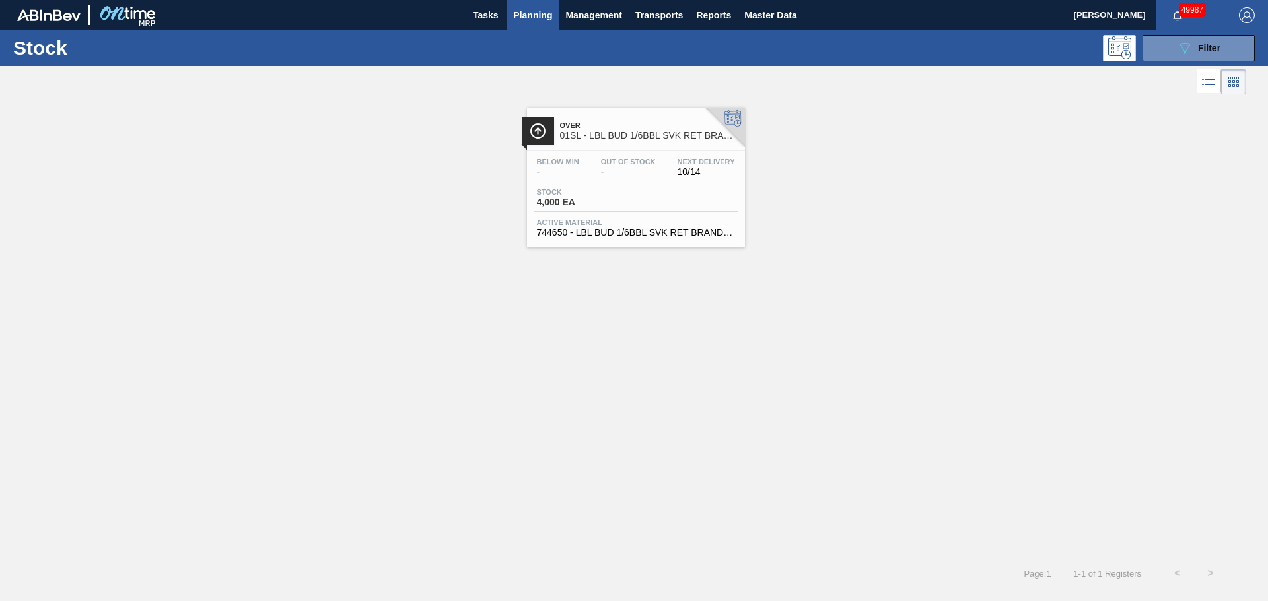
click at [659, 193] on div "Stock 4,000 EA" at bounding box center [635, 200] width 205 height 24
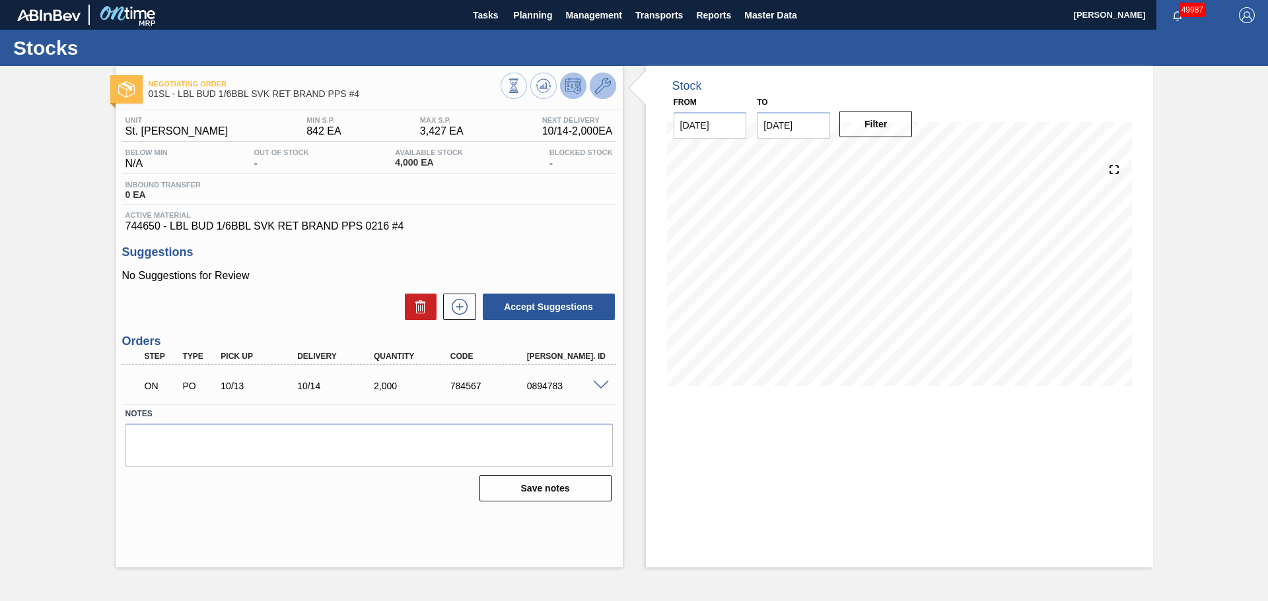
click at [605, 85] on icon at bounding box center [603, 86] width 16 height 16
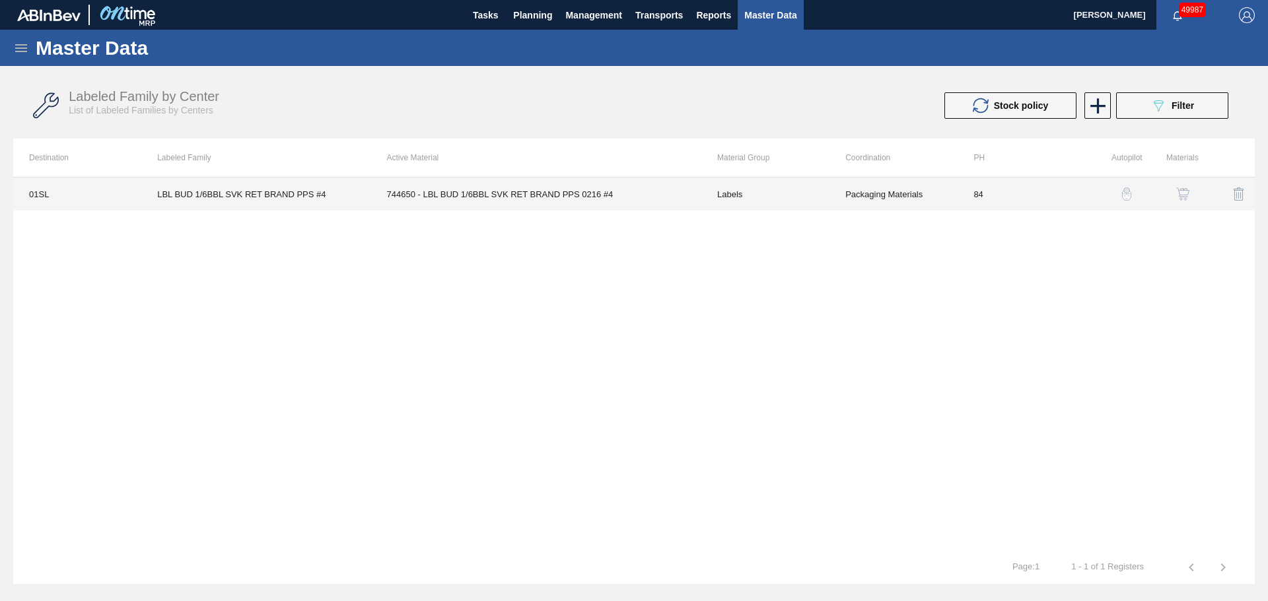
click at [524, 200] on td "744650 - LBL BUD 1/6BBL SVK RET BRAND PPS 0216 #4" at bounding box center [536, 194] width 330 height 33
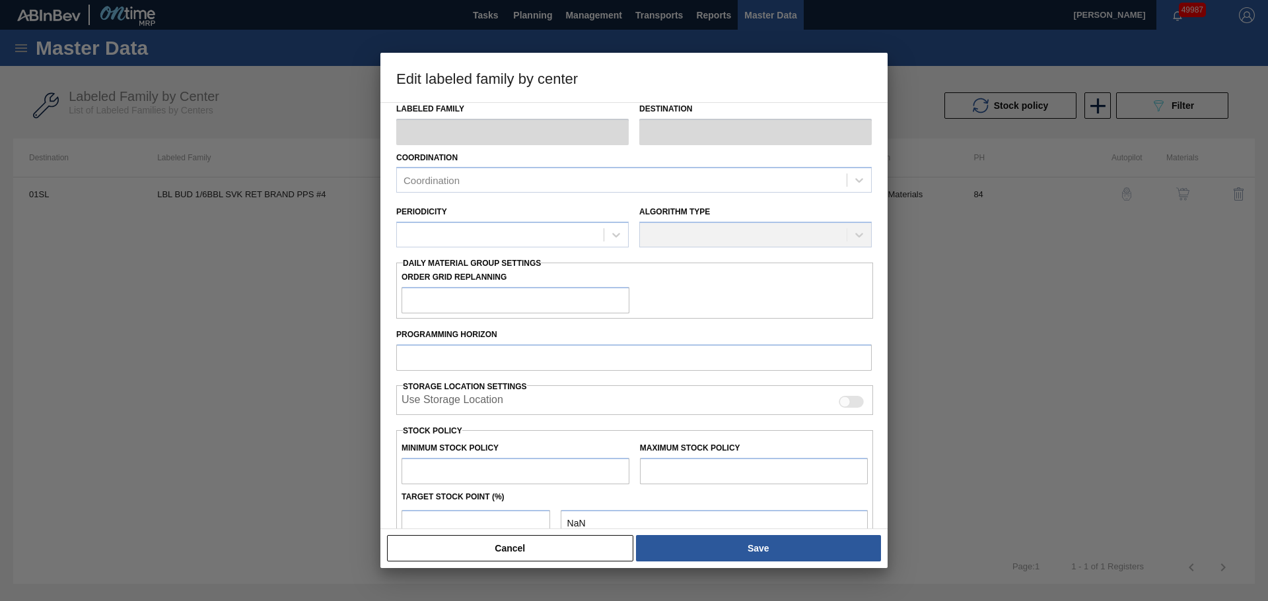
type input "Labels"
type input "Keg Labels"
type input "LBL BUD 1/6BBL SVK RET BRAND PPS #4"
type input "01SL - St. [PERSON_NAME]"
type input "84"
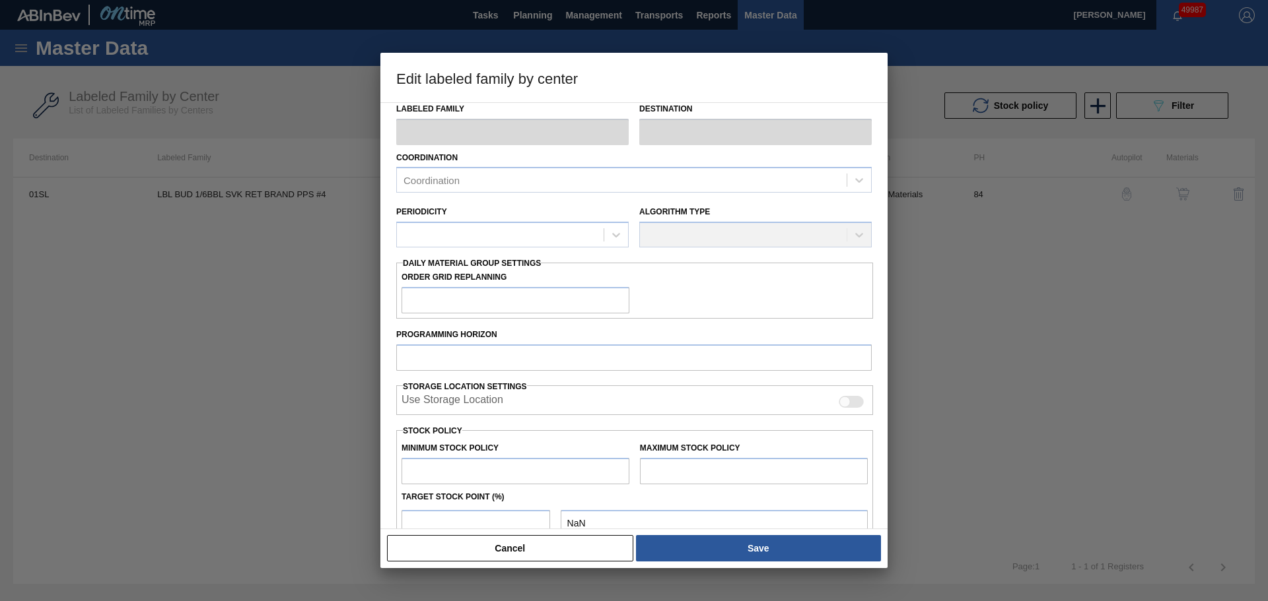
type input "842"
type input "3,427"
type input "50"
type input "2,135"
checkbox input "true"
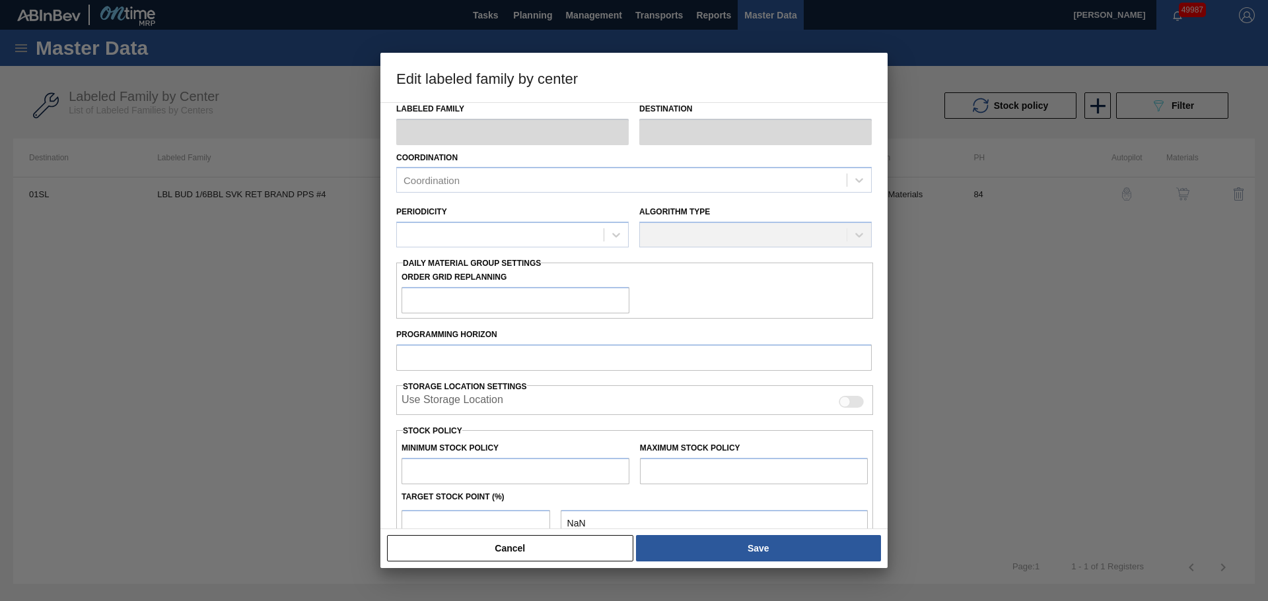
checkbox input "true"
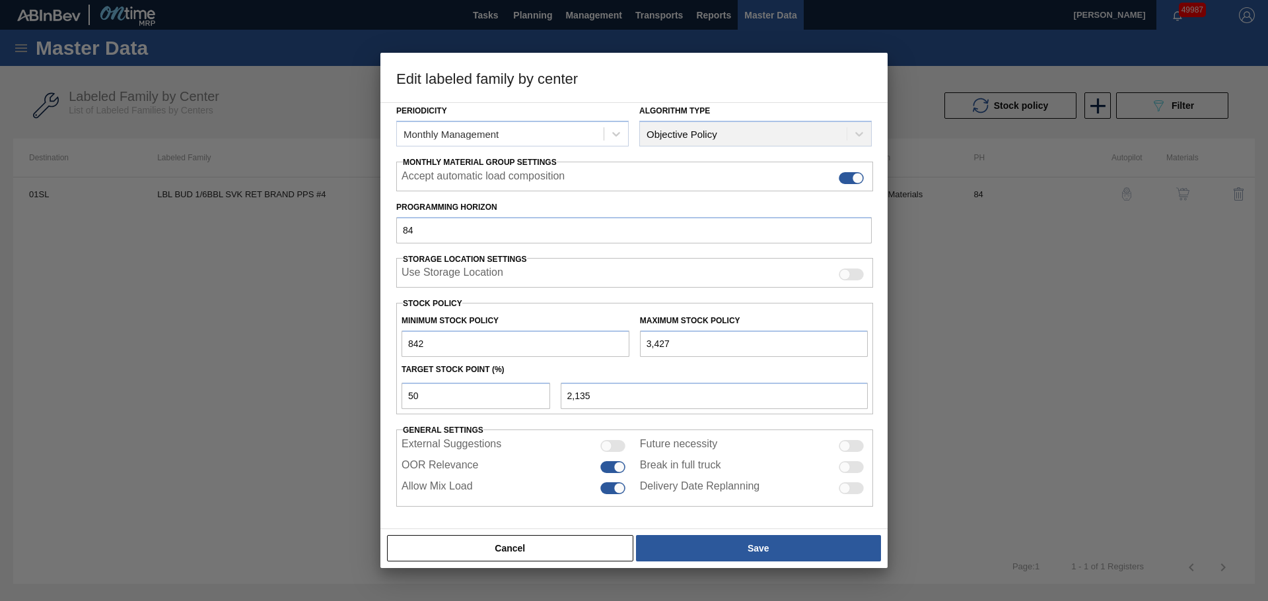
scroll to position [160, 0]
drag, startPoint x: 696, startPoint y: 341, endPoint x: 621, endPoint y: 343, distance: 74.6
click at [621, 343] on div "Minimum Stock Policy 842 Maximum Stock Policy 3,427" at bounding box center [634, 332] width 477 height 49
type input "4"
type input "423"
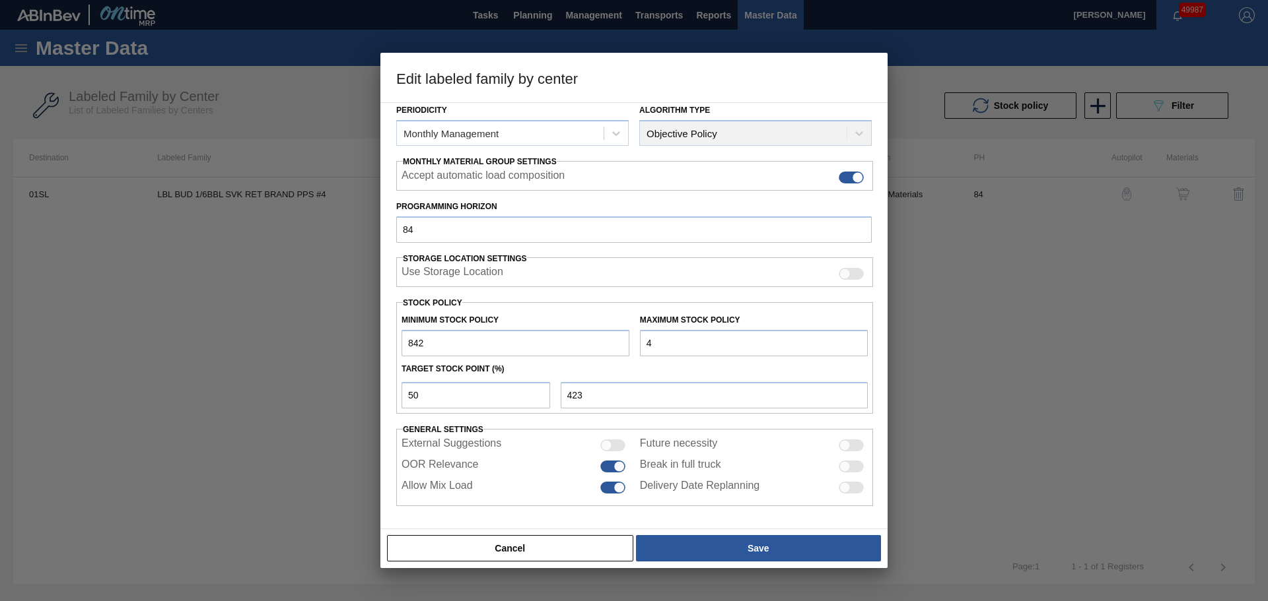
type input "40"
type input "441"
type input "400"
type input "621"
type input "4,000"
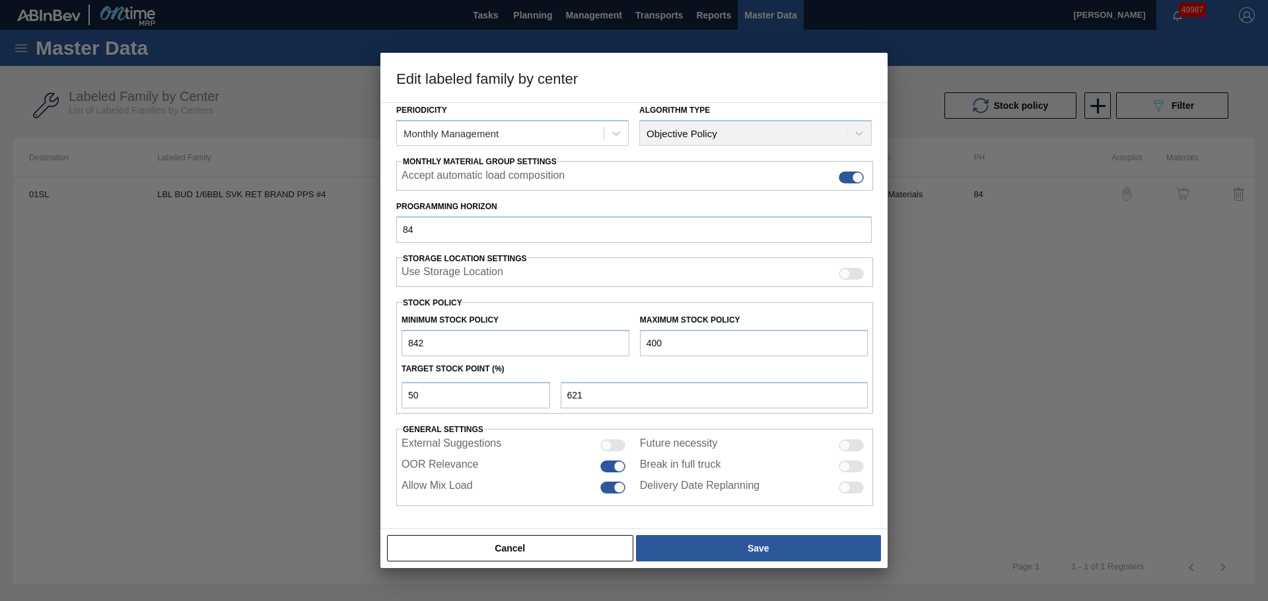
type input "2,421"
type input "4,000"
drag, startPoint x: 500, startPoint y: 340, endPoint x: 388, endPoint y: 348, distance: 112.5
click at [388, 348] on div "Material Group Labels Family Keg Labels Labeled Family LBL BUD 1/6BBL SVK RET B…" at bounding box center [633, 315] width 507 height 427
type input "1"
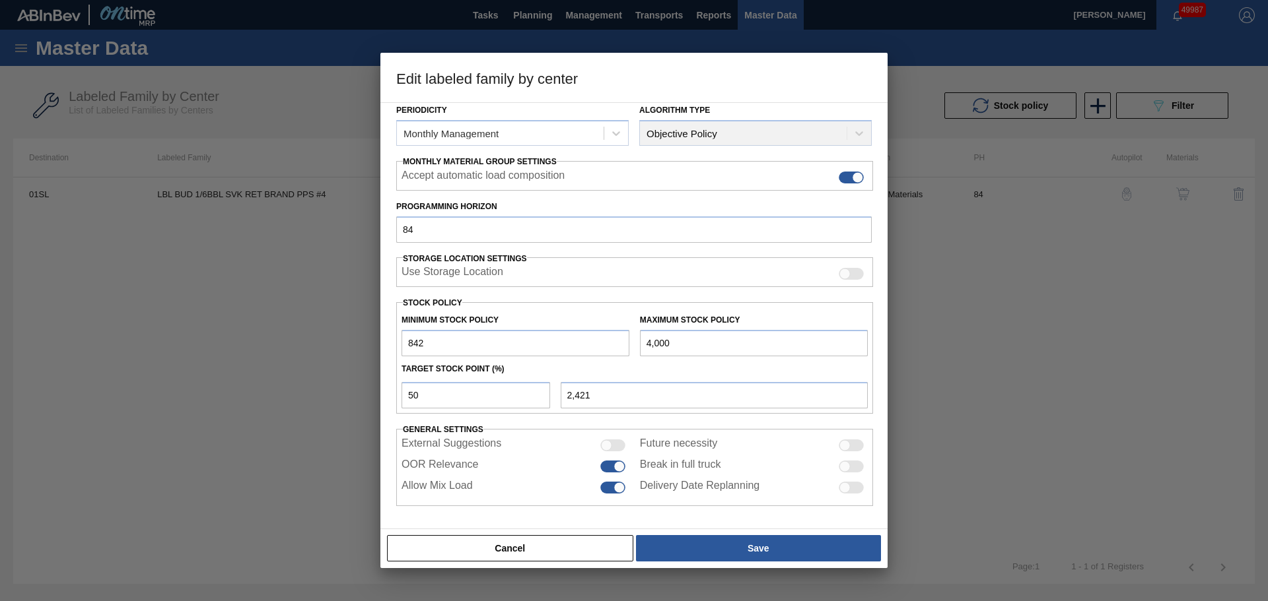
type input "2,001"
type input "15"
type input "2,008"
type input "150"
type input "2,075"
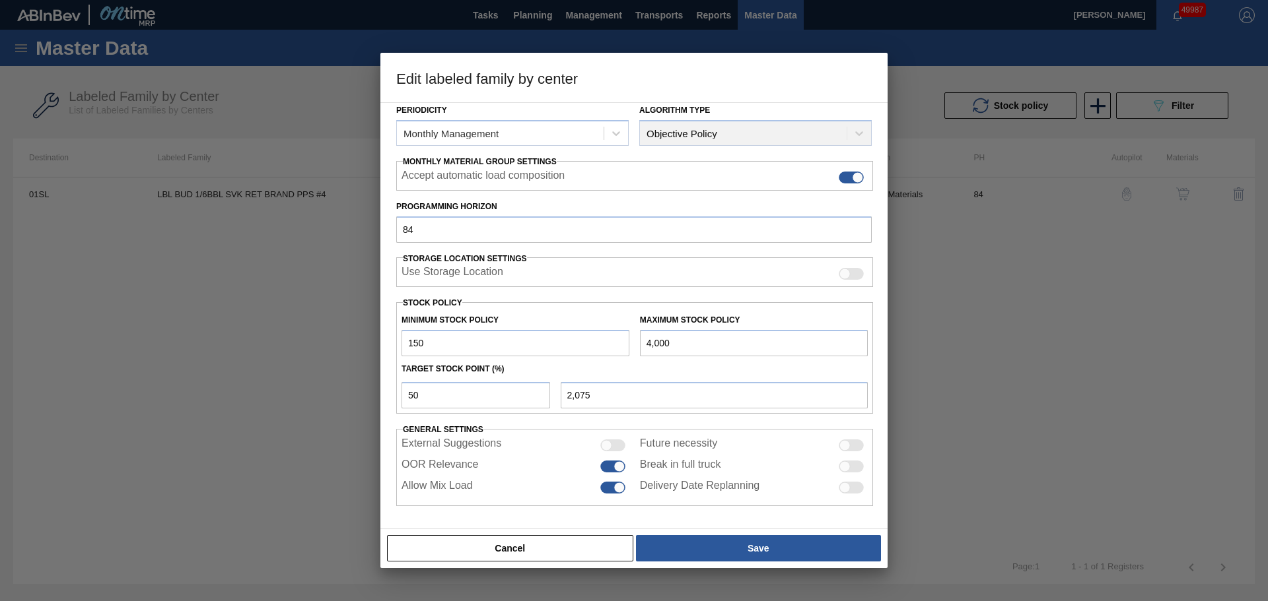
type input "1,500"
type input "2,750"
type input "1,500"
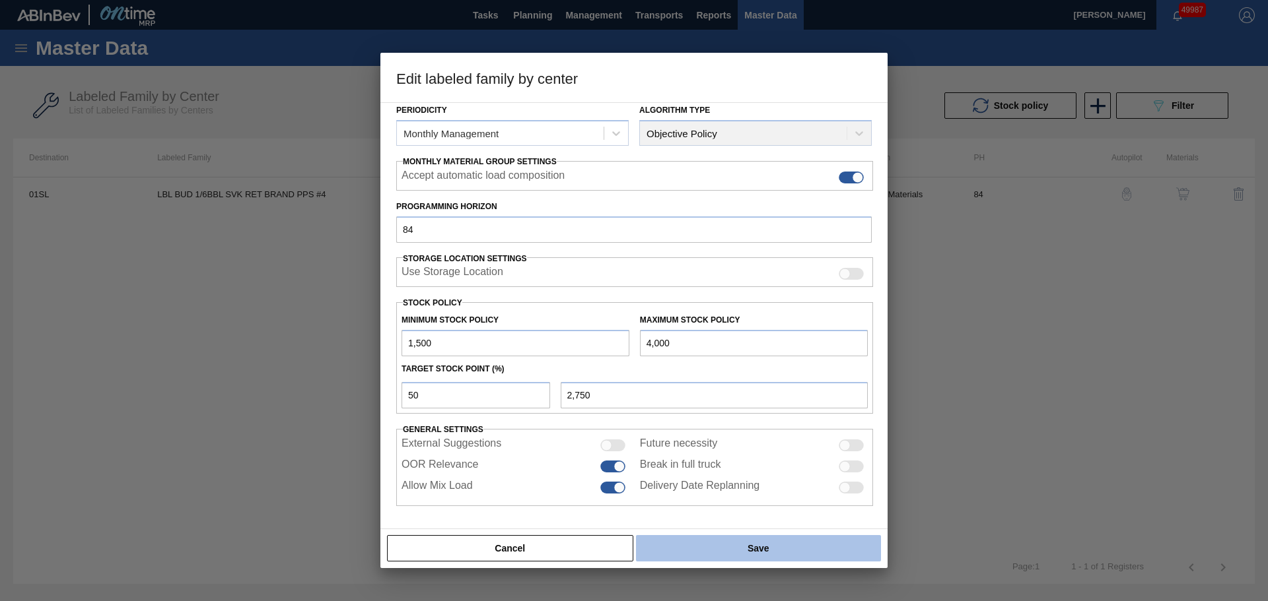
click at [675, 551] on button "Save" at bounding box center [758, 548] width 245 height 26
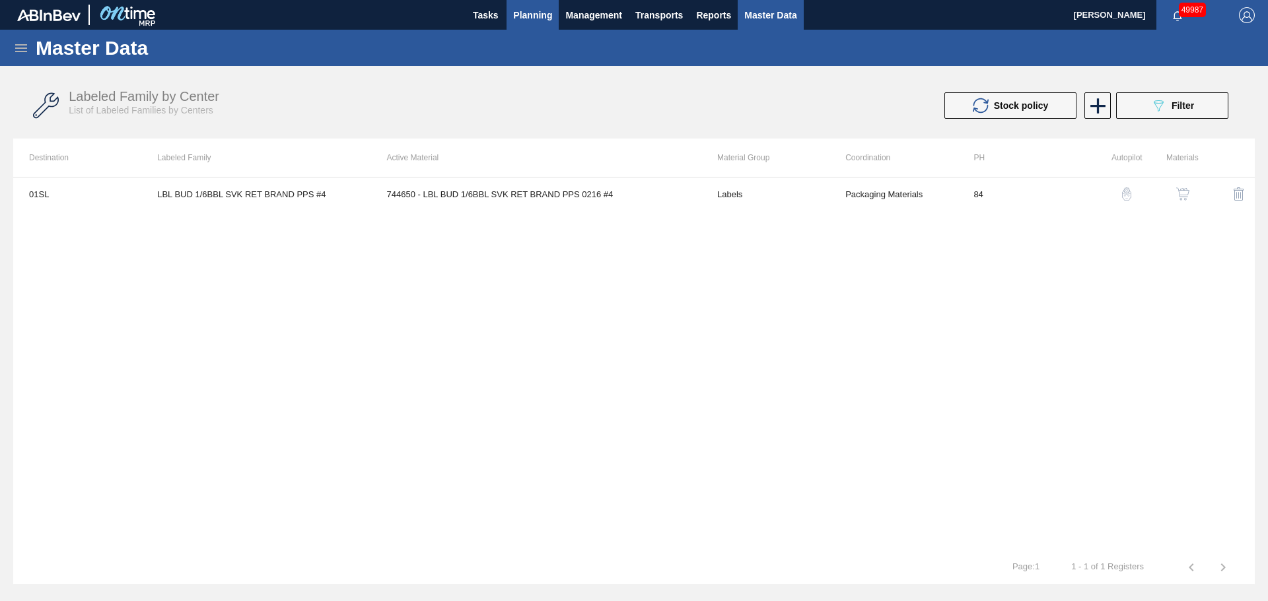
click at [536, 15] on span "Planning" at bounding box center [532, 15] width 39 height 16
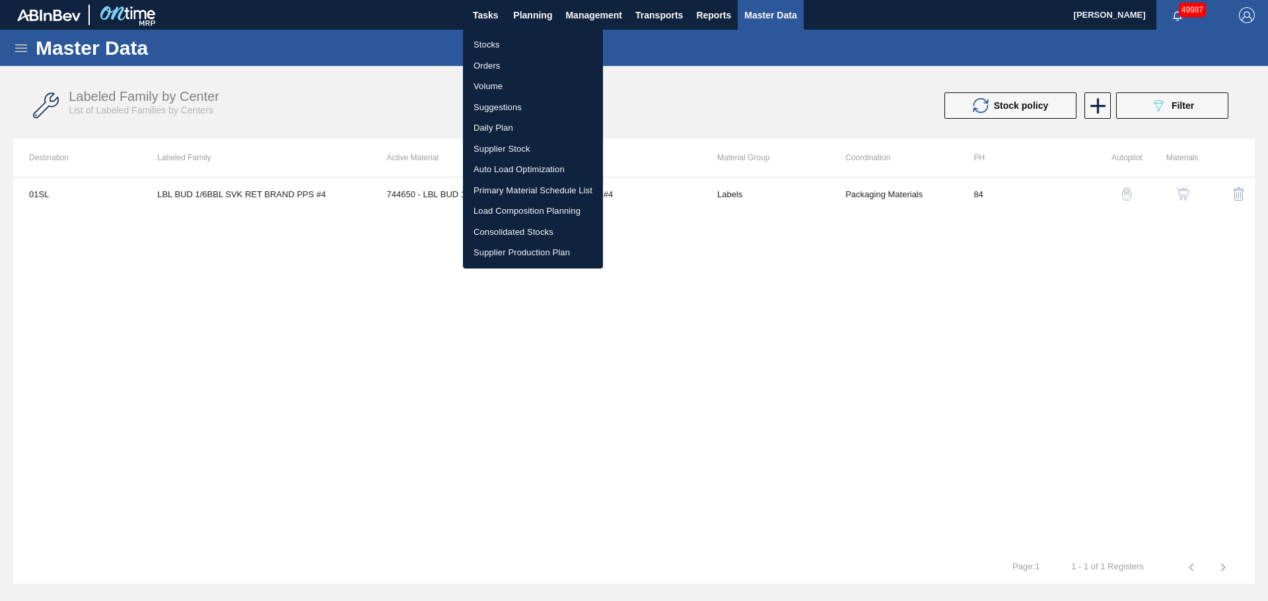
click at [482, 42] on li "Stocks" at bounding box center [533, 44] width 140 height 21
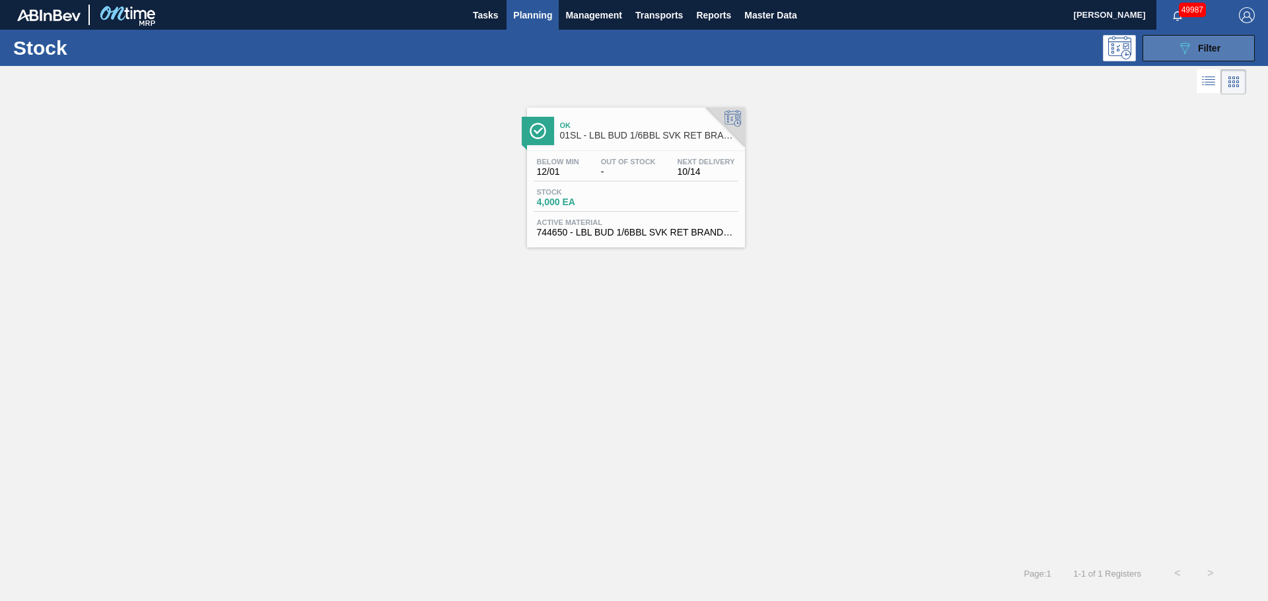
click at [1189, 44] on icon at bounding box center [1185, 48] width 10 height 11
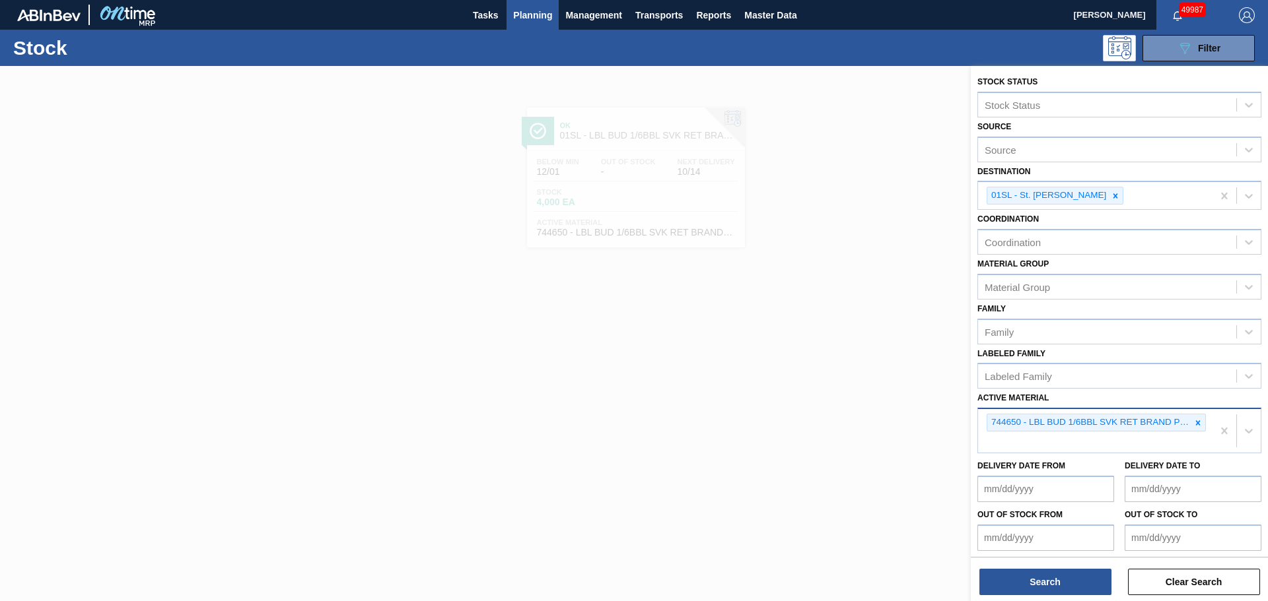
click at [1011, 440] on div "744650 - LBL BUD 1/6BBL SVK RET BRAND PPS 0216 #4" at bounding box center [1095, 431] width 234 height 44
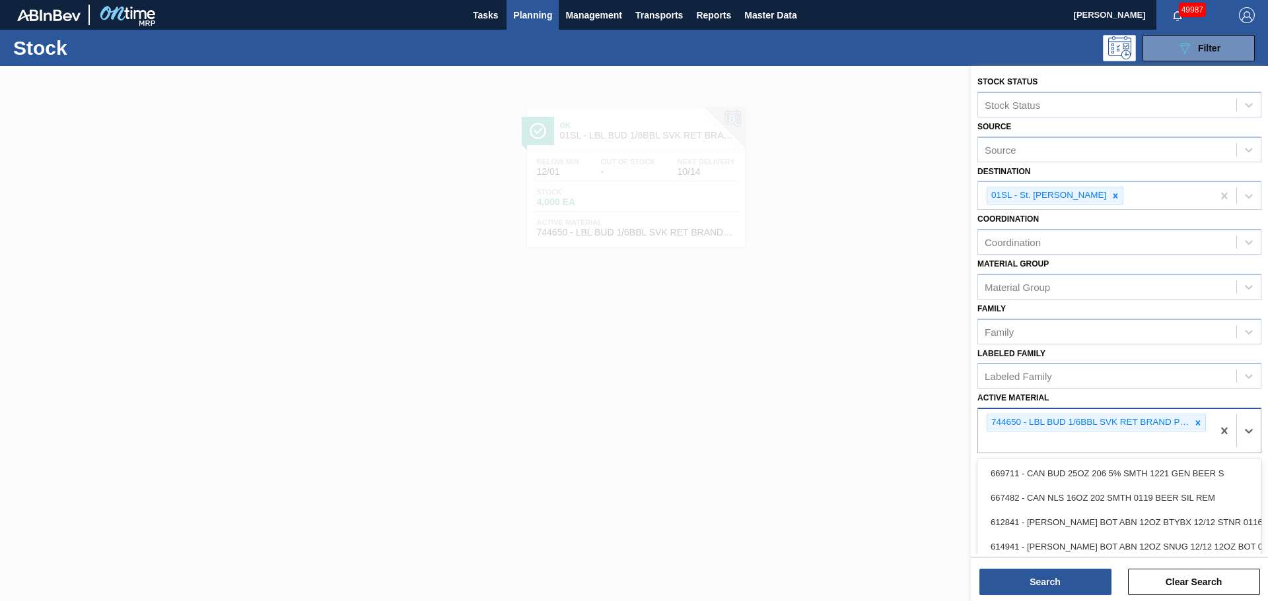
paste Material "746512"
type Material "746512"
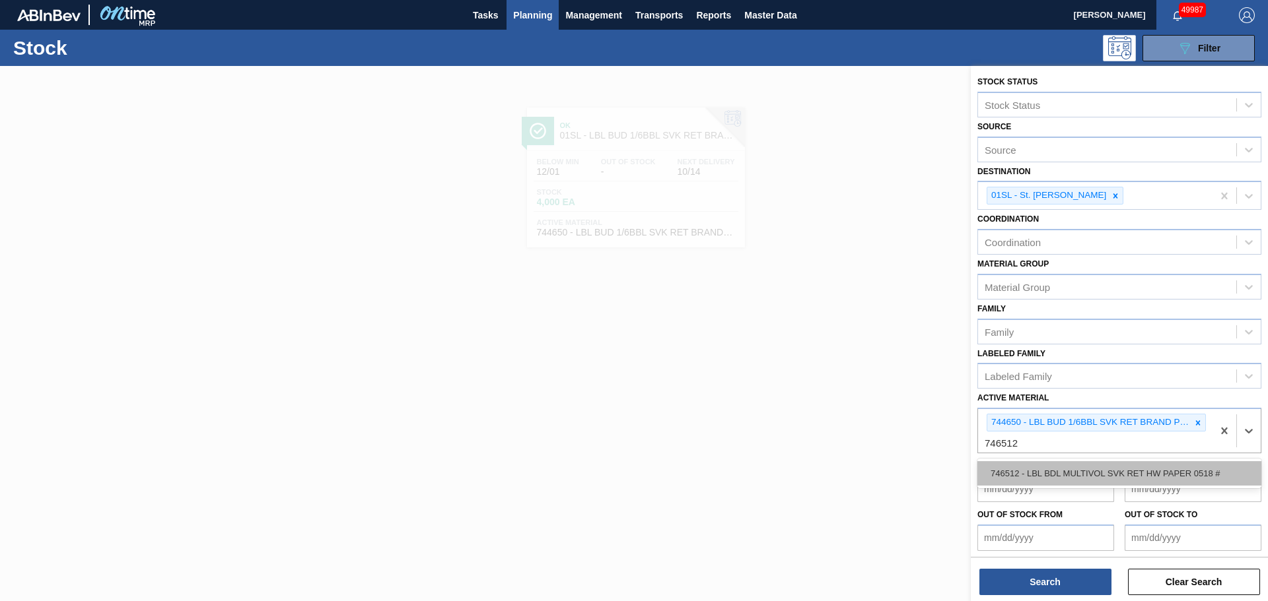
click at [1013, 470] on div "746512 - LBL BDL MULTIVOL SVK RET HW PAPER 0518 #" at bounding box center [1119, 473] width 284 height 24
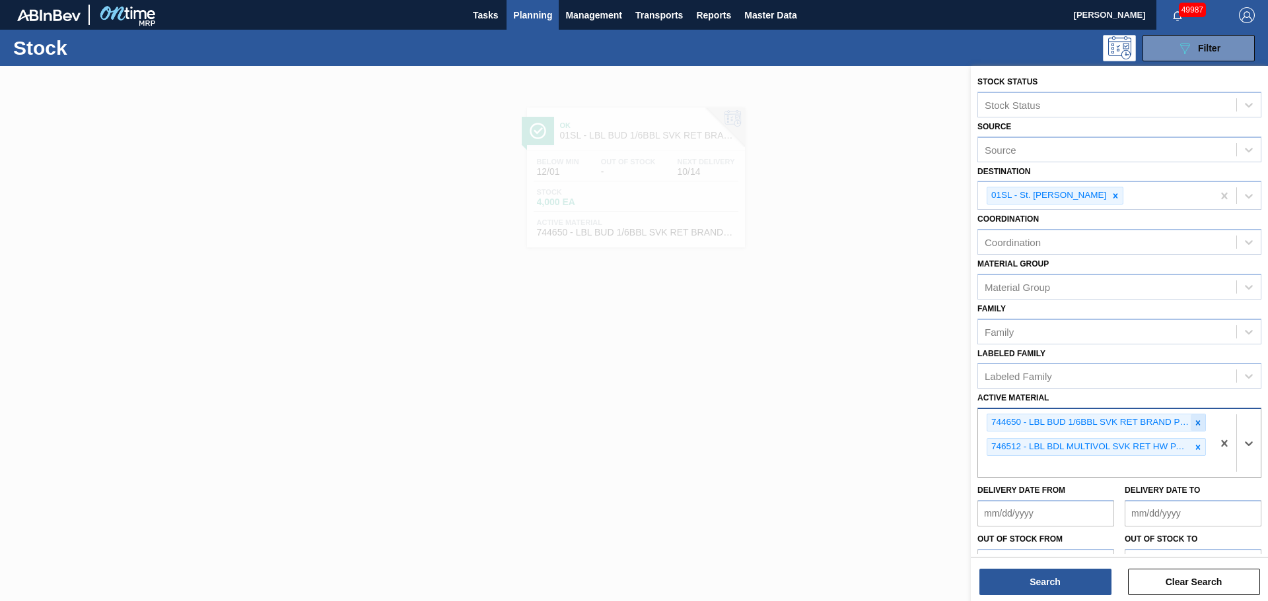
click at [1194, 423] on icon at bounding box center [1197, 423] width 9 height 9
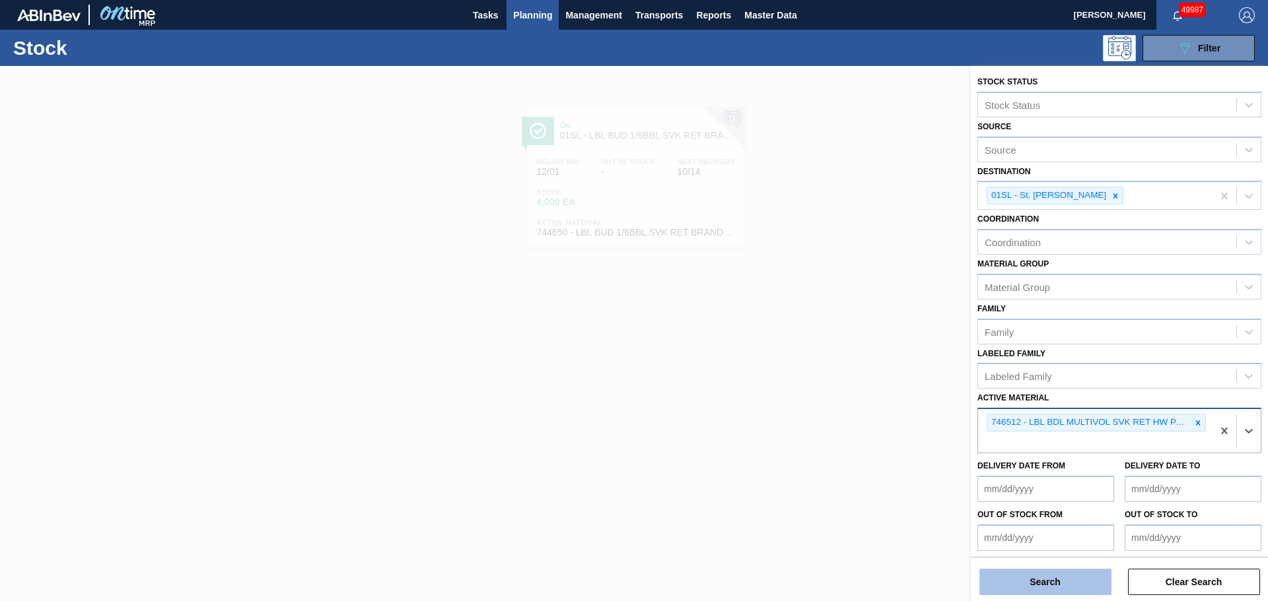
click at [1047, 580] on button "Search" at bounding box center [1045, 582] width 132 height 26
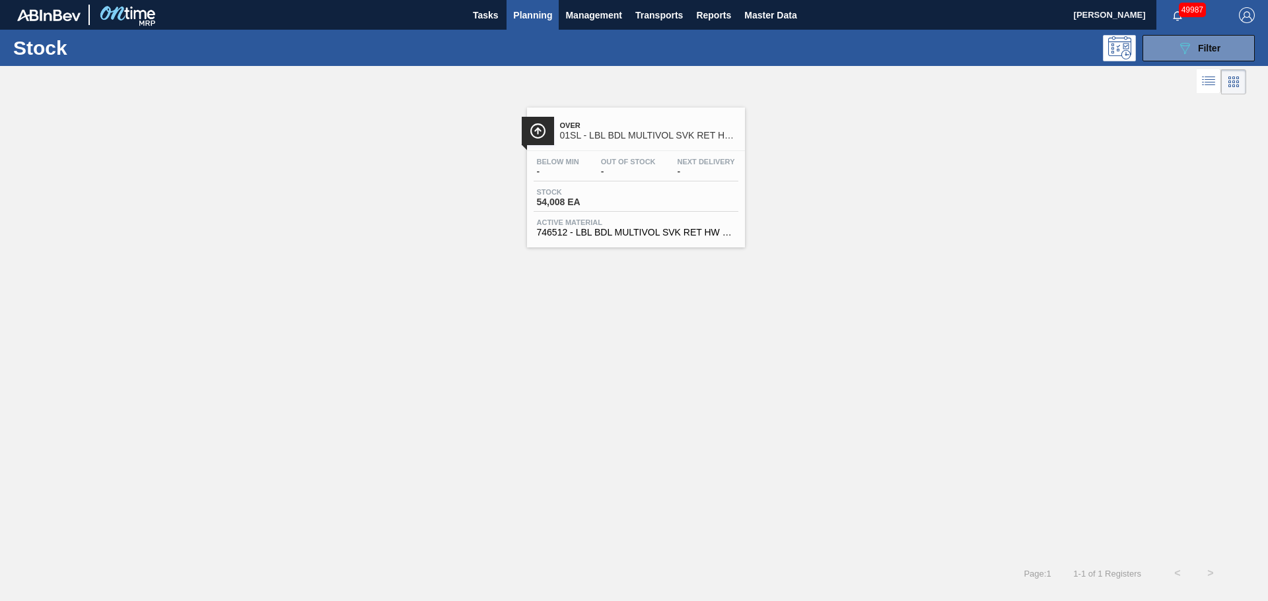
click at [690, 176] on span "-" at bounding box center [705, 172] width 57 height 10
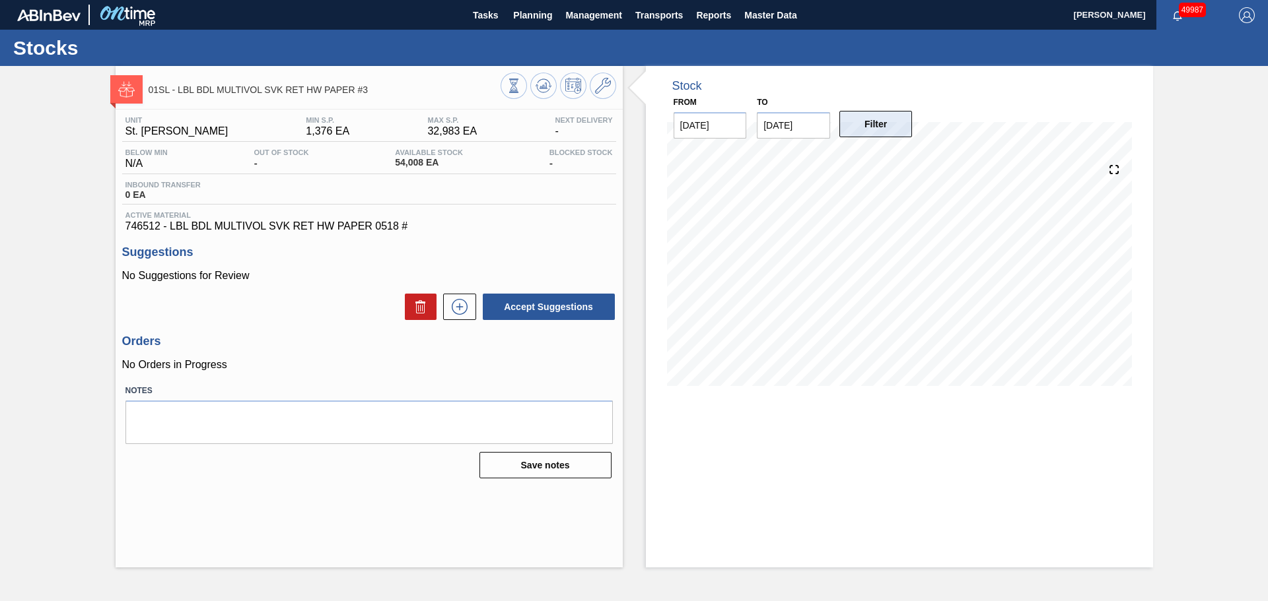
click at [880, 128] on button "Filter" at bounding box center [875, 124] width 73 height 26
click at [800, 127] on input "[DATE]" at bounding box center [793, 125] width 73 height 26
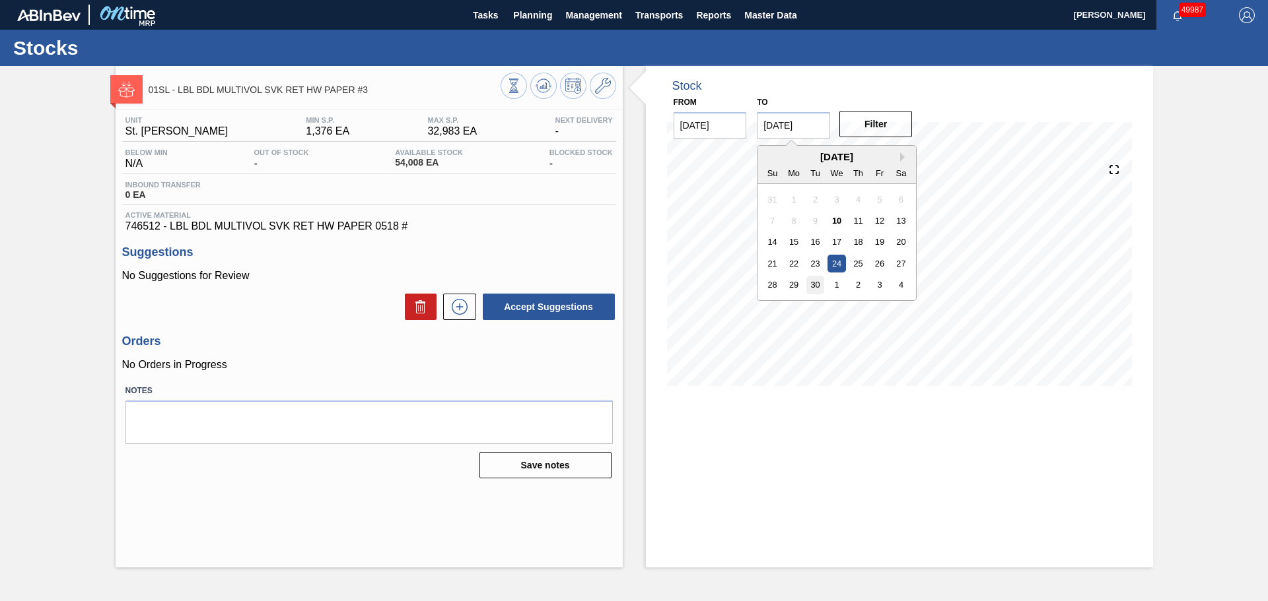
click at [813, 287] on div "30" at bounding box center [815, 285] width 18 height 18
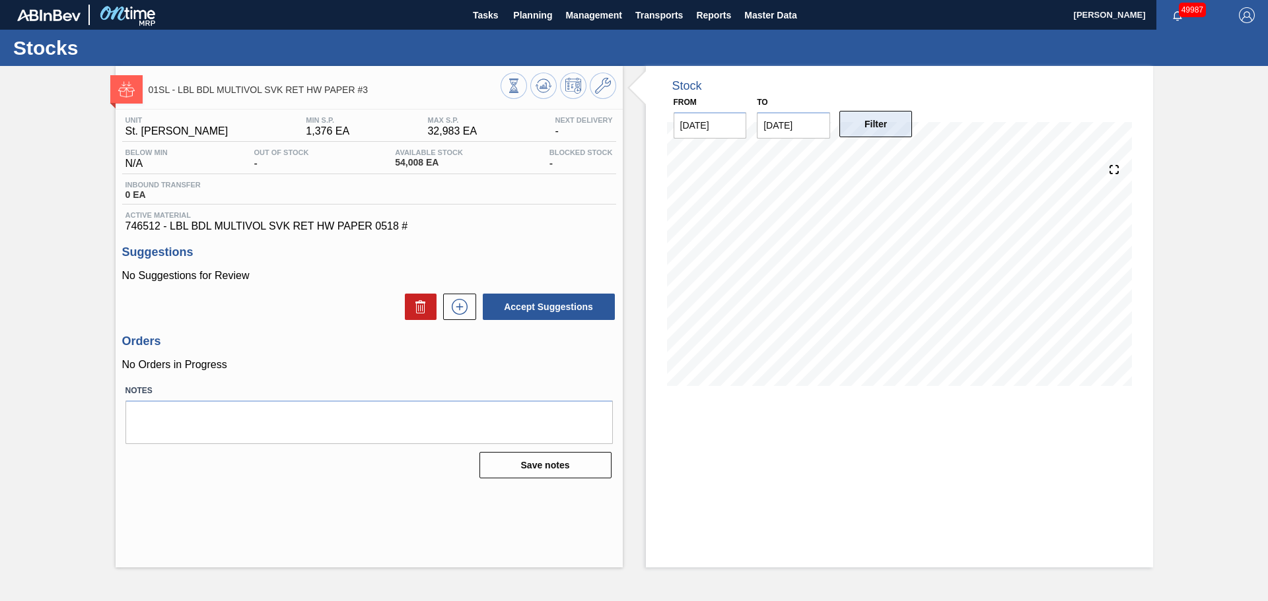
click at [869, 127] on button "Filter" at bounding box center [875, 124] width 73 height 26
click at [818, 126] on input "[DATE]" at bounding box center [793, 125] width 73 height 26
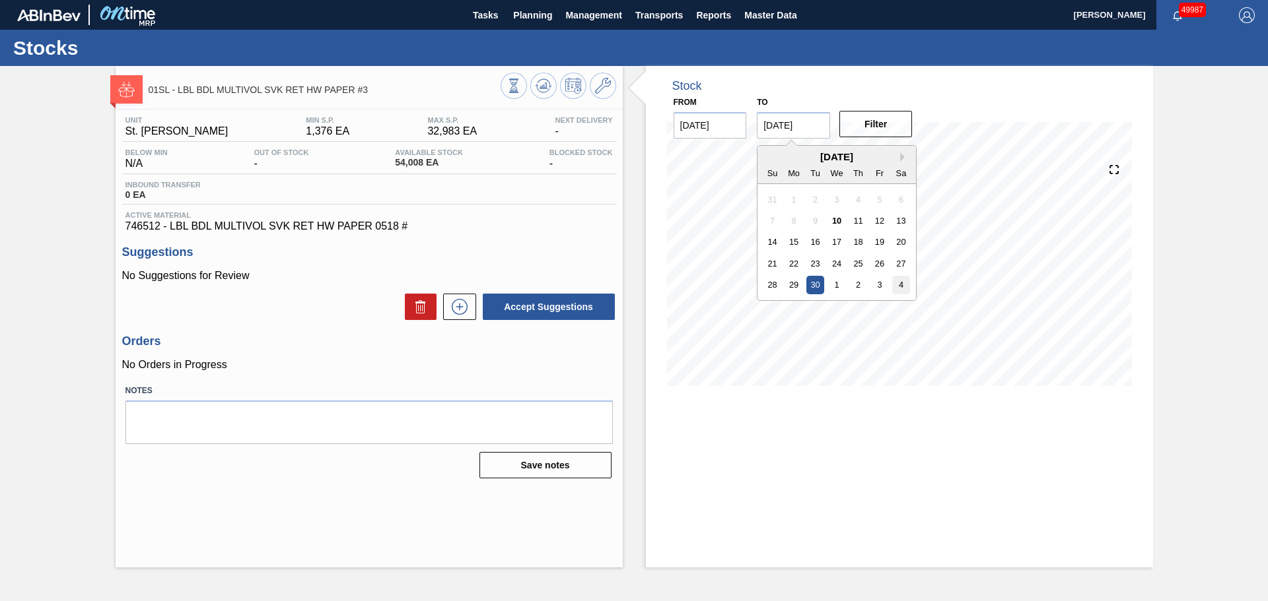
click at [894, 285] on div "4" at bounding box center [901, 285] width 18 height 18
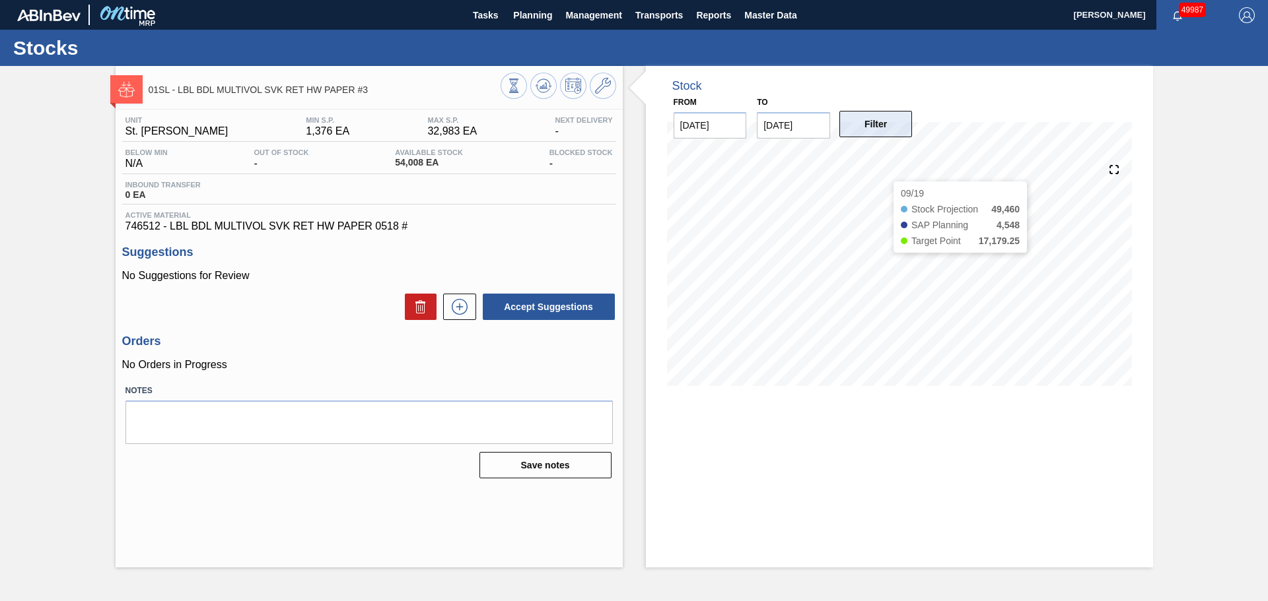
click at [876, 136] on button "Filter" at bounding box center [875, 124] width 73 height 26
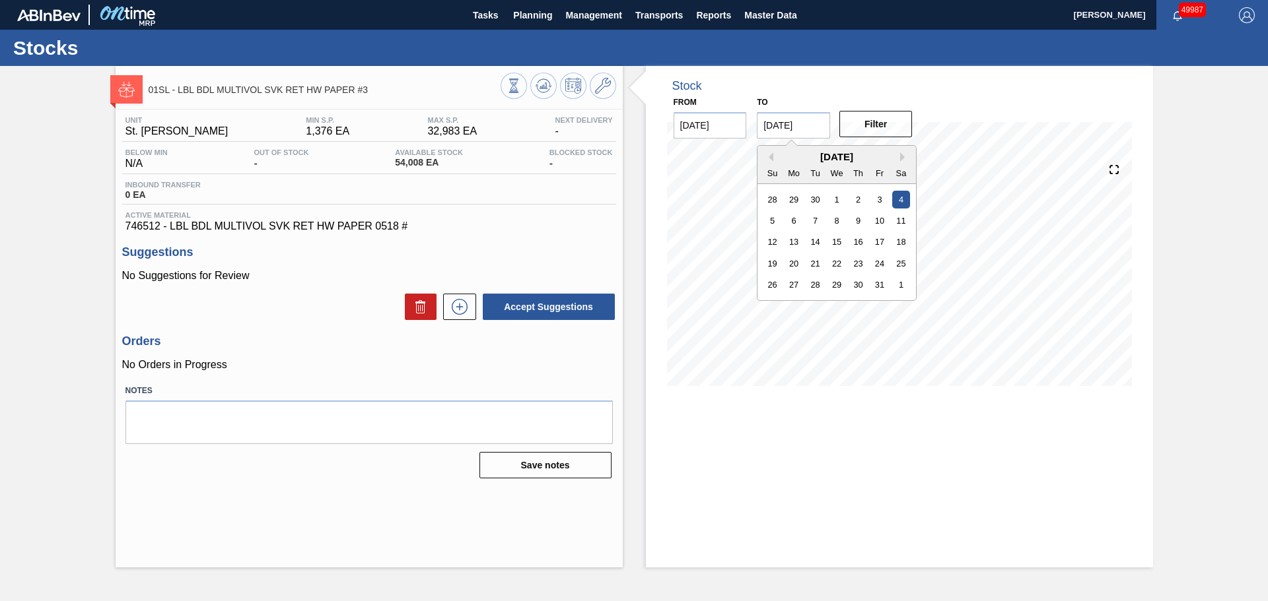
click at [815, 128] on input "[DATE]" at bounding box center [793, 125] width 73 height 26
click at [896, 225] on div "11" at bounding box center [901, 221] width 18 height 18
type input "[DATE]"
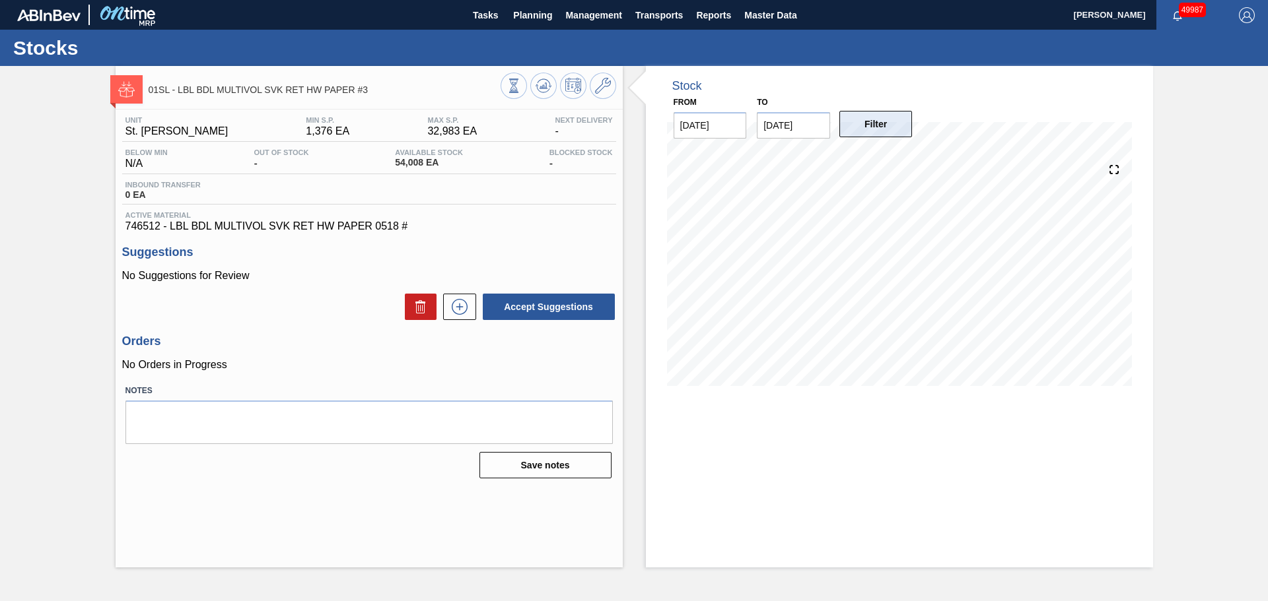
click at [887, 135] on button "Filter" at bounding box center [875, 124] width 73 height 26
click at [526, 9] on span "Planning" at bounding box center [532, 15] width 39 height 16
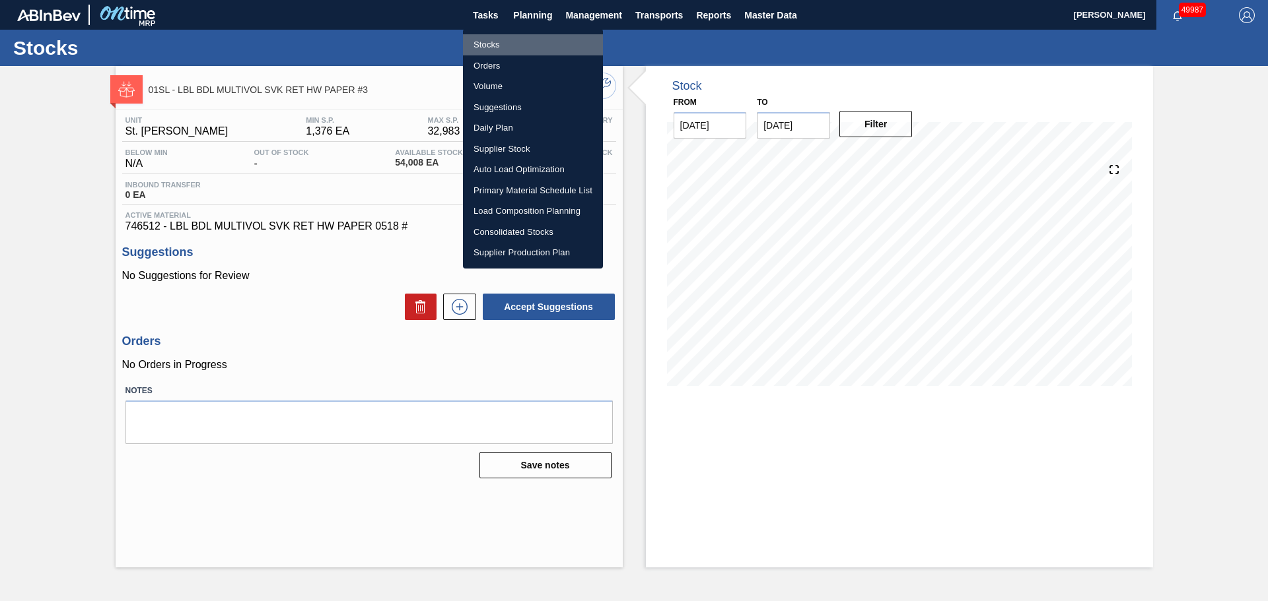
click at [489, 45] on li "Stocks" at bounding box center [533, 44] width 140 height 21
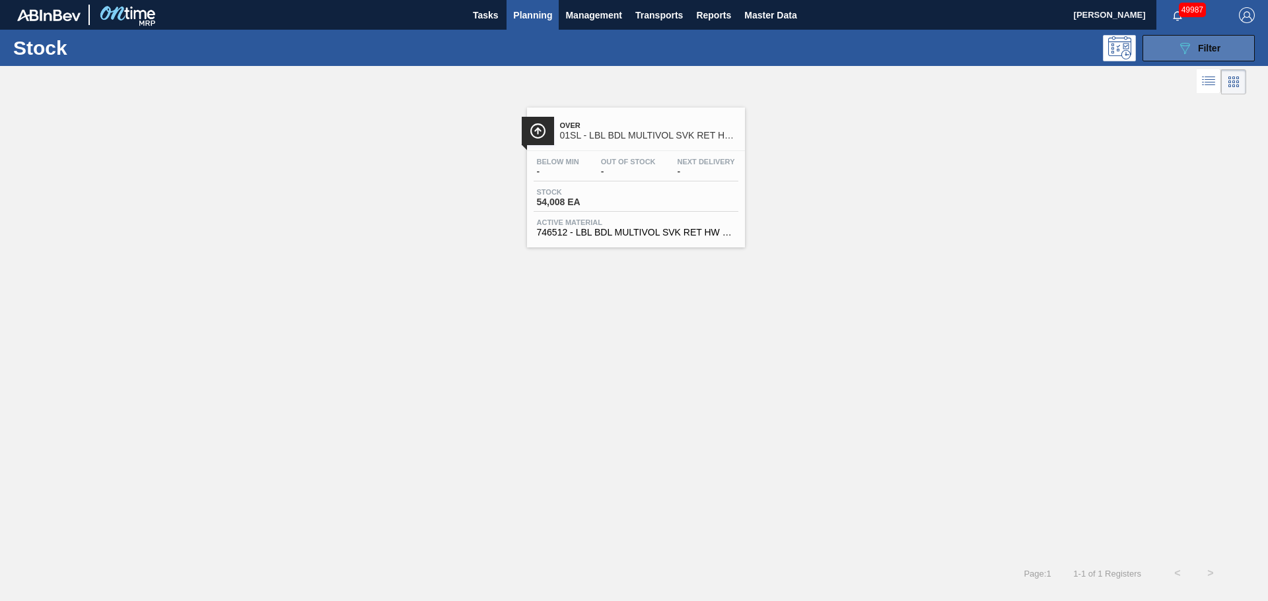
click at [1159, 39] on button "089F7B8B-B2A5-4AFE-B5C0-19BA573D28AC Filter" at bounding box center [1198, 48] width 112 height 26
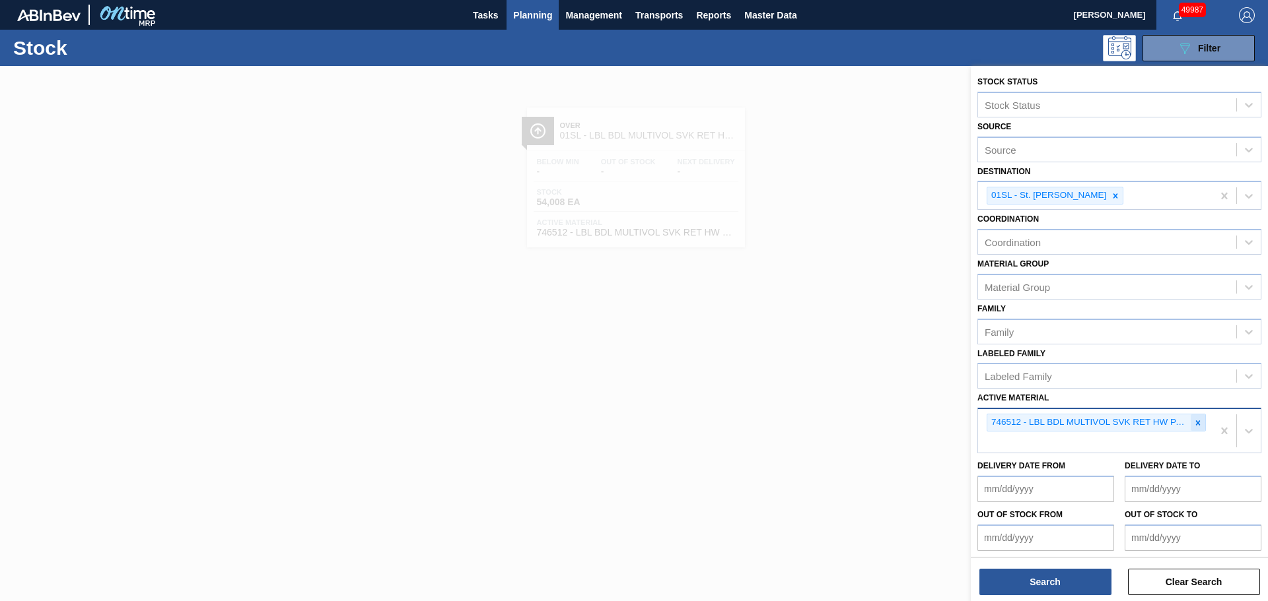
click at [1196, 425] on icon at bounding box center [1198, 423] width 5 height 5
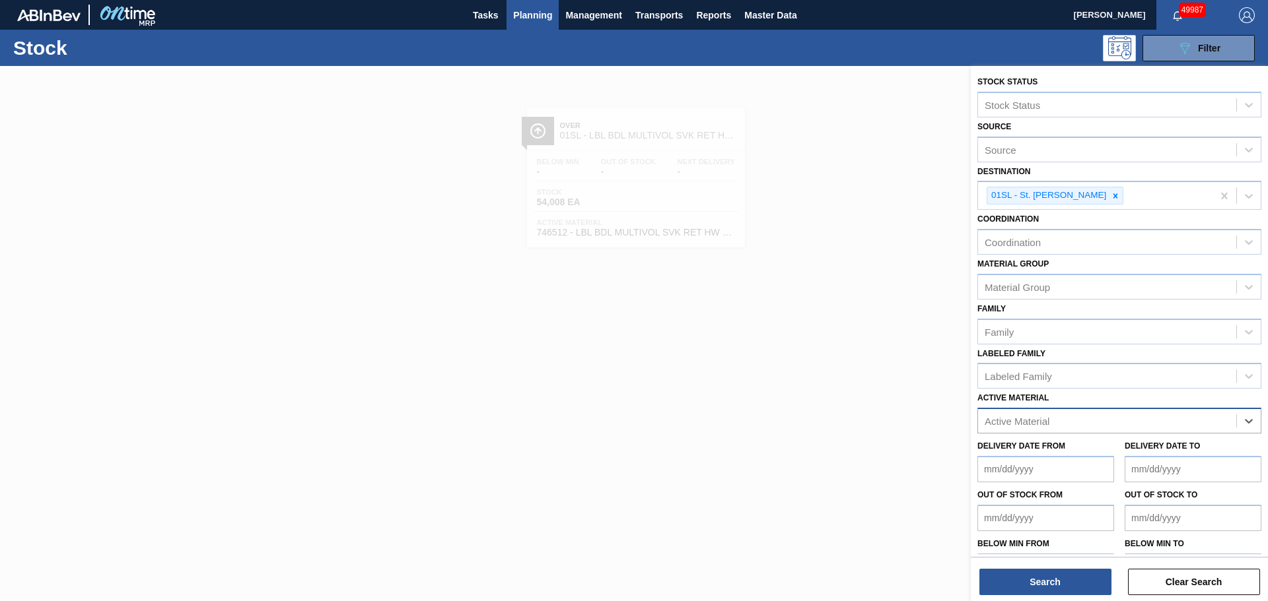
paste Material "746559"
type Material "746559"
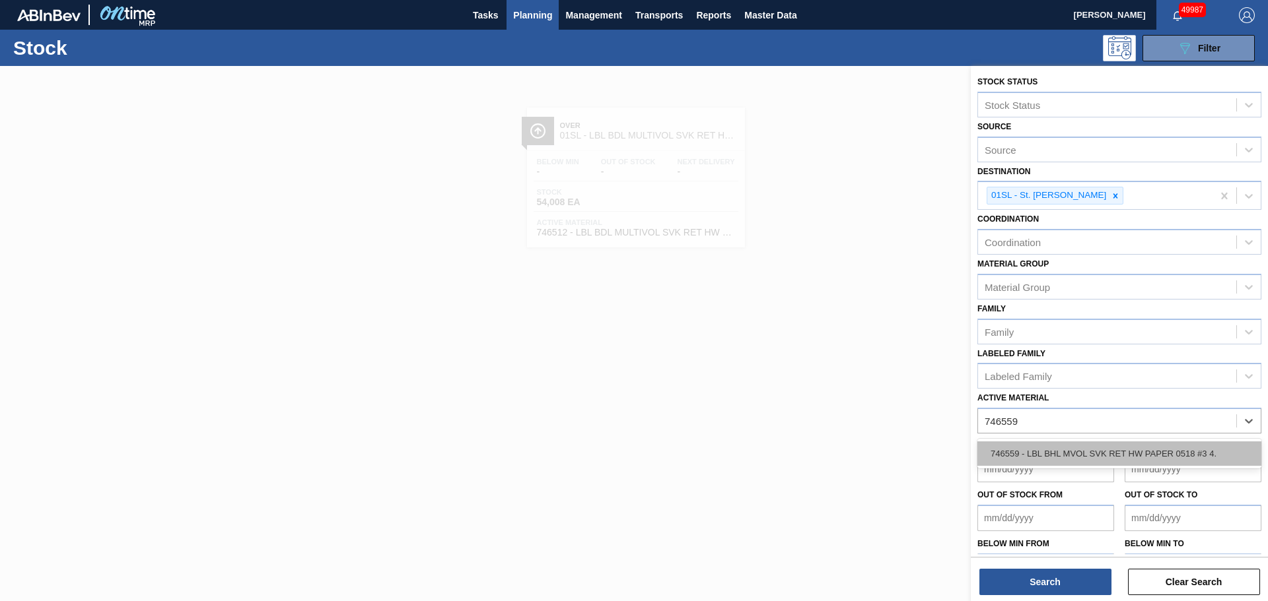
click at [1066, 452] on div "746559 - LBL BHL MVOL SVK RET HW PAPER 0518 #3 4." at bounding box center [1119, 454] width 284 height 24
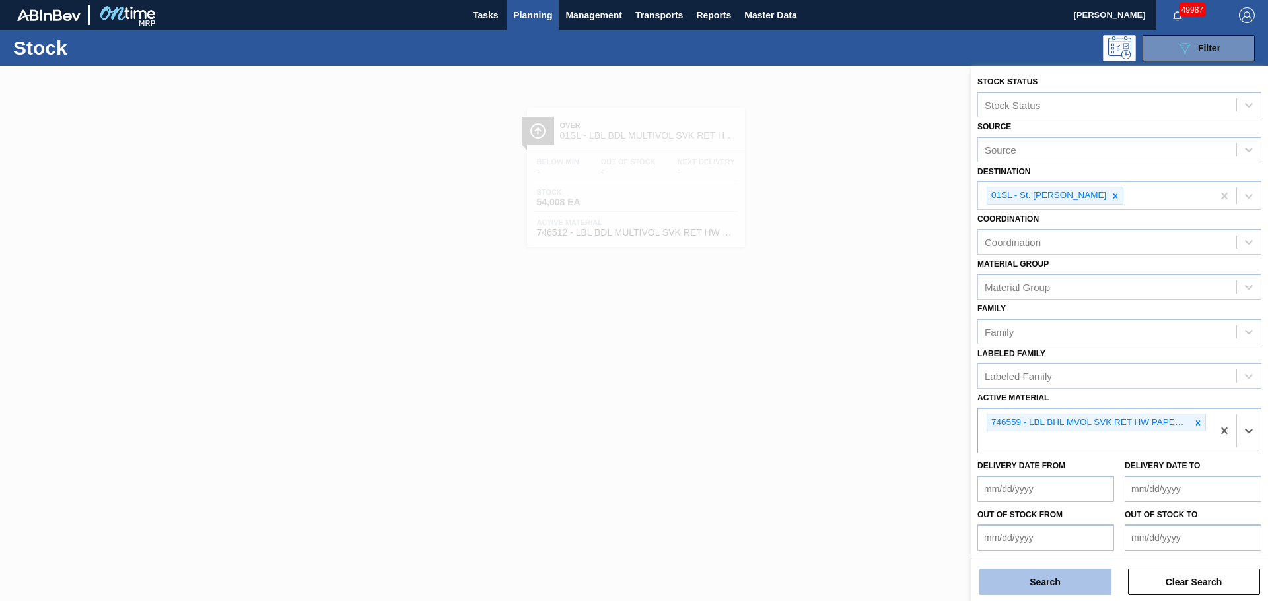
click at [1067, 580] on button "Search" at bounding box center [1045, 582] width 132 height 26
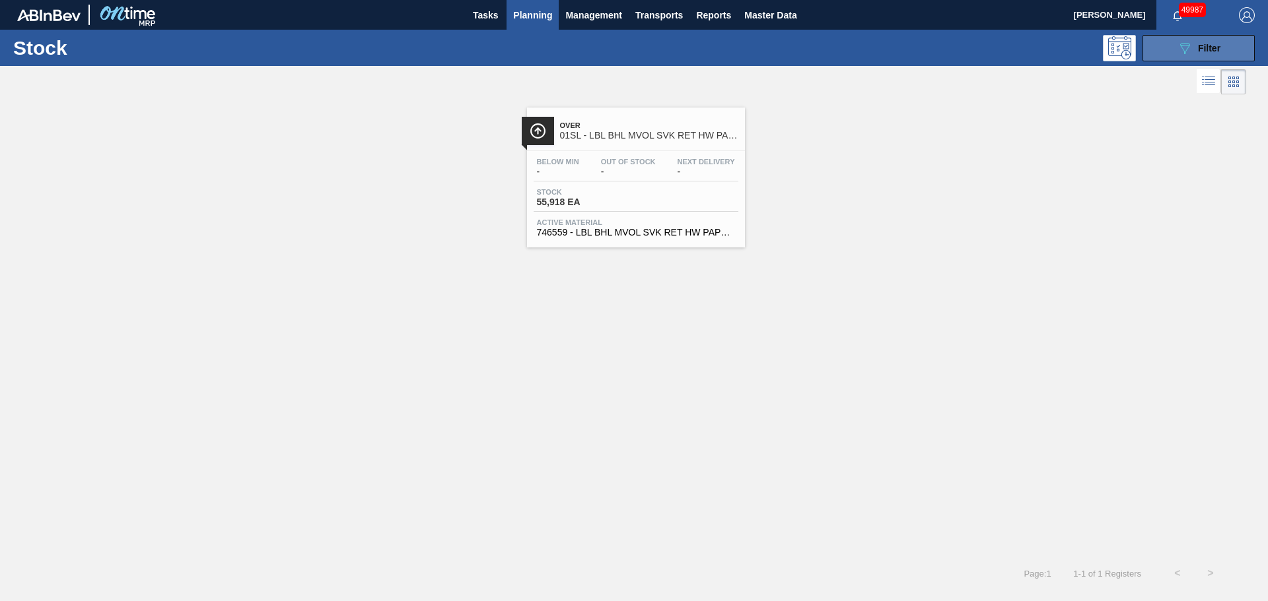
click at [1172, 42] on button "089F7B8B-B2A5-4AFE-B5C0-19BA573D28AC Filter" at bounding box center [1198, 48] width 112 height 26
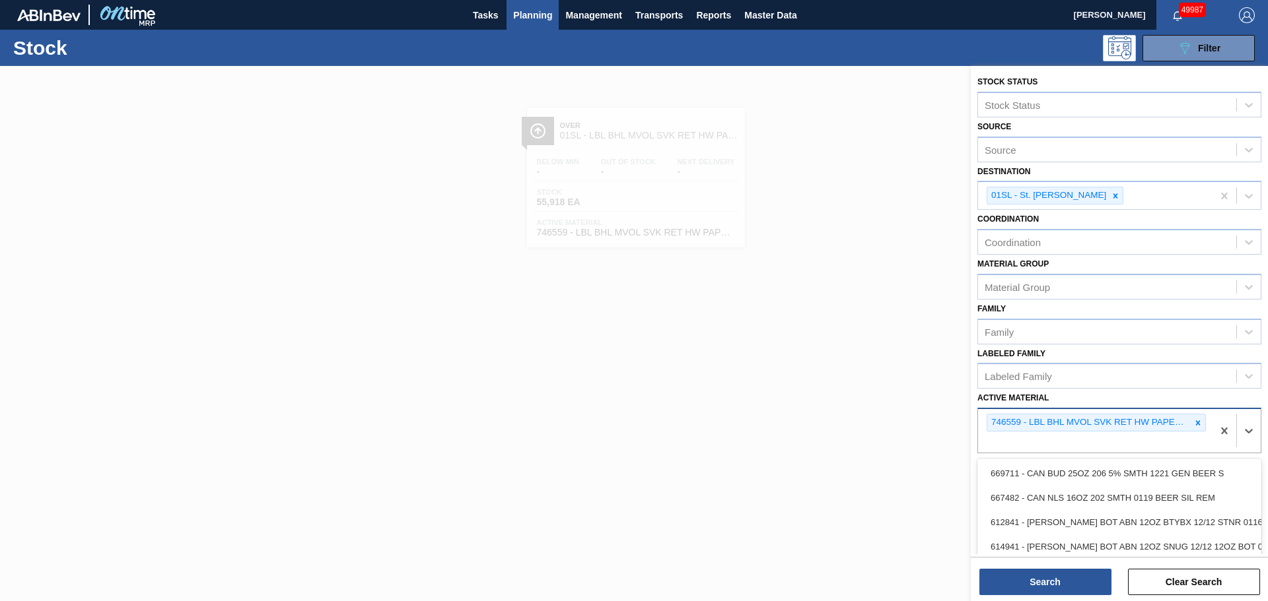
click at [1056, 434] on div "746559 - LBL BHL MVOL SVK RET HW PAPER 0518 #3 4." at bounding box center [1095, 431] width 234 height 44
paste Material "746559"
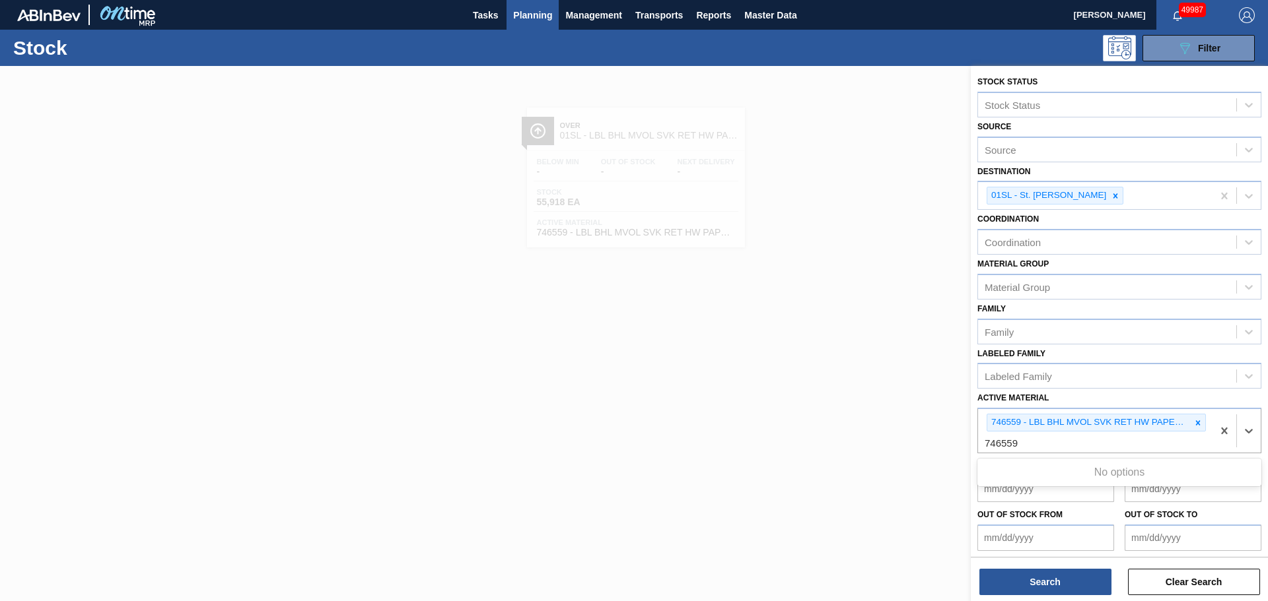
type Material "746559"
click at [888, 310] on div at bounding box center [634, 366] width 1268 height 601
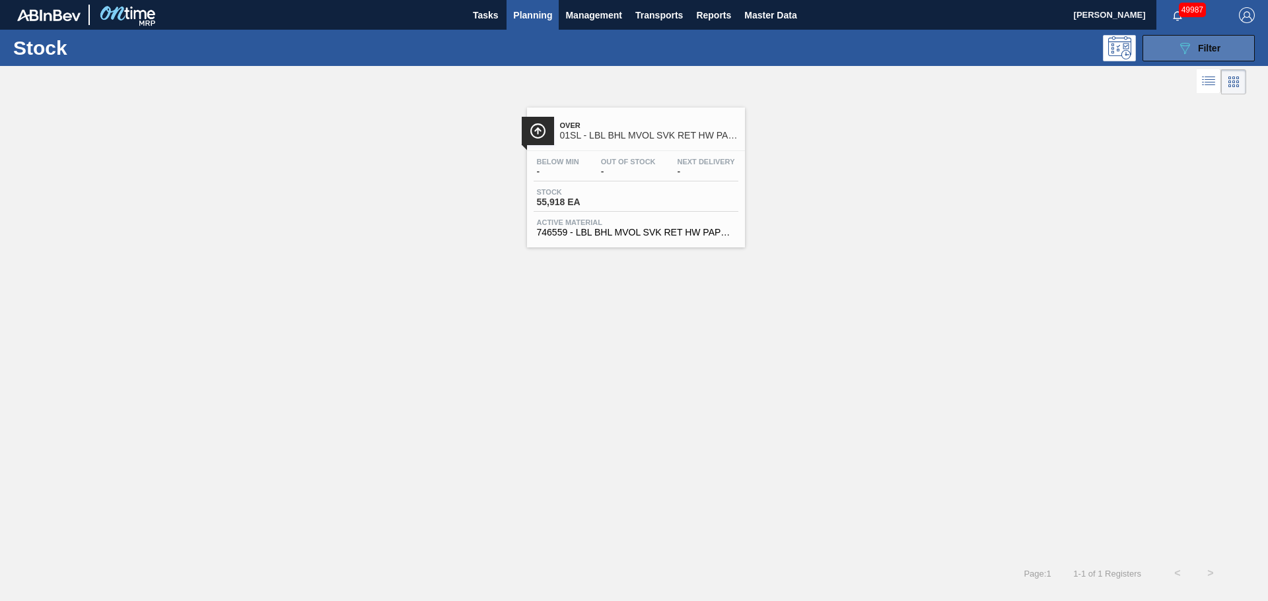
click at [1178, 55] on icon "089F7B8B-B2A5-4AFE-B5C0-19BA573D28AC" at bounding box center [1184, 48] width 16 height 16
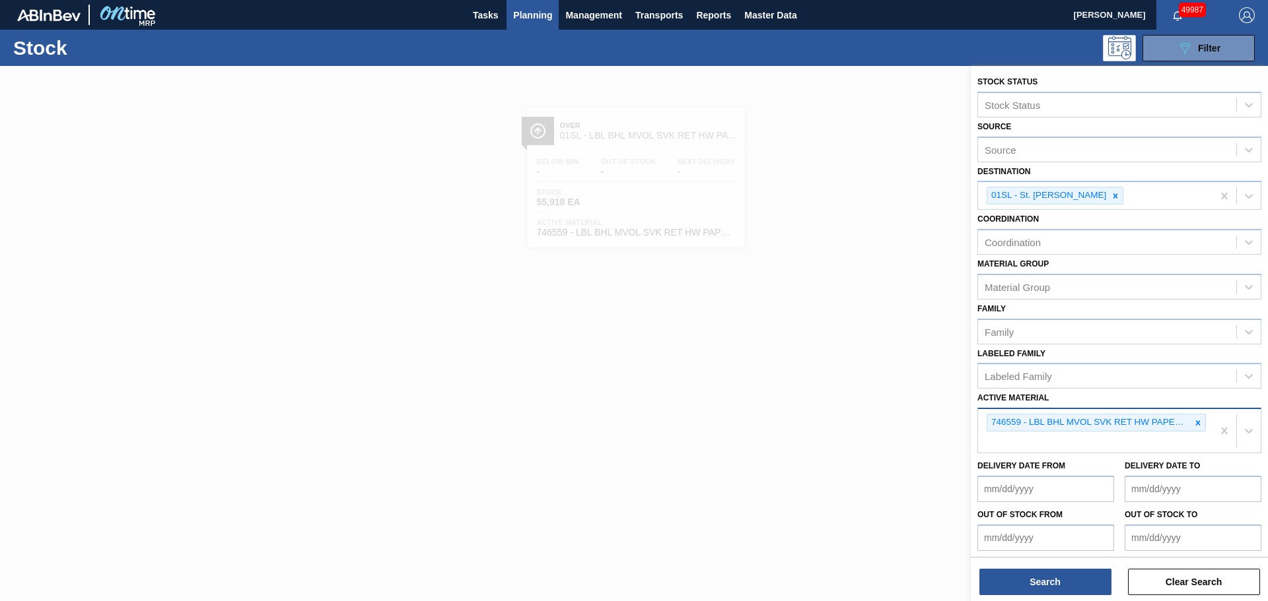
click at [1035, 446] on div "746559 - LBL BHL MVOL SVK RET HW PAPER 0518 #3 4." at bounding box center [1095, 431] width 234 height 44
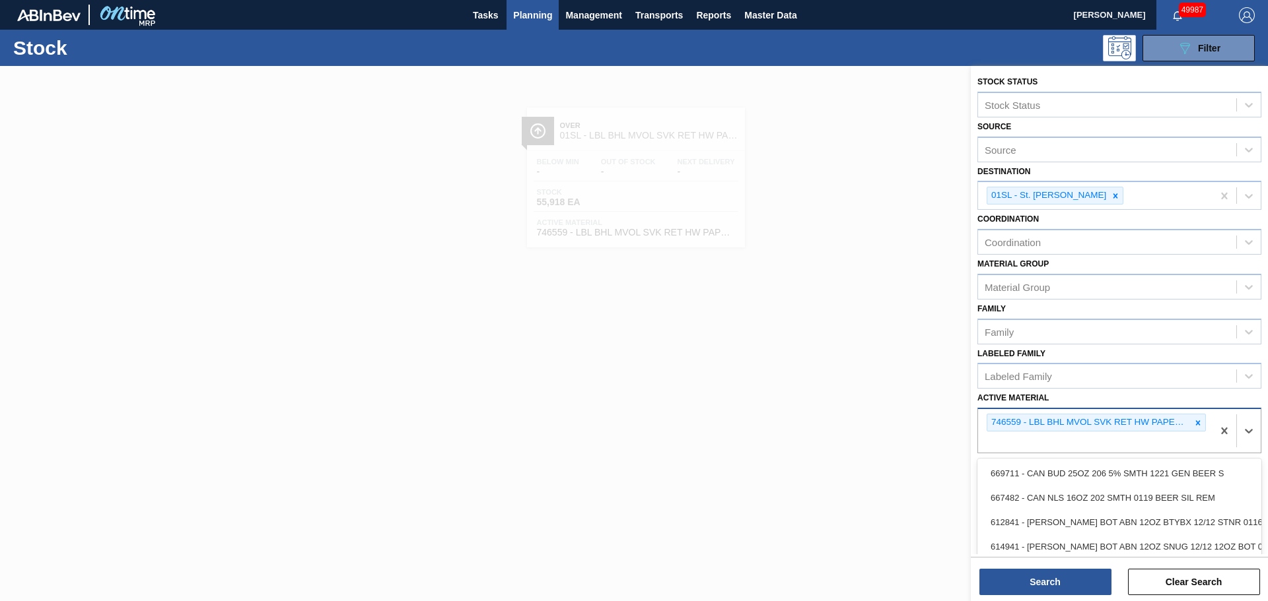
paste Material "746512"
type Material "746512"
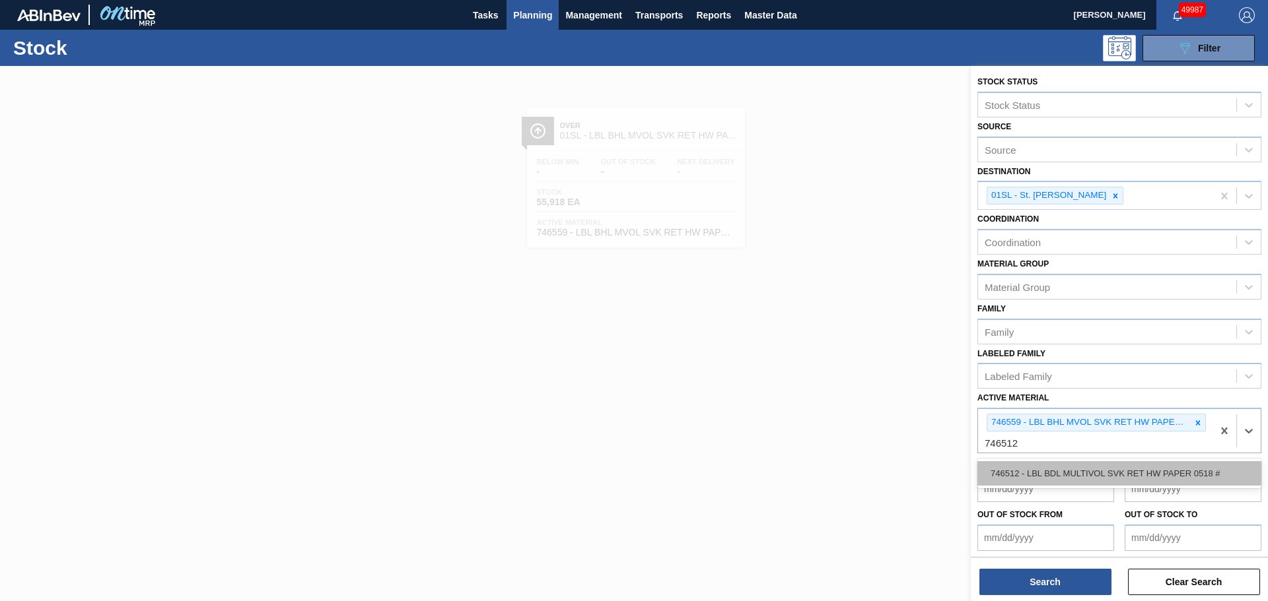
click at [1031, 471] on div "746512 - LBL BDL MULTIVOL SVK RET HW PAPER 0518 #" at bounding box center [1119, 473] width 284 height 24
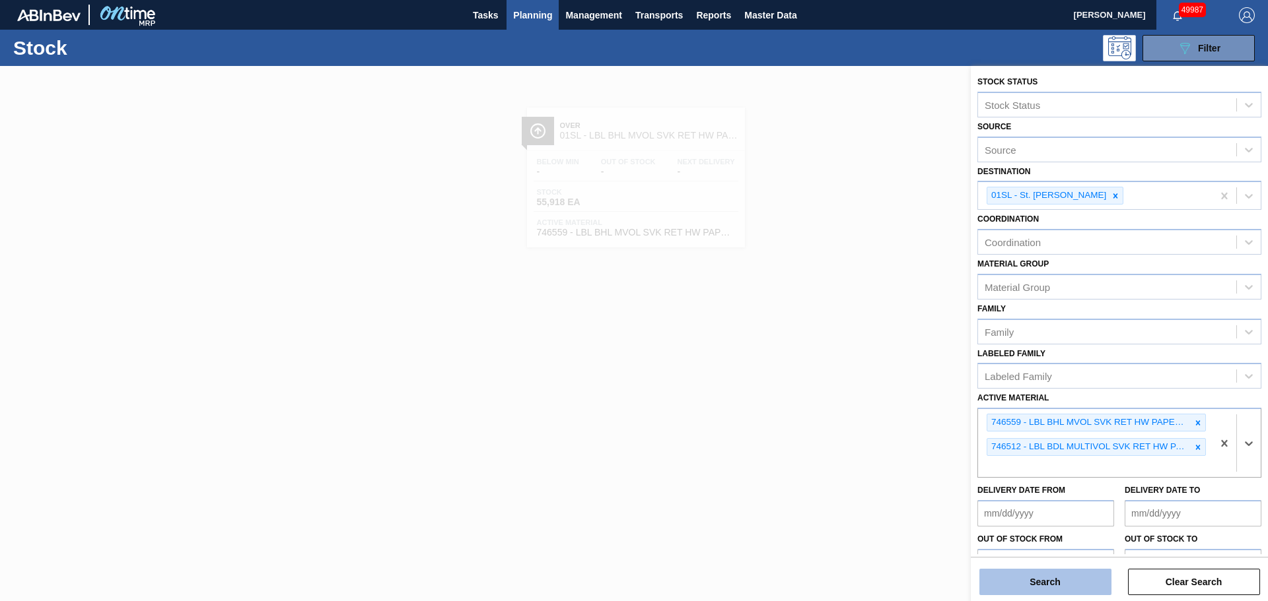
click at [1040, 582] on button "Search" at bounding box center [1045, 582] width 132 height 26
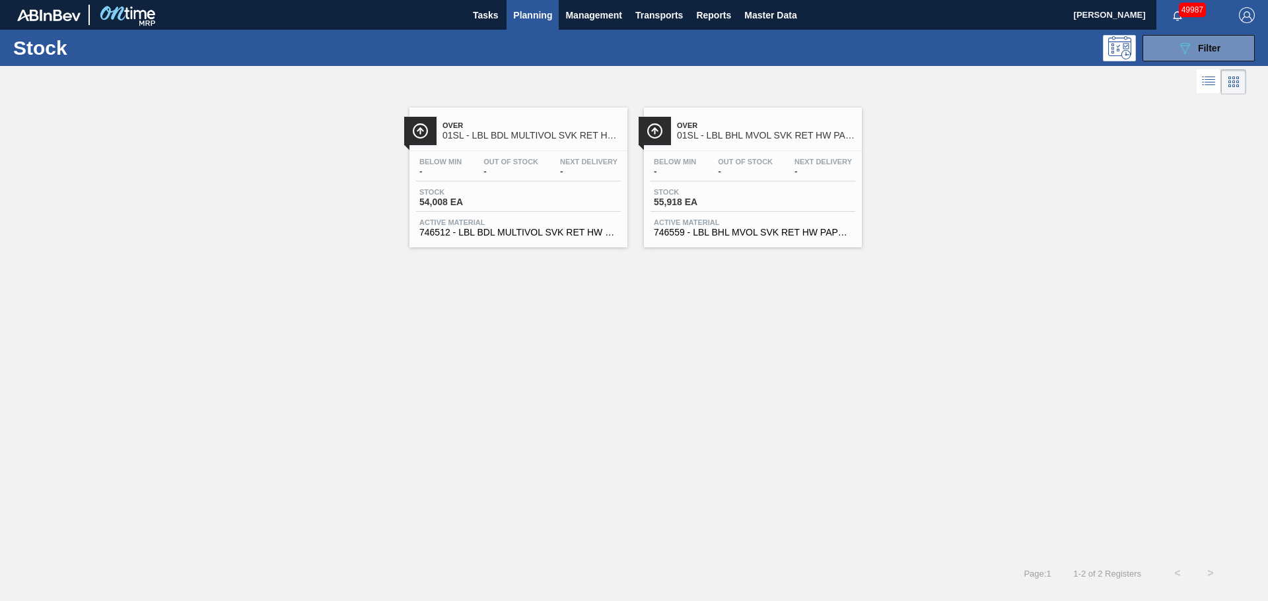
click at [502, 212] on div "Below Min - Out Of Stock - Next Delivery - Stock 54,008 EA Active Material 7465…" at bounding box center [518, 196] width 218 height 90
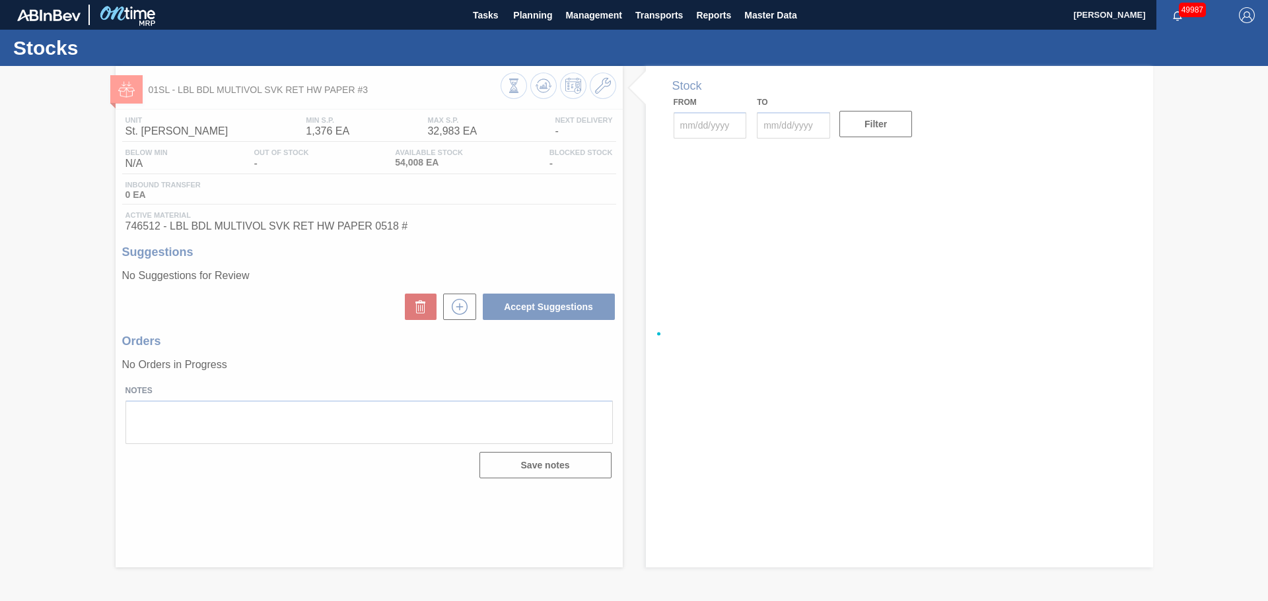
type input "[DATE]"
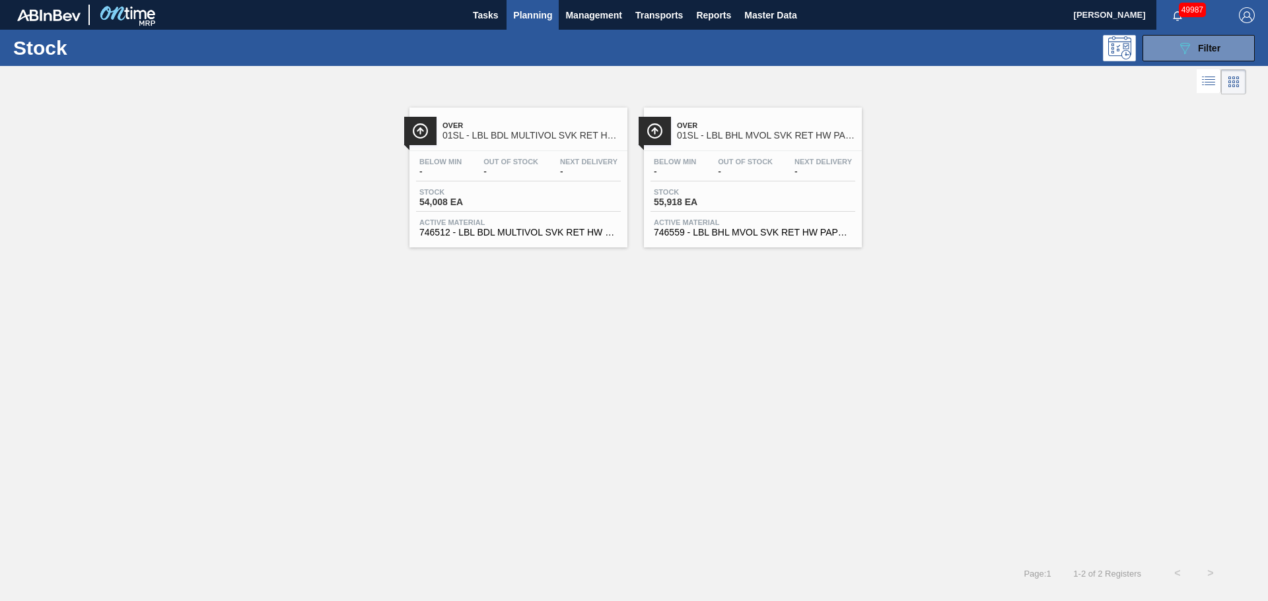
click at [716, 189] on span "Stock" at bounding box center [700, 192] width 92 height 8
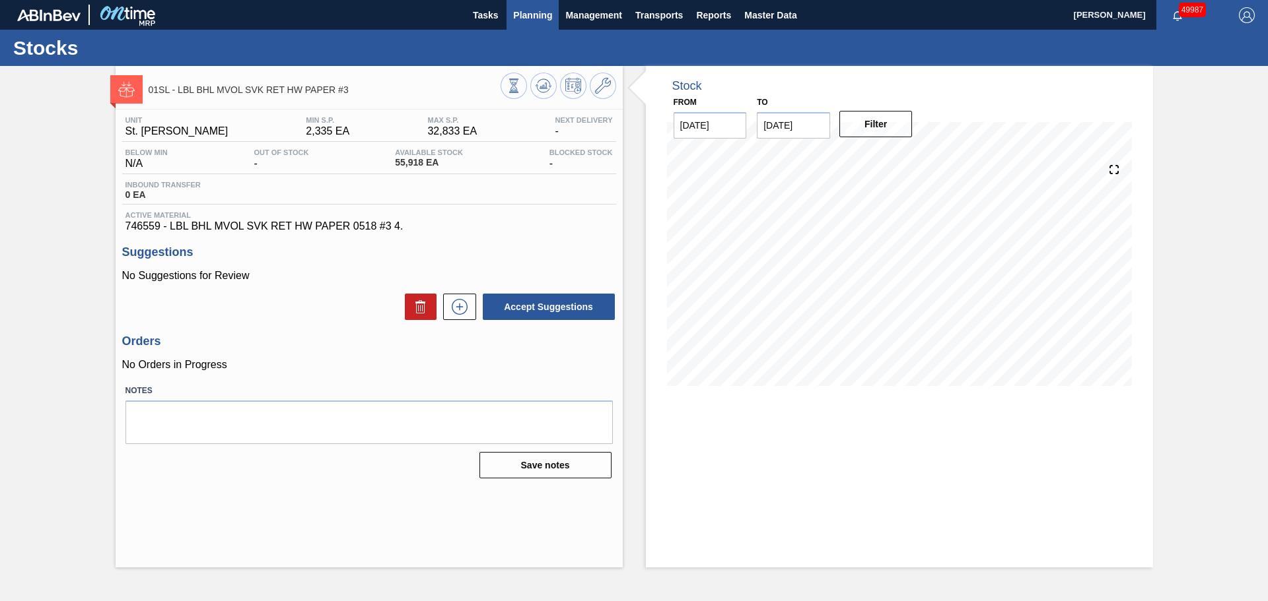
click at [516, 11] on span "Planning" at bounding box center [532, 15] width 39 height 16
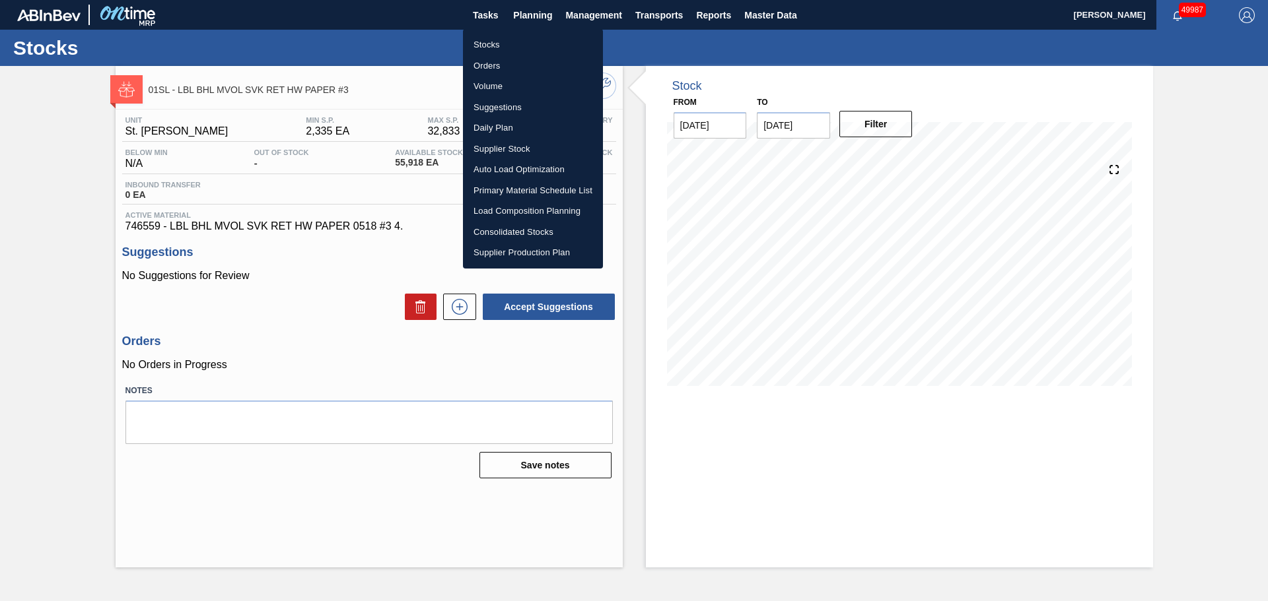
click at [485, 44] on li "Stocks" at bounding box center [533, 44] width 140 height 21
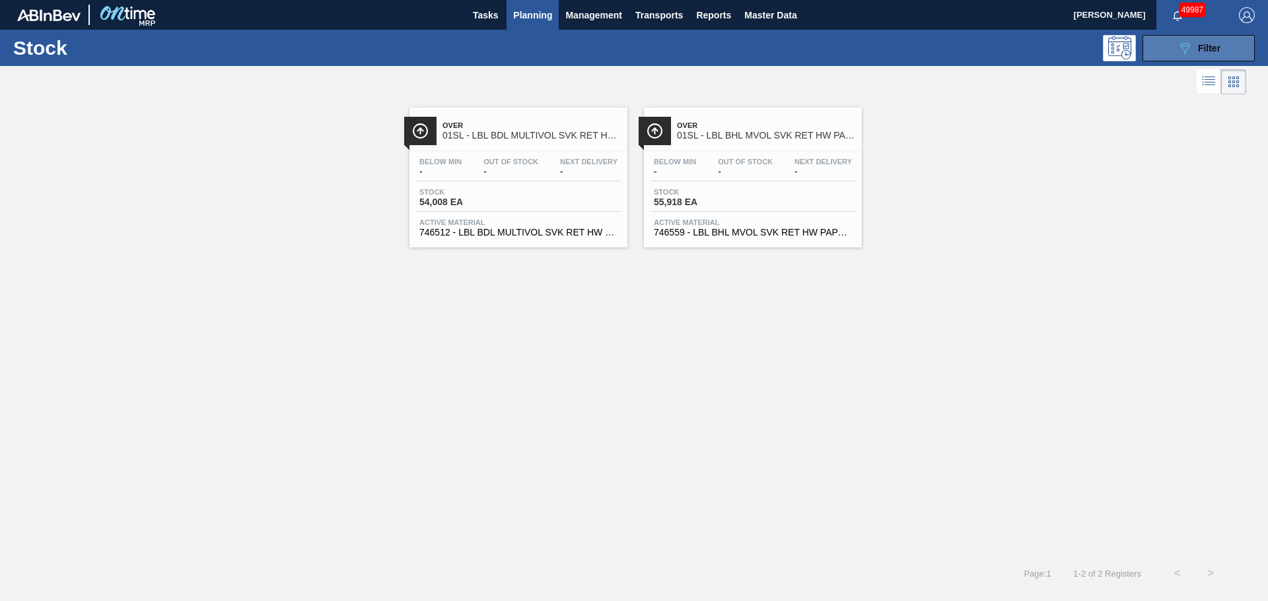
click at [1180, 51] on icon "089F7B8B-B2A5-4AFE-B5C0-19BA573D28AC" at bounding box center [1184, 48] width 16 height 16
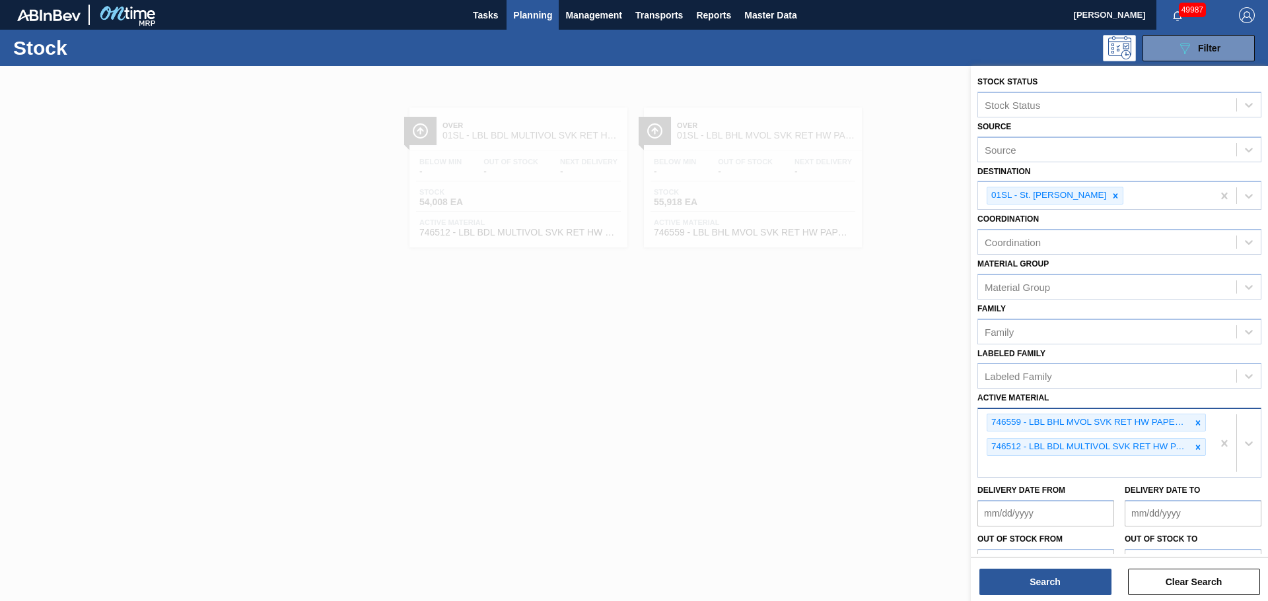
click at [1053, 465] on div "746559 - LBL BHL MVOL SVK RET HW PAPER 0518 #3 4. 746512 - LBL BDL MULTIVOL SVK…" at bounding box center [1095, 443] width 234 height 68
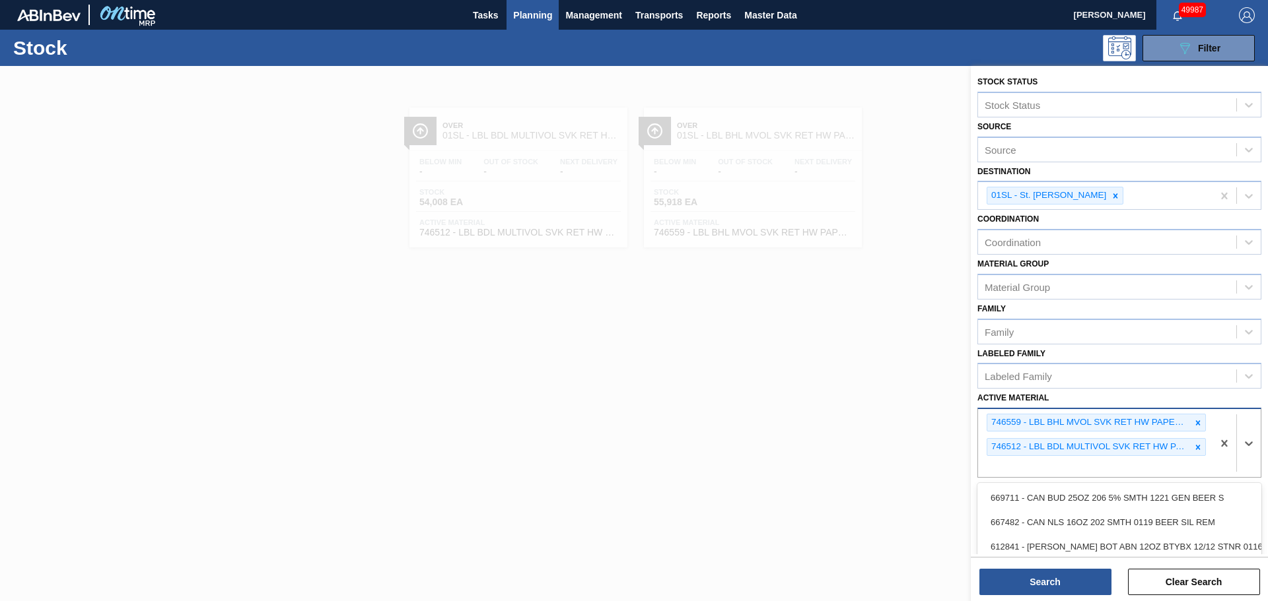
paste Material "746587"
type Material "746587"
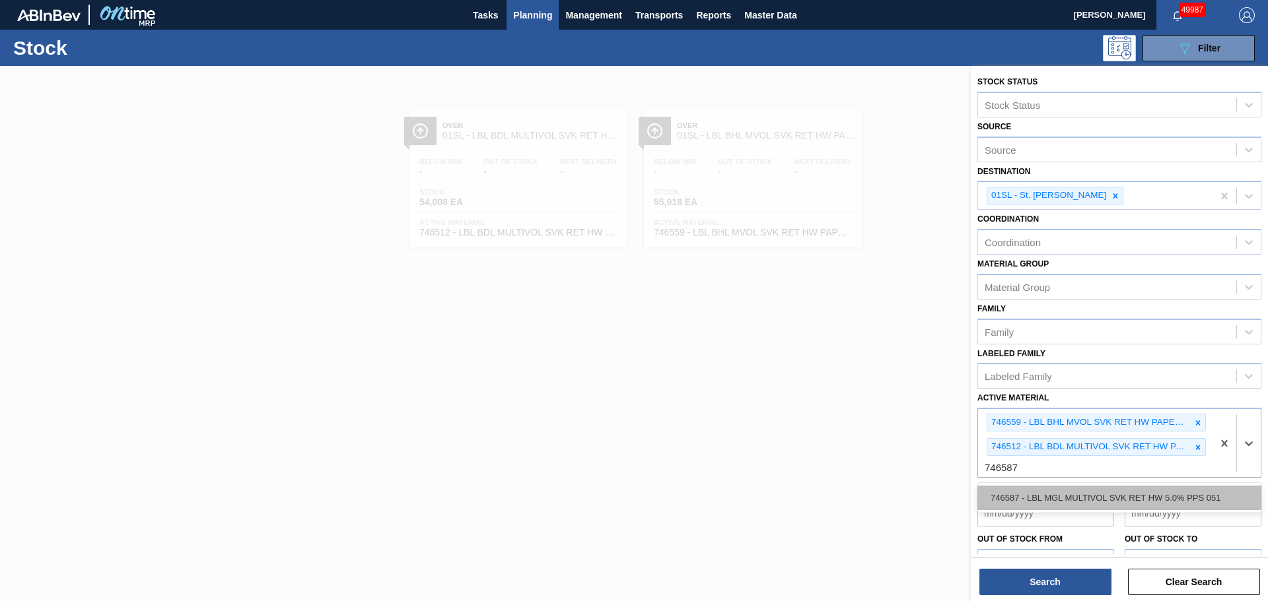
click at [1027, 495] on div "746587 - LBL MGL MULTIVOL SVK RET HW 5.0% PPS 051" at bounding box center [1119, 498] width 284 height 24
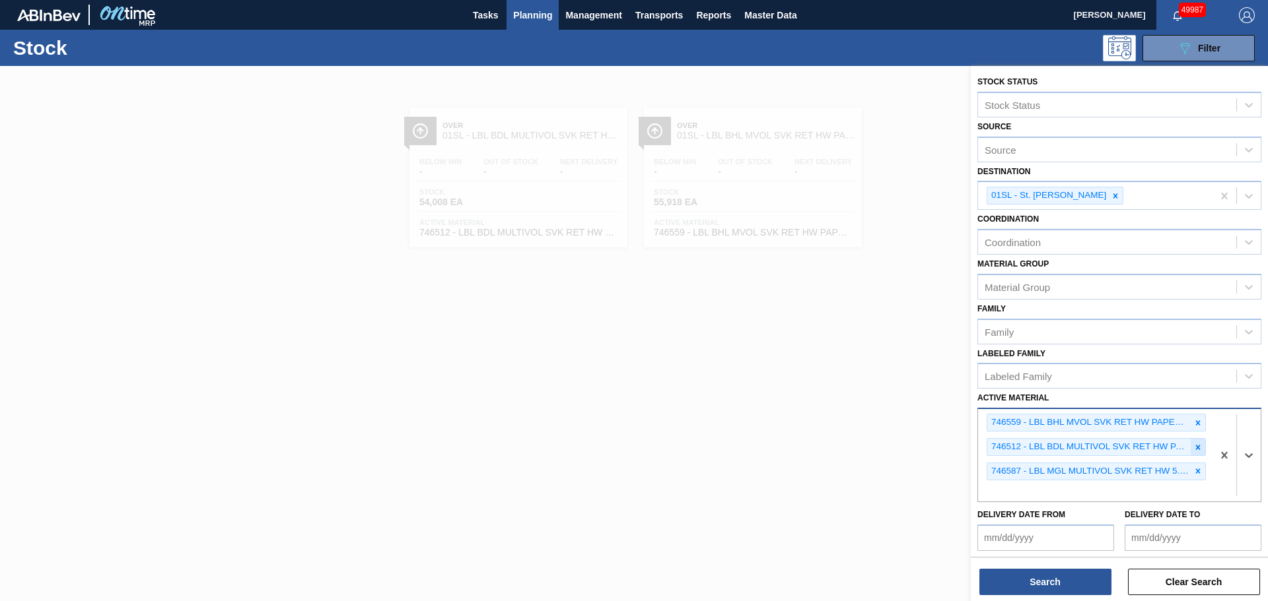
click at [1196, 448] on icon at bounding box center [1197, 447] width 9 height 9
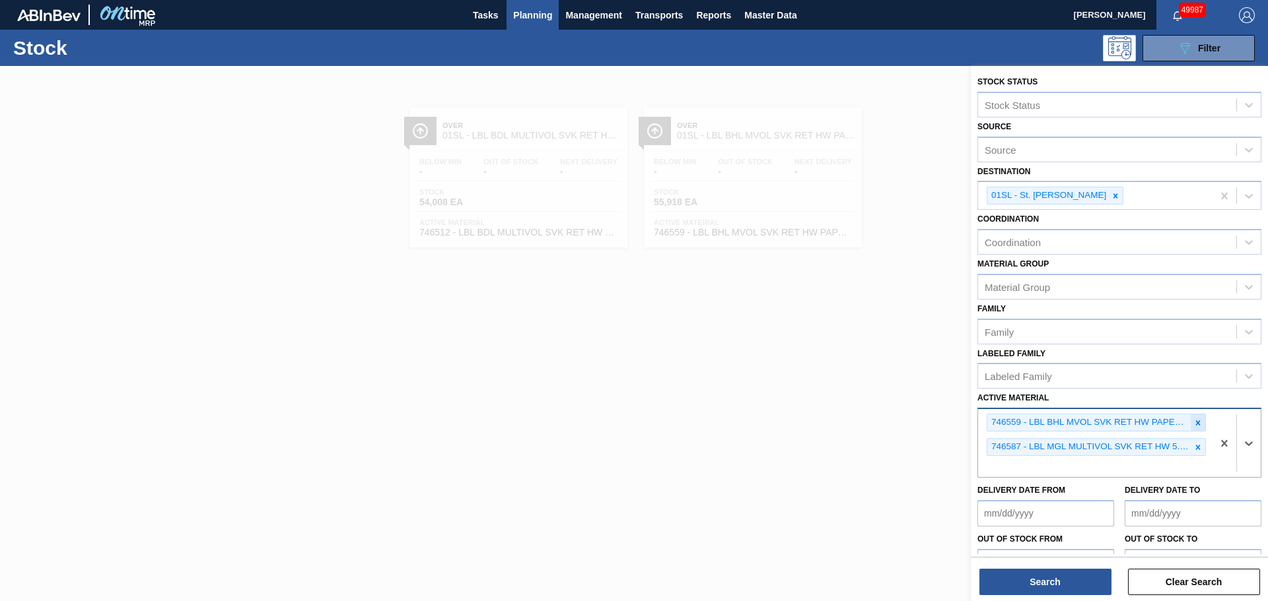
click at [1196, 422] on icon at bounding box center [1198, 423] width 5 height 5
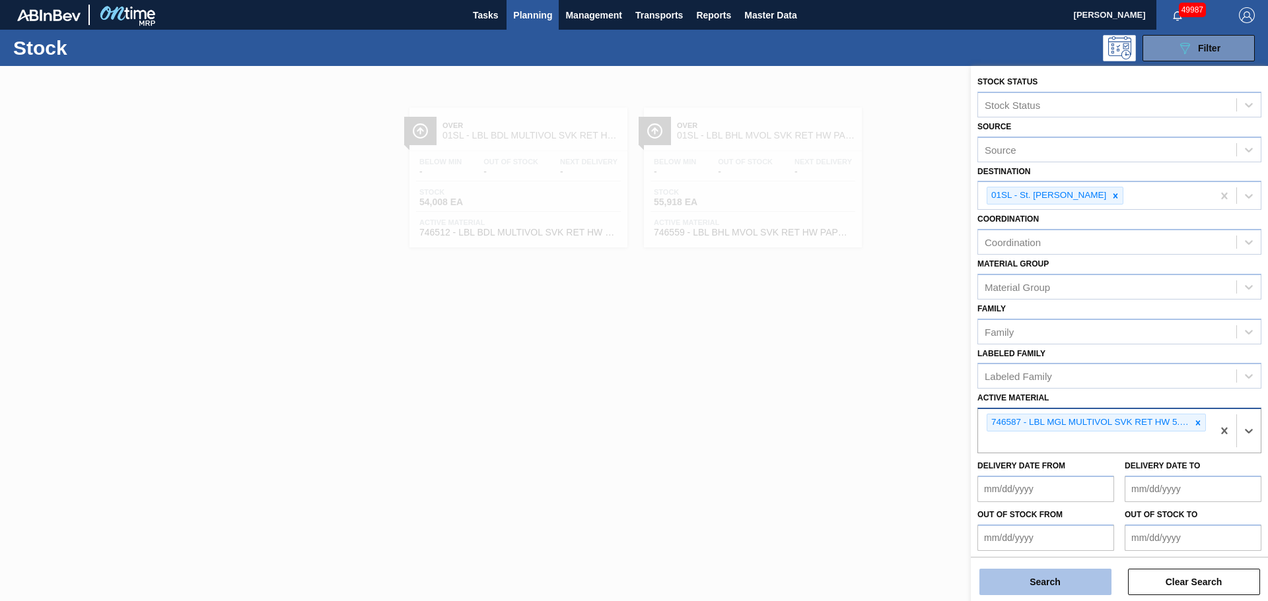
click at [1062, 582] on button "Search" at bounding box center [1045, 582] width 132 height 26
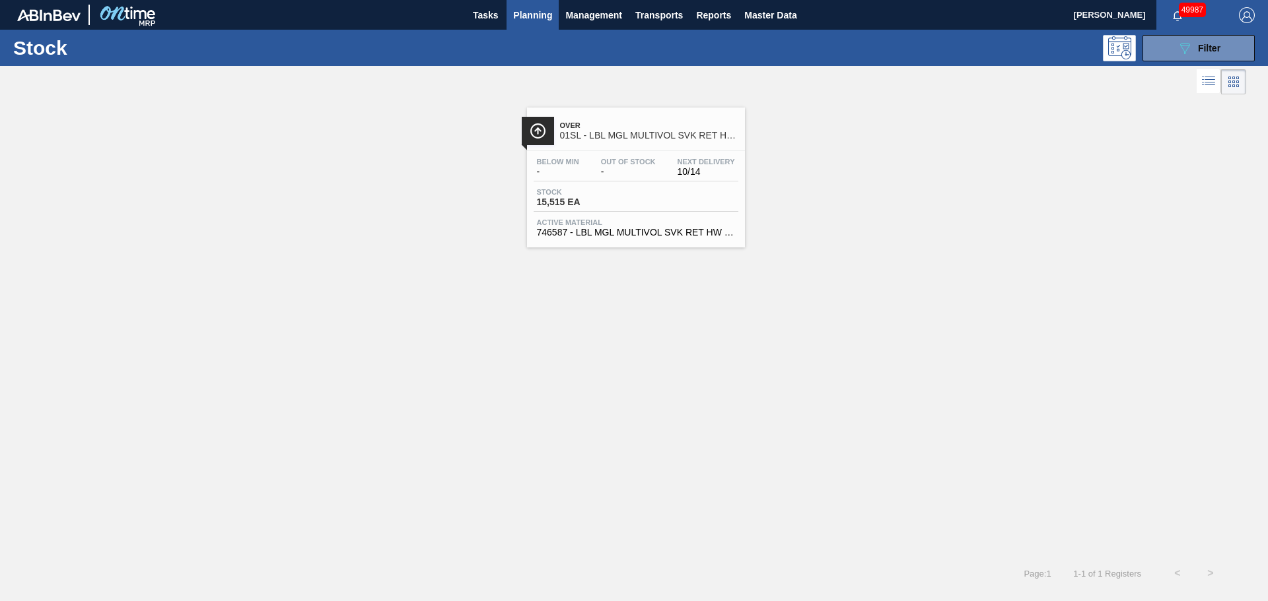
click at [636, 207] on div "Stock 15,515 EA" at bounding box center [635, 200] width 205 height 24
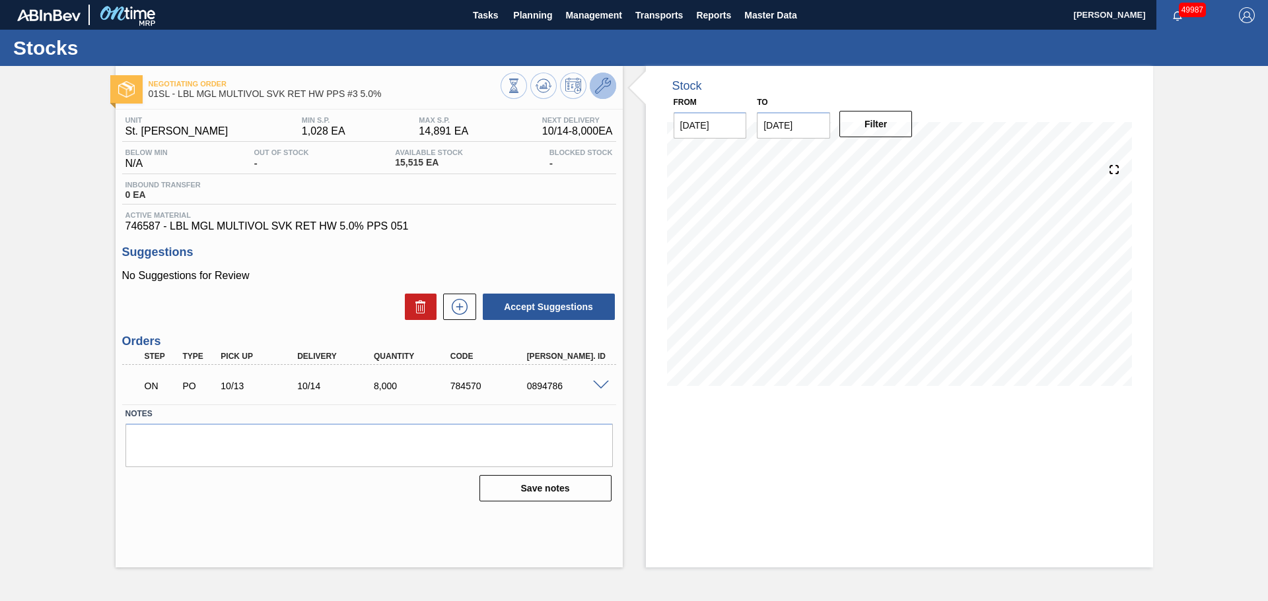
click at [595, 95] on button at bounding box center [603, 86] width 26 height 26
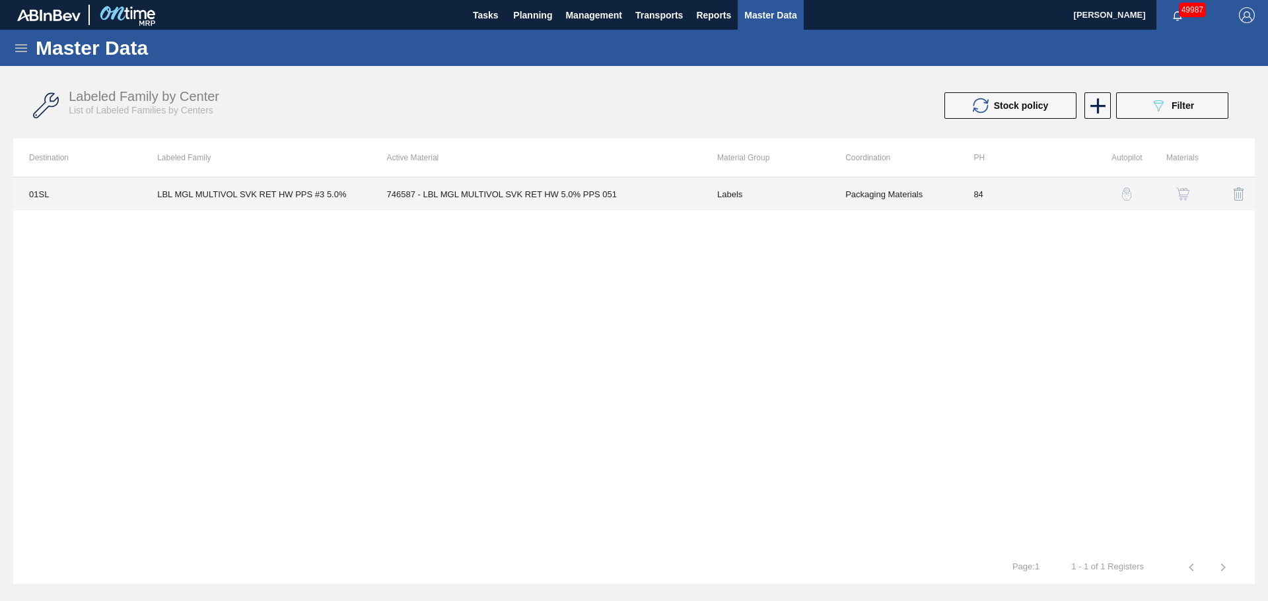
click at [485, 197] on td "746587 - LBL MGL MULTIVOL SVK RET HW 5.0% PPS 051" at bounding box center [536, 194] width 330 height 33
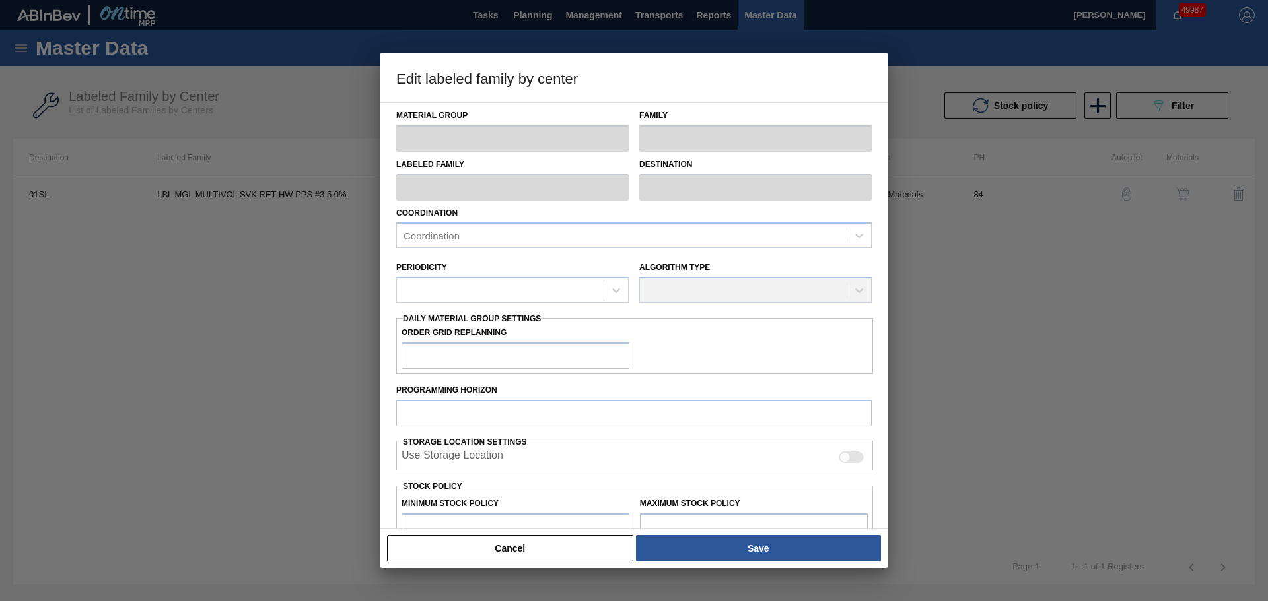
type input "Labels"
type input "Keg Labels"
type input "LBL MGL MULTIVOL SVK RET HW PPS #3 5.0%"
type input "01SL - St. [PERSON_NAME]"
type input "84"
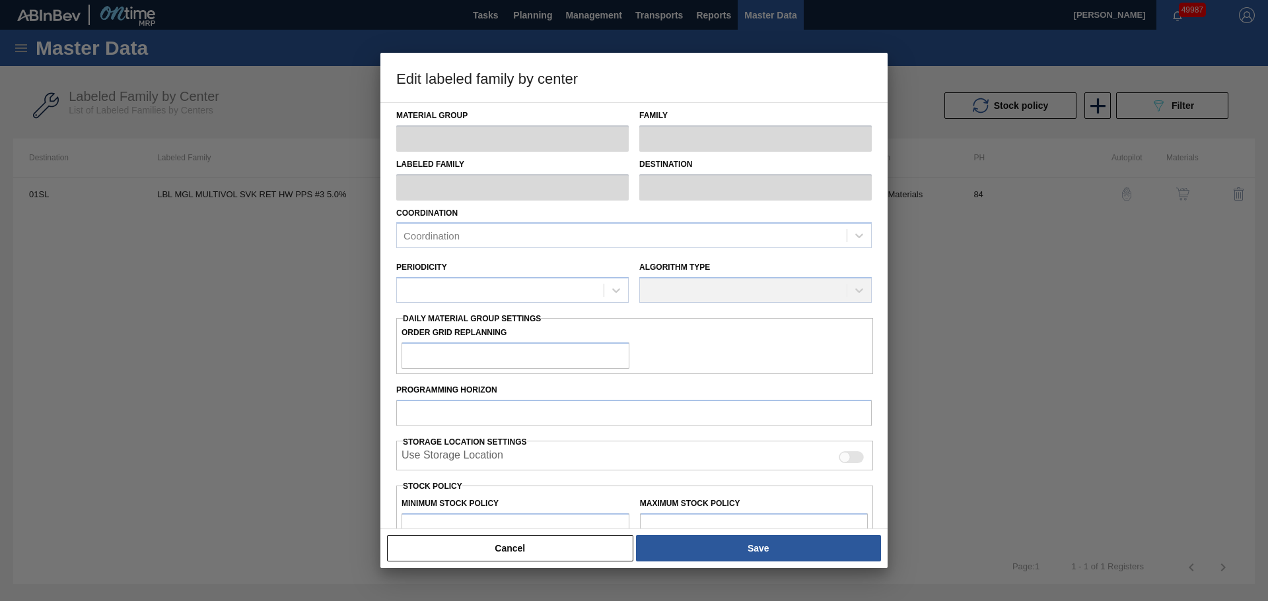
type input "1,028"
type input "14,890.5"
type input "0"
type input "1,028"
checkbox input "true"
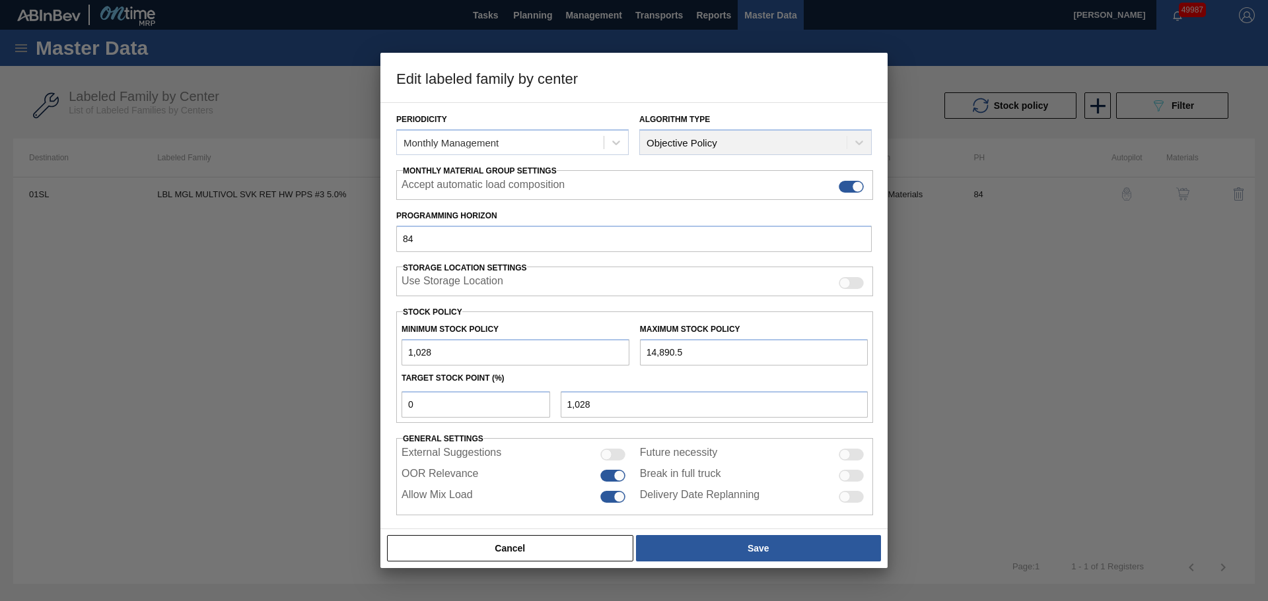
scroll to position [160, 0]
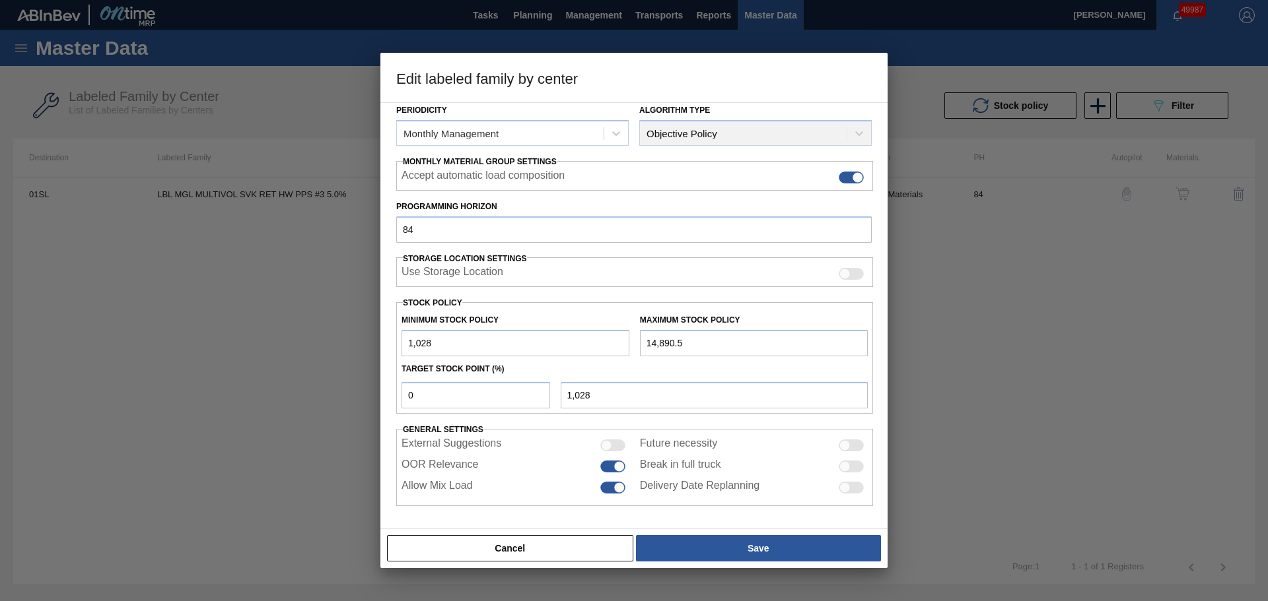
drag, startPoint x: 702, startPoint y: 345, endPoint x: 627, endPoint y: 347, distance: 76.0
click at [627, 347] on div "Minimum Stock Policy 1,028 Maximum Stock Policy 14,890.5" at bounding box center [634, 332] width 477 height 49
drag, startPoint x: 685, startPoint y: 346, endPoint x: 625, endPoint y: 347, distance: 60.1
click at [625, 347] on div "Minimum Stock Policy 1,028 Maximum Stock Policy 14,890" at bounding box center [634, 332] width 477 height 49
drag, startPoint x: 443, startPoint y: 342, endPoint x: 395, endPoint y: 346, distance: 47.7
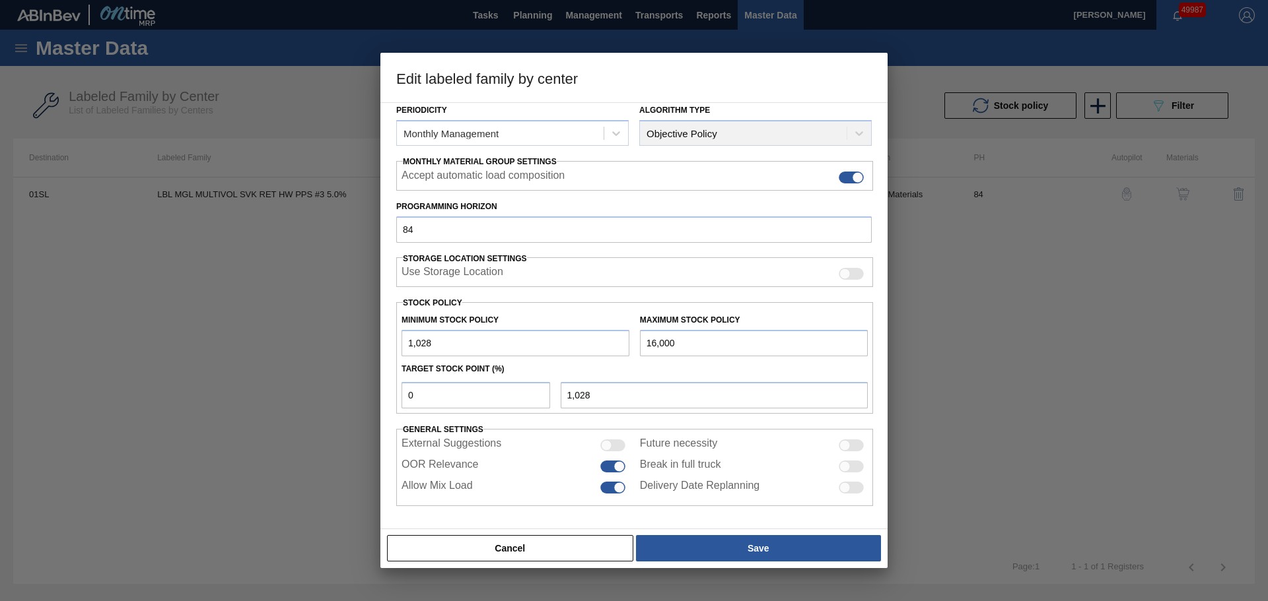
click at [395, 346] on div "Material Group Labels Family Keg Labels Labeled Family LBL MGL MULTIVOL SVK RET…" at bounding box center [633, 315] width 507 height 427
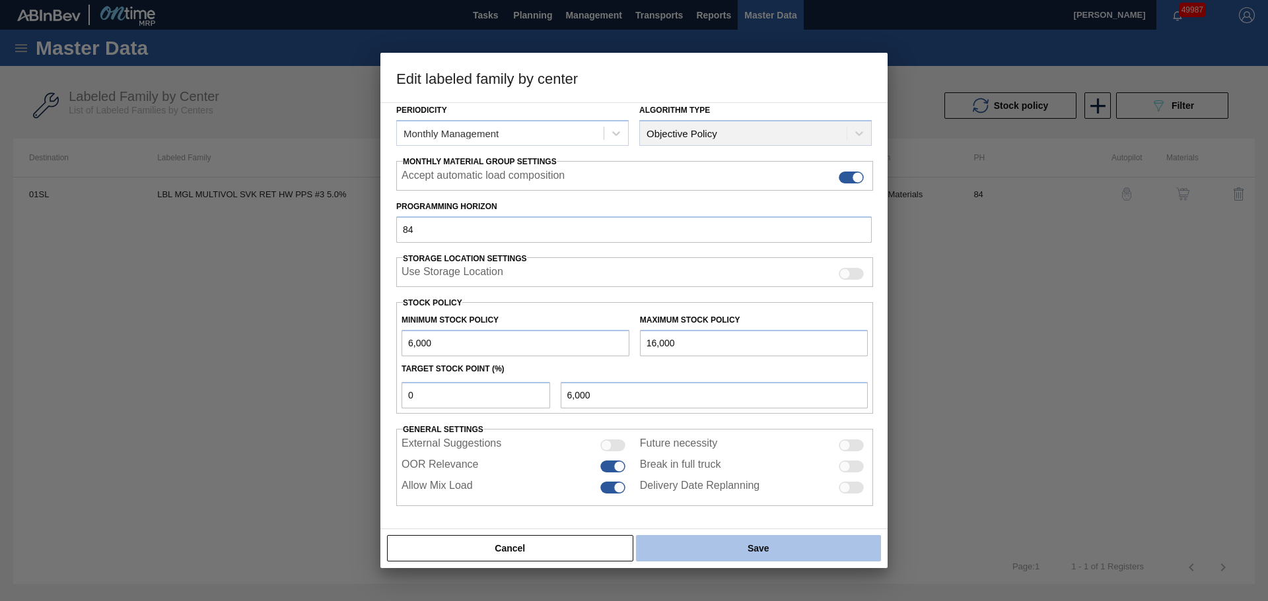
click at [691, 557] on button "Save" at bounding box center [758, 548] width 245 height 26
